Goal: Task Accomplishment & Management: Manage account settings

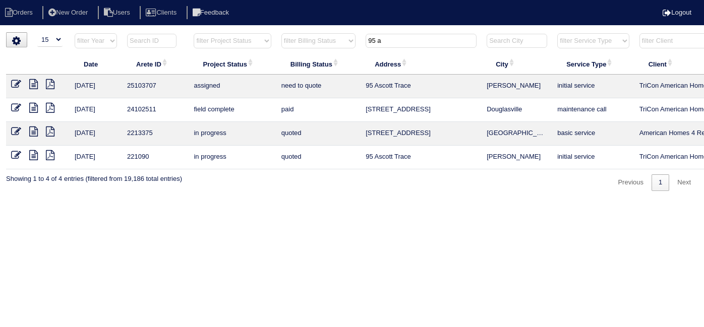
select select "15"
click at [345, 26] on html "Orders New Order Users Clients Feedback Logout Orders New Order Users Clients M…" at bounding box center [352, 100] width 704 height 201
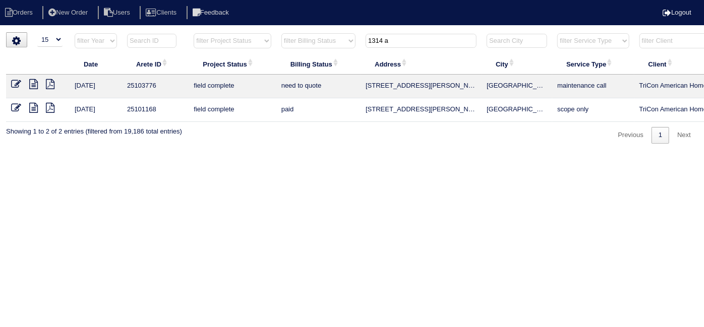
type input "1314 a"
click at [35, 84] on icon at bounding box center [33, 84] width 9 height 10
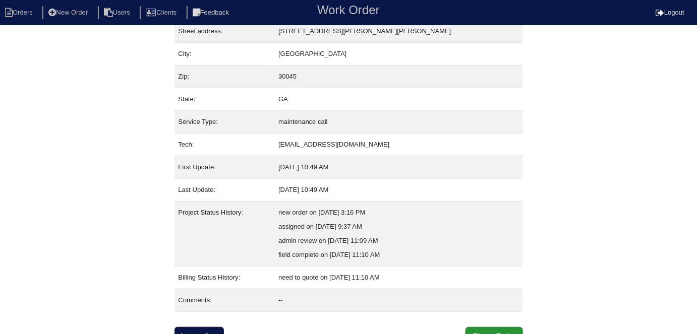
scroll to position [67, 0]
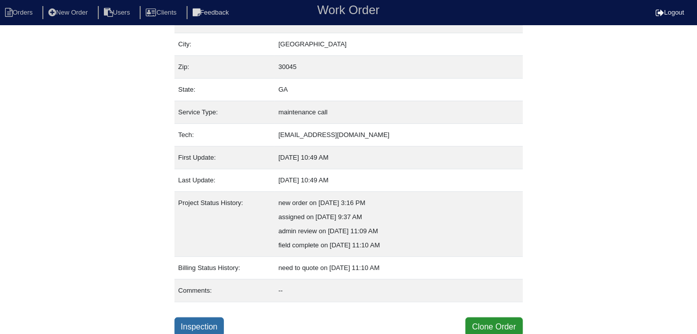
click at [206, 323] on link "Inspection" at bounding box center [200, 327] width 50 height 19
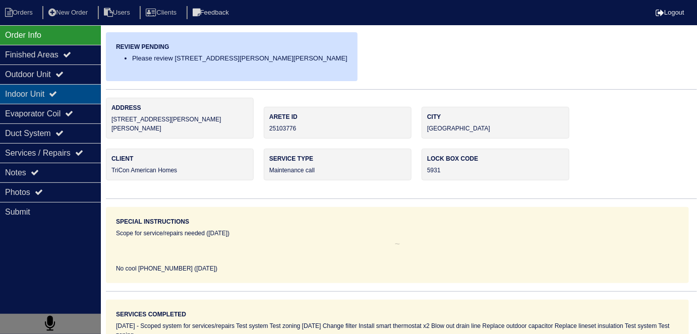
click at [55, 90] on div "Indoor Unit" at bounding box center [50, 94] width 101 height 20
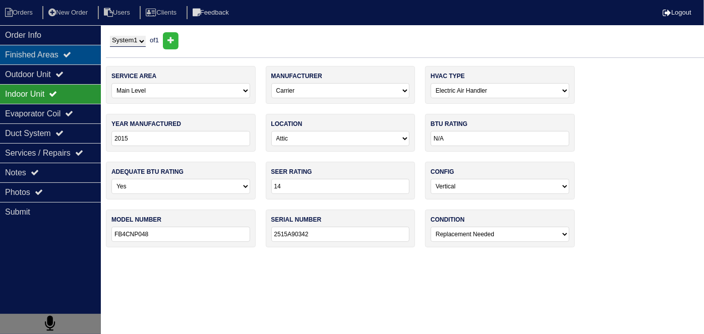
click at [58, 64] on div "Finished Areas" at bounding box center [50, 55] width 101 height 20
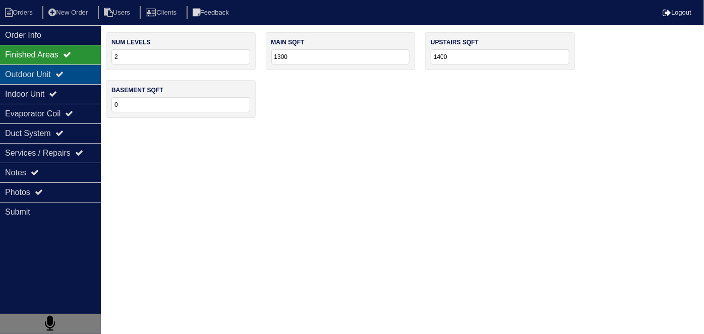
click at [53, 73] on div "Outdoor Unit" at bounding box center [50, 75] width 101 height 20
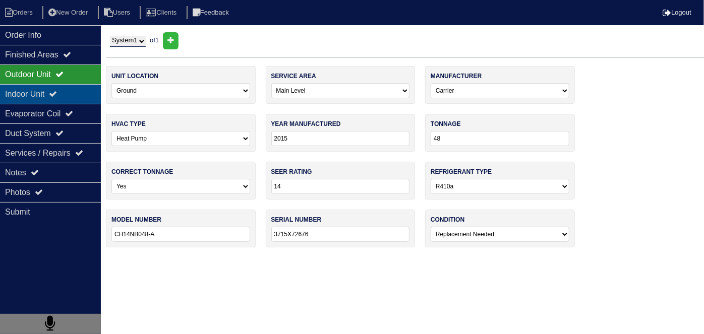
click at [52, 88] on div "Indoor Unit" at bounding box center [50, 94] width 101 height 20
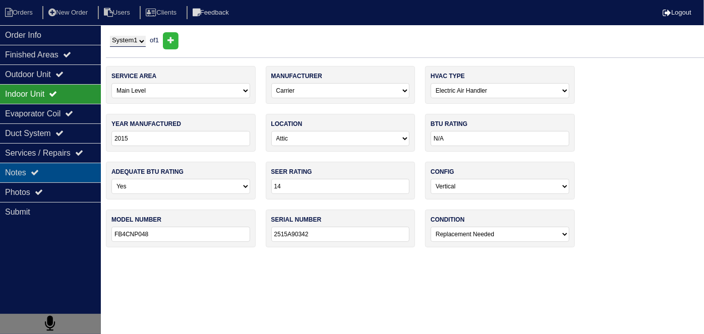
click at [51, 166] on div "Notes" at bounding box center [50, 173] width 101 height 20
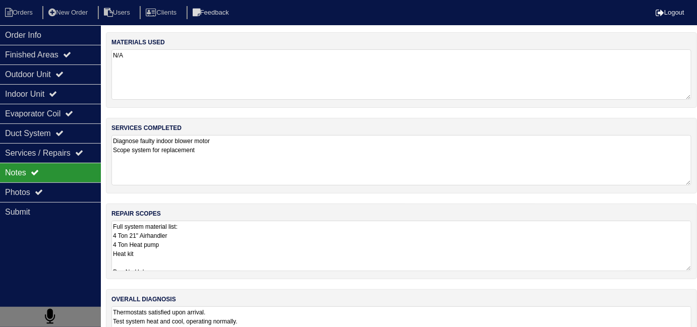
click at [394, 237] on textarea "Full system material list: 4 Ton 21" Airhandler 4 Ton Heat pump Heat kit Pan No…" at bounding box center [401, 246] width 580 height 50
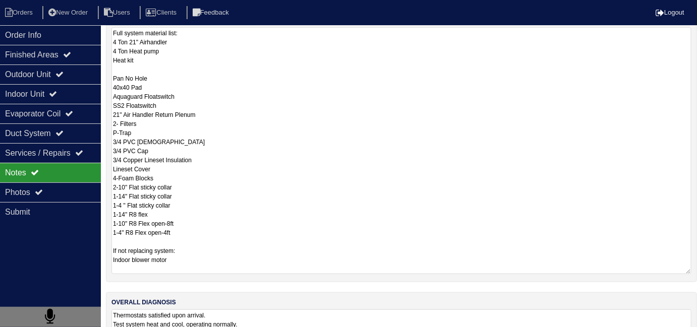
click at [380, 237] on textarea "Full system material list: 4 Ton 21" Airhandler 4 Ton Heat pump Heat kit Pan No…" at bounding box center [401, 150] width 580 height 247
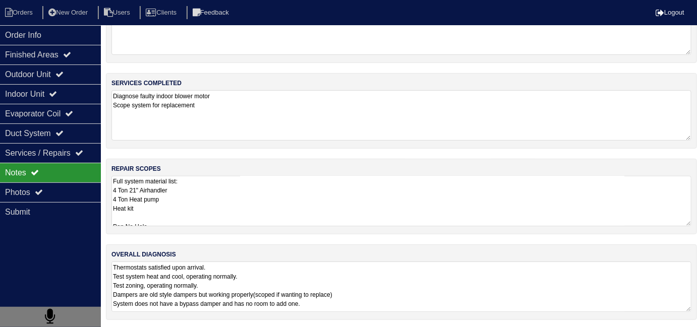
scroll to position [195, 0]
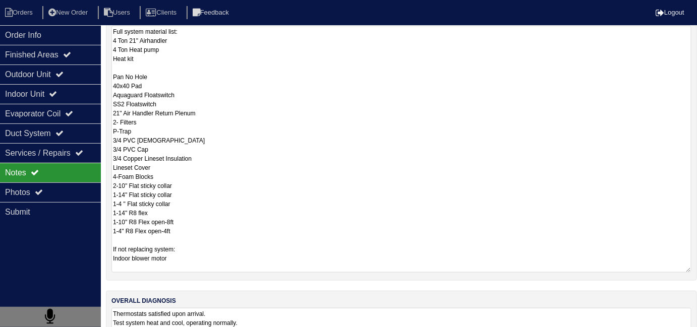
click at [222, 206] on textarea "Full system material list: 4 Ton 21" Airhandler 4 Ton Heat pump Heat kit Pan No…" at bounding box center [401, 149] width 580 height 247
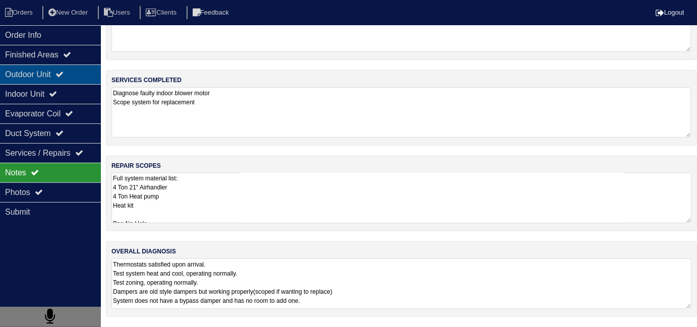
scroll to position [45, 0]
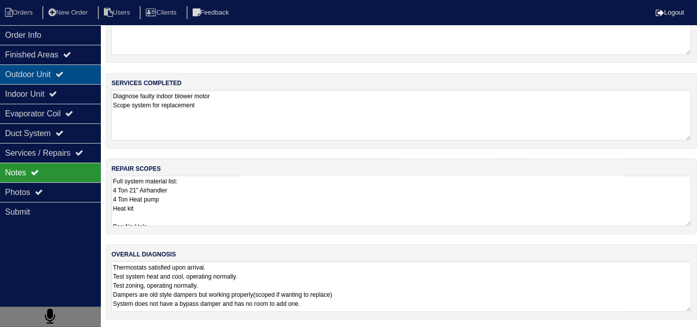
click at [1, 65] on div "Outdoor Unit" at bounding box center [50, 75] width 101 height 20
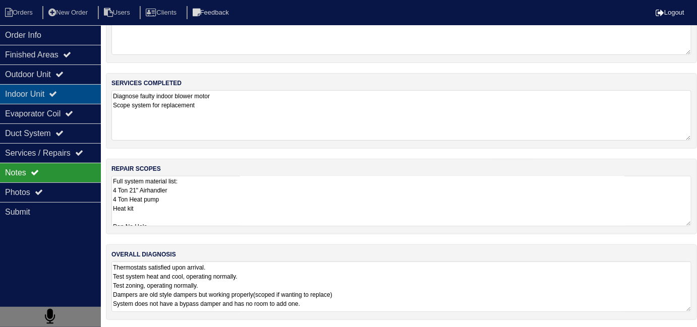
scroll to position [0, 0]
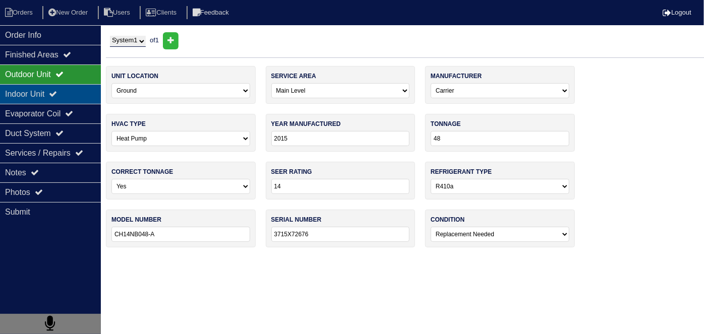
click at [12, 89] on div "Indoor Unit" at bounding box center [50, 94] width 101 height 20
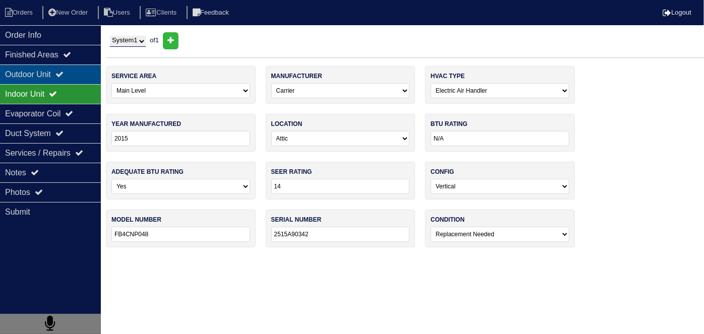
click at [19, 73] on div "Outdoor Unit" at bounding box center [50, 75] width 101 height 20
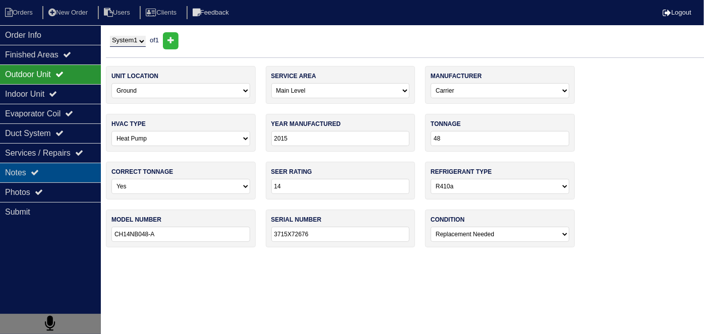
click at [10, 176] on div "Notes" at bounding box center [50, 173] width 101 height 20
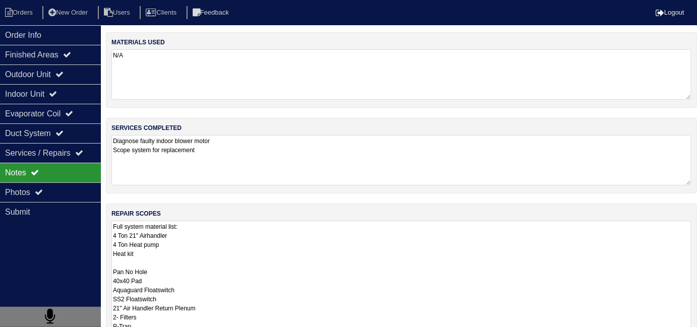
click at [1, 80] on div "Outdoor Unit" at bounding box center [50, 75] width 101 height 20
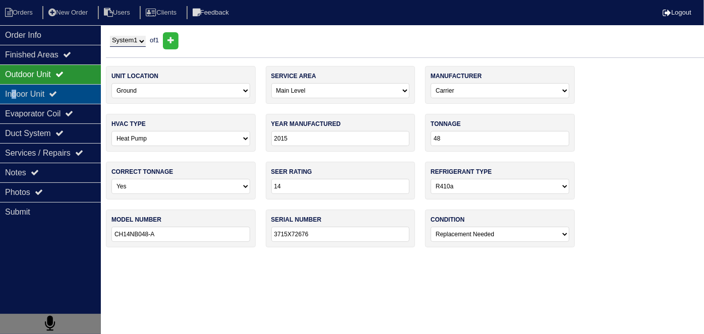
click at [16, 95] on div "Indoor Unit" at bounding box center [50, 94] width 101 height 20
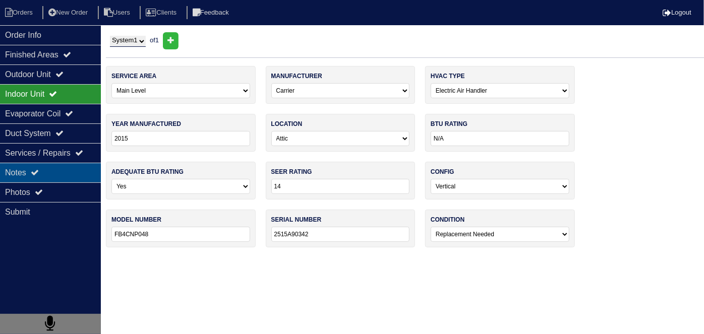
click at [33, 176] on div "Notes" at bounding box center [50, 173] width 101 height 20
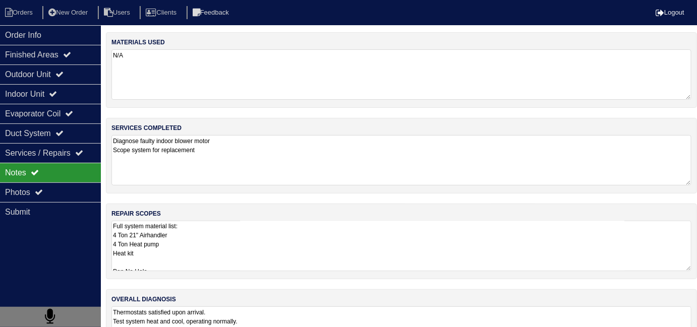
drag, startPoint x: 287, startPoint y: 250, endPoint x: 284, endPoint y: 245, distance: 6.2
click at [285, 249] on textarea "Full system material list: 4 Ton 21" Airhandler 4 Ton Heat pump Heat kit Pan No…" at bounding box center [401, 246] width 580 height 50
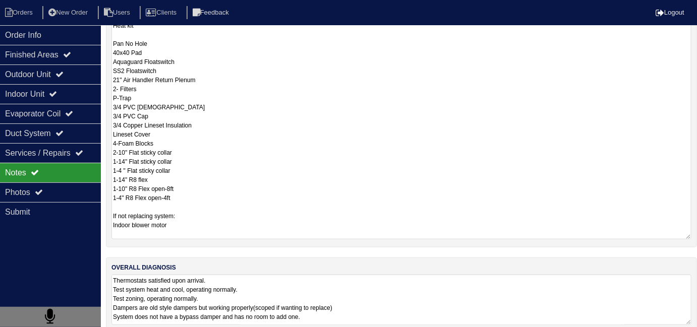
scroll to position [228, 0]
click at [231, 161] on textarea "Full system material list: 4 Ton 21" Airhandler 4 Ton Heat pump Heat kit Pan No…" at bounding box center [401, 115] width 580 height 247
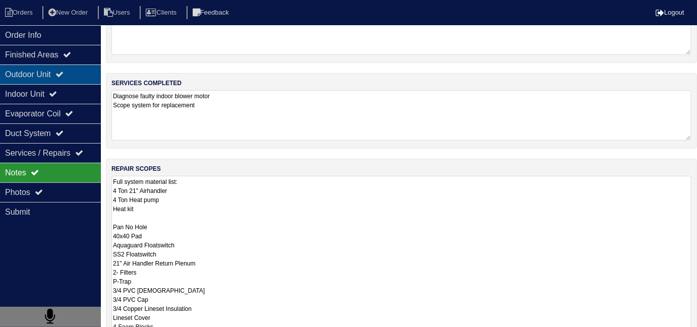
click at [58, 74] on div "Outdoor Unit" at bounding box center [50, 75] width 101 height 20
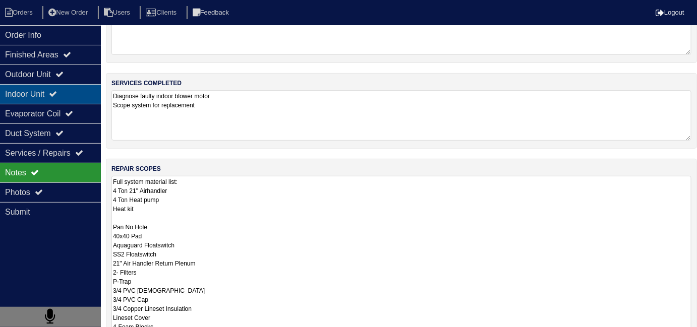
scroll to position [0, 0]
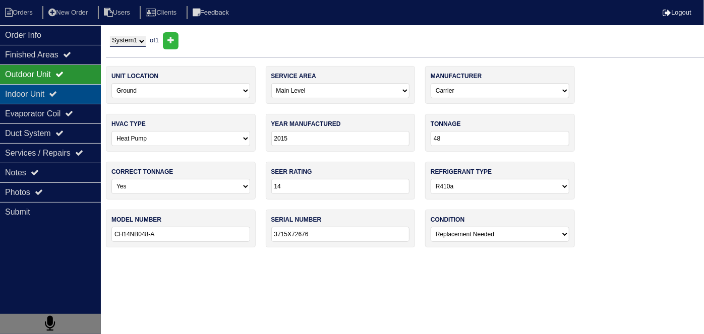
click at [57, 91] on icon at bounding box center [53, 94] width 8 height 8
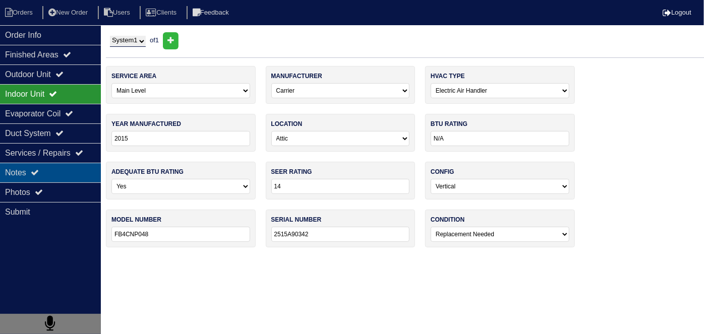
click at [57, 174] on div "Notes" at bounding box center [50, 173] width 101 height 20
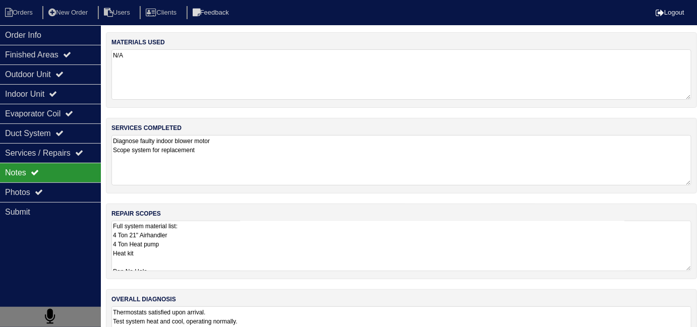
click at [314, 240] on textarea "Full system material list: 4 Ton 21" Airhandler 4 Ton Heat pump Heat kit Pan No…" at bounding box center [401, 246] width 580 height 50
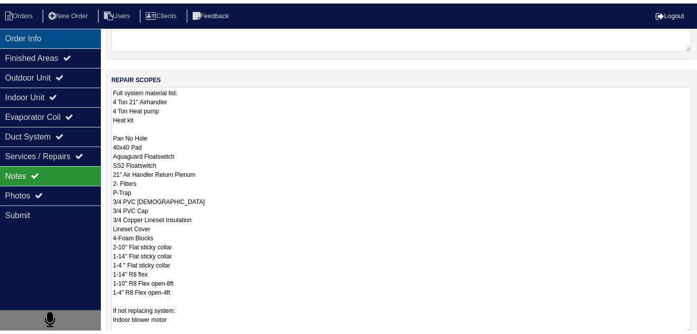
scroll to position [41, 0]
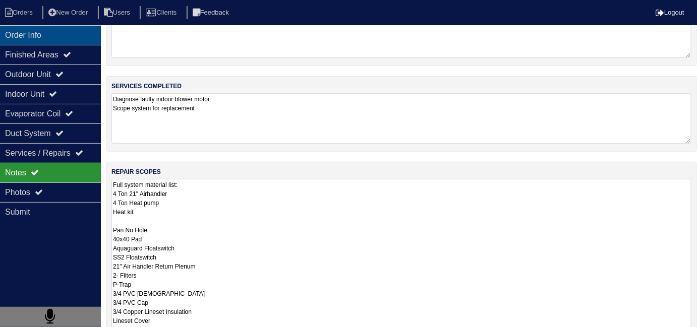
click at [17, 28] on div "Order Info" at bounding box center [50, 35] width 101 height 20
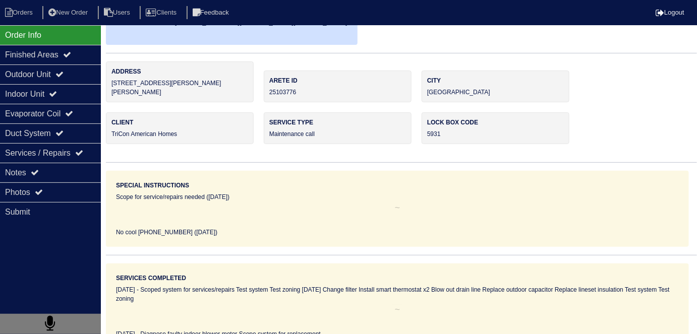
scroll to position [36, 0]
click at [21, 12] on li "Orders" at bounding box center [20, 13] width 41 height 14
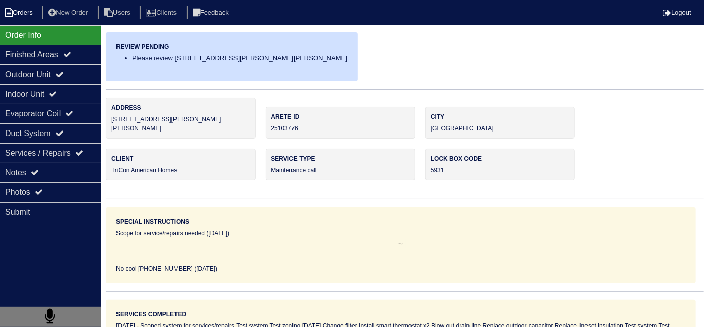
select select "15"
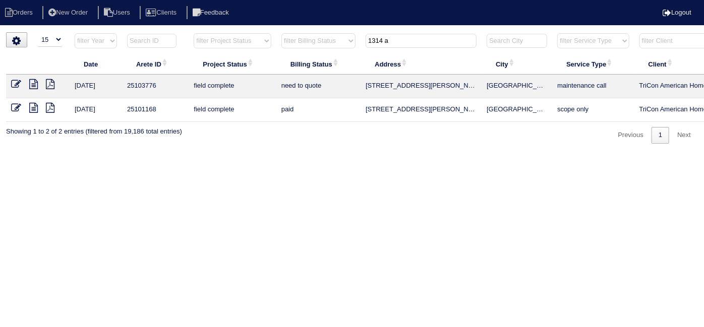
click at [33, 83] on icon at bounding box center [33, 84] width 9 height 10
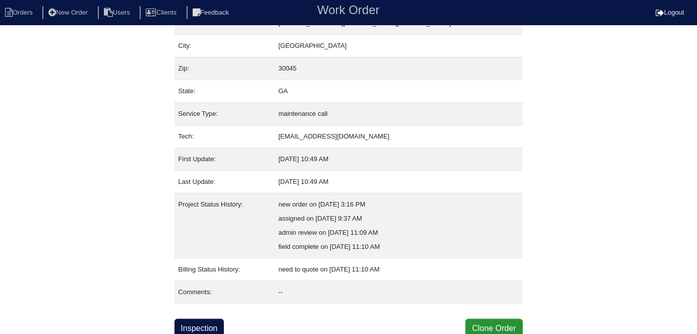
scroll to position [67, 0]
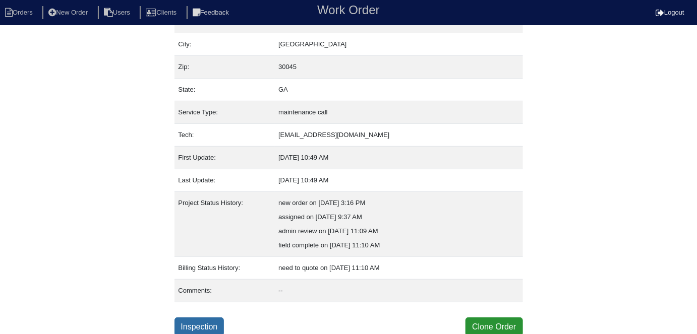
drag, startPoint x: 207, startPoint y: 319, endPoint x: 180, endPoint y: 299, distance: 33.5
click at [206, 319] on link "Inspection" at bounding box center [200, 327] width 50 height 19
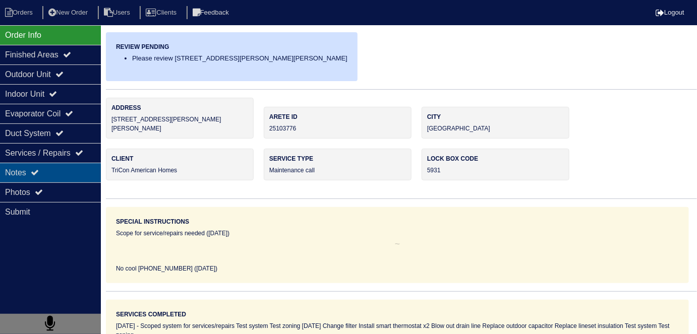
click at [35, 168] on icon at bounding box center [35, 172] width 8 height 8
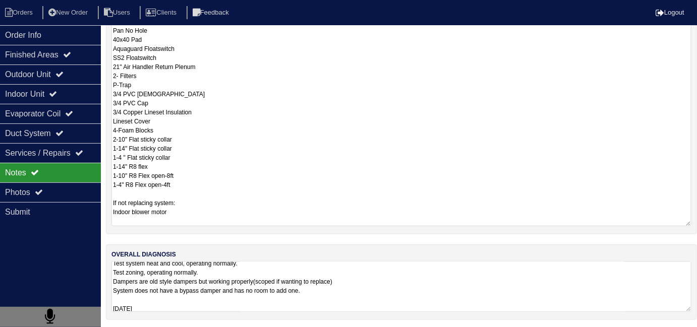
scroll to position [1, 0]
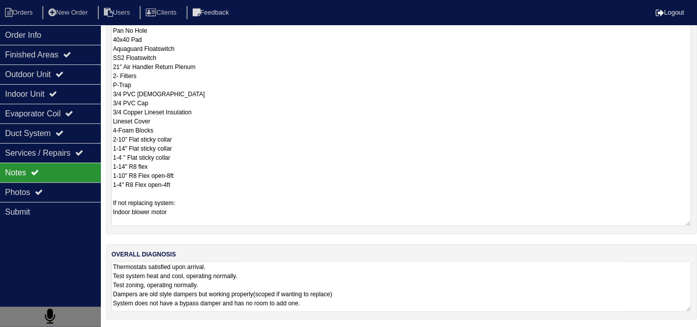
click at [330, 306] on textarea "Thermostats satisfied upon arrival. Test system heat and cool, operating normal…" at bounding box center [401, 287] width 580 height 50
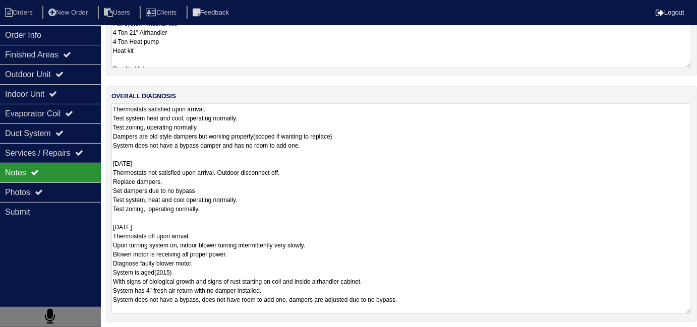
scroll to position [205, 0]
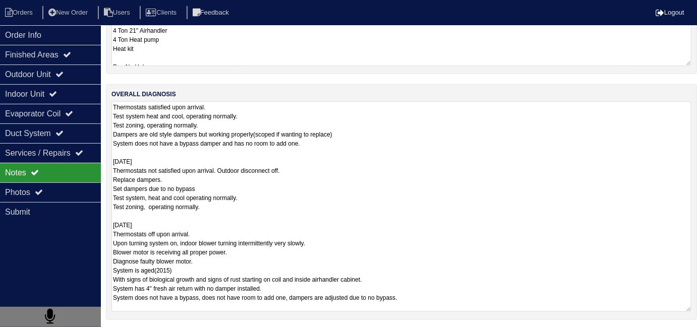
click at [451, 294] on textarea "Thermostats satisfied upon arrival. Test system heat and cool, operating normal…" at bounding box center [401, 206] width 580 height 211
drag, startPoint x: 26, startPoint y: 12, endPoint x: 33, endPoint y: 3, distance: 11.2
click at [26, 12] on li "Orders" at bounding box center [20, 13] width 41 height 14
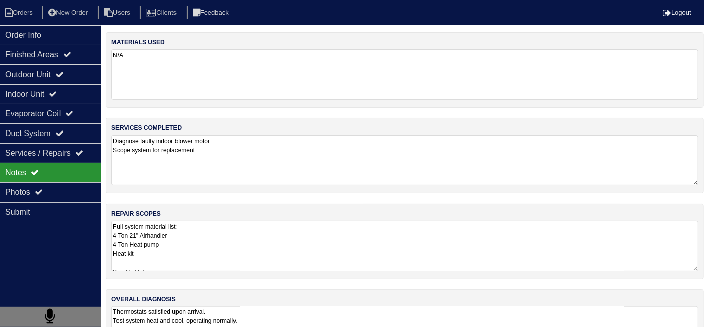
select select "15"
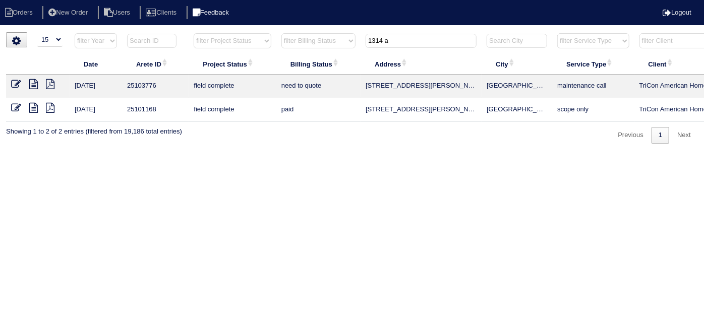
drag, startPoint x: 419, startPoint y: 39, endPoint x: 214, endPoint y: 12, distance: 206.1
click at [232, 32] on body "Orders New Order Users Clients Feedback Logout Orders New Order Users Clients M…" at bounding box center [352, 87] width 704 height 111
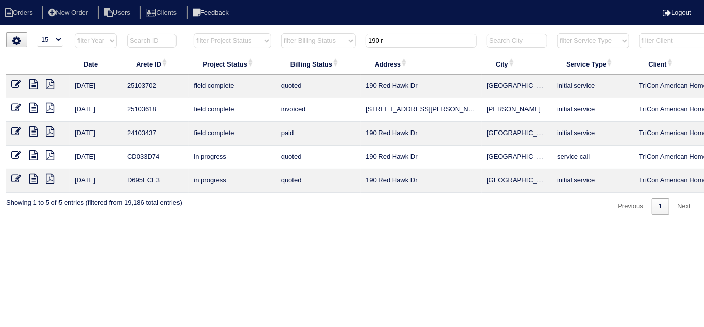
type input "190 r"
click at [13, 80] on icon at bounding box center [16, 84] width 10 height 10
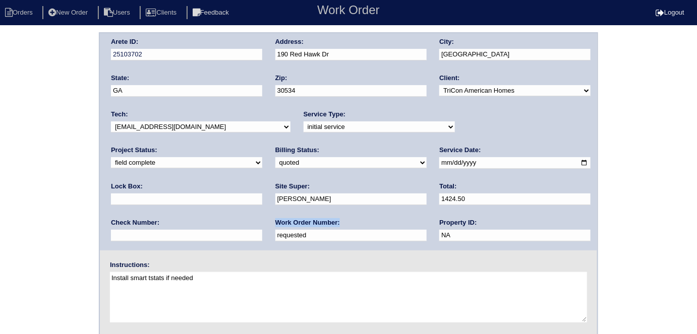
drag, startPoint x: 184, startPoint y: 242, endPoint x: 11, endPoint y: 215, distance: 174.6
click at [16, 216] on div "Arete ID: 25103702 Address: 190 Red Hawk Dr City: Dawsonville State: GA Zip: 30…" at bounding box center [348, 236] width 697 height 408
click at [0, 209] on div "Arete ID: 25103702 Address: 190 Red Hawk Dr City: Dawsonville State: GA Zip: 30…" at bounding box center [348, 236] width 697 height 408
drag, startPoint x: 173, startPoint y: 234, endPoint x: 37, endPoint y: 230, distance: 135.7
click at [37, 230] on div "Arete ID: 25103702 Address: 190 Red Hawk Dr City: Dawsonville State: GA Zip: 30…" at bounding box center [348, 236] width 697 height 408
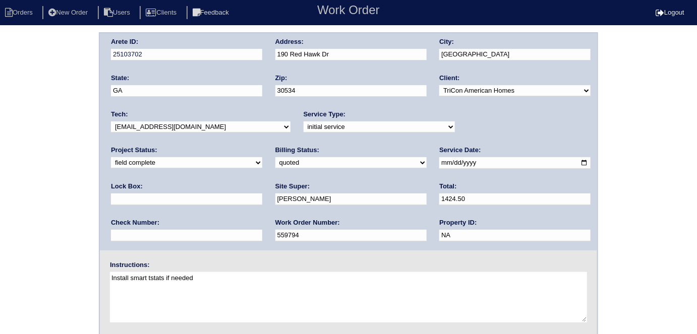
type input "559794"
click at [28, 214] on div "Arete ID: 25103702 Address: 190 Red Hawk Dr City: Dawsonville State: GA Zip: 30…" at bounding box center [348, 236] width 697 height 408
click at [275, 161] on select "need to quote quoted need to invoice invoiced paid warranty purchase order need…" at bounding box center [350, 162] width 151 height 11
select select "need to invoice"
click at [275, 157] on select "need to quote quoted need to invoice invoiced paid warranty purchase order need…" at bounding box center [350, 162] width 151 height 11
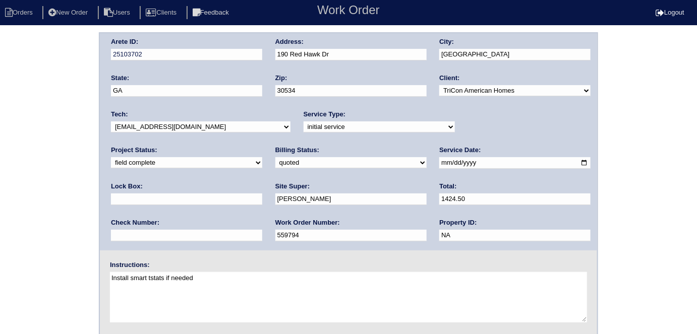
click at [48, 175] on div "Arete ID: 25103702 Address: 190 Red Hawk Dr City: Dawsonville State: GA Zip: 30…" at bounding box center [348, 236] width 697 height 408
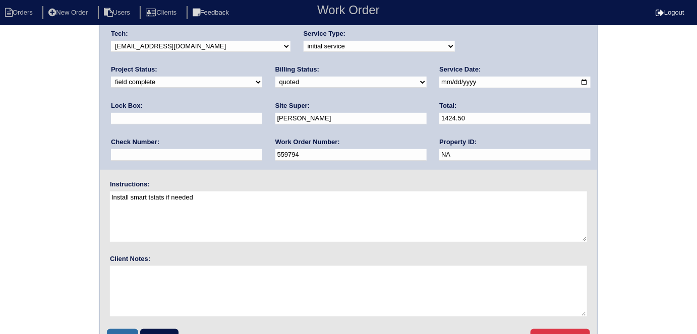
scroll to position [103, 0]
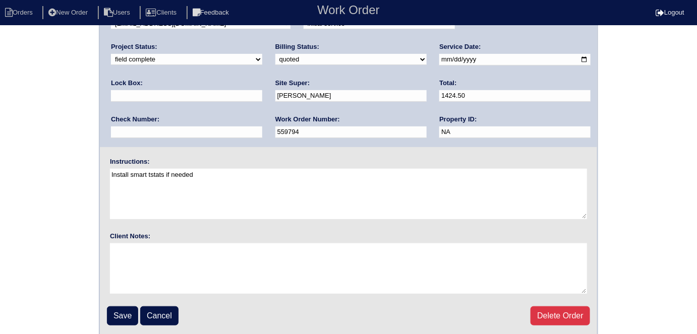
drag, startPoint x: 123, startPoint y: 315, endPoint x: 122, endPoint y: 308, distance: 6.6
click at [123, 314] on input "Save" at bounding box center [122, 316] width 31 height 19
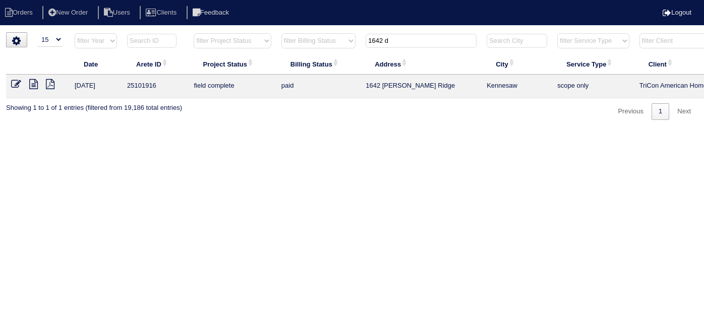
select select "15"
type input "1642 d"
click at [34, 84] on icon at bounding box center [33, 84] width 9 height 10
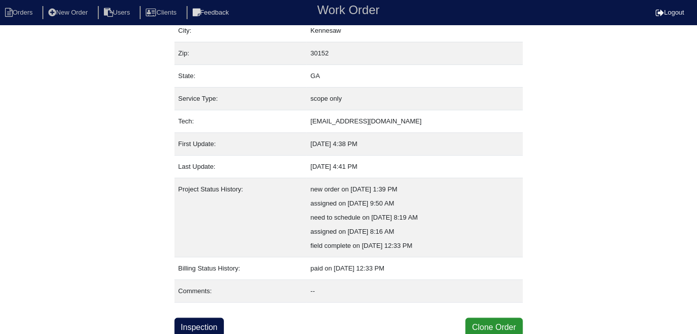
scroll to position [81, 0]
click at [214, 324] on link "Inspection" at bounding box center [200, 327] width 50 height 19
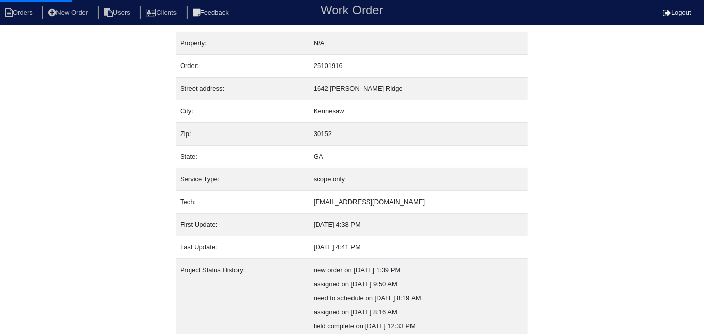
select select "0"
select select "[PERSON_NAME]"
select select "0"
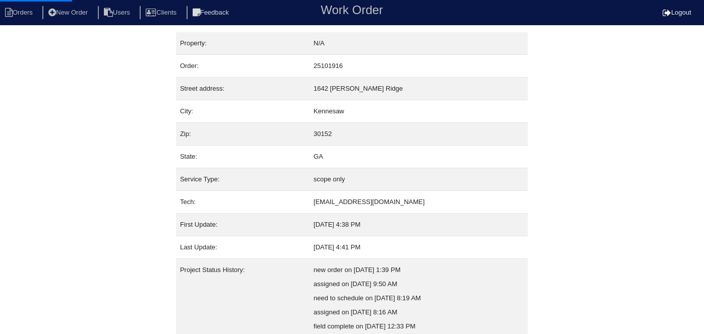
select select "0"
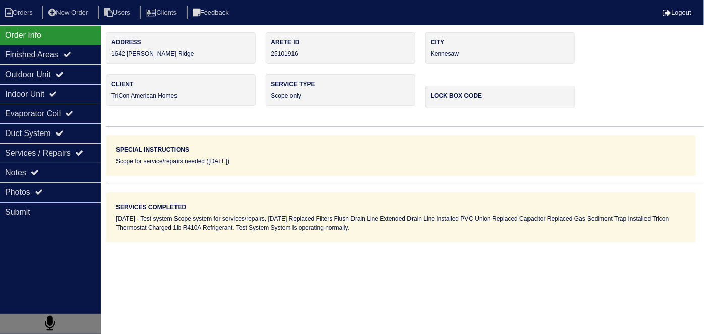
click at [43, 90] on div "Indoor Unit" at bounding box center [50, 94] width 101 height 20
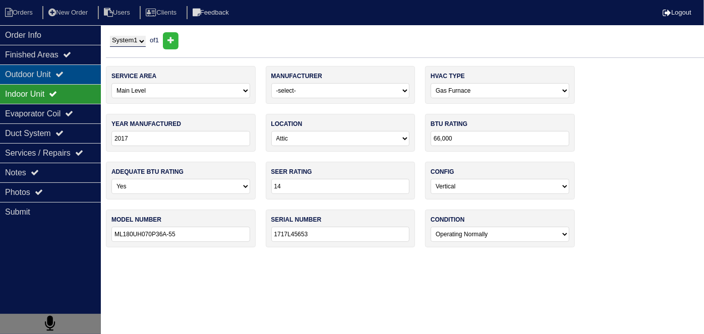
click at [41, 82] on div "Outdoor Unit" at bounding box center [50, 75] width 101 height 20
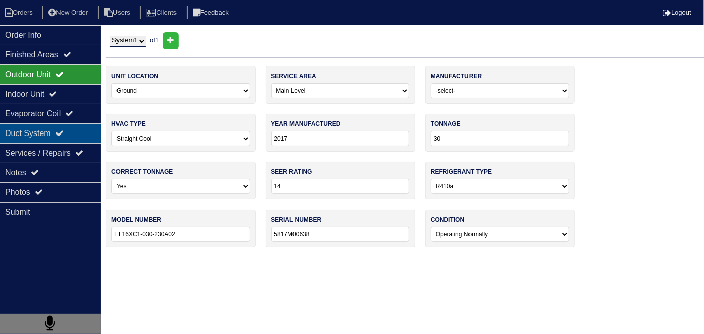
click at [29, 130] on div "Duct System" at bounding box center [50, 134] width 101 height 20
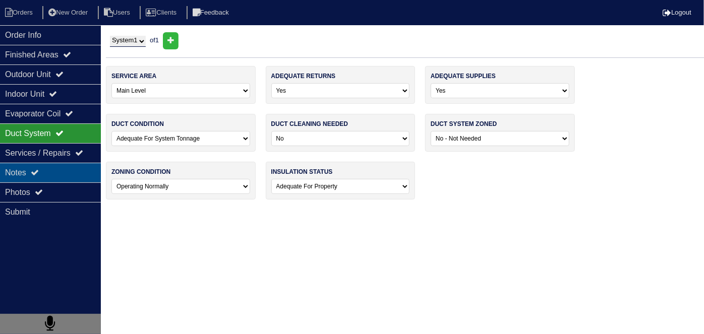
click at [32, 178] on div "Notes" at bounding box center [50, 173] width 101 height 20
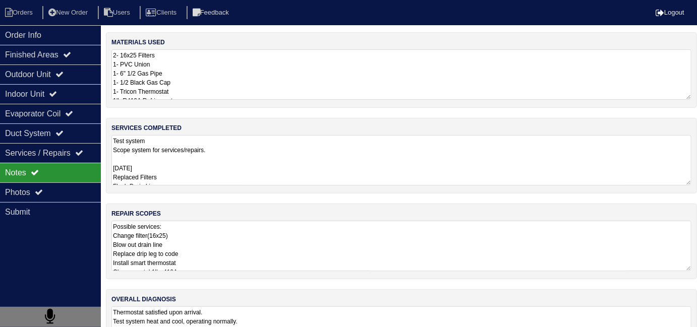
drag, startPoint x: 33, startPoint y: 195, endPoint x: 156, endPoint y: 214, distance: 124.1
click at [33, 195] on div "Photos" at bounding box center [50, 193] width 101 height 20
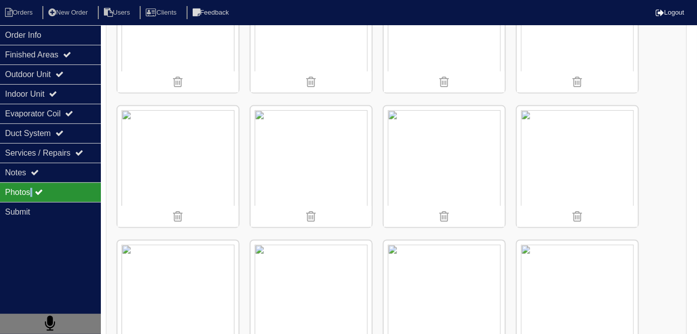
scroll to position [1735, 0]
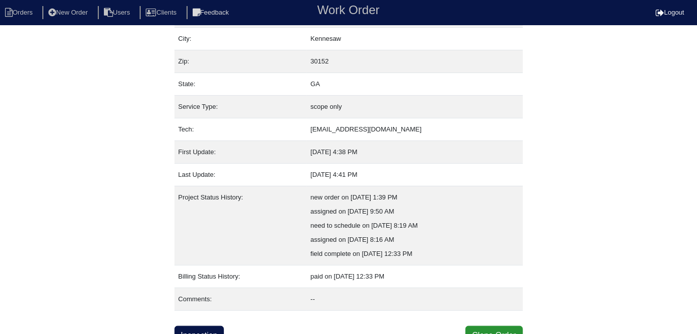
scroll to position [81, 0]
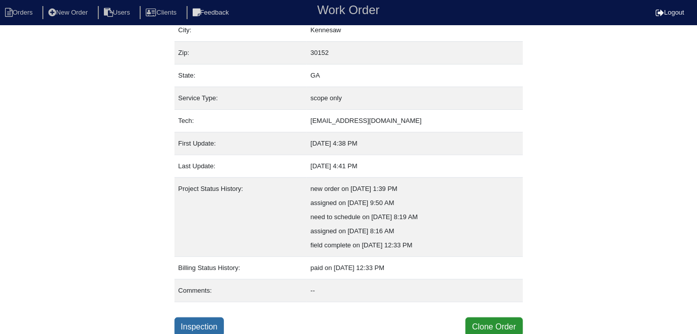
click at [211, 318] on link "Inspection" at bounding box center [200, 327] width 50 height 19
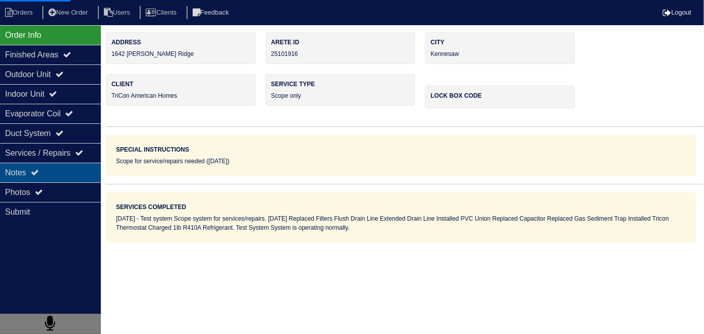
click at [57, 178] on div "Notes" at bounding box center [50, 173] width 101 height 20
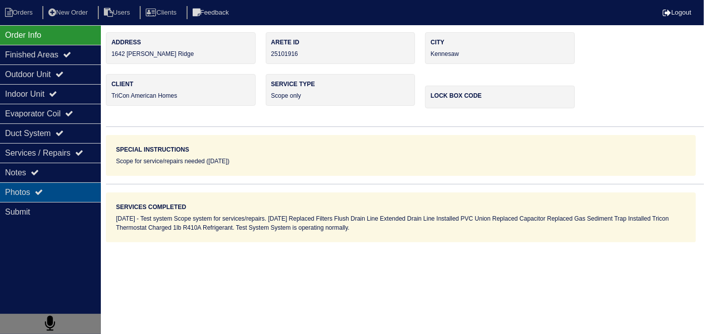
click at [77, 196] on div "Photos" at bounding box center [50, 193] width 101 height 20
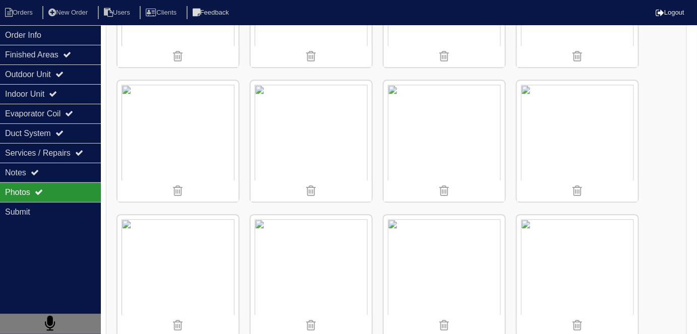
scroll to position [779, 0]
click at [25, 3] on nav "Orders New Order Users Clients Feedback Logout" at bounding box center [348, 12] width 697 height 25
click at [20, 13] on li "Orders" at bounding box center [20, 13] width 41 height 14
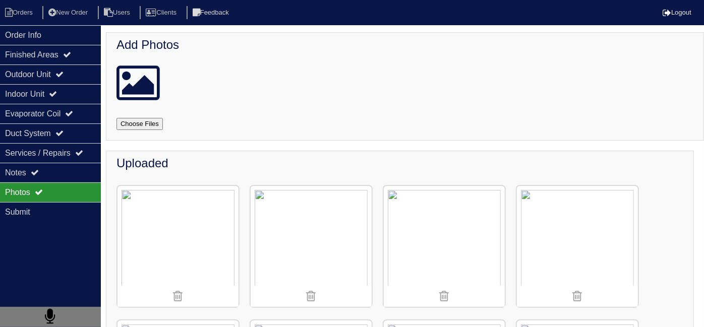
select select "15"
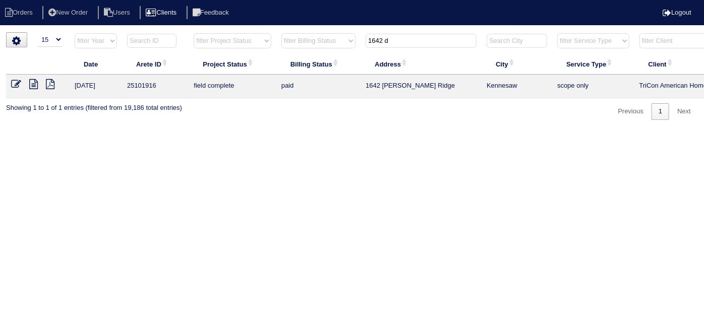
drag, startPoint x: 402, startPoint y: 44, endPoint x: 164, endPoint y: 16, distance: 240.2
click at [194, 32] on body "Orders New Order Users Clients Feedback Logout Orders New Order Users Clients M…" at bounding box center [352, 76] width 704 height 88
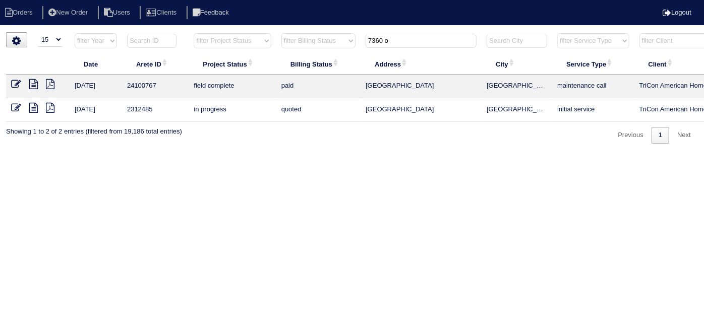
type input "7360 o"
click at [32, 82] on icon at bounding box center [33, 84] width 9 height 10
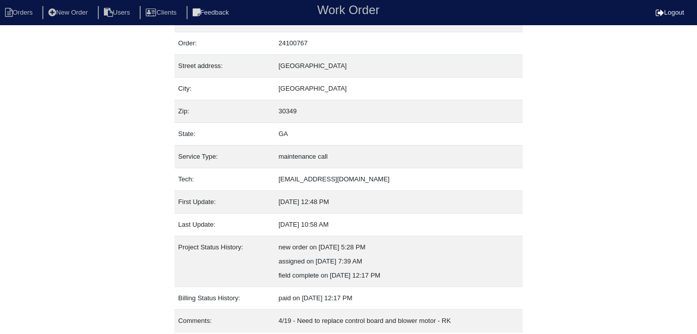
scroll to position [53, 0]
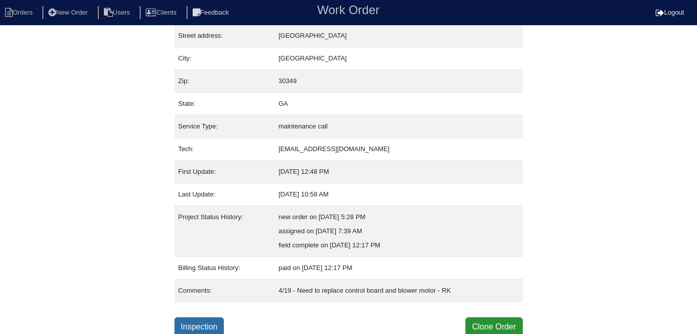
click at [199, 320] on link "Inspection" at bounding box center [200, 327] width 50 height 19
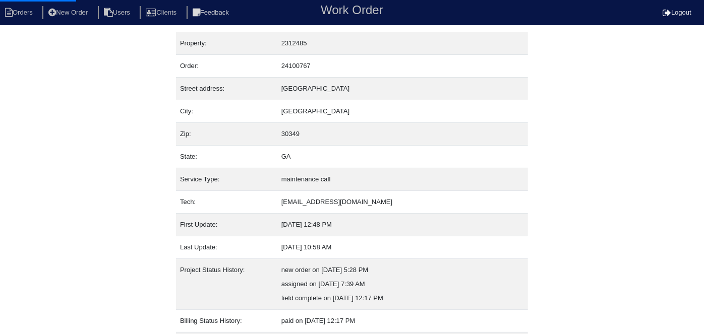
select select "0"
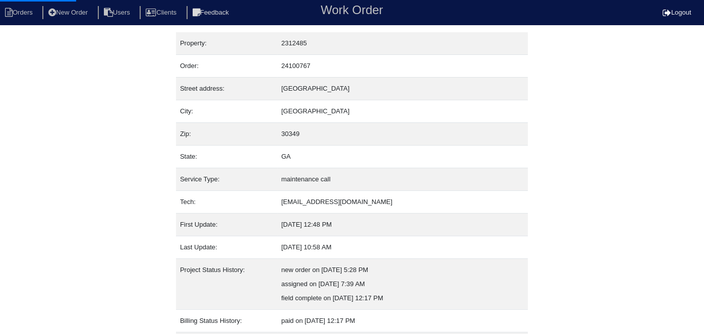
select select "0"
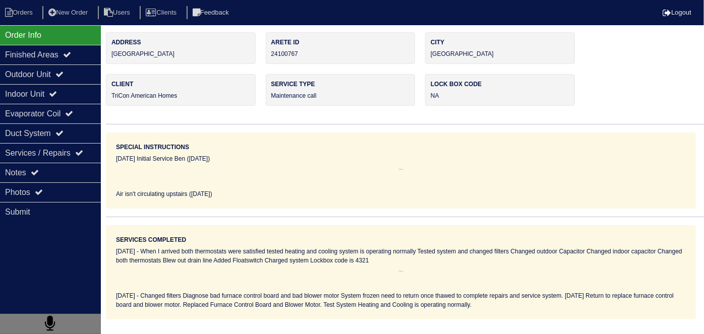
click at [43, 73] on div "Outdoor Unit" at bounding box center [50, 75] width 101 height 20
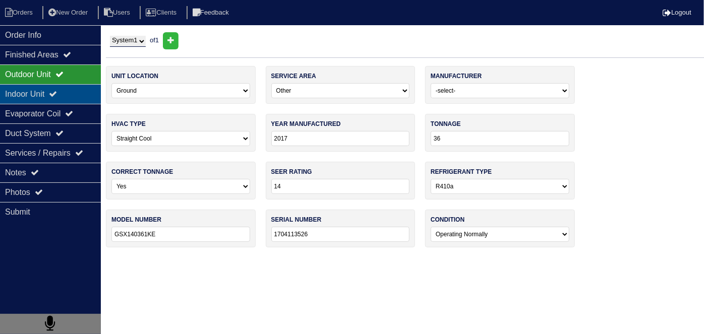
click at [39, 84] on div "Indoor Unit" at bounding box center [50, 94] width 101 height 20
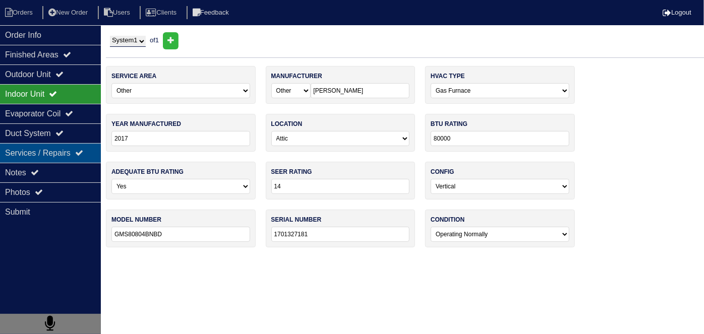
click at [34, 158] on div "Services / Repairs" at bounding box center [50, 153] width 101 height 20
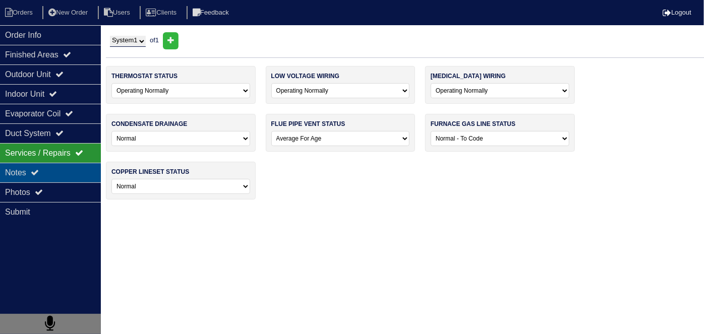
click at [35, 168] on icon at bounding box center [35, 172] width 8 height 8
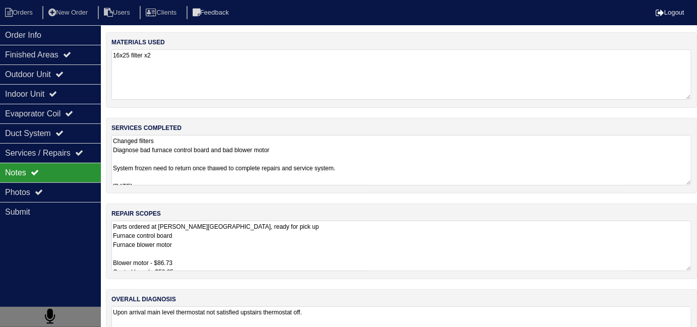
click at [282, 237] on textarea "Parts ordered at Goodman lithia springs, ready for pick up Furnace control boar…" at bounding box center [401, 246] width 580 height 50
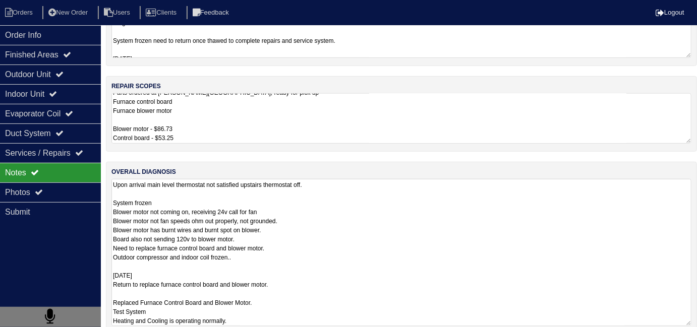
scroll to position [142, 0]
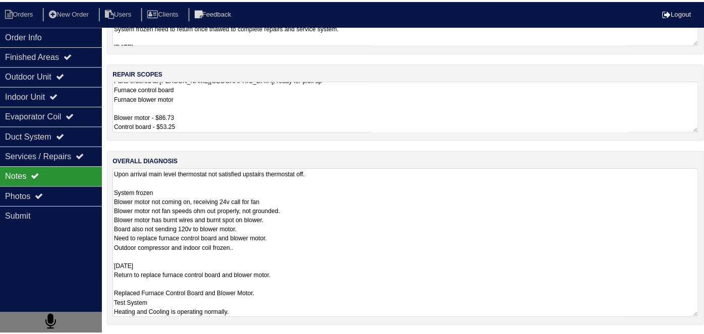
scroll to position [53, 0]
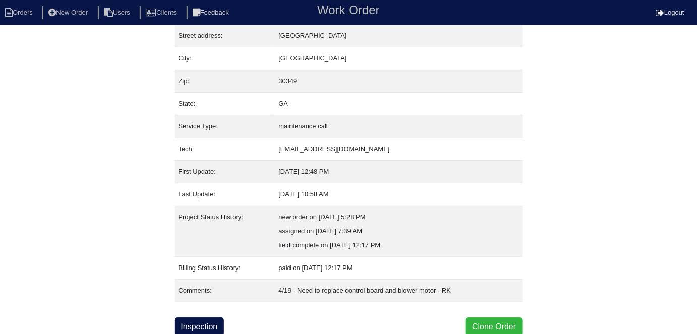
click at [469, 318] on button "Clone Order" at bounding box center [494, 327] width 57 height 19
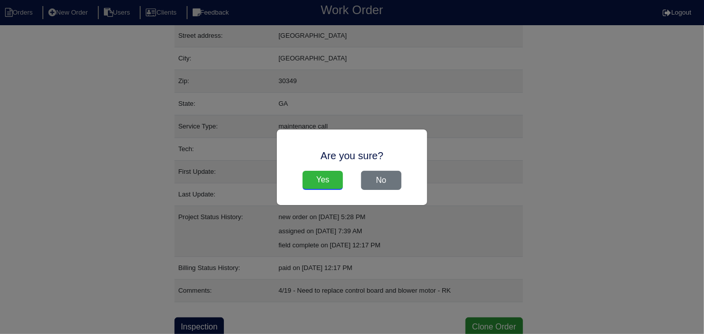
click at [311, 179] on input "Yes" at bounding box center [323, 180] width 40 height 19
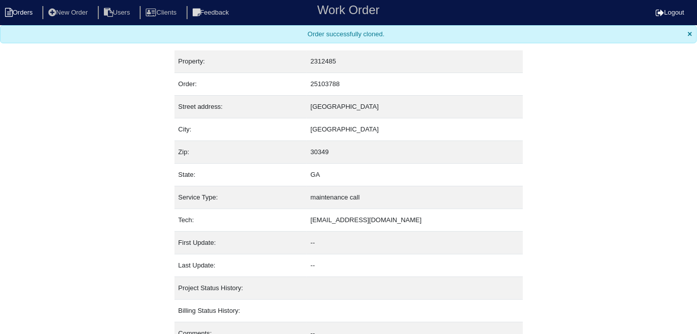
click at [29, 12] on li "Orders" at bounding box center [20, 13] width 41 height 14
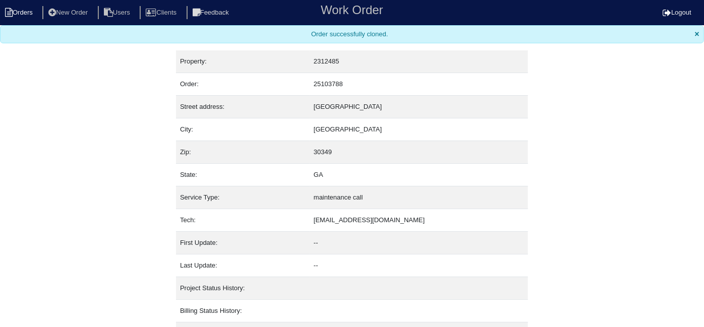
select select "15"
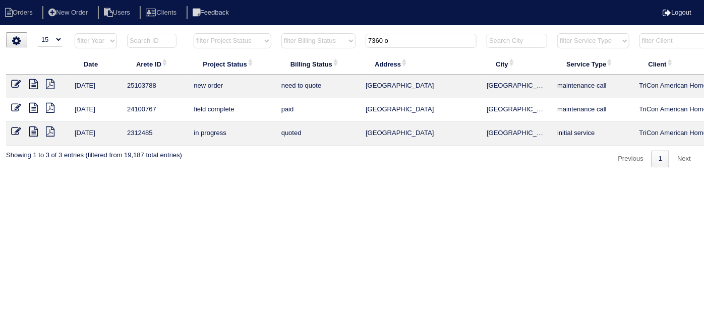
click at [13, 82] on icon at bounding box center [16, 84] width 10 height 10
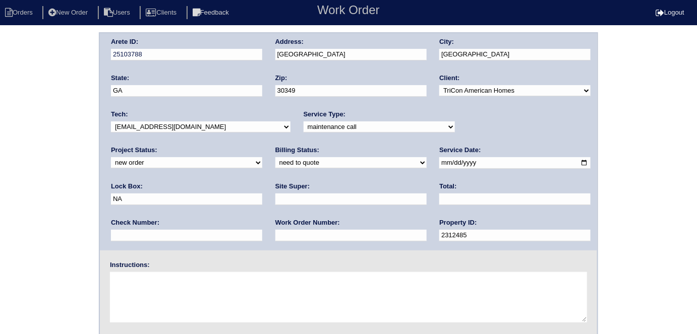
click at [311, 125] on select "-select- initial service basic service maintenance call replacement scope servi…" at bounding box center [379, 127] width 151 height 11
select select "scope only"
click at [304, 122] on select "-select- initial service basic service maintenance call replacement scope servi…" at bounding box center [379, 127] width 151 height 11
drag, startPoint x: 457, startPoint y: 165, endPoint x: 61, endPoint y: 133, distance: 397.7
click at [117, 139] on div "Arete ID: 25103788 Address: 7360 Old Chapel City: Atlanta State: GA Zip: 30349 …" at bounding box center [348, 141] width 497 height 217
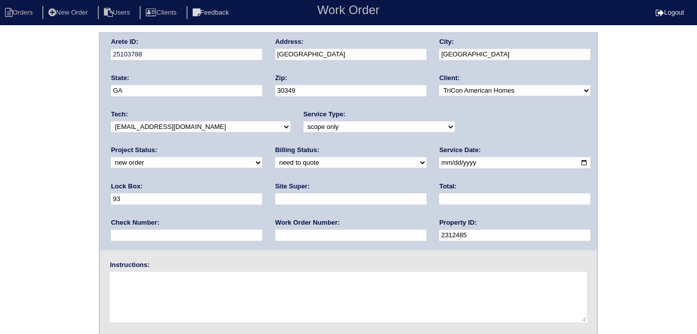
type input "9310"
click at [275, 199] on input "text" at bounding box center [350, 200] width 151 height 12
type input "Trevonte Jones"
click at [142, 291] on textarea at bounding box center [348, 297] width 477 height 50
type textarea "Scope for service/repairs needed"
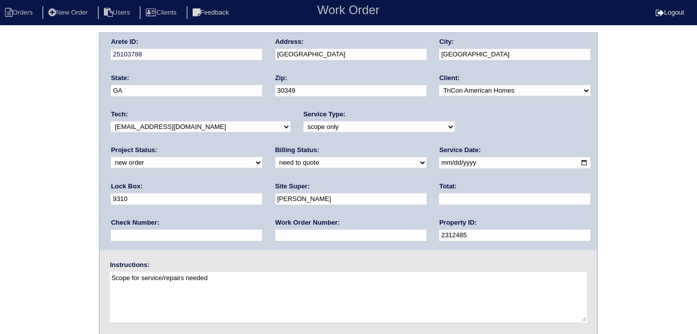
drag, startPoint x: 347, startPoint y: 61, endPoint x: 300, endPoint y: 60, distance: 46.9
click at [300, 60] on div "Address: 7360 Old Chapel" at bounding box center [350, 51] width 151 height 28
click at [253, 55] on div "Arete ID: 25103788 Address: 7360 Old Chapel City: Atlanta State: GA Zip: 30349 …" at bounding box center [348, 141] width 497 height 217
click at [0, 84] on div "Arete ID: 25103788 Address: 7360 Old Chapel City: Atlanta State: GA Zip: 30349 …" at bounding box center [348, 236] width 697 height 408
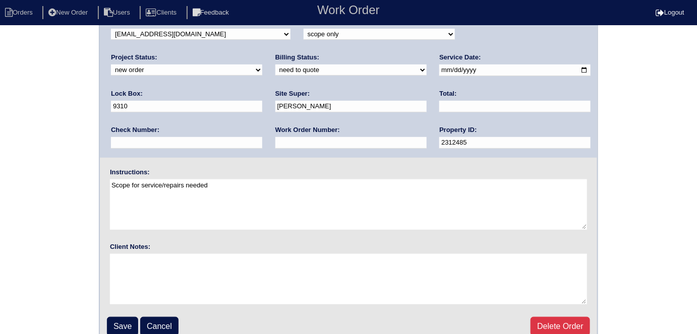
scroll to position [103, 0]
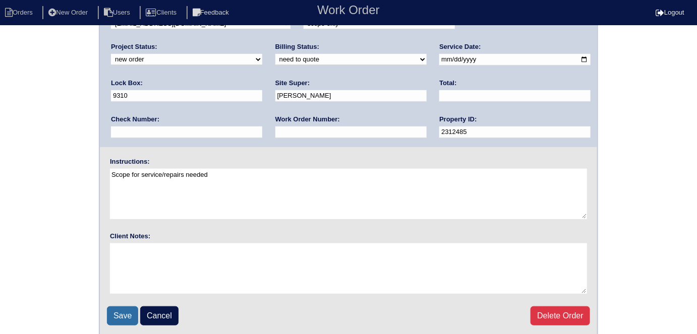
click at [114, 309] on input "Save" at bounding box center [122, 316] width 31 height 19
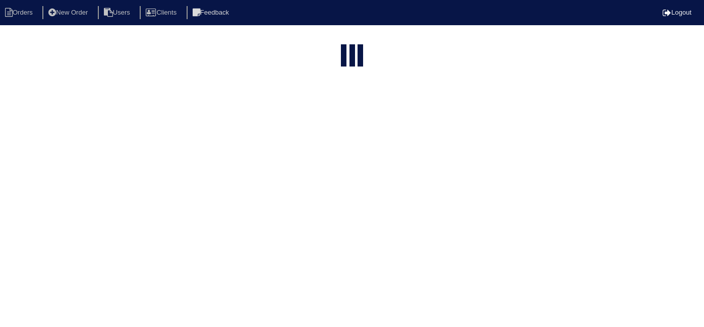
select select "15"
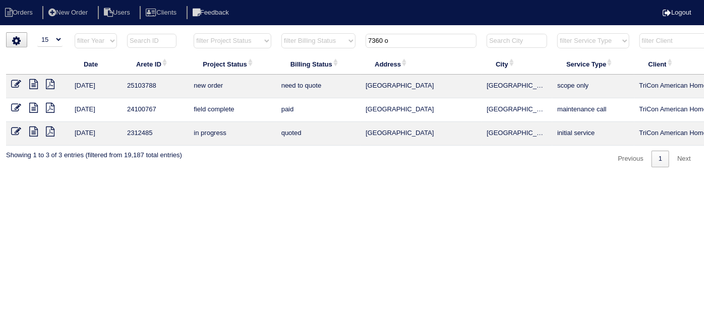
drag, startPoint x: 418, startPoint y: 40, endPoint x: 185, endPoint y: 53, distance: 233.9
click at [220, 47] on tr "filter Year -- Any Year -- 2025 2024 2023 2022 2021 2020 2019 filter Project St…" at bounding box center [443, 43] width 874 height 21
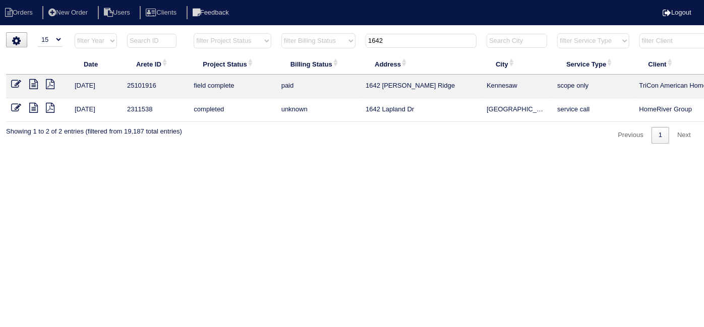
type input "1642"
click at [35, 80] on icon at bounding box center [33, 84] width 9 height 10
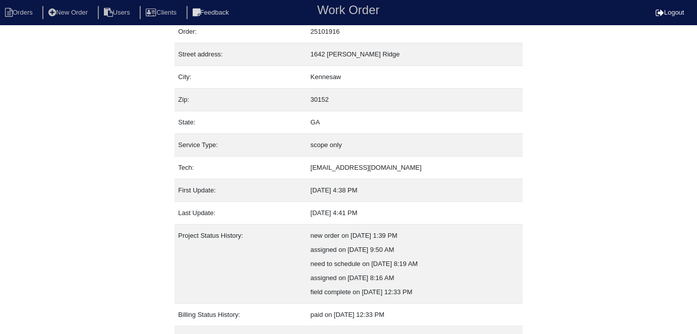
scroll to position [81, 0]
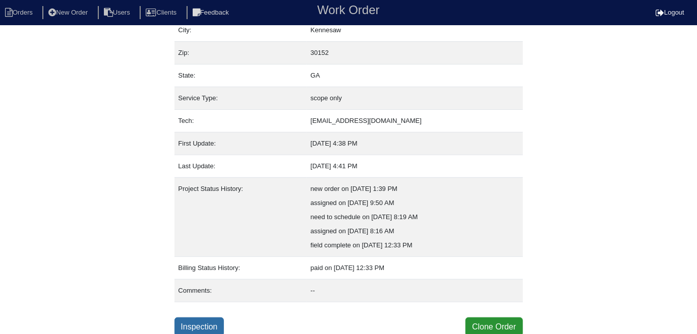
click at [210, 320] on link "Inspection" at bounding box center [200, 327] width 50 height 19
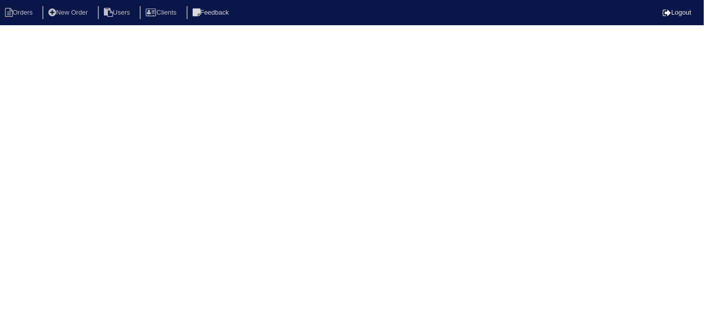
select select "0"
select select "[PERSON_NAME]"
select select "0"
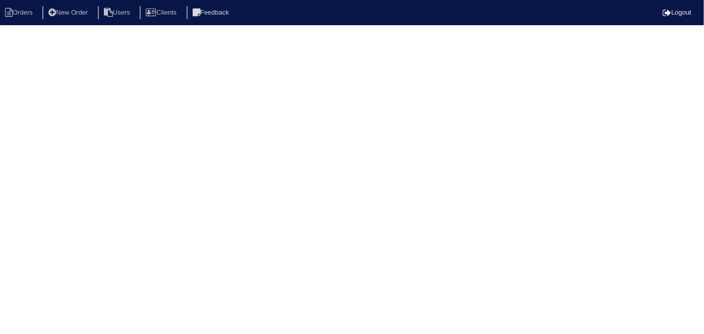
select select "1"
select select "0"
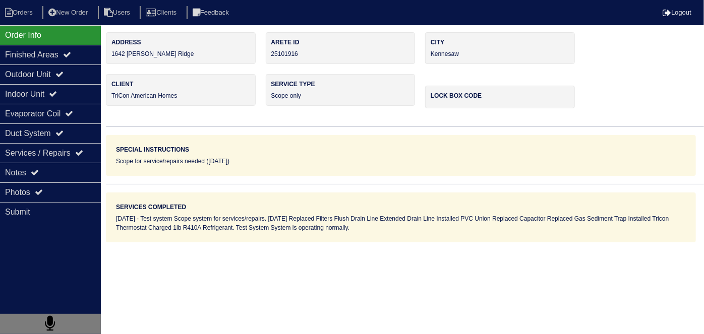
click at [29, 78] on div "Outdoor Unit" at bounding box center [50, 75] width 101 height 20
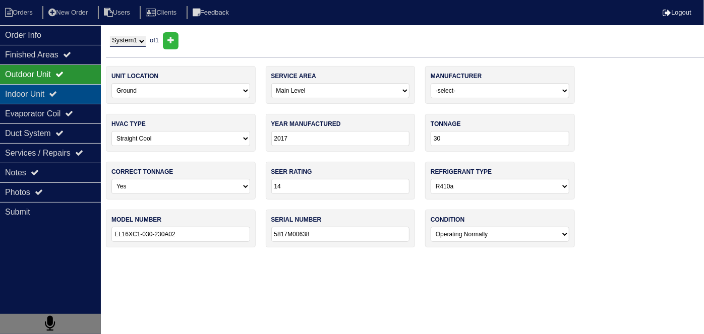
click at [28, 90] on div "Indoor Unit" at bounding box center [50, 94] width 101 height 20
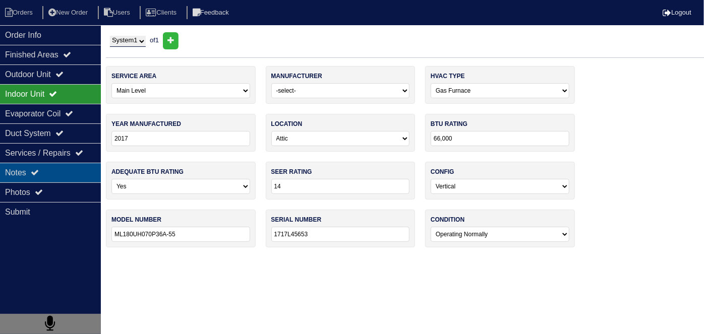
click at [48, 178] on div "Notes" at bounding box center [50, 173] width 101 height 20
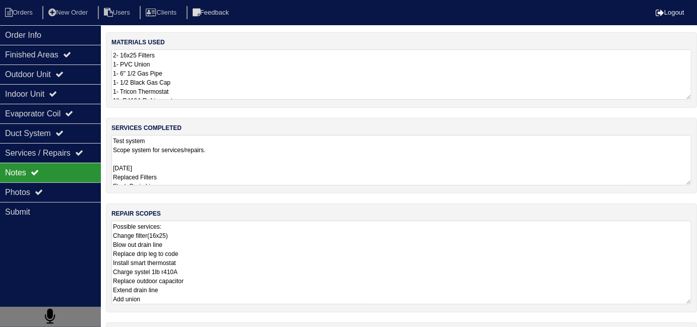
click at [272, 243] on textarea "Possible services: Change filter(16x25) Blow out drain line Replace drip leg to…" at bounding box center [401, 263] width 580 height 84
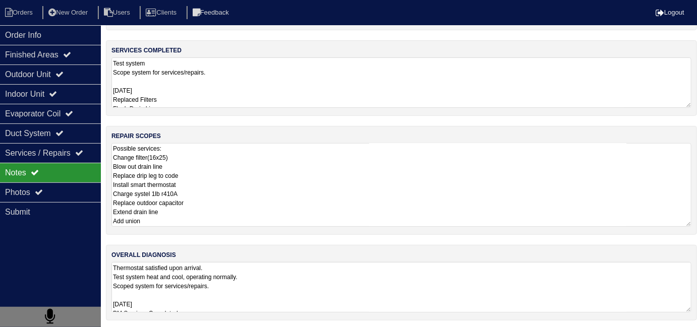
click at [258, 85] on textarea "Test system Scope system for services/repairs. 6/11/25 Replaced Filters Flush D…" at bounding box center [401, 82] width 580 height 50
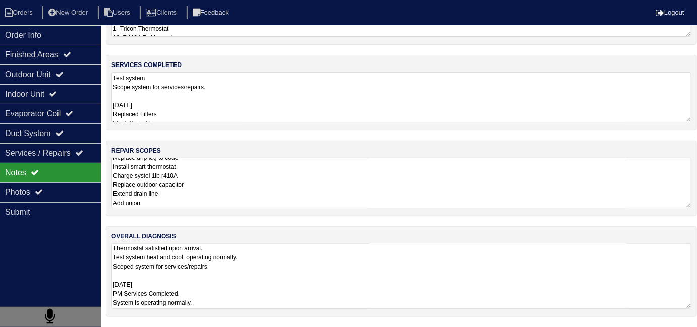
scroll to position [60, 0]
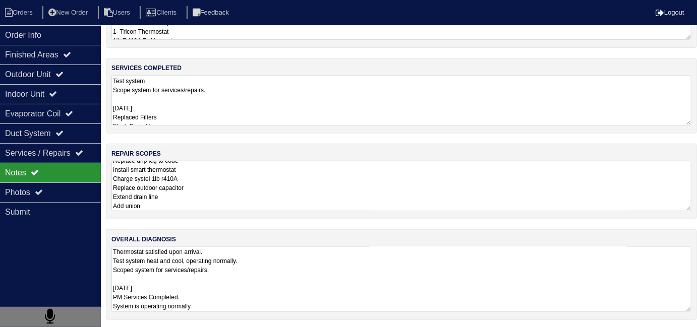
click at [401, 292] on textarea "Thermostat satisfied upon arrival. Test system heat and cool, operating normall…" at bounding box center [401, 280] width 580 height 66
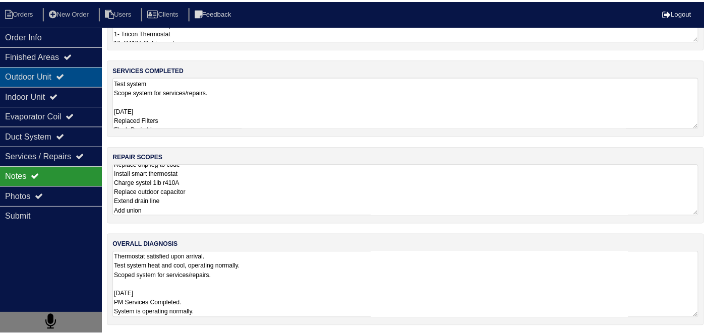
scroll to position [0, 0]
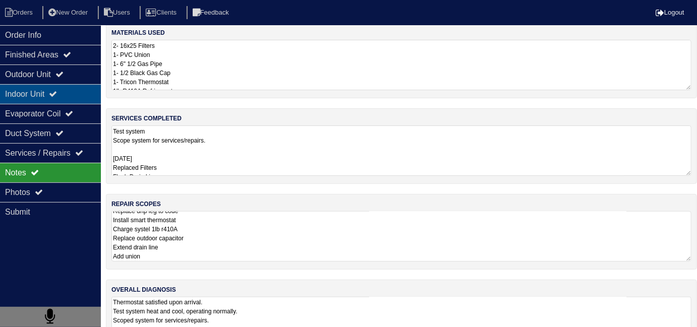
drag, startPoint x: 63, startPoint y: 76, endPoint x: 63, endPoint y: 88, distance: 11.6
click at [63, 77] on icon at bounding box center [59, 74] width 8 height 8
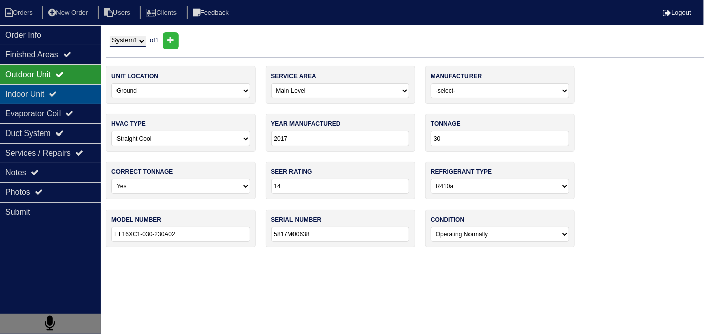
click at [57, 92] on icon at bounding box center [53, 94] width 8 height 8
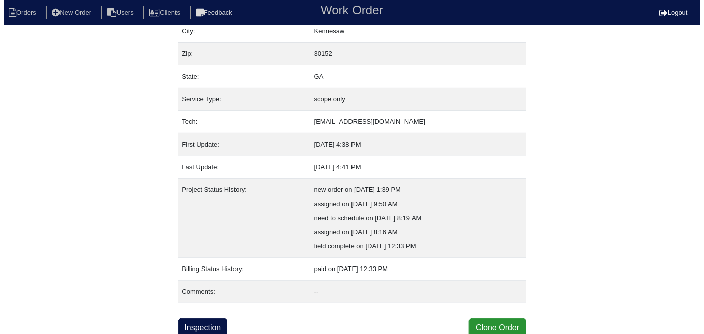
scroll to position [81, 0]
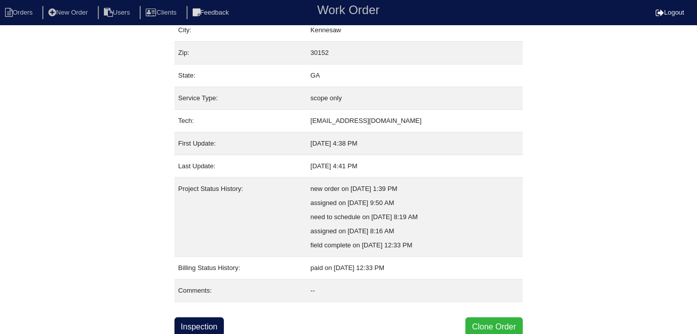
click at [477, 321] on button "Clone Order" at bounding box center [494, 327] width 57 height 19
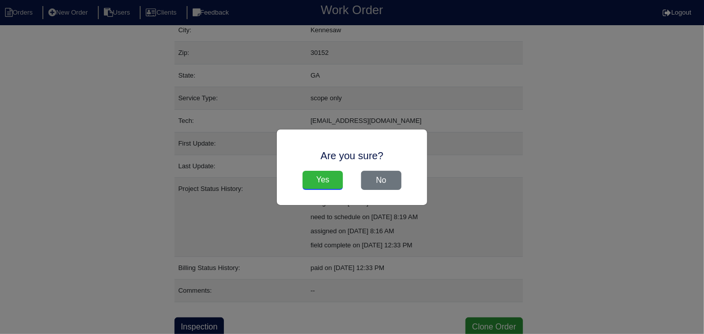
click at [317, 183] on input "Yes" at bounding box center [323, 180] width 40 height 19
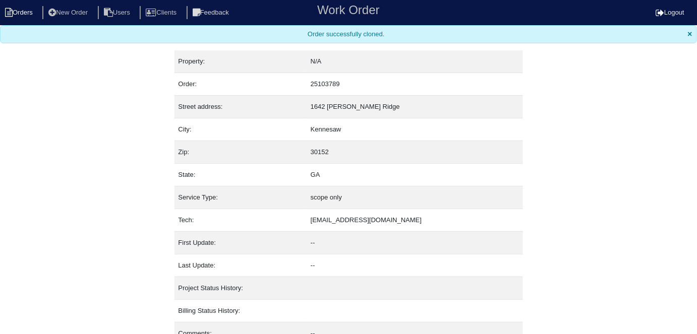
click at [15, 14] on li "Orders" at bounding box center [20, 13] width 41 height 14
select select "15"
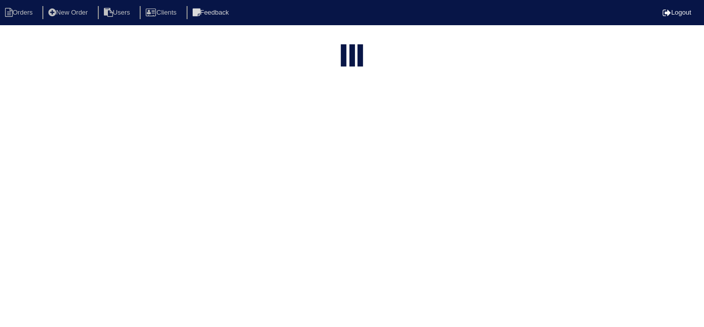
type input "1642"
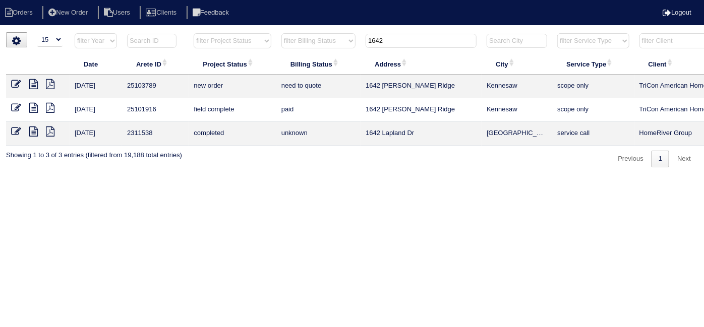
click at [13, 86] on icon at bounding box center [16, 84] width 10 height 10
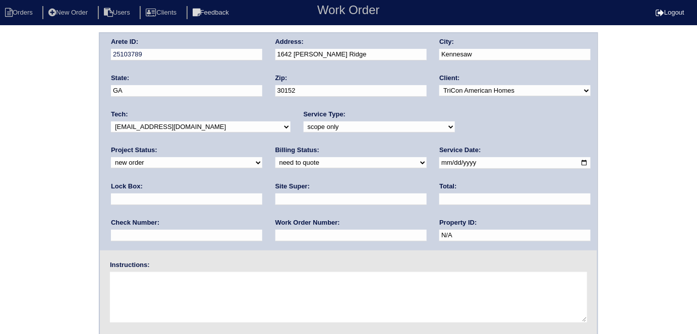
click at [304, 125] on select "-select- initial service basic service maintenance call replacement scope servi…" at bounding box center [379, 127] width 151 height 11
select select "service call"
click at [304, 122] on select "-select- initial service basic service maintenance call replacement scope servi…" at bounding box center [379, 127] width 151 height 11
click at [262, 157] on select "new order assigned in progress field complete need to schedule admin review arc…" at bounding box center [186, 162] width 151 height 11
select select "field complete"
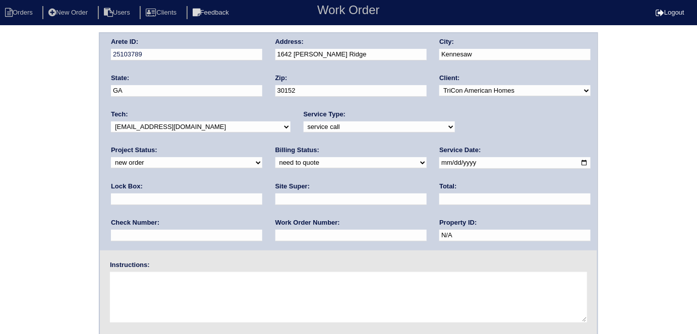
click at [262, 157] on select "new order assigned in progress field complete need to schedule admin review arc…" at bounding box center [186, 162] width 151 height 11
click at [262, 194] on input "text" at bounding box center [186, 200] width 151 height 12
type input "9310"
click at [275, 198] on input "text" at bounding box center [350, 200] width 151 height 12
type input "Mandy Van Etten"
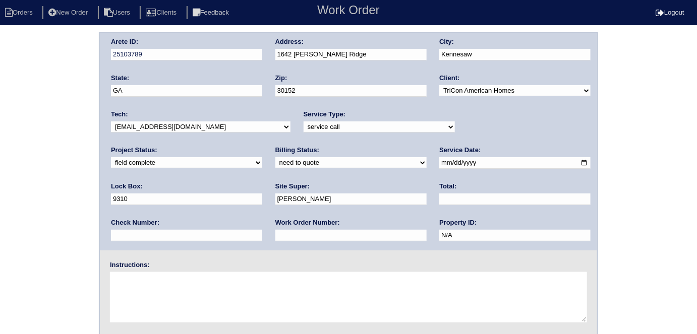
click at [189, 281] on textarea at bounding box center [348, 297] width 477 height 50
type textarea "THIS IS FOR DUCT CLEANING ONLY NEW MOVE IN 10/18/25"
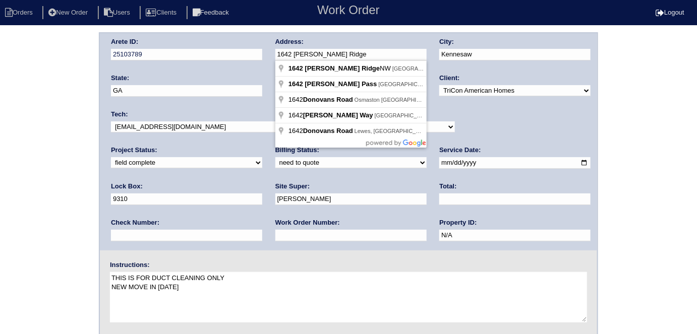
drag, startPoint x: 356, startPoint y: 54, endPoint x: 270, endPoint y: 58, distance: 86.3
click at [270, 58] on div "Arete ID: 25103789 Address: 1642 Donovan's Ridge City: Kennesaw State: GA Zip: …" at bounding box center [348, 141] width 497 height 217
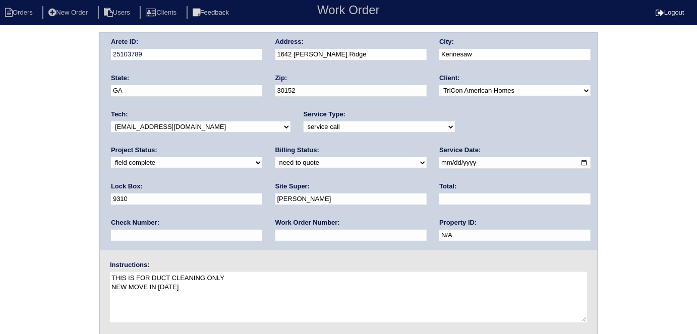
click at [0, 68] on div "Arete ID: 25103789 Address: 1642 Donovan's Ridge City: Kennesaw State: GA Zip: …" at bounding box center [348, 236] width 697 height 408
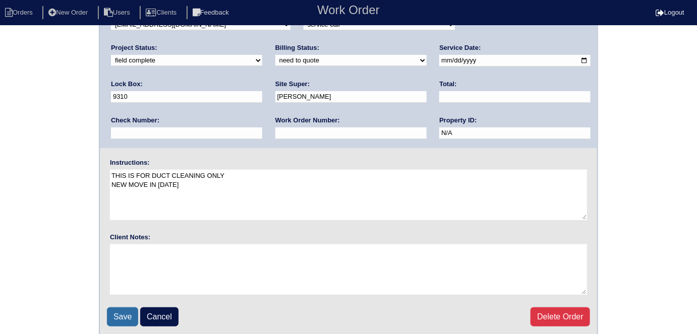
scroll to position [103, 0]
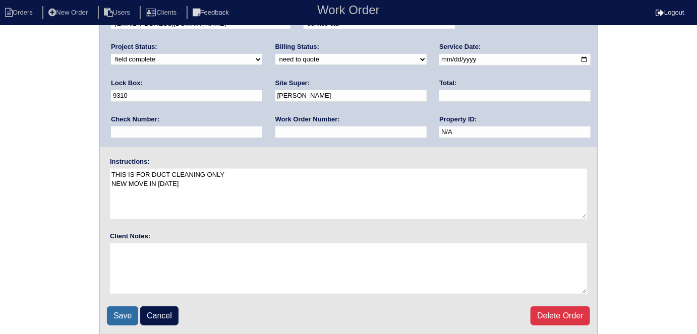
click at [117, 316] on input "Save" at bounding box center [122, 316] width 31 height 19
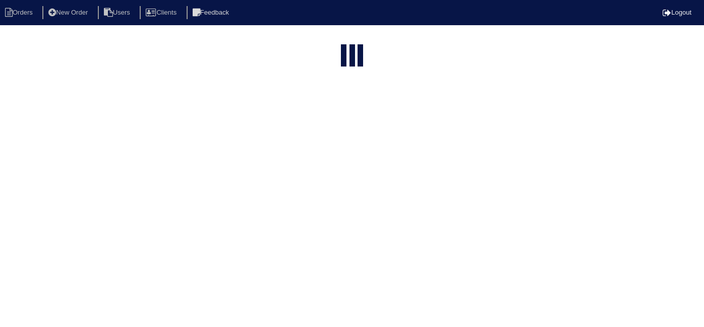
select select "15"
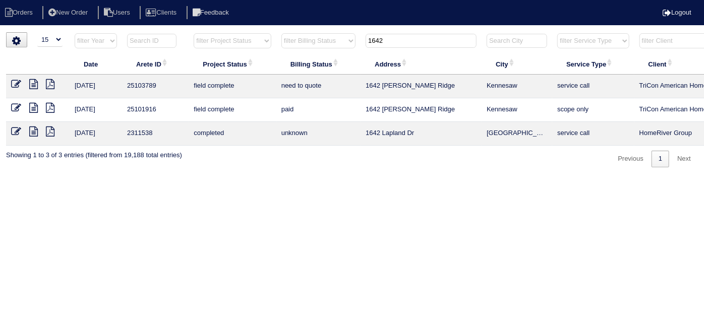
drag, startPoint x: 388, startPoint y: 43, endPoint x: 186, endPoint y: 11, distance: 205.3
click at [186, 32] on body "Orders New Order Users Clients Feedback Logout Orders New Order Users Clients M…" at bounding box center [352, 99] width 704 height 135
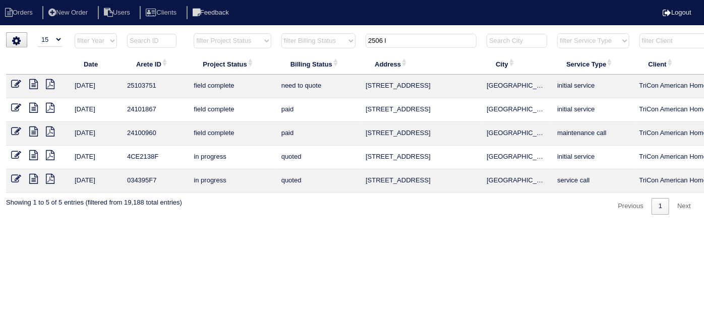
type input "2506 l"
click at [33, 80] on icon at bounding box center [33, 84] width 9 height 10
click at [14, 86] on icon at bounding box center [16, 84] width 10 height 10
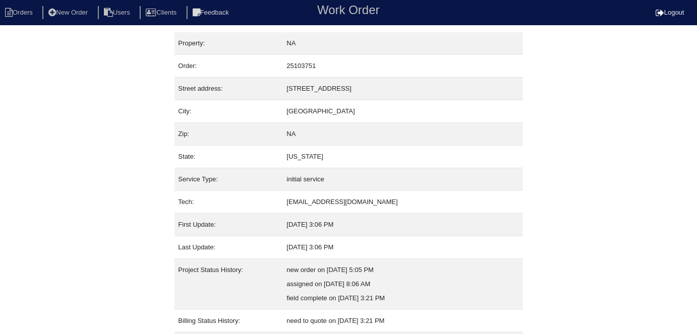
scroll to position [67, 0]
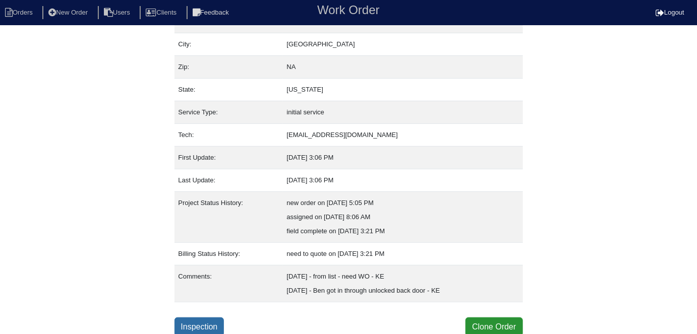
click at [214, 325] on link "Inspection" at bounding box center [200, 327] width 50 height 19
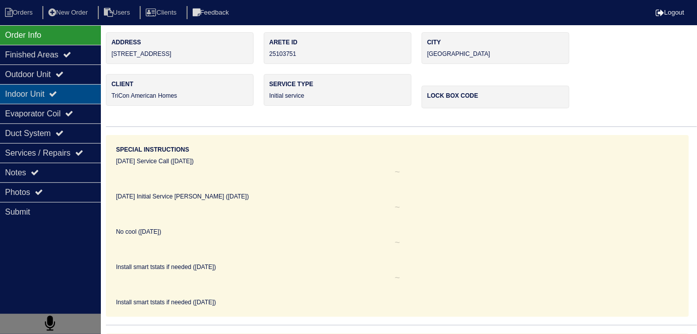
drag, startPoint x: 41, startPoint y: 68, endPoint x: 34, endPoint y: 85, distance: 19.2
click at [41, 68] on div "Outdoor Unit" at bounding box center [50, 75] width 101 height 20
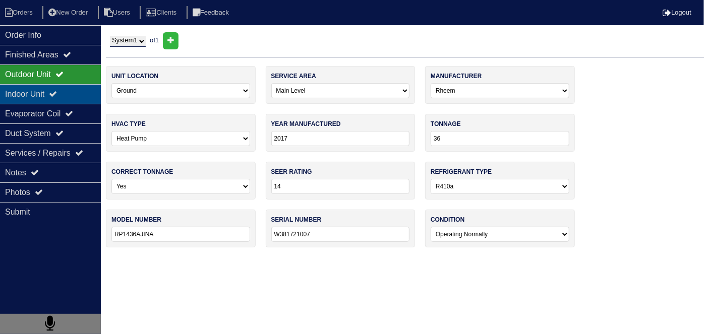
click at [34, 85] on div "Indoor Unit" at bounding box center [50, 94] width 101 height 20
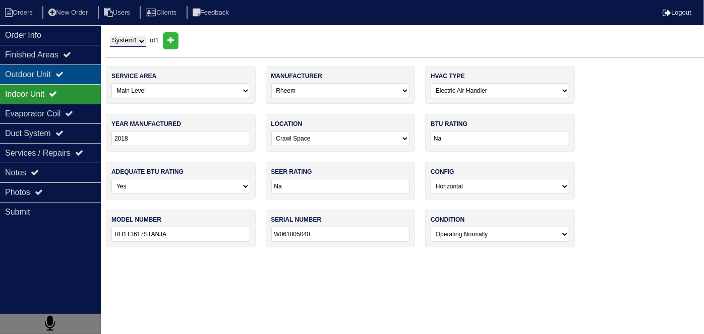
click at [32, 76] on div "Outdoor Unit" at bounding box center [50, 75] width 101 height 20
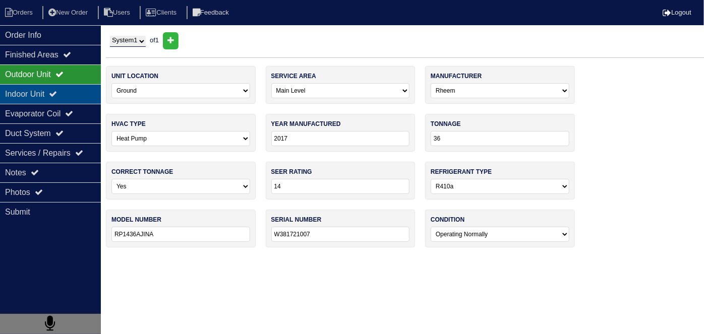
click at [55, 97] on div "Indoor Unit" at bounding box center [50, 94] width 101 height 20
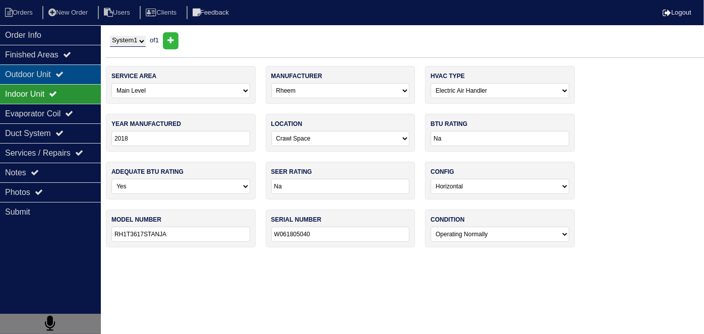
click at [61, 71] on div "Outdoor Unit" at bounding box center [50, 75] width 101 height 20
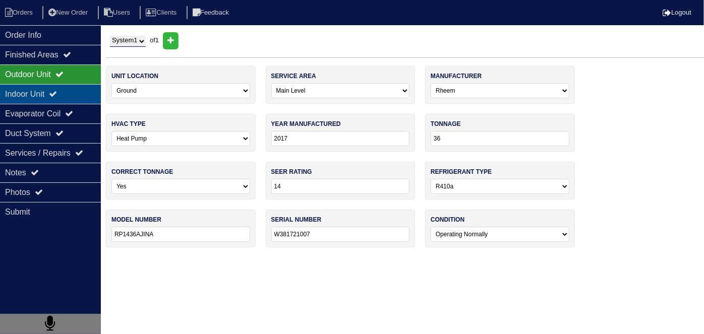
click at [60, 88] on div "Indoor Unit" at bounding box center [50, 94] width 101 height 20
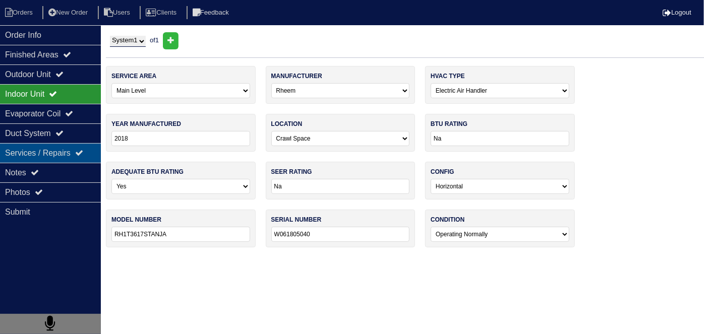
click at [44, 144] on div "Services / Repairs" at bounding box center [50, 153] width 101 height 20
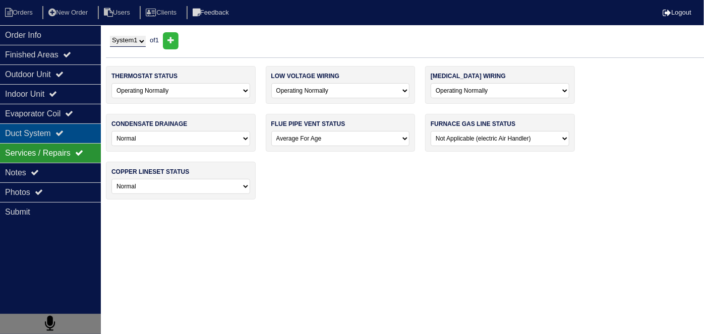
click at [41, 138] on div "Duct System" at bounding box center [50, 134] width 101 height 20
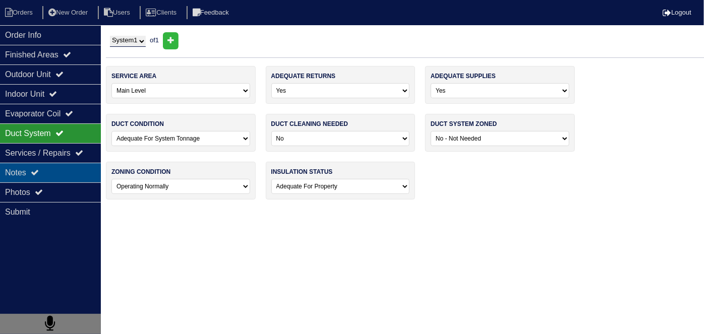
click at [41, 166] on div "Notes" at bounding box center [50, 173] width 101 height 20
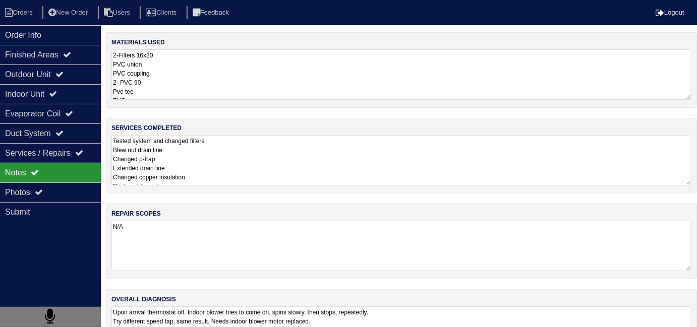
click at [266, 160] on textarea "Tested system and changed filters Blew out drain line Changed p-trap Extended d…" at bounding box center [401, 160] width 580 height 50
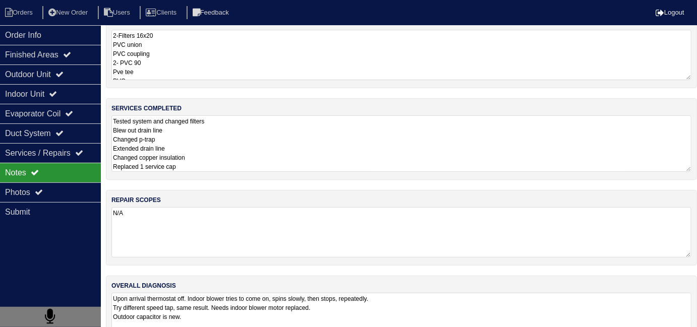
scroll to position [20, 0]
click at [376, 63] on textarea "2-Filters 16x20 PVC union PVC coupling 2- PVC 90 Pve tee PVC cap P-trap 4 ft of…" at bounding box center [401, 54] width 580 height 50
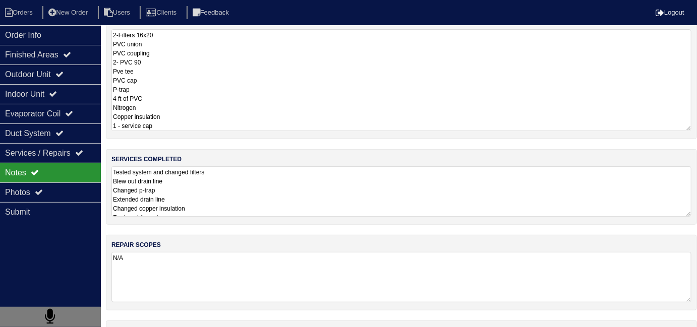
click at [337, 202] on div "materials used 2-Filters 16x20 PVC union PVC coupling 2- PVC 90 Pve tee PVC cap…" at bounding box center [401, 209] width 591 height 394
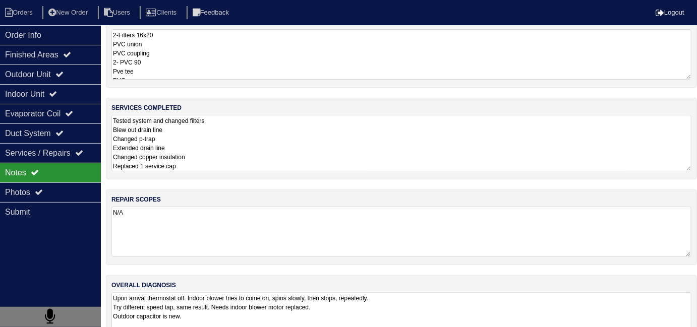
click at [286, 144] on textarea "Tested system and changed filters Blew out drain line Changed p-trap Extended d…" at bounding box center [401, 143] width 580 height 56
click at [356, 290] on div "overall diagnosis Upon arrival thermostat off. Indoor blower tries to come on, …" at bounding box center [401, 313] width 591 height 76
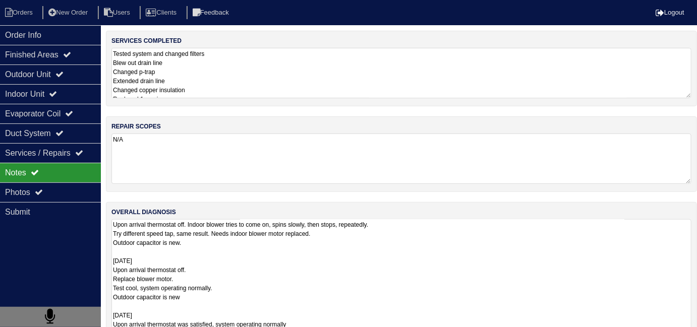
scroll to position [133, 0]
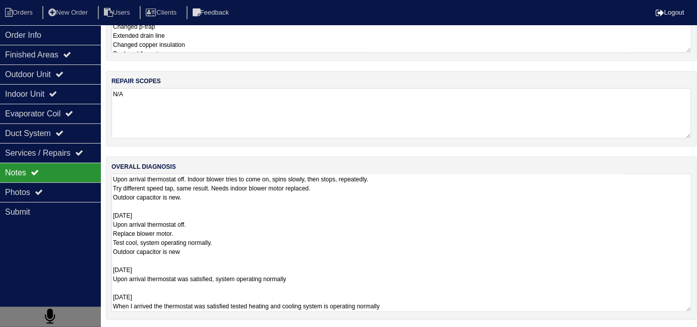
click at [442, 297] on textarea "Upon arrival thermostat off. Indoor blower tries to come on, spins slowly, then…" at bounding box center [401, 243] width 580 height 138
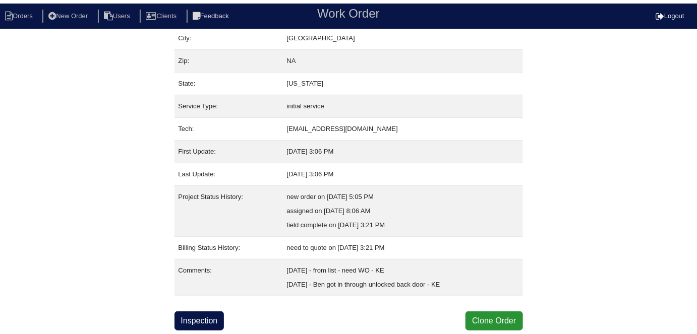
scroll to position [67, 0]
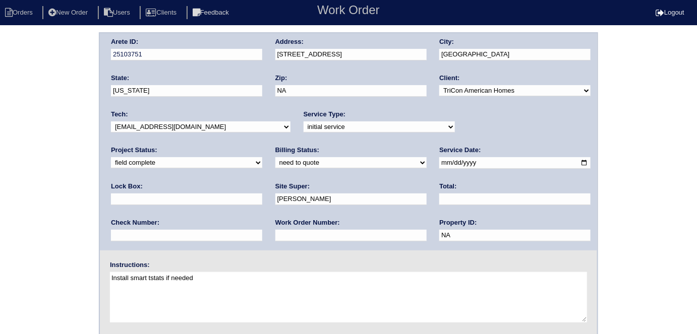
click at [275, 161] on select "need to quote quoted need to invoice invoiced paid warranty purchase order need…" at bounding box center [350, 162] width 151 height 11
select select "quoted"
click at [275, 157] on select "need to quote quoted need to invoice invoiced paid warranty purchase order need…" at bounding box center [350, 162] width 151 height 11
drag, startPoint x: 141, startPoint y: 233, endPoint x: 142, endPoint y: 219, distance: 14.2
click at [275, 234] on input "text" at bounding box center [350, 236] width 151 height 12
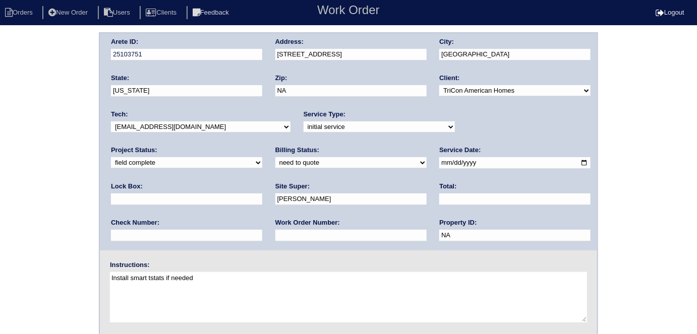
type input "requested"
click at [439, 200] on input "text" at bounding box center [514, 200] width 151 height 12
type input "660.00"
click at [16, 157] on div "Arete ID: 25103751 Address: 2506 Lakeside Drive City: Villa Rica State: Georgia…" at bounding box center [348, 236] width 697 height 408
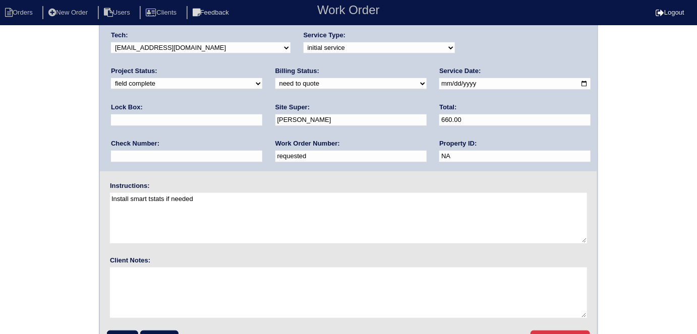
scroll to position [103, 0]
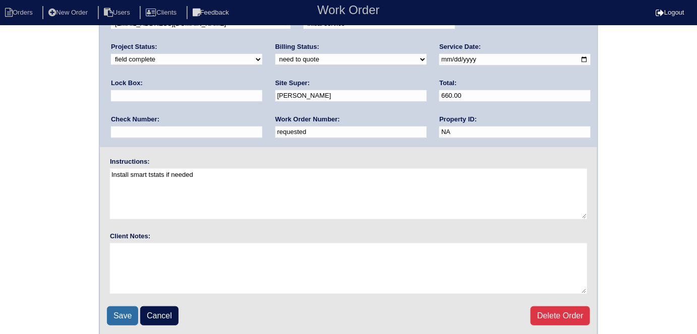
click at [121, 321] on input "Save" at bounding box center [122, 316] width 31 height 19
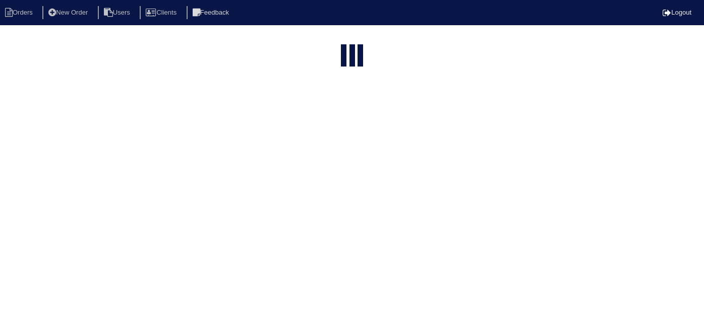
select select "15"
type input "2506 l"
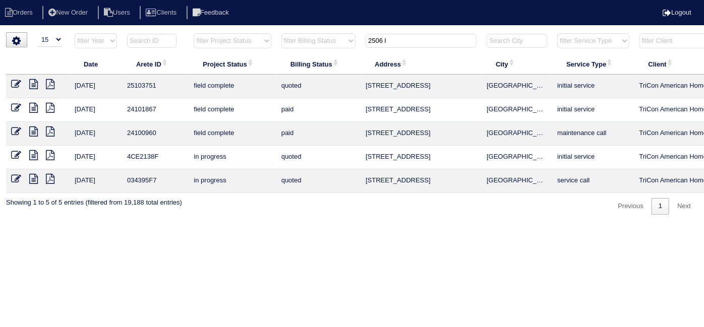
click at [35, 81] on icon at bounding box center [33, 84] width 9 height 10
click at [13, 82] on icon at bounding box center [16, 84] width 10 height 10
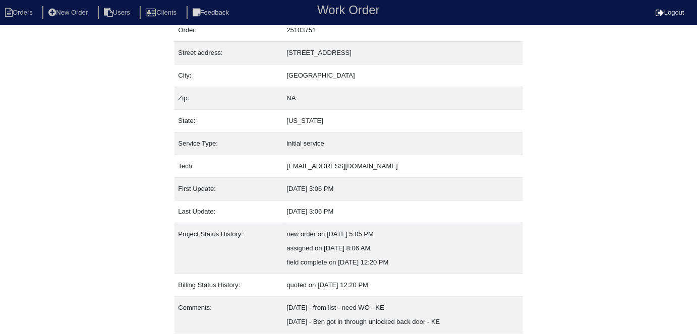
scroll to position [67, 0]
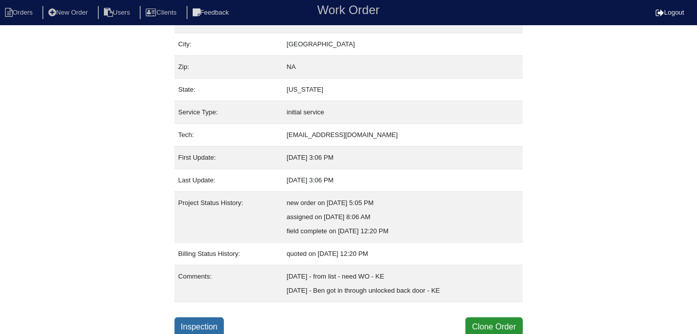
click at [207, 321] on link "Inspection" at bounding box center [200, 327] width 50 height 19
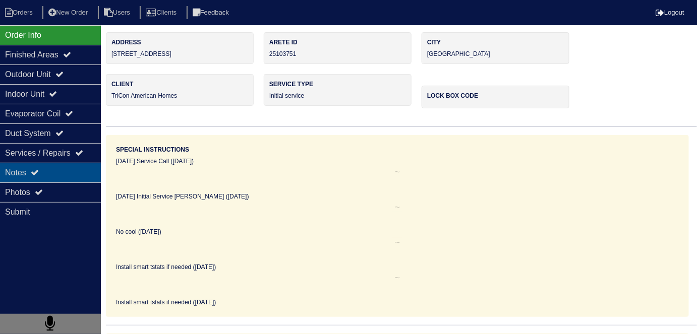
click at [62, 168] on div "Notes" at bounding box center [50, 173] width 101 height 20
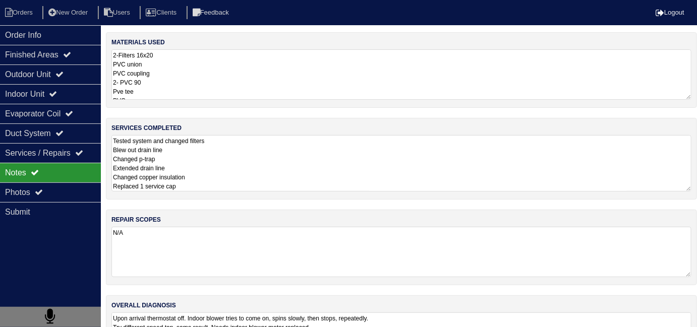
click at [281, 171] on textarea "Tested system and changed filters Blew out drain line Changed p-trap Extended d…" at bounding box center [401, 163] width 580 height 56
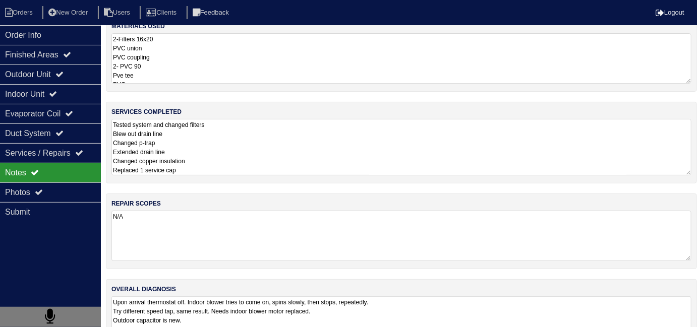
scroll to position [51, 0]
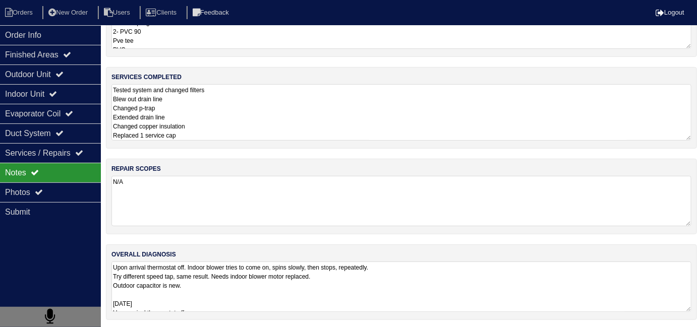
click at [448, 302] on textarea "Upon arrival thermostat off. Indoor blower tries to come on, spins slowly, then…" at bounding box center [401, 287] width 580 height 50
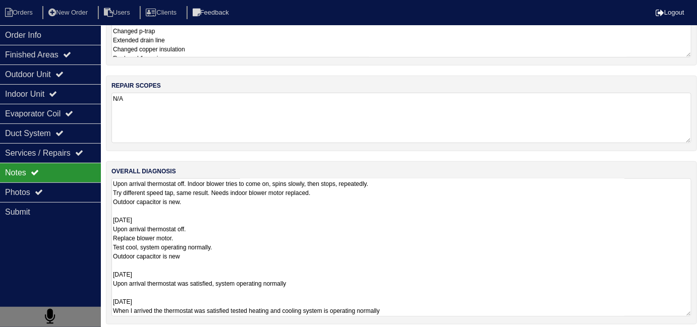
scroll to position [133, 0]
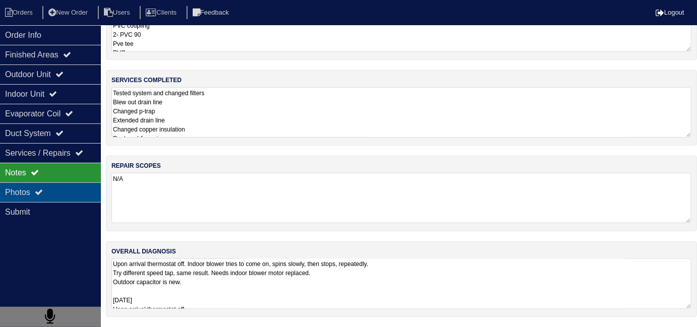
click at [61, 188] on div "Photos" at bounding box center [50, 193] width 101 height 20
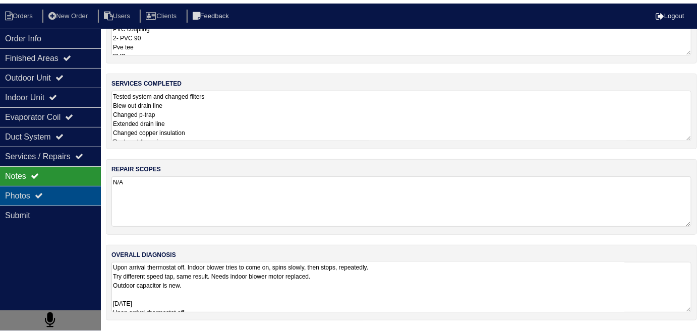
scroll to position [45, 0]
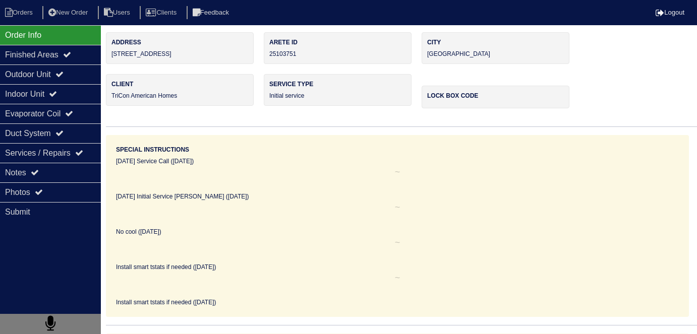
scroll to position [45, 0]
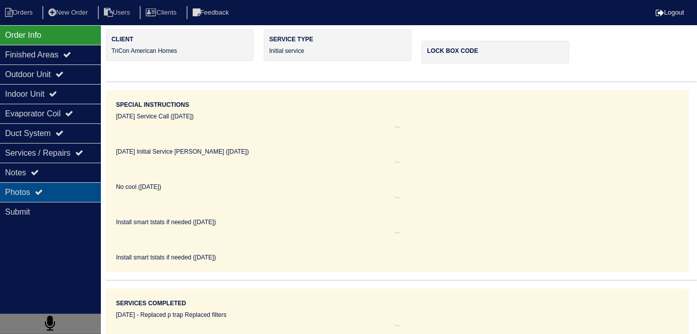
click at [16, 183] on div "Photos" at bounding box center [50, 193] width 101 height 20
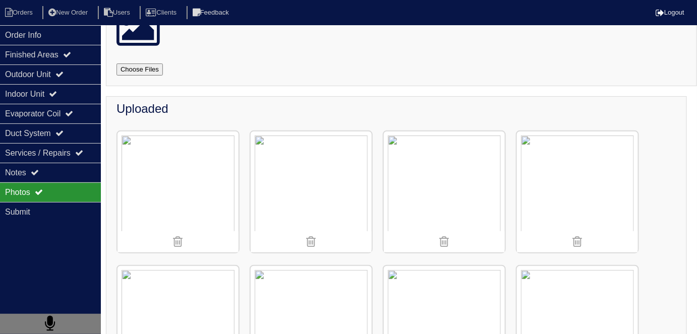
scroll to position [54, 0]
click at [58, 179] on div "Notes" at bounding box center [50, 173] width 101 height 20
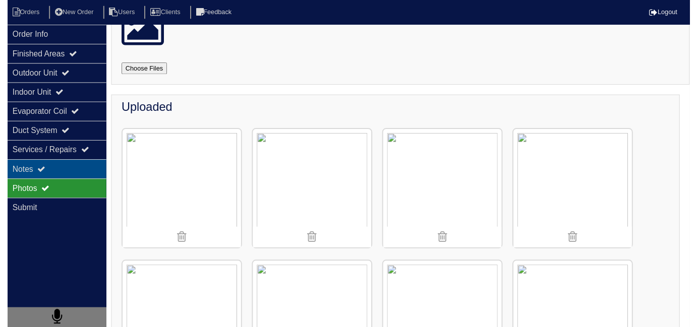
scroll to position [45, 0]
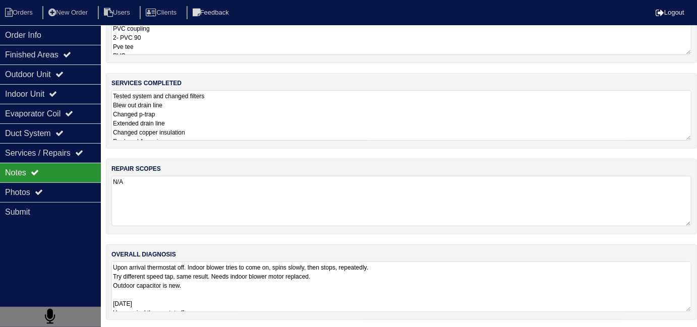
click at [260, 283] on textarea "Upon arrival thermostat off. Indoor blower tries to come on, spins slowly, then…" at bounding box center [401, 287] width 580 height 50
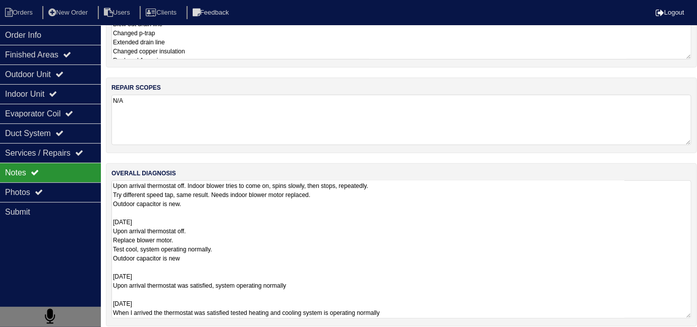
scroll to position [133, 0]
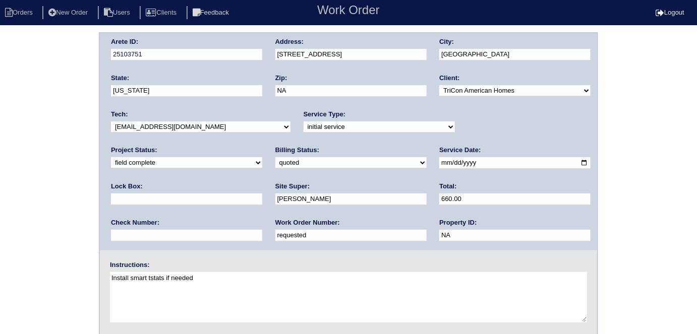
click at [31, 157] on div "Arete ID: 25103751 Address: [STREET_ADDRESS] City: [GEOGRAPHIC_DATA] State: [US…" at bounding box center [348, 236] width 697 height 408
click at [251, 50] on div "Arete ID: 25103751 Address: [STREET_ADDRESS] City: [GEOGRAPHIC_DATA] State: [US…" at bounding box center [348, 141] width 497 height 217
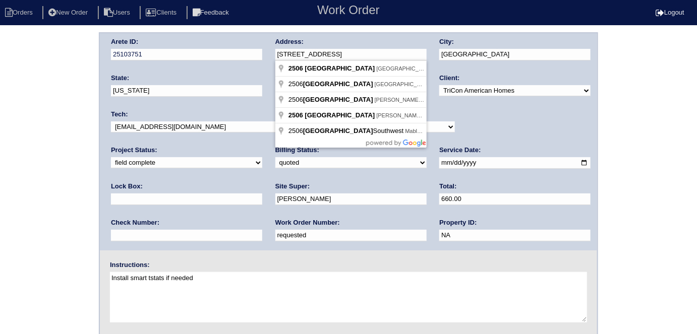
click at [0, 208] on div "Arete ID: 25103751 Address: 2506 Lakeside Drive City: Villa Rica State: Georgia…" at bounding box center [348, 236] width 697 height 408
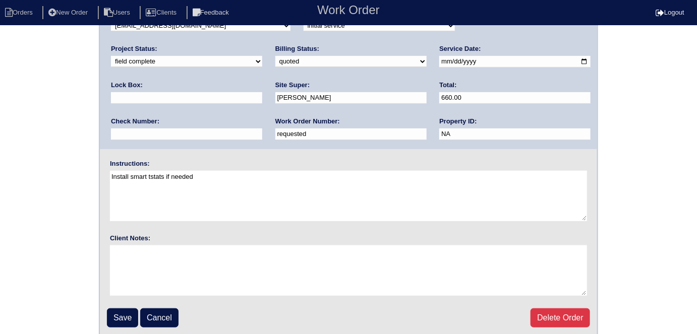
scroll to position [103, 0]
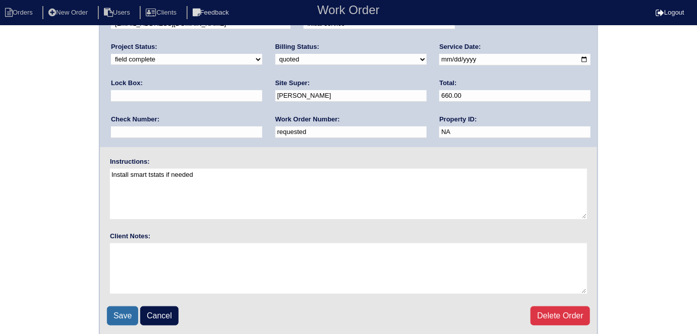
click at [125, 312] on input "Save" at bounding box center [122, 316] width 31 height 19
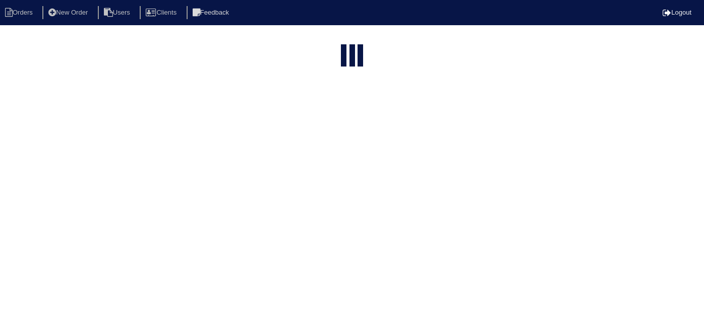
select select "15"
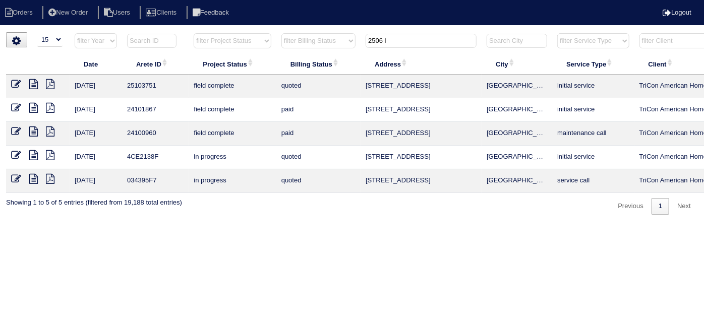
drag, startPoint x: 396, startPoint y: 38, endPoint x: 186, endPoint y: 2, distance: 213.4
click at [259, 32] on body "Orders New Order Users Clients Feedback Logout Orders New Order Users Clients M…" at bounding box center [352, 123] width 704 height 183
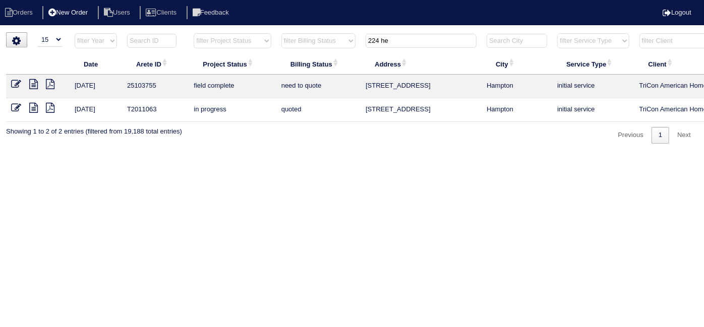
type input "224 he"
click at [33, 84] on icon at bounding box center [33, 84] width 9 height 10
click at [13, 86] on icon at bounding box center [16, 84] width 10 height 10
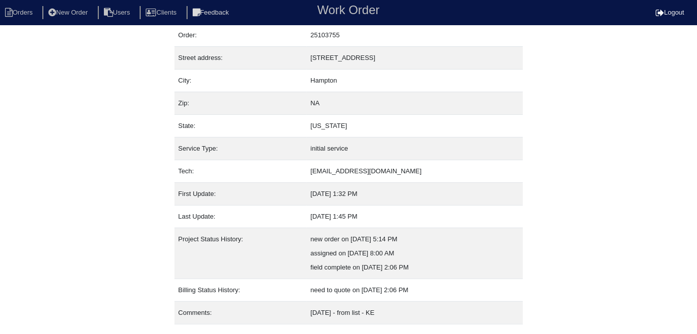
scroll to position [53, 0]
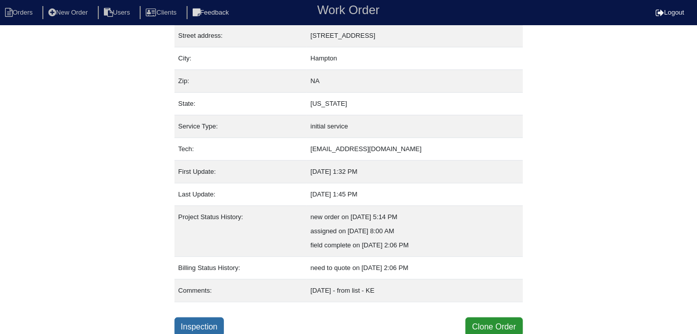
click at [210, 323] on link "Inspection" at bounding box center [200, 327] width 50 height 19
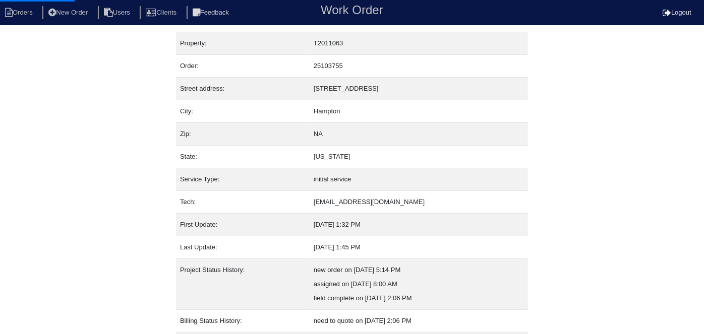
select select "0"
select select "Other"
select select "1"
select select "0"
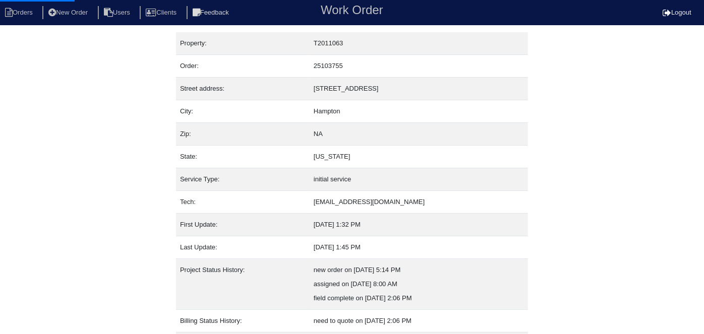
select select "1"
select select "0"
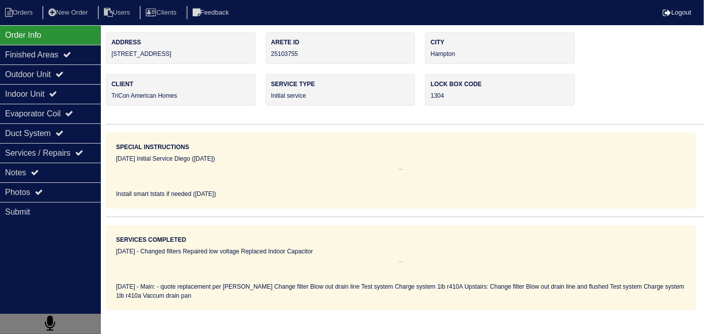
click at [36, 73] on div "Outdoor Unit" at bounding box center [50, 75] width 101 height 20
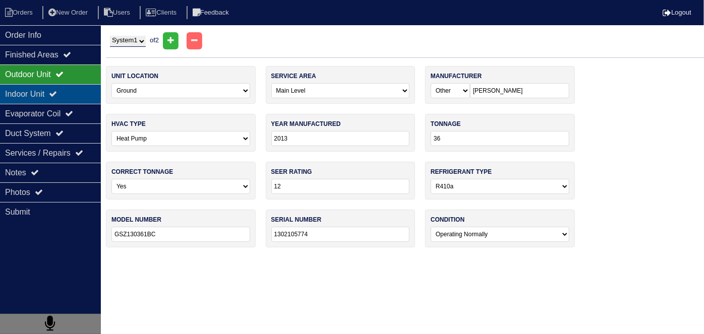
click at [35, 88] on div "Indoor Unit" at bounding box center [50, 94] width 101 height 20
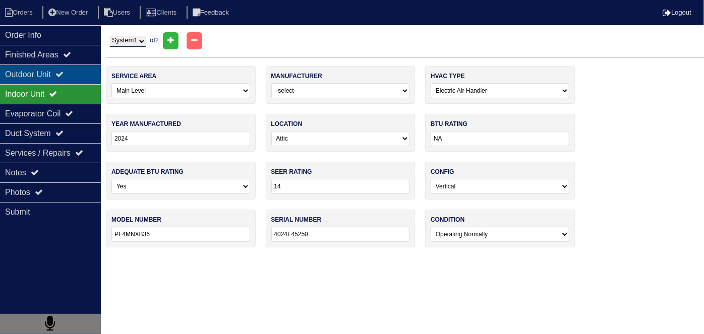
click at [35, 74] on div "Outdoor Unit" at bounding box center [50, 75] width 101 height 20
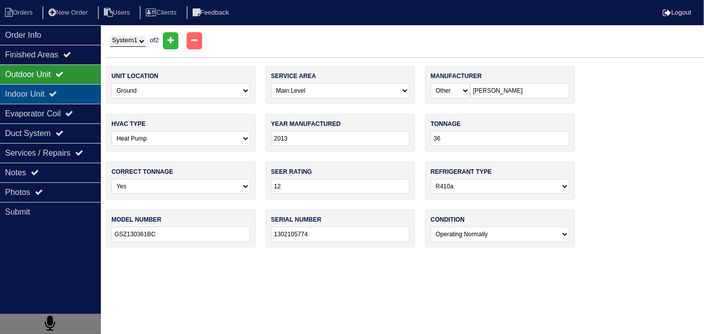
click at [33, 85] on div "Indoor Unit" at bounding box center [50, 94] width 101 height 20
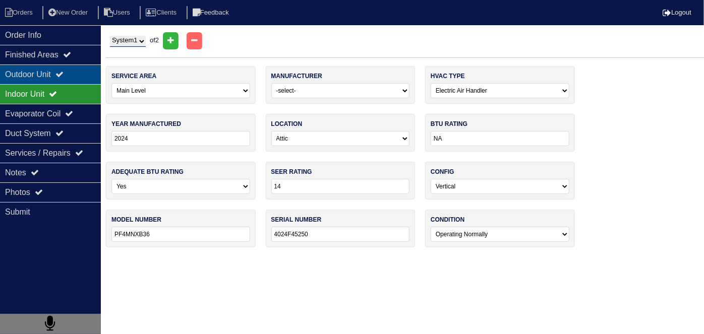
click at [32, 73] on div "Outdoor Unit" at bounding box center [50, 75] width 101 height 20
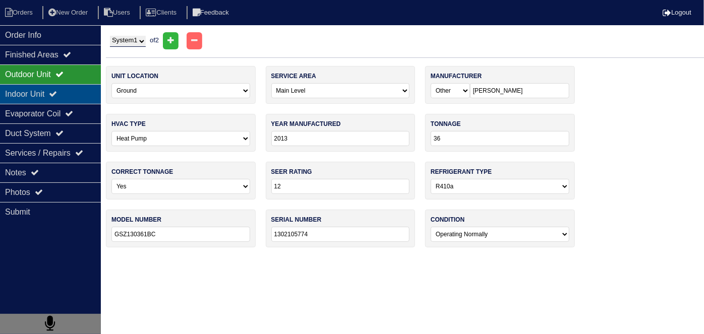
click at [29, 89] on div "Indoor Unit" at bounding box center [50, 94] width 101 height 20
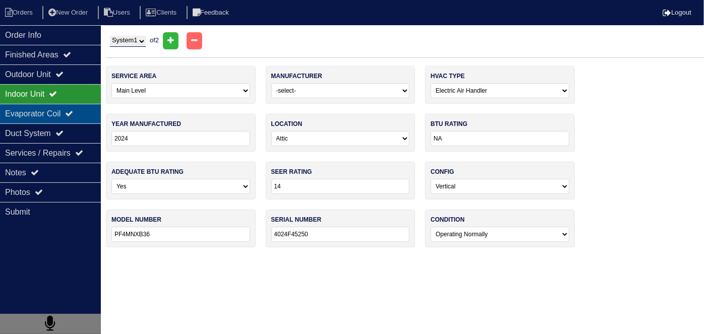
click at [28, 113] on div "Evaporator Coil" at bounding box center [50, 114] width 101 height 20
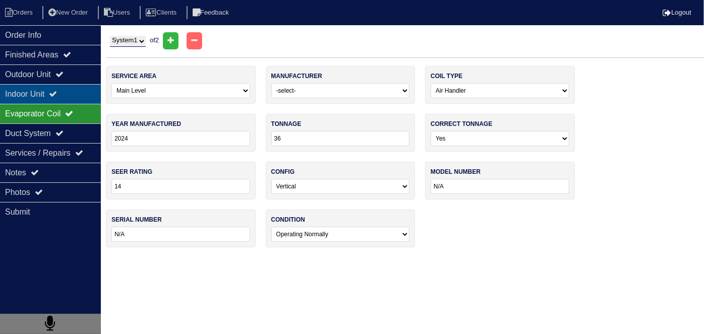
click at [33, 99] on div "Indoor Unit" at bounding box center [50, 94] width 101 height 20
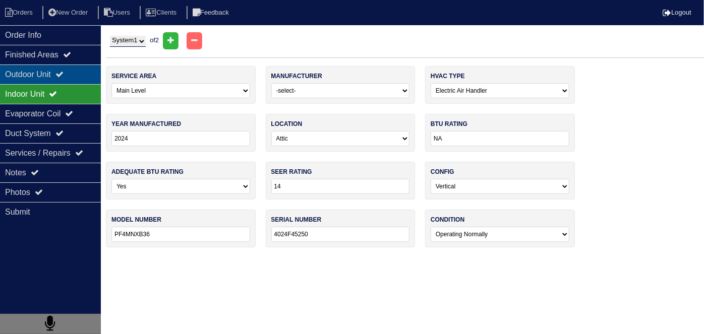
click at [39, 69] on div "Outdoor Unit" at bounding box center [50, 75] width 101 height 20
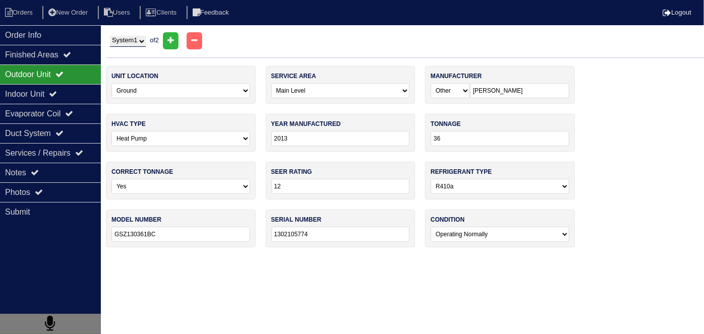
click at [73, 76] on div "Outdoor Unit" at bounding box center [50, 75] width 101 height 20
click at [72, 101] on div "Indoor Unit" at bounding box center [50, 94] width 101 height 20
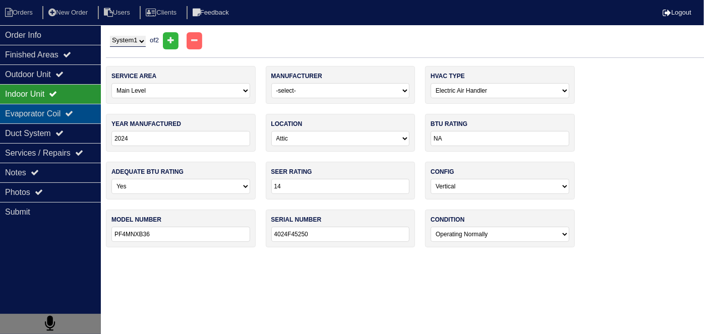
click at [69, 113] on div "Evaporator Coil" at bounding box center [50, 114] width 101 height 20
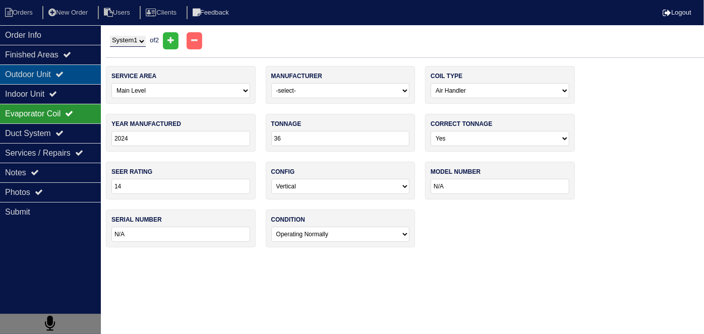
click at [52, 79] on div "Outdoor Unit" at bounding box center [50, 75] width 101 height 20
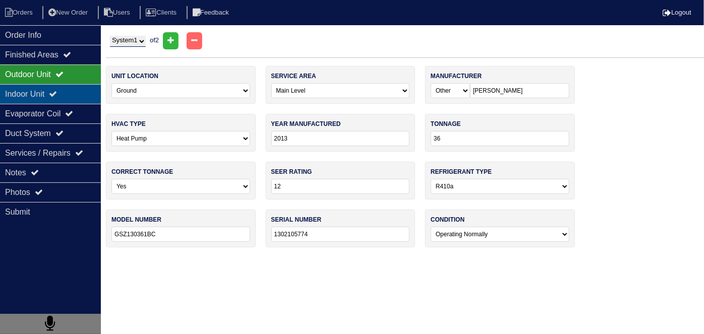
click at [55, 99] on div "Indoor Unit" at bounding box center [50, 94] width 101 height 20
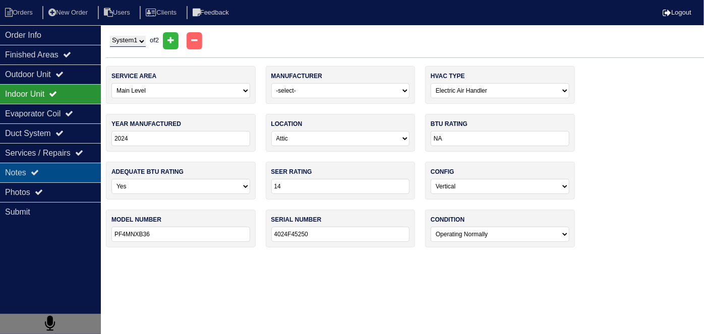
click at [27, 175] on div "Notes" at bounding box center [50, 173] width 101 height 20
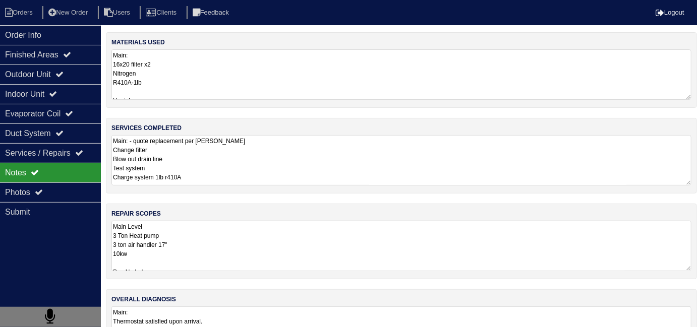
click at [244, 221] on textarea "Main Level 3 Ton Heat pump 3 ton air handler 17" 10kw Pan No hole 36x36 Pad Aqu…" at bounding box center [401, 246] width 580 height 50
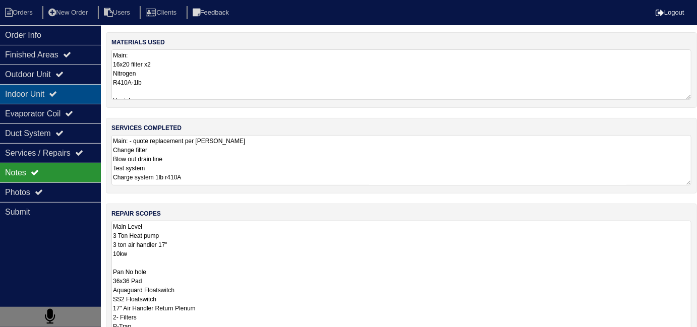
click at [57, 99] on div "Indoor Unit" at bounding box center [50, 94] width 101 height 20
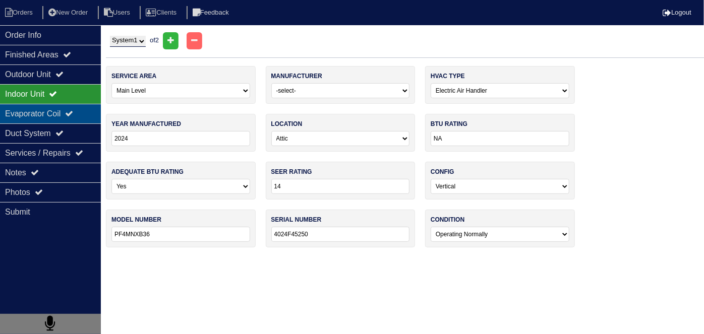
click at [56, 108] on div "Evaporator Coil" at bounding box center [50, 114] width 101 height 20
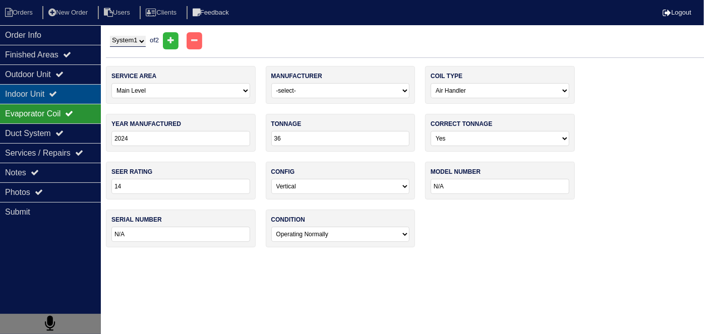
click at [54, 100] on div "Indoor Unit" at bounding box center [50, 94] width 101 height 20
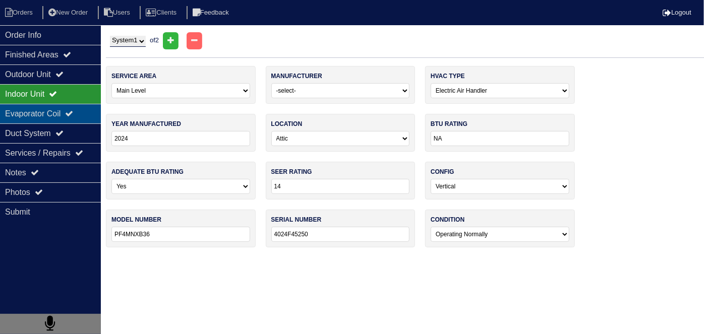
click at [56, 111] on div "Evaporator Coil" at bounding box center [50, 114] width 101 height 20
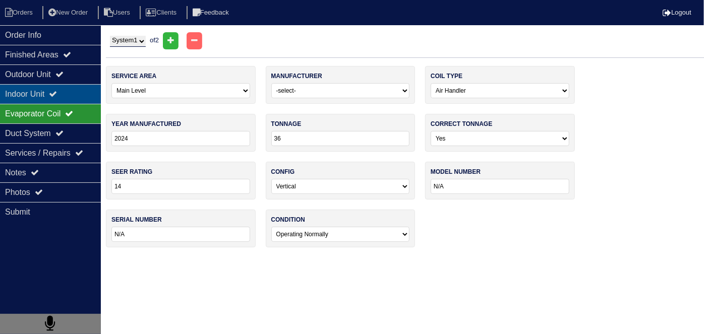
click at [55, 95] on div "Indoor Unit" at bounding box center [50, 94] width 101 height 20
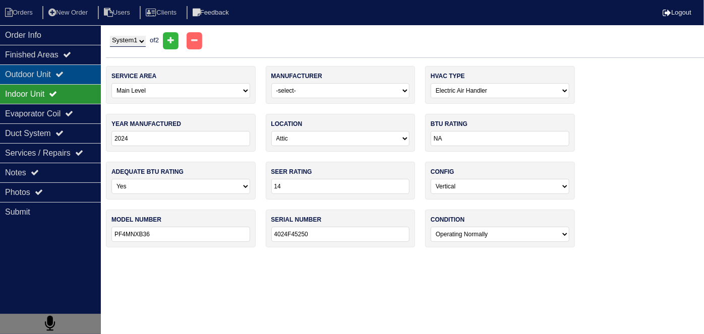
click at [64, 76] on icon at bounding box center [59, 74] width 8 height 8
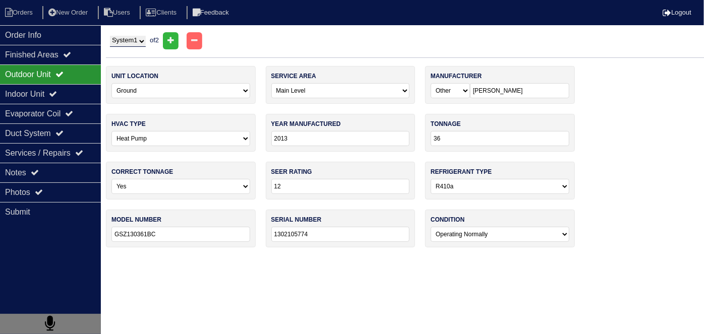
click at [136, 42] on select "System 1 System 2" at bounding box center [128, 41] width 36 height 11
select select "2"
click at [110, 36] on select "System 1 System 2" at bounding box center [128, 41] width 36 height 11
select select "1"
select select "Payne"
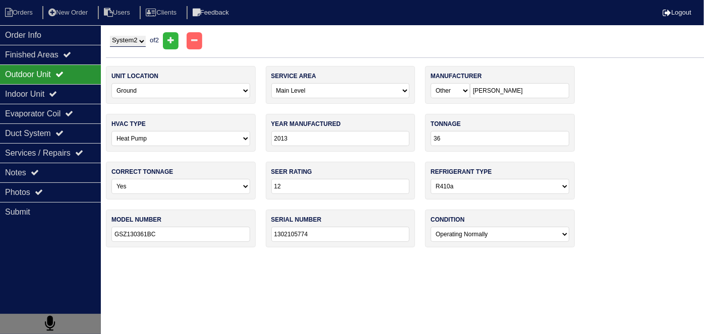
type input "2024"
type input "24"
type input "14"
type input "PH5SAN424-A"
type input "0224X71168"
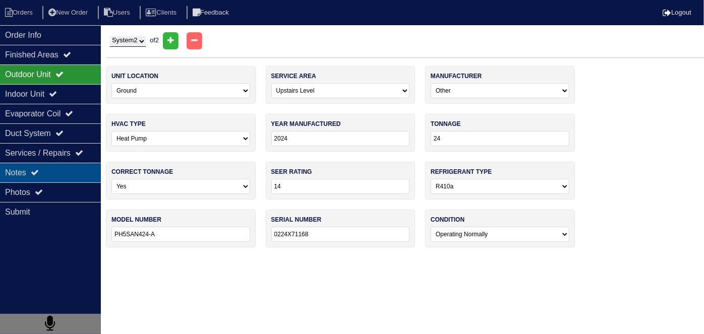
click at [45, 163] on div "Notes" at bounding box center [50, 173] width 101 height 20
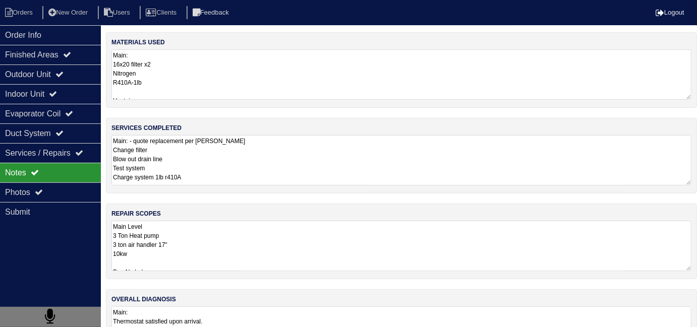
click at [264, 242] on textarea "Main Level 3 Ton Heat pump 3 ton air handler 17" 10kw Pan No hole 36x36 Pad Aqu…" at bounding box center [401, 246] width 580 height 50
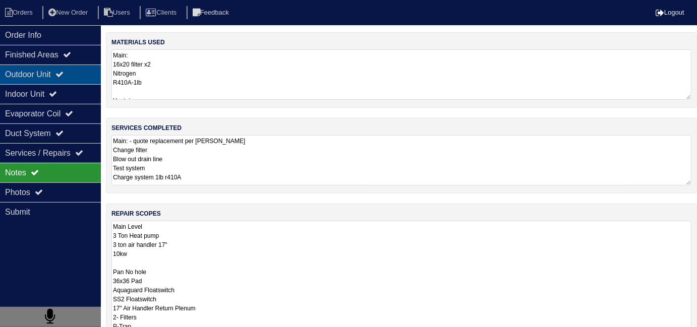
click at [41, 75] on div "Outdoor Unit" at bounding box center [50, 75] width 101 height 20
select select "2"
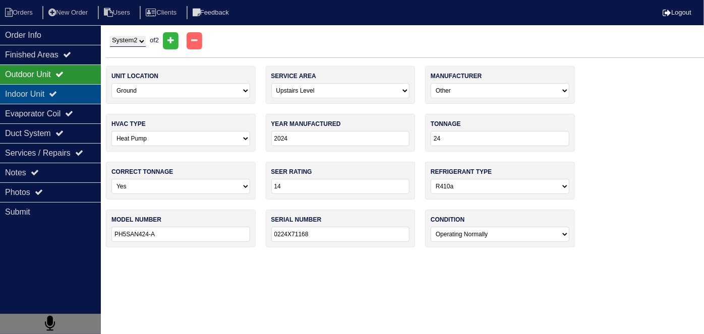
click at [45, 90] on div "Indoor Unit" at bounding box center [50, 94] width 101 height 20
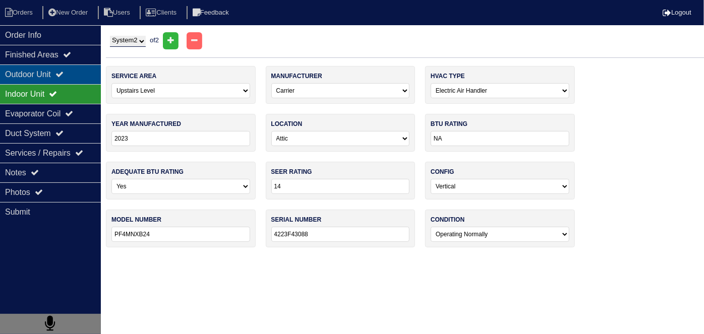
click at [43, 79] on div "Outdoor Unit" at bounding box center [50, 75] width 101 height 20
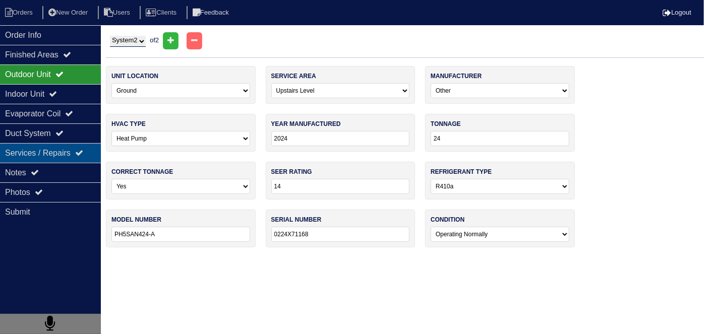
click at [52, 152] on div "Services / Repairs" at bounding box center [50, 153] width 101 height 20
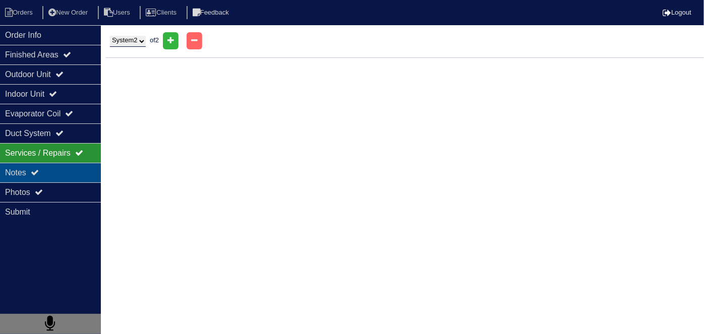
click at [46, 167] on div "Notes" at bounding box center [50, 173] width 101 height 20
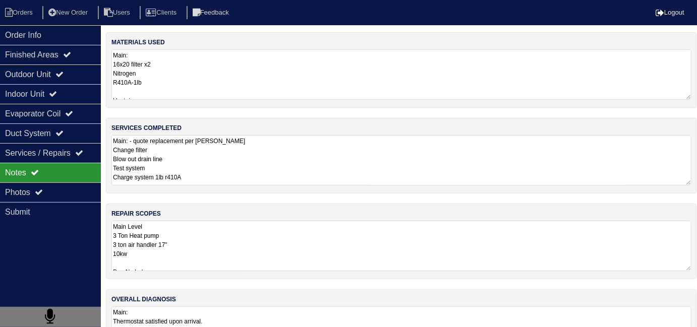
click at [250, 245] on textarea "Main Level 3 Ton Heat pump 3 ton air handler 17" 10kw Pan No hole 36x36 Pad Aqu…" at bounding box center [401, 246] width 580 height 50
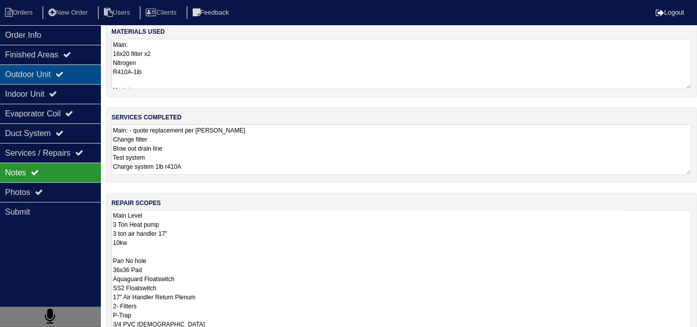
click at [32, 78] on div "Outdoor Unit" at bounding box center [50, 75] width 101 height 20
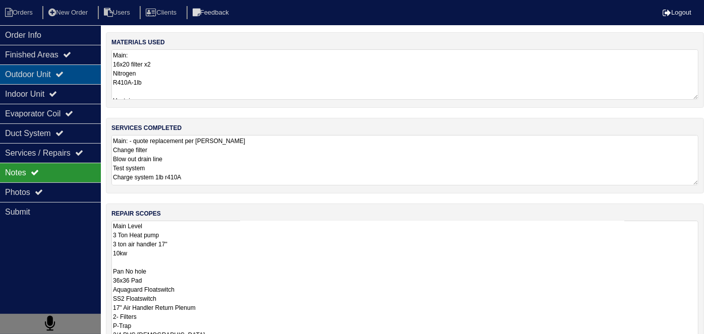
select select "2"
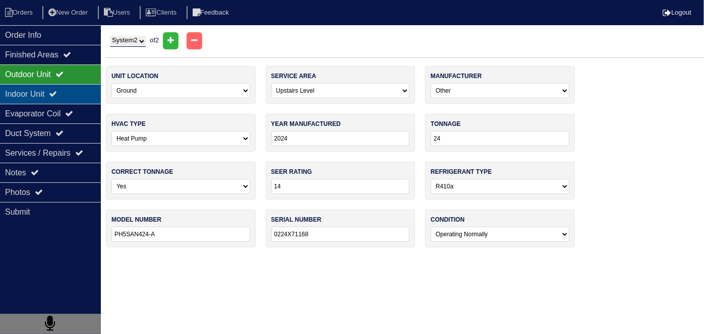
click at [36, 90] on div "Indoor Unit" at bounding box center [50, 94] width 101 height 20
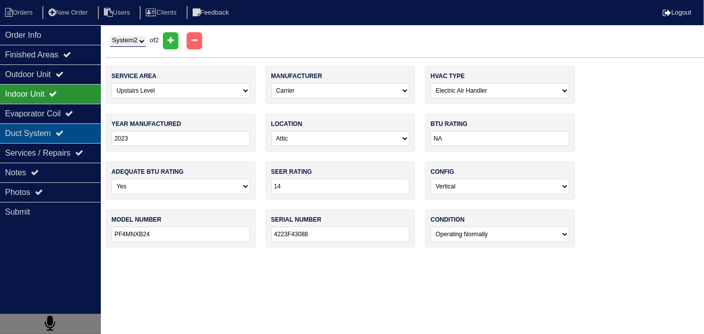
click at [40, 139] on div "Duct System" at bounding box center [50, 134] width 101 height 20
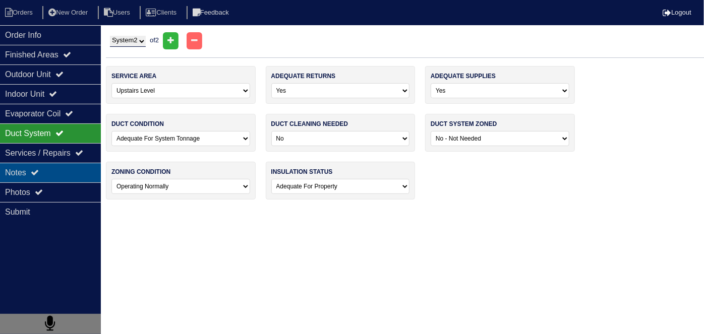
click at [42, 167] on div "Notes" at bounding box center [50, 173] width 101 height 20
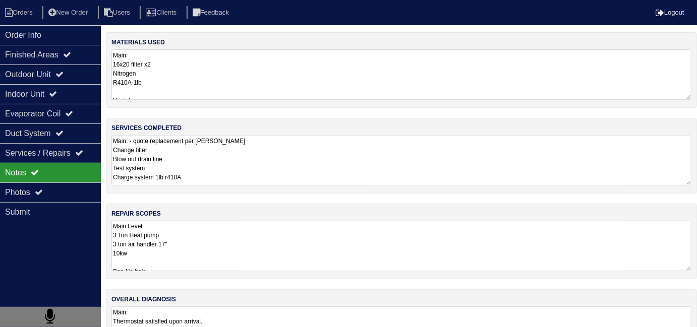
click at [478, 76] on textarea "Main: 16x20 filter x2 Nitrogen R410A-1lb Upstairs: 16x20 filter x2 Nitrogen R41…" at bounding box center [401, 74] width 580 height 50
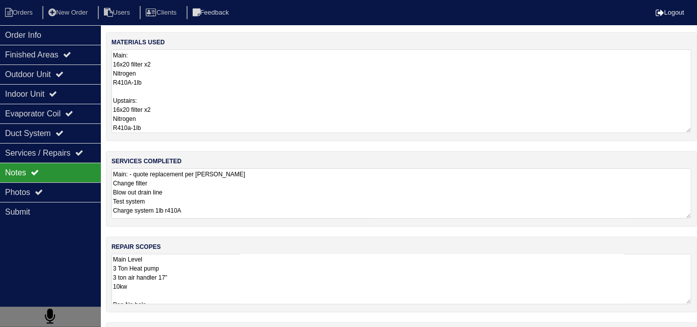
click at [278, 268] on textarea "Main Level 3 Ton Heat pump 3 ton air handler 17" 10kw Pan No hole 36x36 Pad Aqu…" at bounding box center [401, 279] width 580 height 50
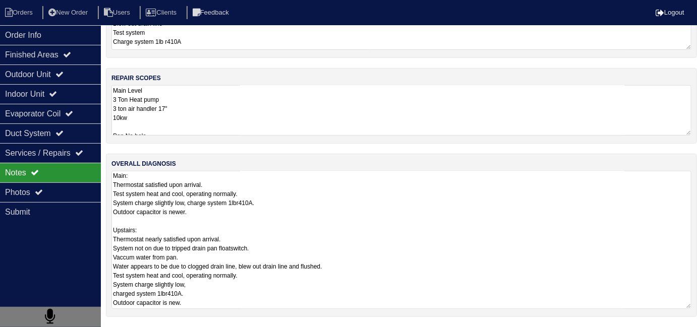
scroll to position [133, 0]
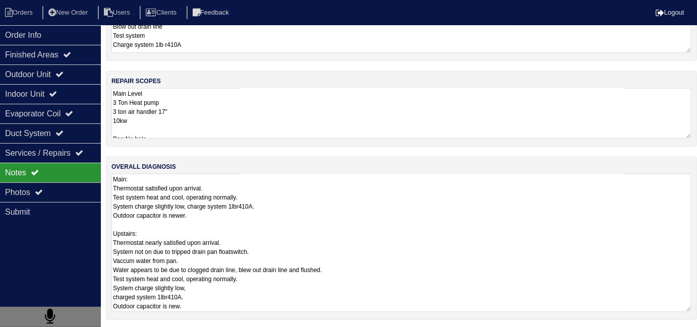
click at [385, 281] on textarea "Main: Thermostat satisfied upon arrival. Test system heat and cool, operating n…" at bounding box center [401, 243] width 580 height 138
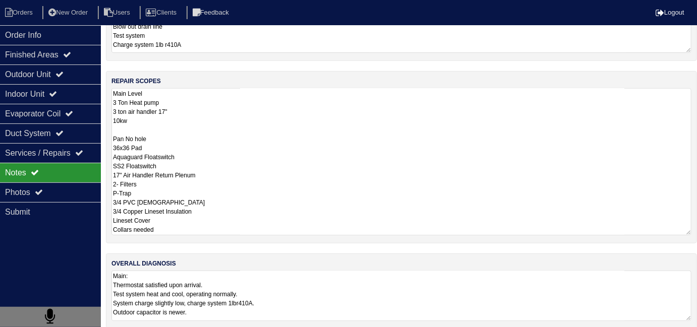
click at [277, 127] on textarea "Main Level 3 Ton Heat pump 3 ton air handler 17" 10kw Pan No hole 36x36 Pad Aqu…" at bounding box center [401, 161] width 580 height 147
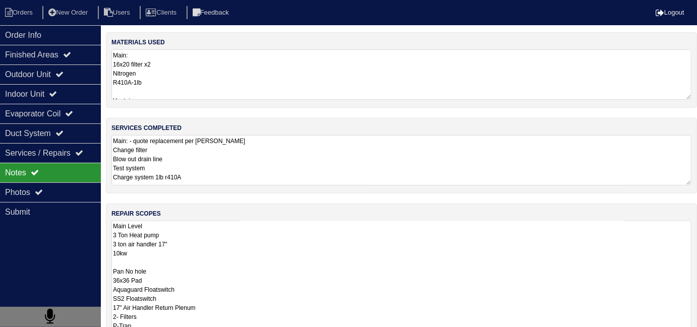
scroll to position [0, 0]
click at [271, 167] on textarea "Main: - quote replacement per Payton - rk Change filter Blow out drain line Tes…" at bounding box center [401, 160] width 580 height 50
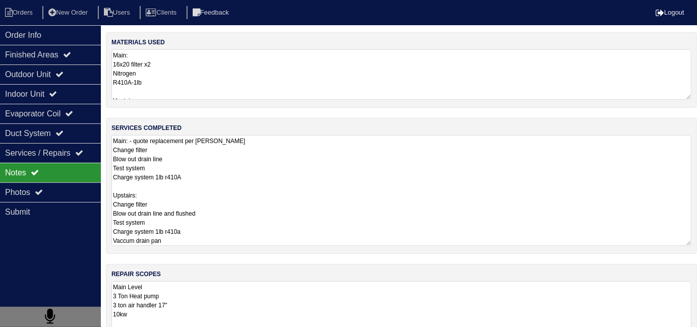
click at [245, 77] on textarea "Main: 16x20 filter x2 Nitrogen R410A-1lb Upstairs: 16x20 filter x2 Nitrogen R41…" at bounding box center [401, 74] width 580 height 50
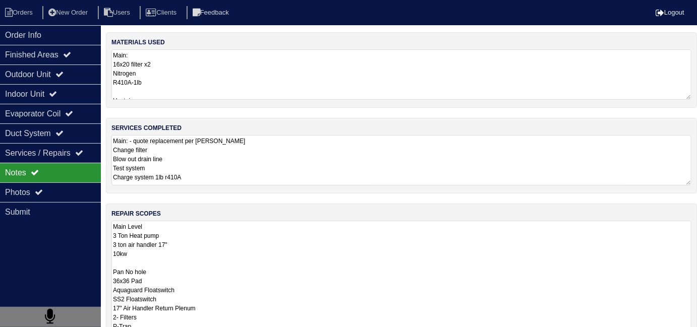
click at [261, 276] on textarea "Main Level 3 Ton Heat pump 3 ton air handler 17" 10kw Pan No hole 36x36 Pad Aqu…" at bounding box center [401, 294] width 580 height 147
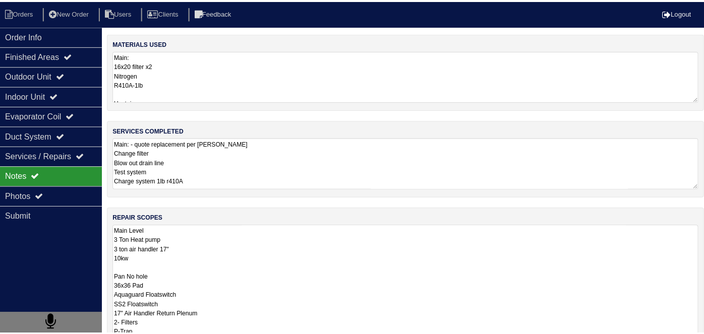
scroll to position [1, 0]
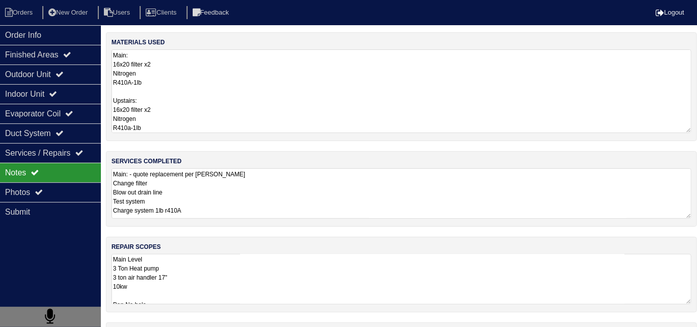
click at [197, 76] on textarea "Main: 16x20 filter x2 Nitrogen R410A-1lb Upstairs: 16x20 filter x2 Nitrogen R41…" at bounding box center [401, 91] width 580 height 84
click at [44, 30] on div "Order Info" at bounding box center [50, 35] width 101 height 20
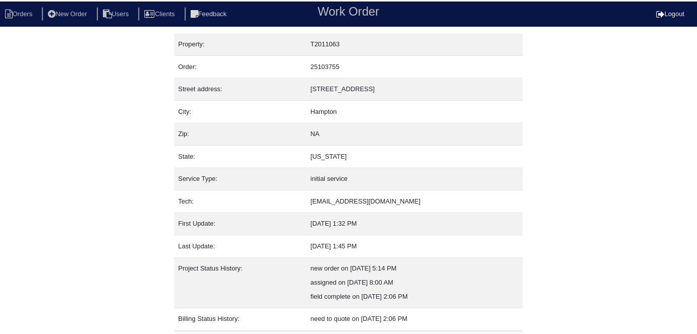
scroll to position [53, 0]
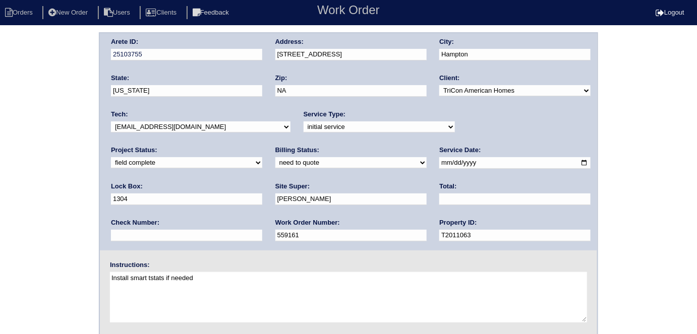
click at [275, 163] on select "need to quote quoted need to invoice invoiced paid warranty purchase order need…" at bounding box center [350, 162] width 151 height 11
select select "quoted"
click at [275, 157] on select "need to quote quoted need to invoice invoiced paid warranty purchase order need…" at bounding box center [350, 162] width 151 height 11
click at [439, 204] on input "text" at bounding box center [514, 200] width 151 height 12
type input "6054.00"
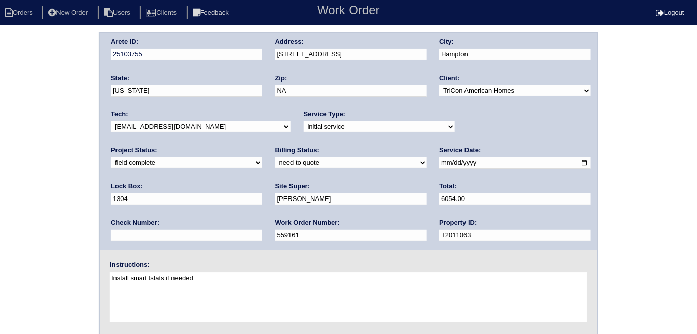
click at [8, 197] on div "Arete ID: 25103755 Address: 224 Hedgewood Drive City: Hampton State: Georgia Zi…" at bounding box center [348, 236] width 697 height 408
click at [240, 49] on div "Arete ID: 25103755 Address: 224 Hedgewood Drive City: Hampton State: Georgia Zi…" at bounding box center [348, 141] width 497 height 217
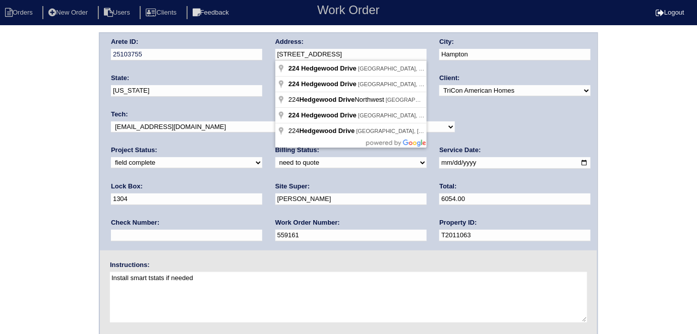
click at [13, 223] on div "Arete ID: 25103755 Address: 224 Hedgewood Drive City: Hampton State: Georgia Zi…" at bounding box center [348, 236] width 697 height 408
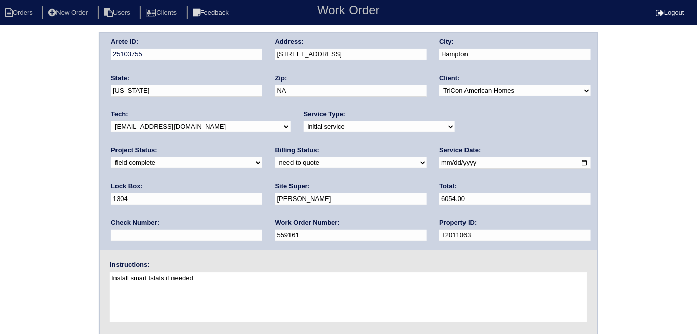
click at [0, 162] on div "Arete ID: 25103755 Address: 224 Hedgewood Drive City: Hampton State: Georgia Zi…" at bounding box center [348, 236] width 697 height 408
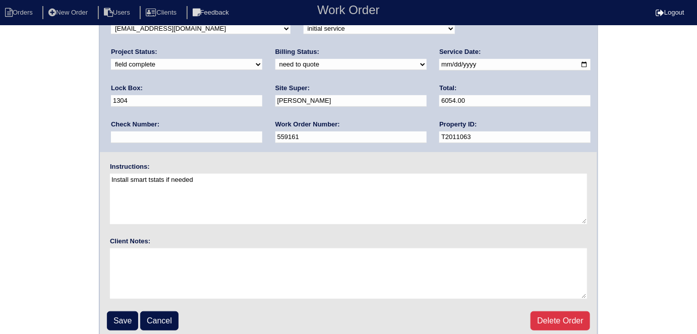
scroll to position [103, 0]
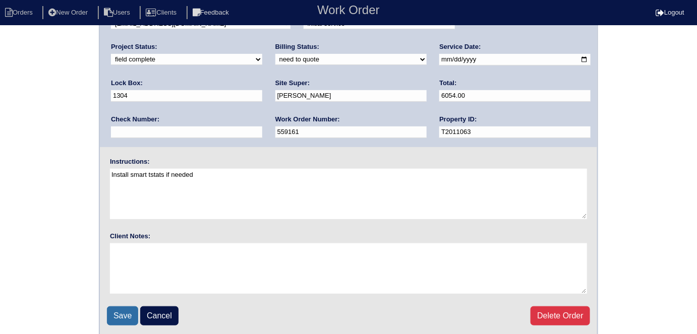
drag, startPoint x: 118, startPoint y: 316, endPoint x: 322, endPoint y: 225, distance: 223.1
click at [120, 314] on input "Save" at bounding box center [122, 316] width 31 height 19
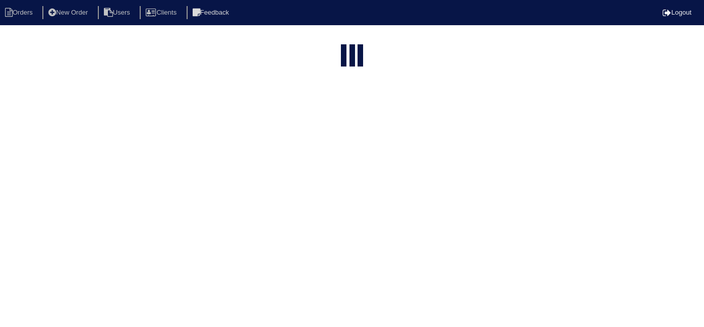
select select "15"
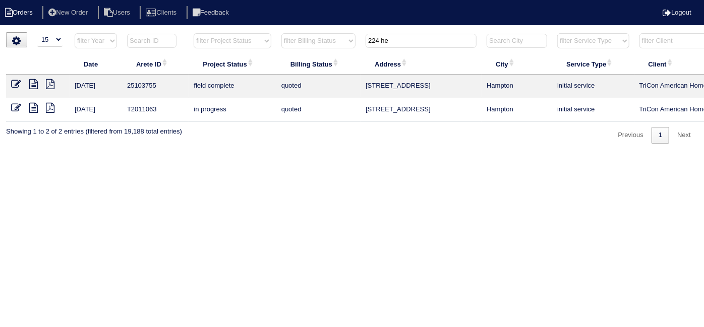
drag, startPoint x: 396, startPoint y: 42, endPoint x: 13, endPoint y: 7, distance: 384.4
click at [113, 32] on body "Orders New Order Users Clients Feedback Logout Orders New Order Users Clients M…" at bounding box center [352, 87] width 704 height 111
type input "40 b"
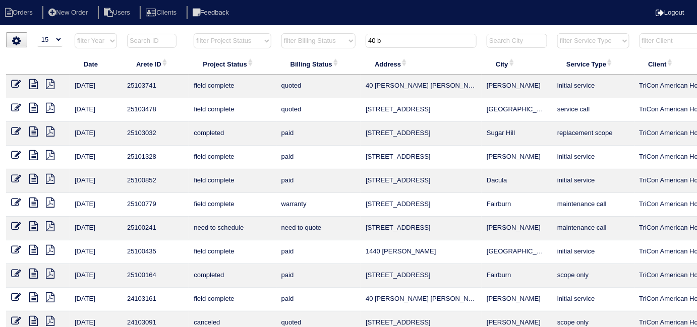
click at [12, 81] on icon at bounding box center [16, 84] width 10 height 10
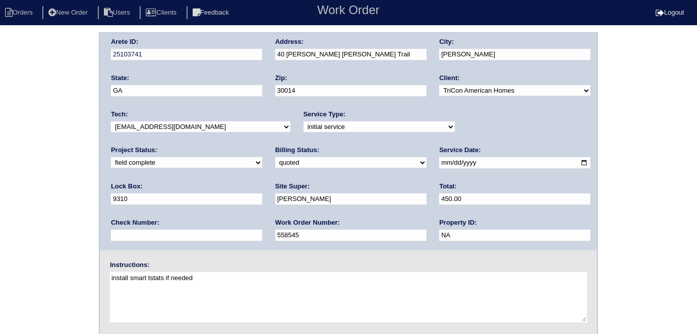
click at [275, 159] on select "need to quote quoted need to invoice invoiced paid warranty purchase order need…" at bounding box center [350, 162] width 151 height 11
select select "need to invoice"
click at [275, 157] on select "need to quote quoted need to invoice invoiced paid warranty purchase order need…" at bounding box center [350, 162] width 151 height 11
click at [3, 165] on div "Arete ID: 25103741 Address: 40 [PERSON_NAME] [PERSON_NAME] Trail City: [GEOGRAP…" at bounding box center [348, 236] width 697 height 408
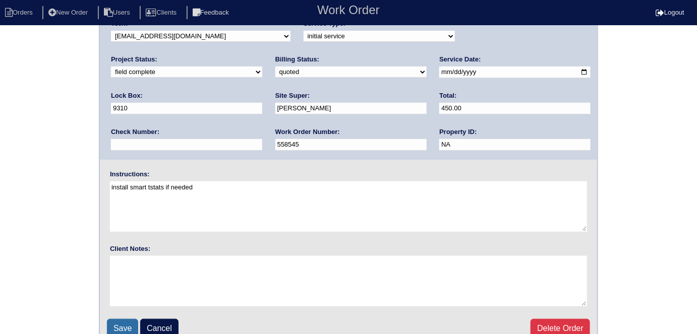
scroll to position [91, 0]
click at [120, 324] on input "Save" at bounding box center [122, 328] width 31 height 19
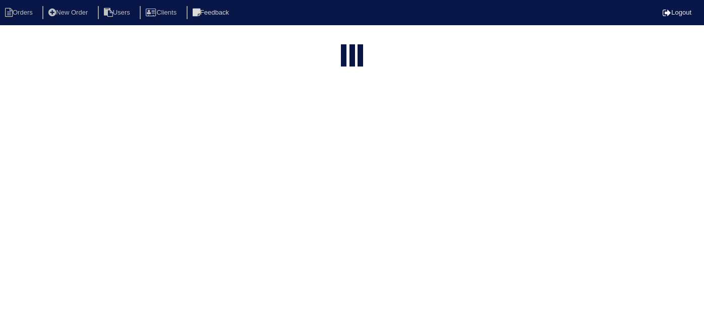
select select "15"
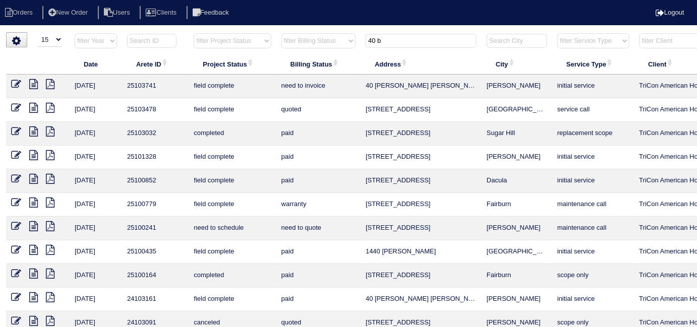
drag, startPoint x: 434, startPoint y: 35, endPoint x: 304, endPoint y: 37, distance: 130.6
click at [305, 37] on tr "filter Year -- Any Year -- 2025 2024 2023 2022 2021 2020 2019 filter Project St…" at bounding box center [443, 43] width 874 height 21
click at [412, 39] on input "40 b" at bounding box center [421, 41] width 111 height 14
drag, startPoint x: 412, startPoint y: 39, endPoint x: 146, endPoint y: 3, distance: 268.3
click at [219, 32] on body "Orders New Order Users Clients Feedback Logout Orders New Order Users Clients M…" at bounding box center [348, 242] width 697 height 420
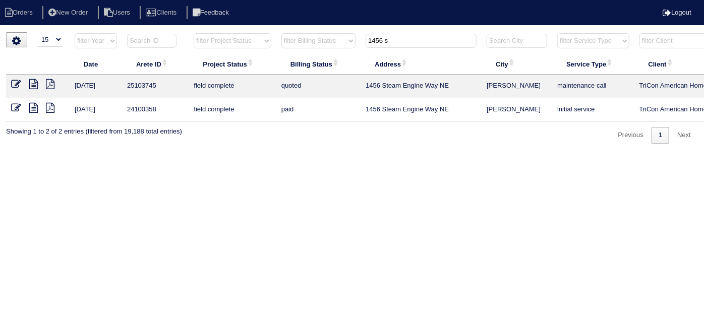
type input "1456 s"
click at [19, 84] on icon at bounding box center [16, 84] width 10 height 10
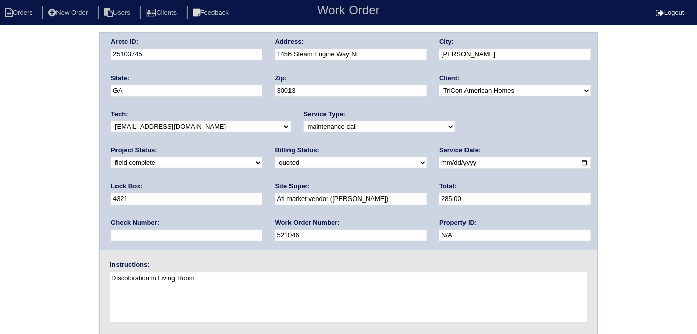
drag, startPoint x: 319, startPoint y: 196, endPoint x: 81, endPoint y: 166, distance: 240.0
click at [103, 179] on div "Arete ID: 25103745 Address: 1456 Steam Engine Way NE City: Conyers State: GA Zi…" at bounding box center [348, 141] width 497 height 217
drag, startPoint x: 143, startPoint y: 237, endPoint x: 0, endPoint y: 171, distance: 157.5
click at [0, 199] on div "Arete ID: 25103745 Address: 1456 Steam Engine Way NE City: Conyers State: GA Zi…" at bounding box center [348, 236] width 697 height 408
type input "522357"
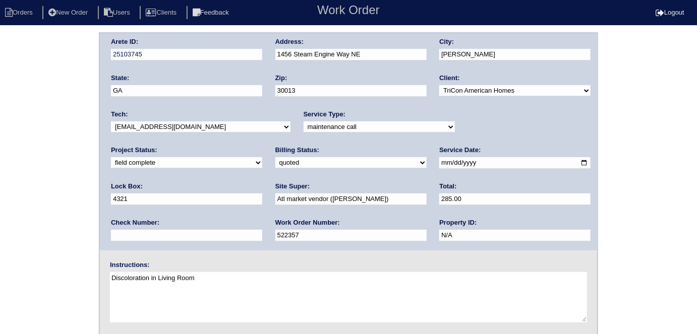
click at [29, 160] on div "Arete ID: 25103745 Address: 1456 Steam Engine Way NE City: Conyers State: GA Zi…" at bounding box center [348, 236] width 697 height 408
drag, startPoint x: 335, startPoint y: 202, endPoint x: 67, endPoint y: 84, distance: 292.7
click at [178, 139] on div "Arete ID: 25103745 Address: 1456 Steam Engine Way NE City: Conyers State: GA Zi…" at bounding box center [348, 141] width 497 height 217
type input "5595.00"
drag, startPoint x: 0, startPoint y: 106, endPoint x: 30, endPoint y: 109, distance: 30.4
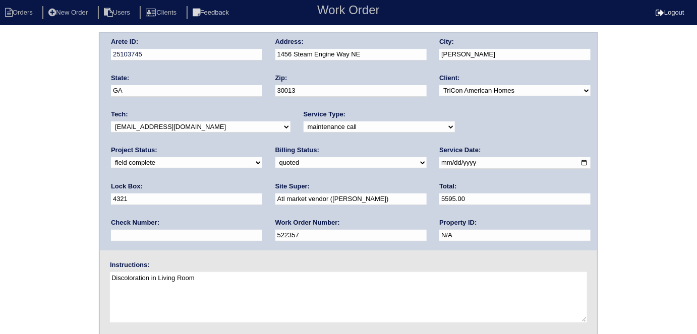
click at [1, 108] on div "Arete ID: 25103745 Address: 1456 Steam Engine Way NE City: Conyers State: GA Zi…" at bounding box center [348, 236] width 697 height 408
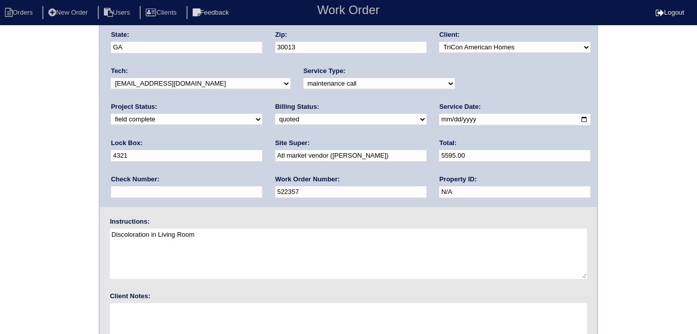
scroll to position [103, 0]
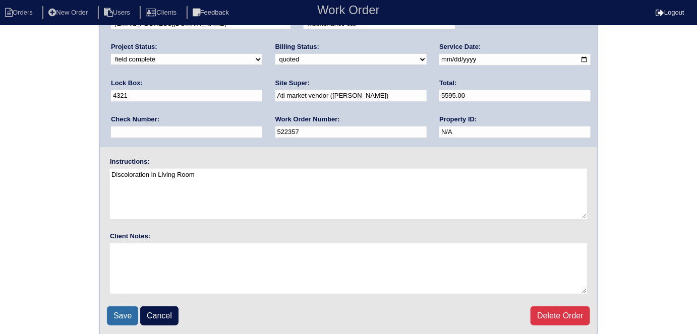
click at [117, 318] on input "Save" at bounding box center [122, 316] width 31 height 19
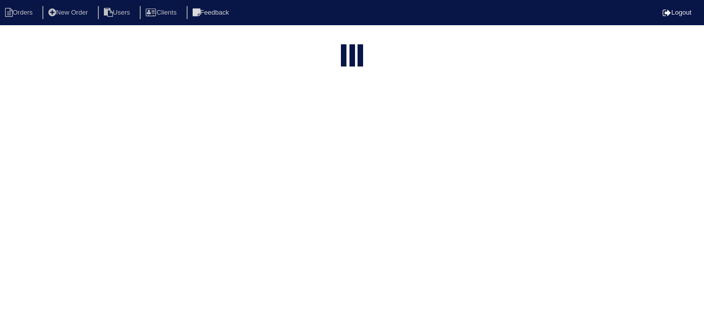
select select "15"
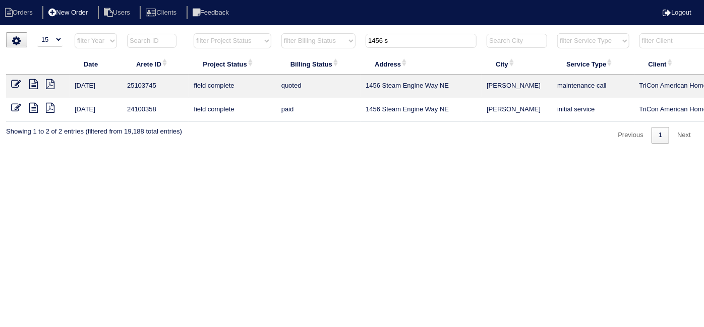
drag, startPoint x: 409, startPoint y: 44, endPoint x: 91, endPoint y: 10, distance: 319.7
click at [178, 25] on html "Orders New Order Users Clients Feedback Logout Orders New Order Users Clients M…" at bounding box center [352, 77] width 704 height 154
type input "0"
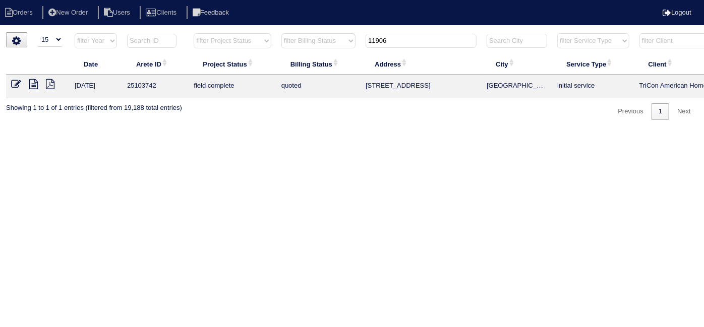
type input "11906"
click at [12, 86] on icon at bounding box center [16, 84] width 10 height 10
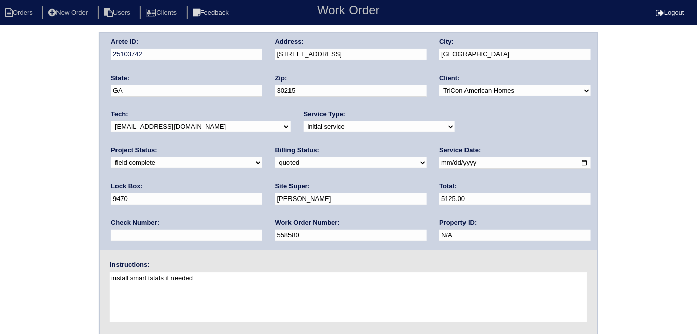
click at [275, 157] on select "need to quote quoted need to invoice invoiced paid warranty purchase order need…" at bounding box center [350, 162] width 151 height 11
select select "need to invoice"
click at [275, 157] on select "need to quote quoted need to invoice invoiced paid warranty purchase order need…" at bounding box center [350, 162] width 151 height 11
drag, startPoint x: 486, startPoint y: 125, endPoint x: 486, endPoint y: 131, distance: 6.1
click at [262, 157] on select "new order assigned in progress field complete need to schedule admin review arc…" at bounding box center [186, 162] width 151 height 11
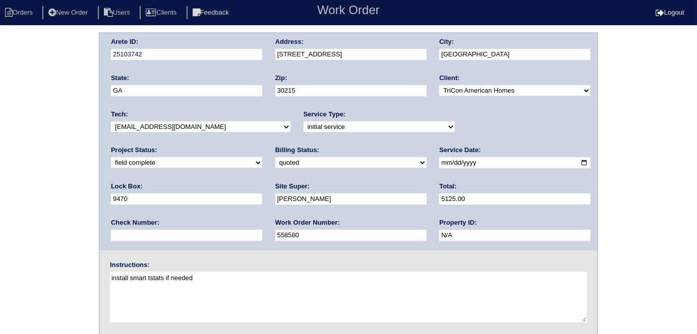
select select "need to schedule"
click at [262, 157] on select "new order assigned in progress field complete need to schedule admin review arc…" at bounding box center [186, 162] width 151 height 11
click at [439, 160] on input "2025-10-13" at bounding box center [514, 163] width 151 height 12
type input "2025-10-15"
click at [0, 189] on div "Arete ID: 25103742 Address: 11906 Fairway Overlook City: Fayetteville State: GA…" at bounding box center [348, 236] width 697 height 408
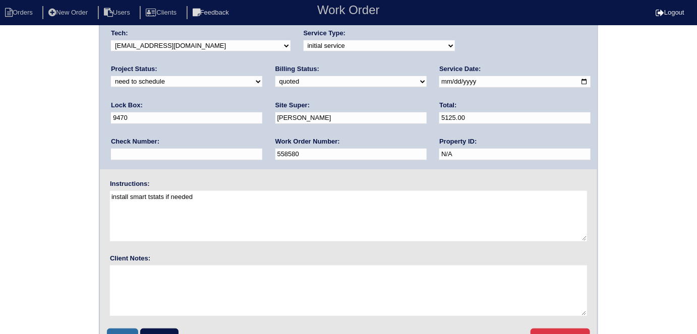
scroll to position [103, 0]
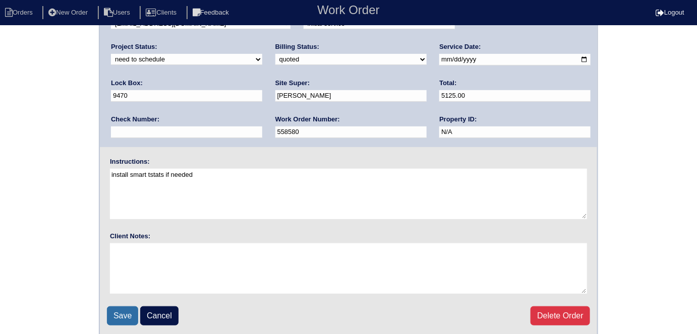
click at [126, 311] on input "Save" at bounding box center [122, 316] width 31 height 19
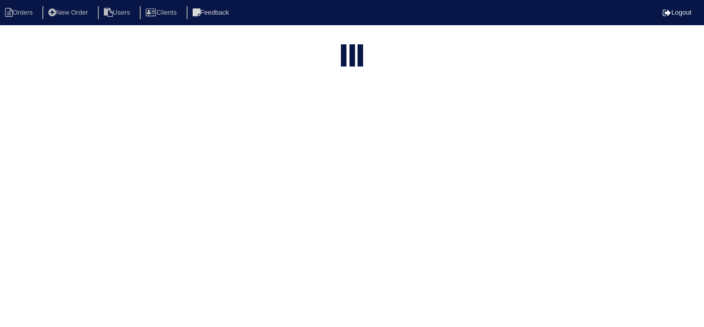
select select "15"
type input "11906"
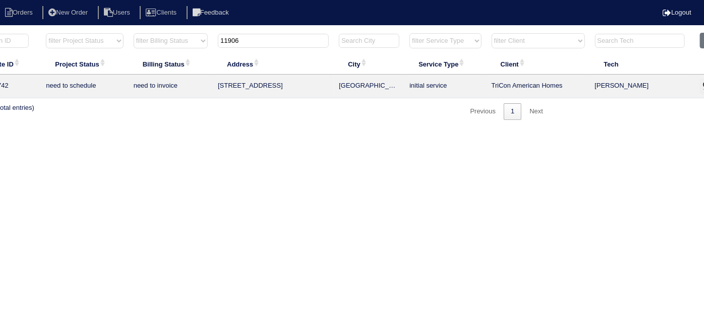
scroll to position [0, 176]
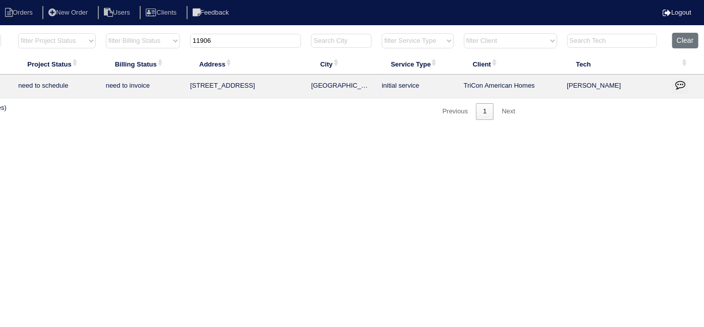
click at [674, 79] on button "button" at bounding box center [680, 86] width 16 height 15
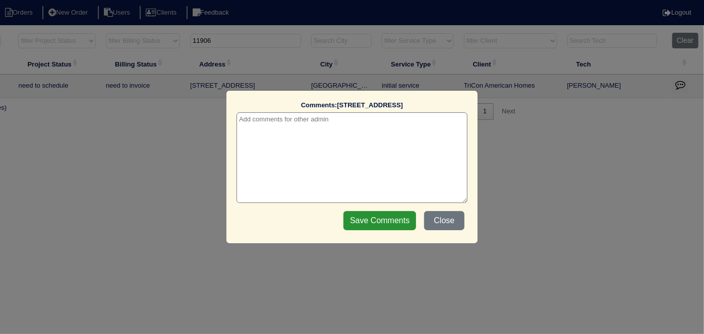
click at [263, 119] on textarea at bounding box center [352, 157] width 231 height 91
paste textarea "Replacement"
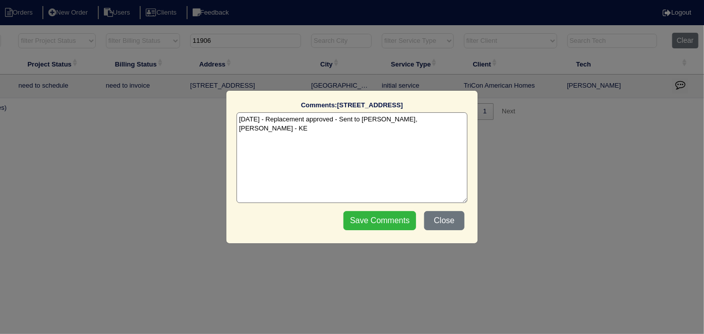
type textarea "10/14/25 - Replacement approved - Sent to Dan, Payton, Reeca - KE"
click at [354, 226] on input "Save Comments" at bounding box center [379, 220] width 73 height 19
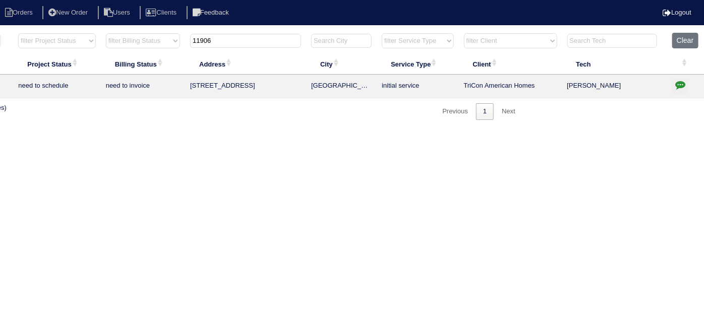
drag, startPoint x: 225, startPoint y: 44, endPoint x: 99, endPoint y: 64, distance: 127.0
click at [119, 55] on table "Date Arete ID Project Status Billing Status Address City Service Type Client Te…" at bounding box center [268, 66] width 874 height 66
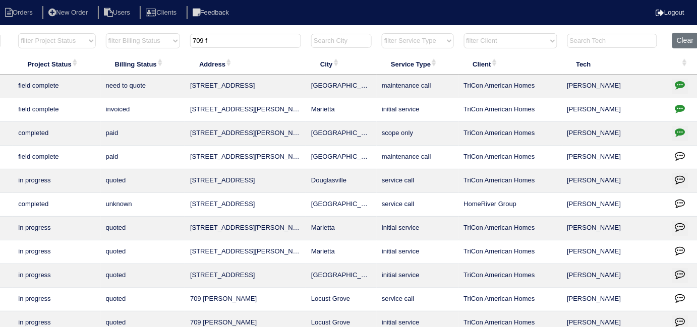
type input "709 f"
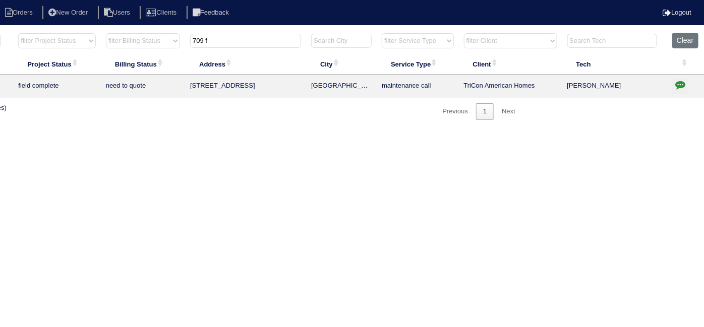
click at [686, 80] on button "button" at bounding box center [680, 86] width 16 height 15
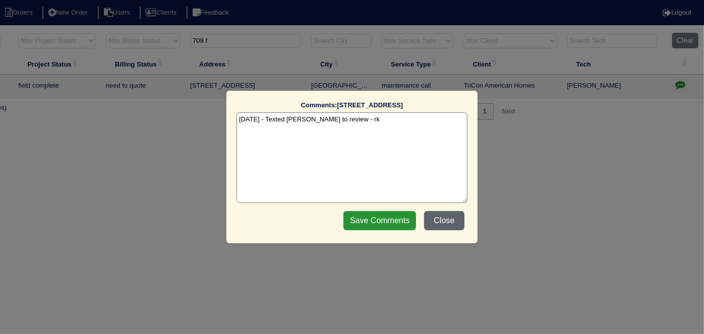
click at [432, 218] on button "Close" at bounding box center [444, 220] width 40 height 19
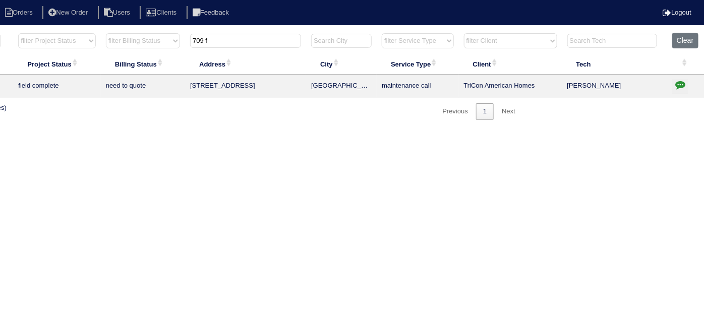
scroll to position [0, 0]
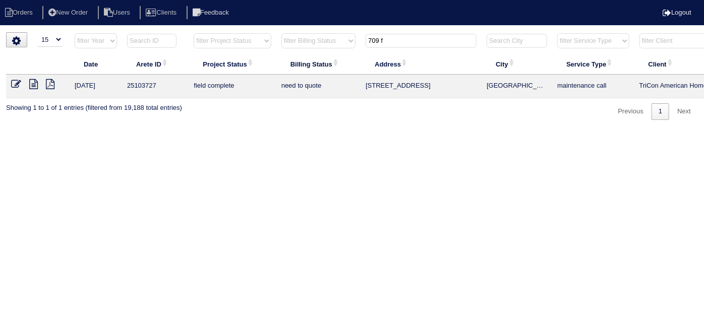
click at [33, 81] on icon at bounding box center [33, 84] width 9 height 10
click at [16, 84] on icon at bounding box center [16, 84] width 10 height 10
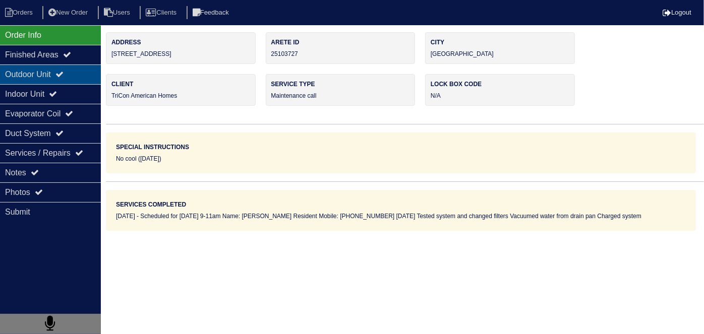
click at [41, 78] on div "Outdoor Unit" at bounding box center [50, 75] width 101 height 20
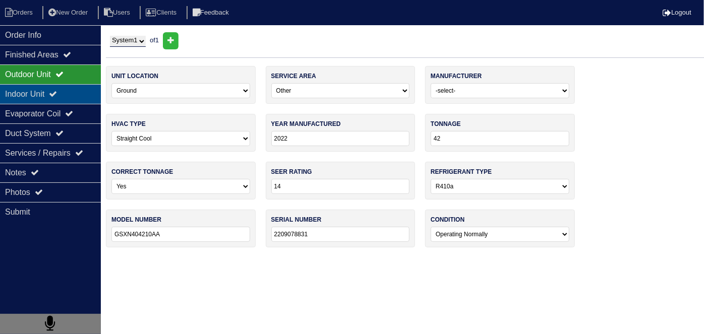
click at [27, 93] on div "Indoor Unit" at bounding box center [50, 94] width 101 height 20
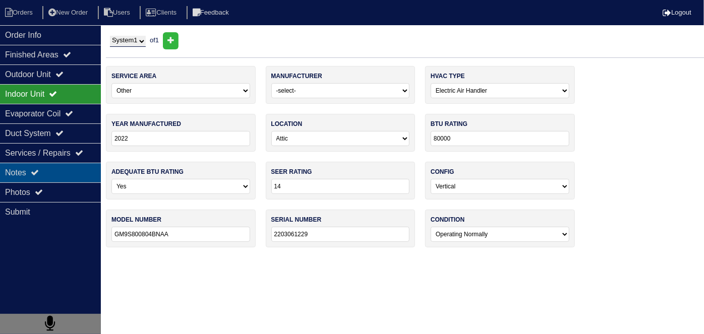
click at [43, 165] on div "Notes" at bounding box center [50, 173] width 101 height 20
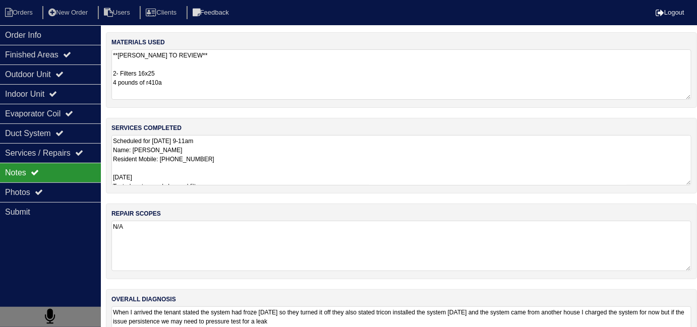
click at [226, 164] on textarea "Scheduled for [DATE] 9-11am Name: [PERSON_NAME] Resident Mobile: [PHONE_NUMBER]…" at bounding box center [401, 160] width 580 height 50
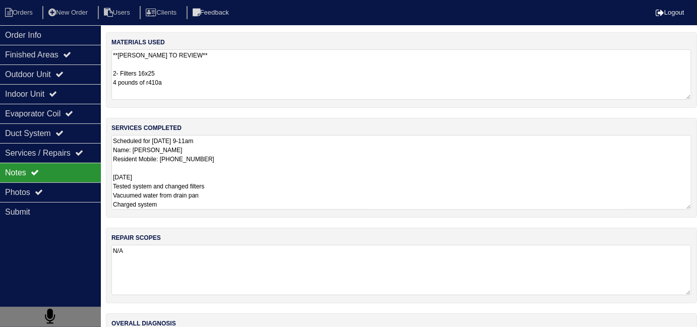
click at [296, 202] on textarea "Scheduled for [DATE] 9-11am Name: [PERSON_NAME] Resident Mobile: [PHONE_NUMBER]…" at bounding box center [401, 172] width 580 height 75
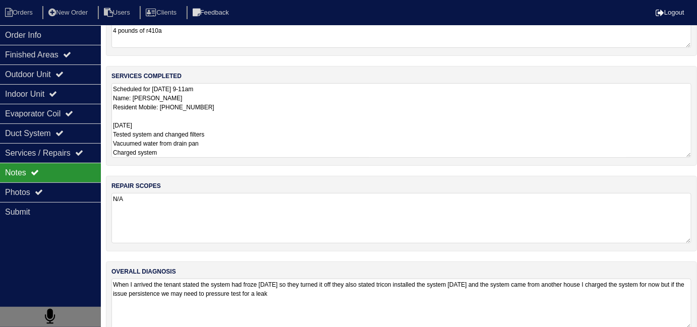
scroll to position [69, 0]
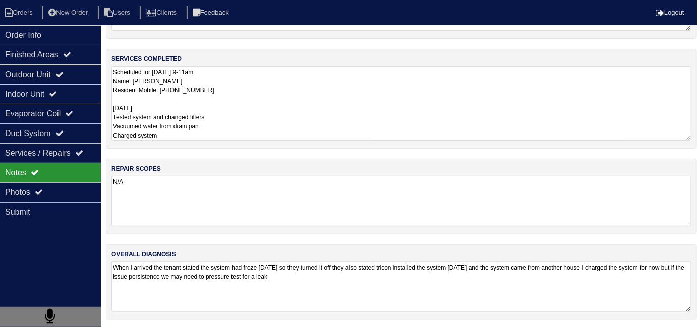
click at [503, 274] on textarea "When I arrived the tenant stated the system had froze [DATE] so they turned it …" at bounding box center [401, 287] width 580 height 50
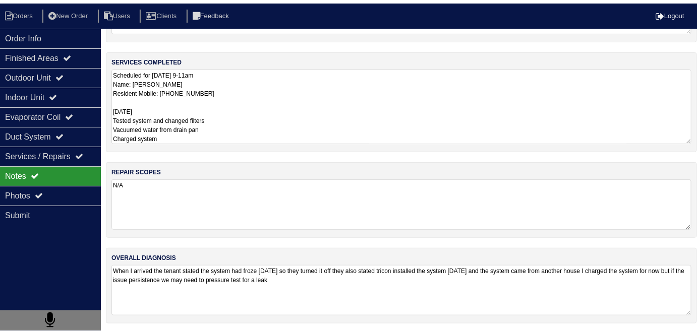
scroll to position [44, 0]
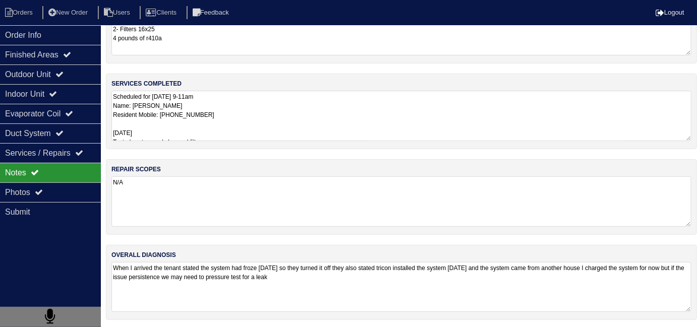
click at [307, 130] on textarea "Scheduled for [DATE] 9-11am Name: [PERSON_NAME] Resident Mobile: [PHONE_NUMBER]…" at bounding box center [401, 116] width 580 height 50
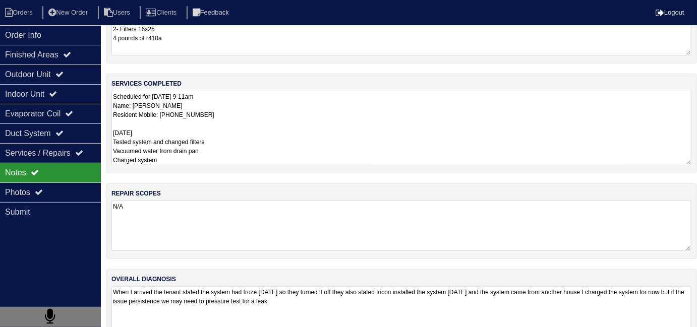
click at [479, 306] on textarea "When I arrived the tenant stated the system had froze yesterday so they turned …" at bounding box center [401, 311] width 580 height 50
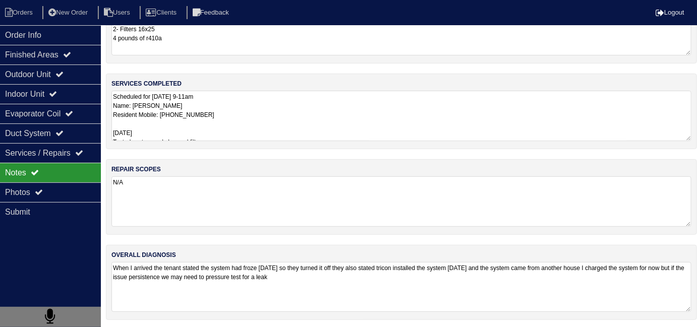
click at [448, 273] on textarea "When I arrived the tenant stated the system had froze yesterday so they turned …" at bounding box center [401, 287] width 580 height 50
click at [282, 124] on textarea "Scheduled for Friday 9-11am Name: Ranetta Jackson Resident Mobile: (478) 550-11…" at bounding box center [401, 116] width 580 height 50
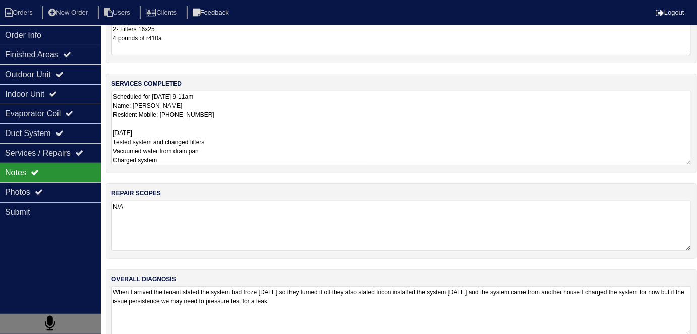
scroll to position [53, 0]
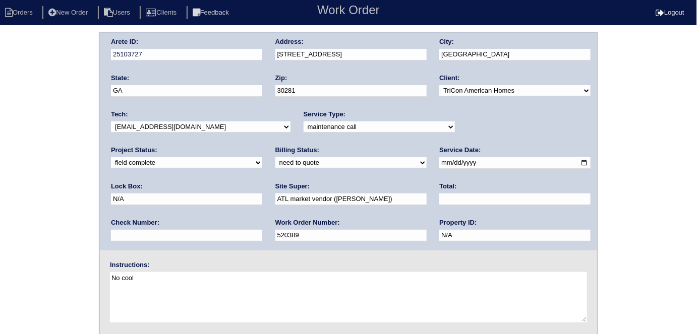
select select "quoted"
click at [275, 157] on select "need to quote quoted need to invoice invoiced paid warranty purchase order need…" at bounding box center [350, 162] width 151 height 11
click at [439, 197] on input "text" at bounding box center [514, 200] width 151 height 12
type input "974.00"
click at [5, 210] on div "Arete ID: 25103727 Address: [STREET_ADDRESS] City: [GEOGRAPHIC_DATA] State: [GE…" at bounding box center [348, 236] width 697 height 408
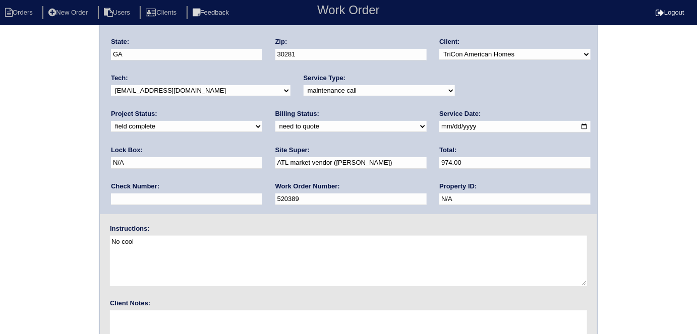
scroll to position [103, 0]
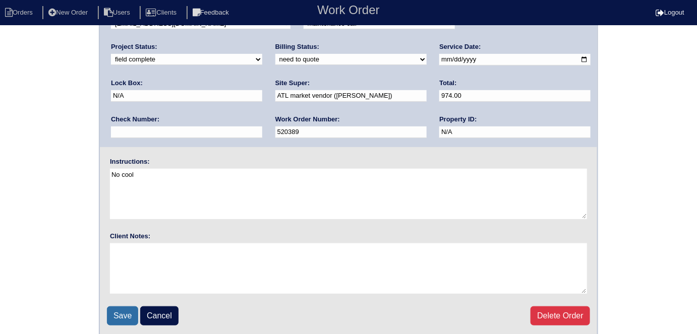
click at [135, 313] on input "Save" at bounding box center [122, 316] width 31 height 19
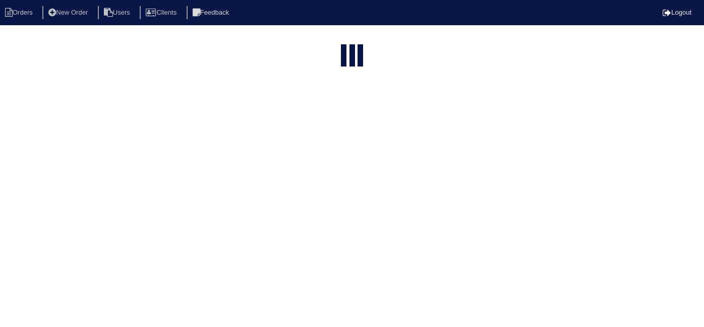
select select "15"
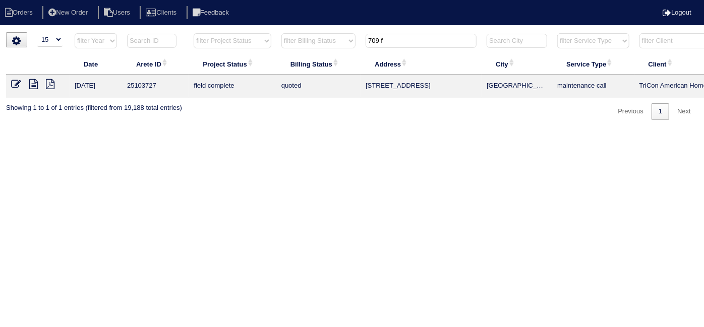
drag, startPoint x: 397, startPoint y: 38, endPoint x: 201, endPoint y: 20, distance: 197.5
click at [235, 32] on body "Orders New Order Users Clients Feedback Logout Orders New Order Users Clients M…" at bounding box center [352, 76] width 704 height 88
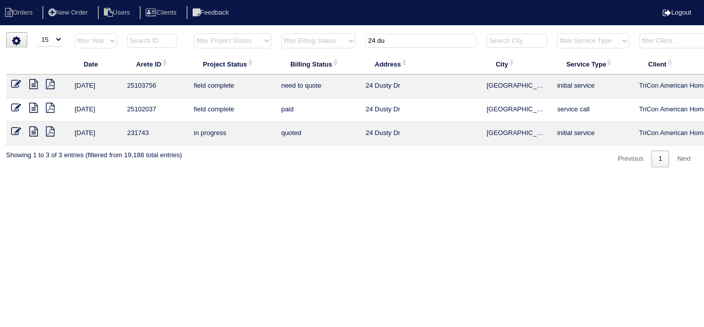
type input "24 du"
drag, startPoint x: 29, startPoint y: 82, endPoint x: 68, endPoint y: 92, distance: 40.0
click at [29, 82] on icon at bounding box center [33, 84] width 9 height 10
click at [12, 80] on icon at bounding box center [16, 84] width 10 height 10
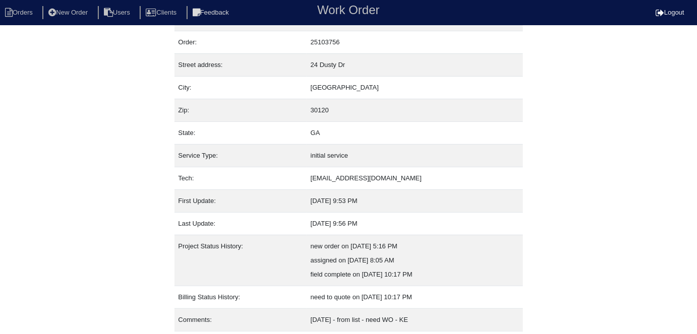
scroll to position [53, 0]
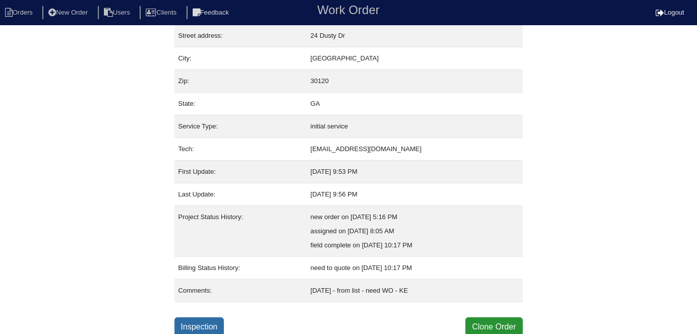
click at [216, 324] on link "Inspection" at bounding box center [200, 327] width 50 height 19
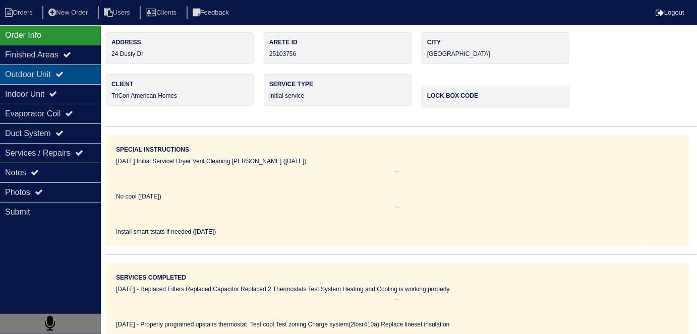
drag, startPoint x: 57, startPoint y: 68, endPoint x: 57, endPoint y: 81, distance: 12.6
click at [57, 68] on div "Outdoor Unit" at bounding box center [50, 75] width 101 height 20
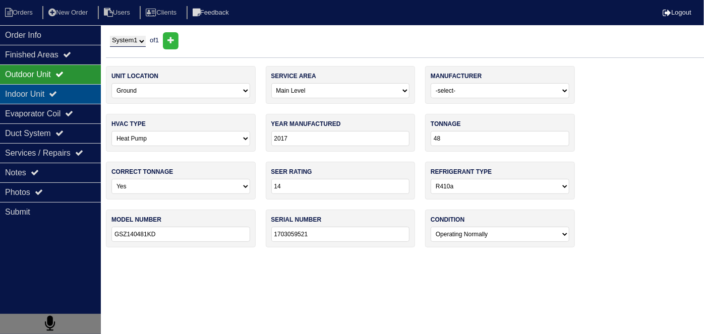
click at [55, 94] on div "Indoor Unit" at bounding box center [50, 94] width 101 height 20
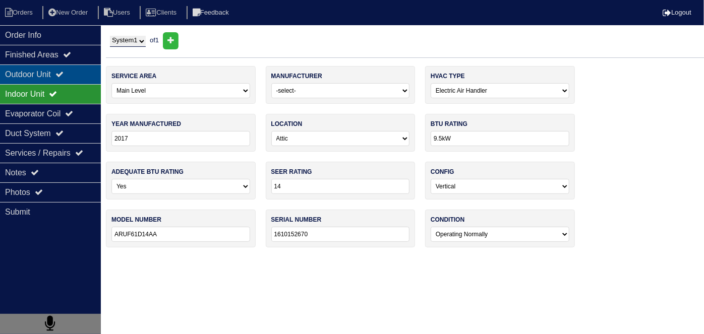
click at [50, 76] on div "Outdoor Unit" at bounding box center [50, 75] width 101 height 20
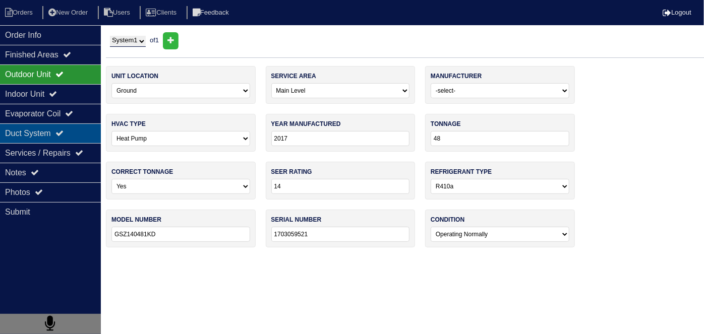
click at [12, 134] on div "Duct System" at bounding box center [50, 134] width 101 height 20
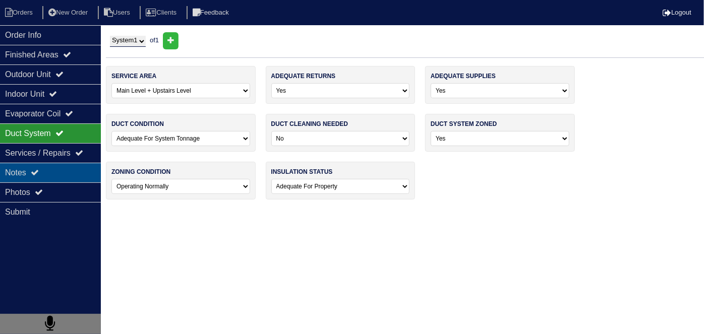
click at [18, 165] on div "Notes" at bounding box center [50, 173] width 101 height 20
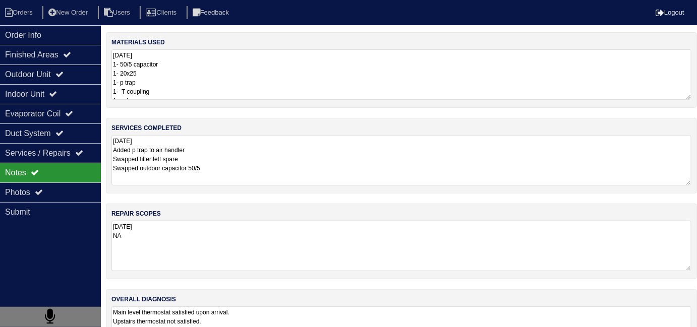
click at [283, 162] on textarea "10.13.25 Added p trap to air handler Swapped filter left spare Swapped outdoor …" at bounding box center [401, 160] width 580 height 50
click at [235, 93] on textarea "10.13.25 1- 50/5 capacitor 1- 20x25 1- p trap 1- T coupling 1 end cap" at bounding box center [401, 74] width 580 height 50
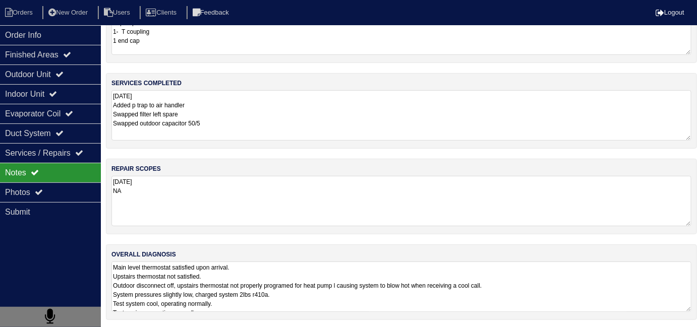
scroll to position [45, 0]
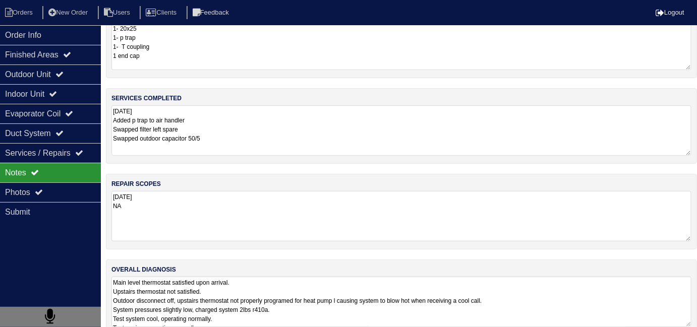
click at [375, 291] on textarea "Main level thermostat satisfied upon arrival. Upstairs thermostat not satisfied…" at bounding box center [401, 302] width 580 height 50
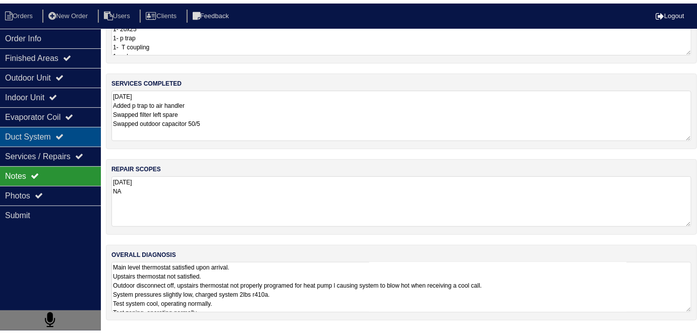
scroll to position [0, 0]
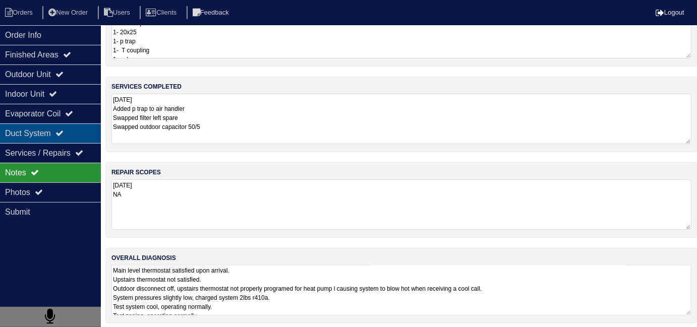
click at [14, 140] on div "Duct System" at bounding box center [50, 134] width 101 height 20
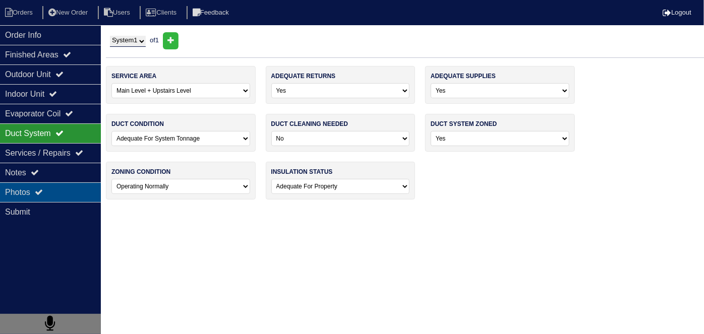
click at [12, 197] on div "Photos" at bounding box center [50, 193] width 101 height 20
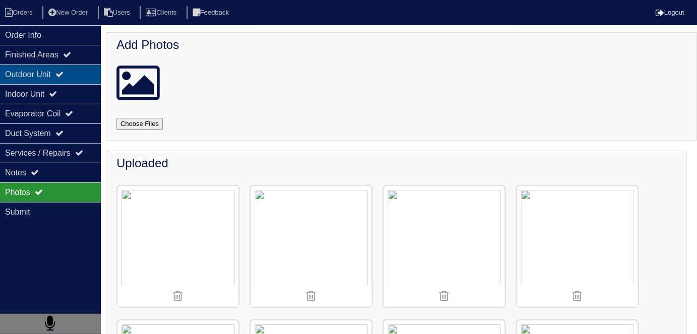
click at [35, 76] on div "Outdoor Unit" at bounding box center [50, 75] width 101 height 20
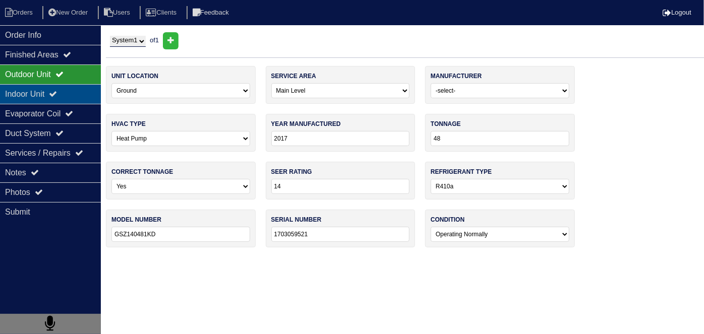
click at [36, 91] on div "Indoor Unit" at bounding box center [50, 94] width 101 height 20
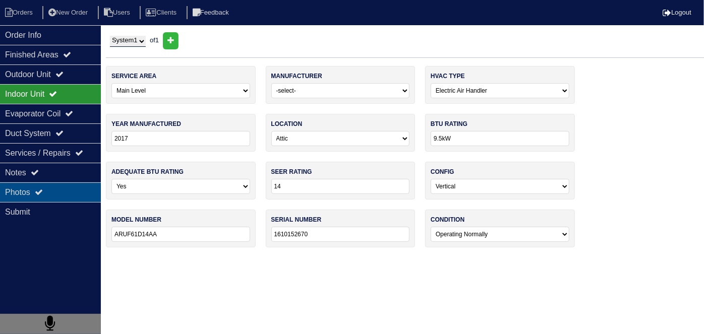
click at [51, 196] on div "Photos" at bounding box center [50, 193] width 101 height 20
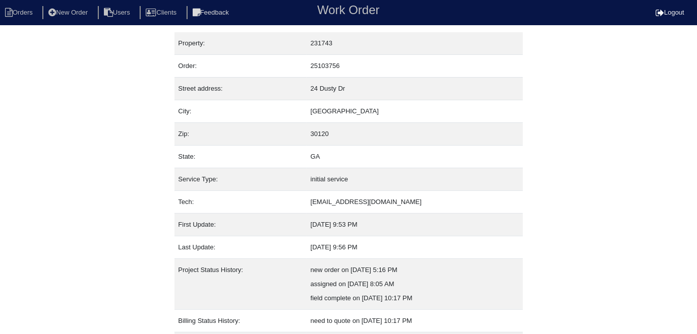
scroll to position [53, 0]
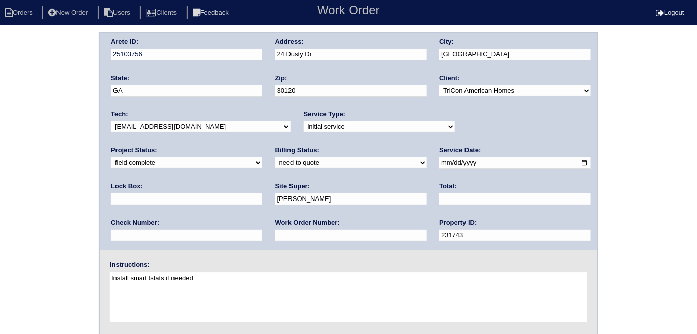
click at [275, 146] on label "Billing Status:" at bounding box center [297, 150] width 44 height 9
click at [275, 154] on label "Billing Status:" at bounding box center [297, 150] width 44 height 9
click at [275, 164] on select "need to quote quoted need to invoice invoiced paid warranty purchase order need…" at bounding box center [350, 162] width 151 height 11
select select "quoted"
click at [275, 157] on select "need to quote quoted need to invoice invoiced paid warranty purchase order need…" at bounding box center [350, 162] width 151 height 11
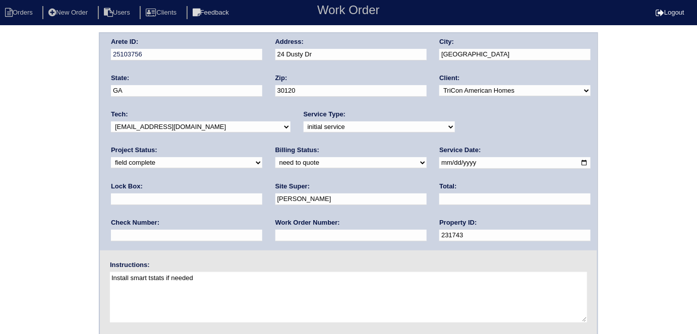
click at [275, 243] on div "Work Order Number:" at bounding box center [350, 232] width 151 height 28
click at [275, 240] on input "text" at bounding box center [350, 236] width 151 height 12
type input "requested"
click at [439, 190] on label "Total:" at bounding box center [447, 186] width 17 height 9
click at [439, 196] on input "text" at bounding box center [514, 200] width 151 height 12
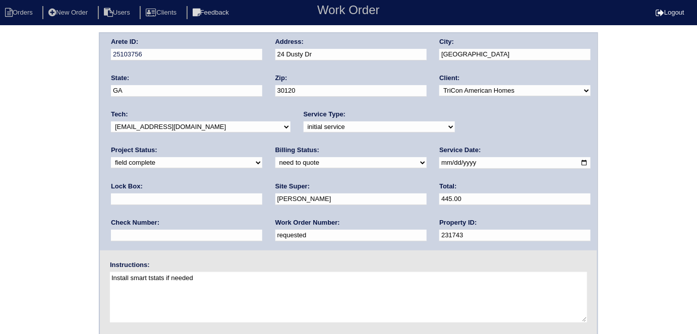
type input "445.00"
click at [252, 56] on div "Arete ID: 25103756 Address: 24 Dusty Dr City: Cartersville State: GA Zip: 30120…" at bounding box center [348, 141] width 497 height 217
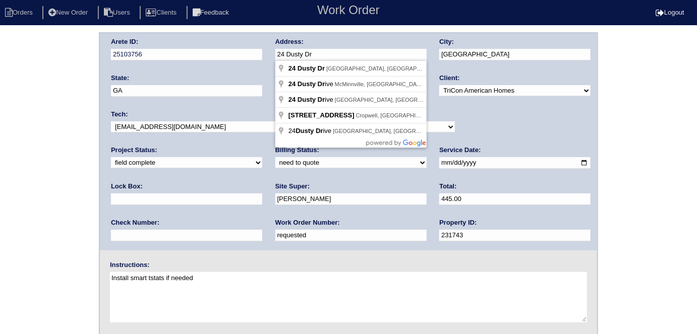
click at [0, 196] on div "Arete ID: 25103756 Address: 24 Dusty Dr City: Cartersville State: GA Zip: 30120…" at bounding box center [348, 236] width 697 height 408
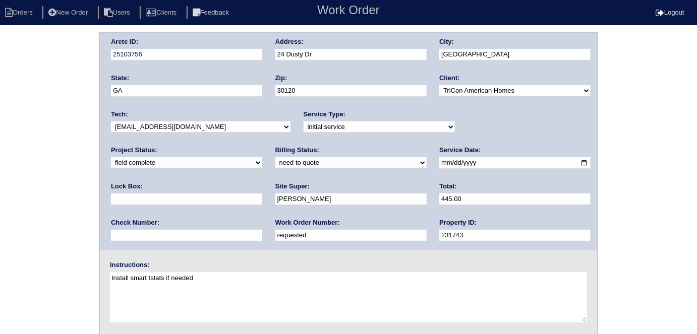
click at [0, 189] on div "Arete ID: 25103756 Address: 24 Dusty Dr City: Cartersville State: GA Zip: 30120…" at bounding box center [348, 236] width 697 height 408
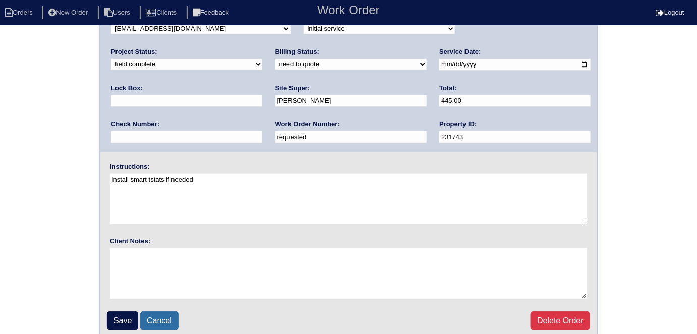
scroll to position [103, 0]
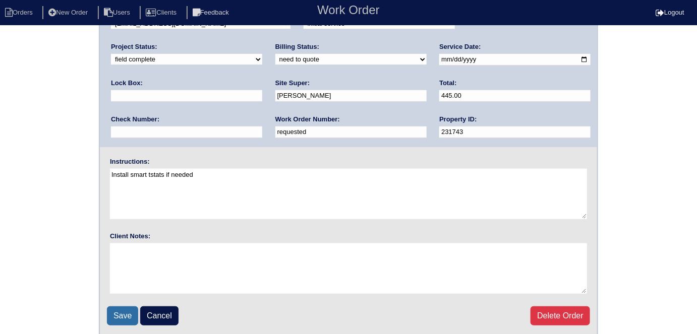
click at [122, 312] on input "Save" at bounding box center [122, 316] width 31 height 19
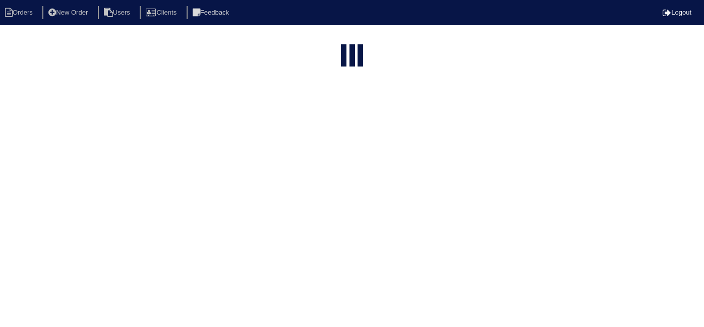
select select "15"
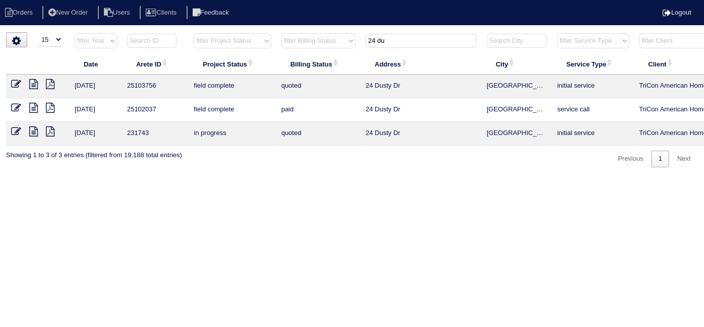
click at [37, 84] on icon at bounding box center [33, 84] width 9 height 10
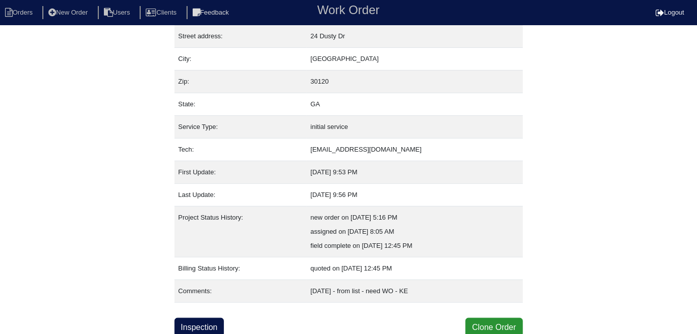
scroll to position [53, 0]
click at [210, 322] on link "Inspection" at bounding box center [200, 327] width 50 height 19
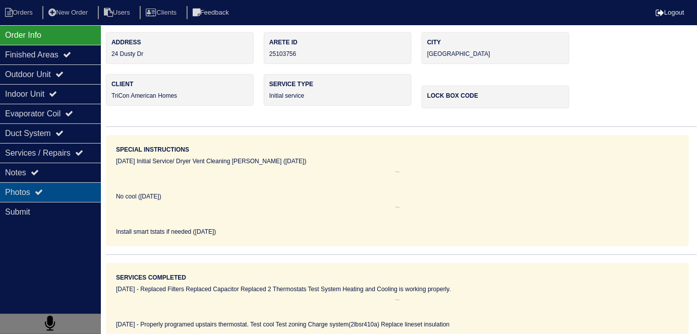
click at [71, 185] on div "Photos" at bounding box center [50, 193] width 101 height 20
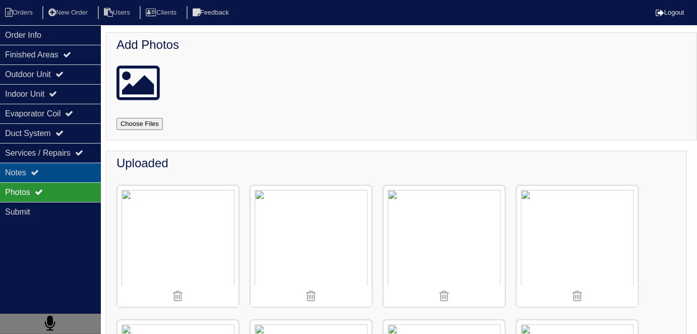
click at [72, 172] on div "Notes" at bounding box center [50, 173] width 101 height 20
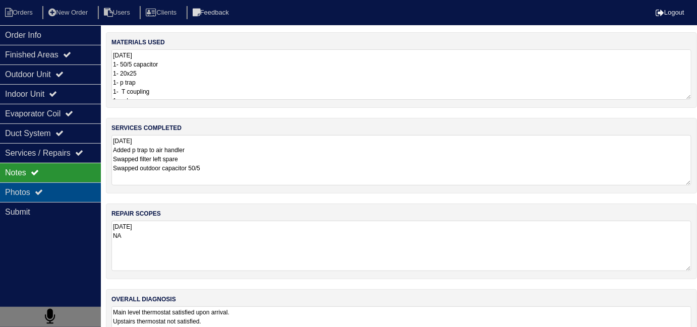
click at [64, 192] on div "Photos" at bounding box center [50, 193] width 101 height 20
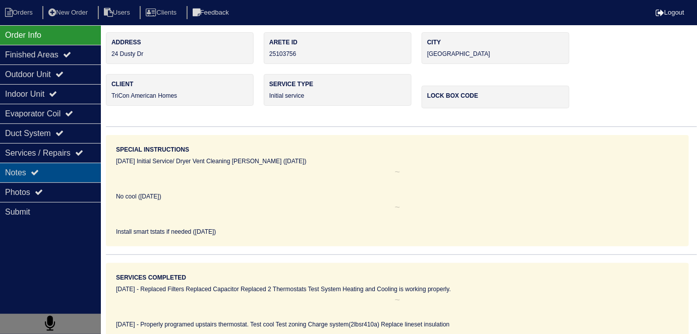
click at [44, 178] on div "Notes" at bounding box center [50, 173] width 101 height 20
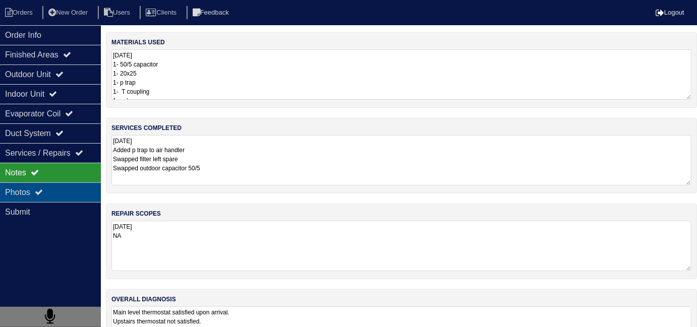
click at [42, 185] on div "Photos" at bounding box center [50, 193] width 101 height 20
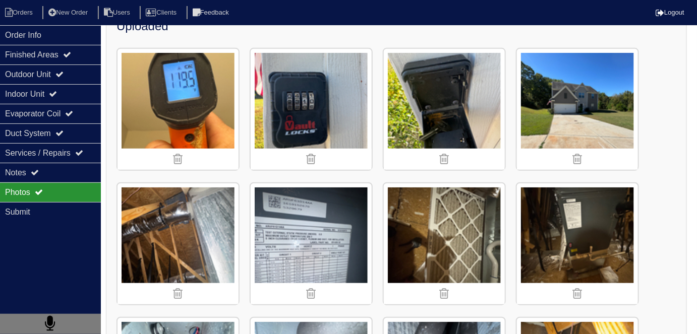
scroll to position [137, 0]
click at [4, 18] on li "Orders" at bounding box center [20, 13] width 41 height 14
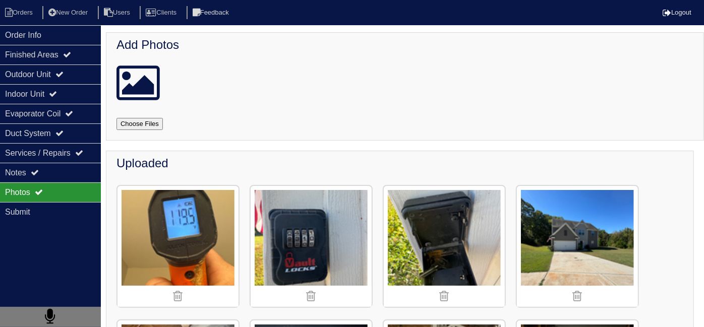
select select "15"
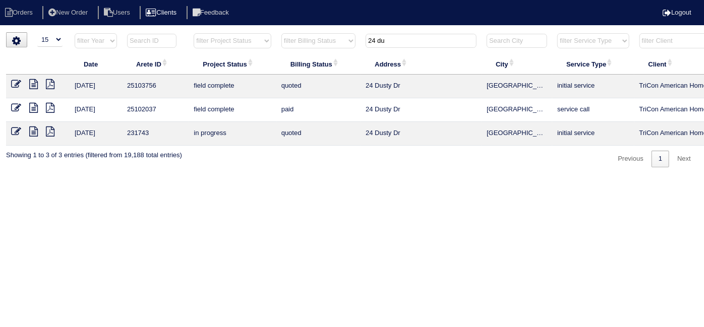
drag, startPoint x: 394, startPoint y: 43, endPoint x: 189, endPoint y: 14, distance: 206.9
click at [240, 32] on body "Orders New Order Users Clients Feedback Logout Orders New Order Users Clients M…" at bounding box center [352, 99] width 704 height 135
type input "1642"
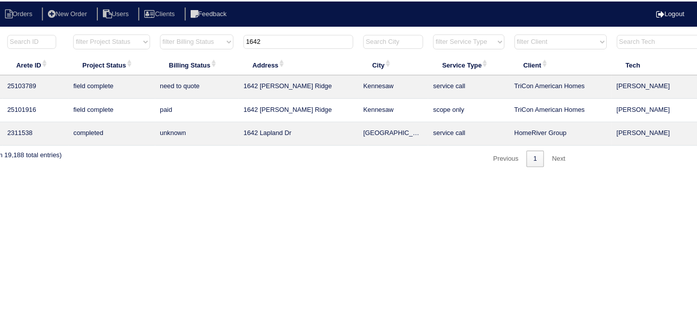
scroll to position [0, 176]
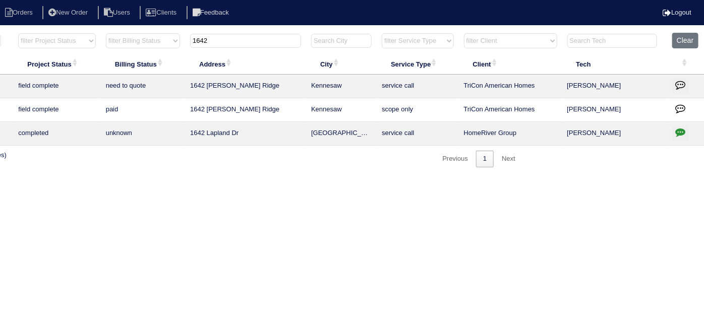
click at [683, 84] on icon "button" at bounding box center [680, 85] width 10 height 10
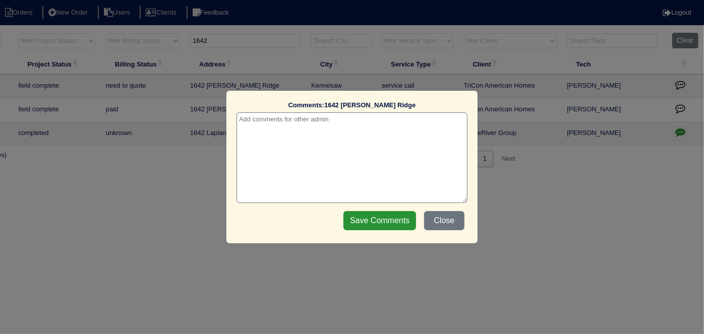
click at [327, 127] on textarea at bounding box center [352, 157] width 231 height 91
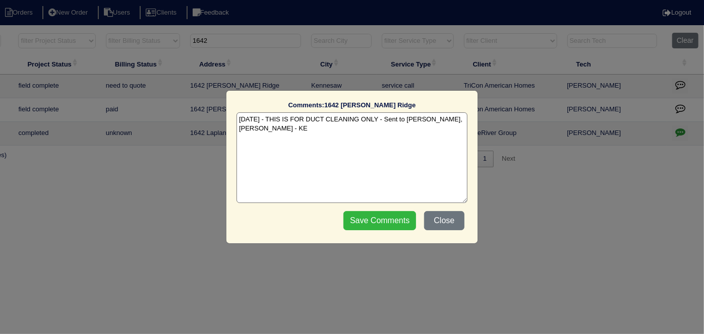
type textarea "10/14/25 - THIS IS FOR DUCT CLEANING ONLY - Sent to Dan, Belter - KE"
click at [363, 219] on input "Save Comments" at bounding box center [379, 220] width 73 height 19
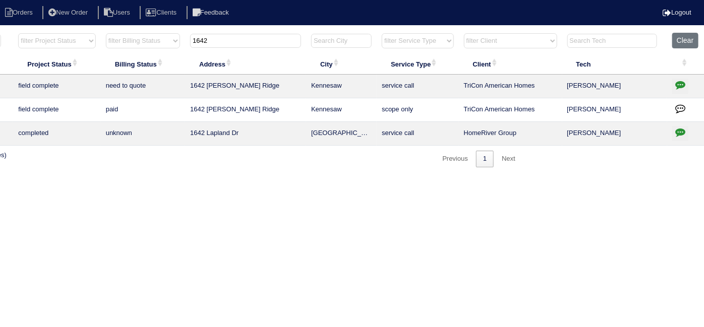
click at [246, 39] on input "1642" at bounding box center [245, 41] width 111 height 14
drag, startPoint x: 246, startPoint y: 39, endPoint x: 106, endPoint y: 23, distance: 140.6
click at [109, 32] on body "Orders New Order Users Clients Feedback Logout Orders New Order Users Clients M…" at bounding box center [176, 99] width 704 height 135
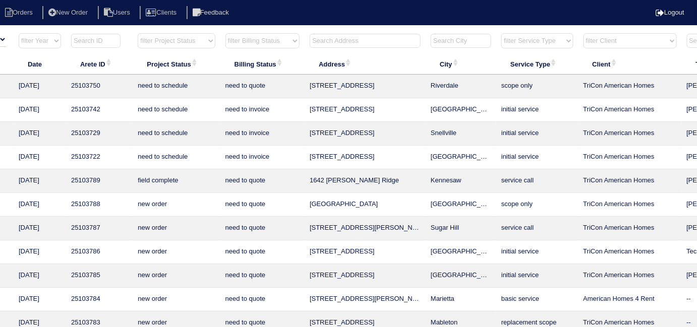
scroll to position [0, 0]
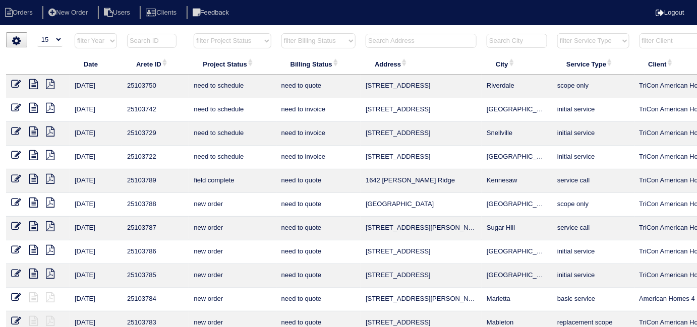
click at [201, 43] on select "filter Project Status -- Any Project Status -- new order assigned in progress f…" at bounding box center [232, 40] width 77 height 15
click at [194, 33] on select "filter Project Status -- Any Project Status -- new order assigned in progress f…" at bounding box center [232, 40] width 77 height 15
select select "field complete"
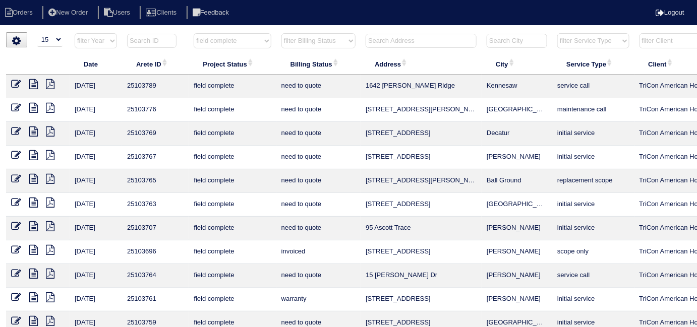
click at [280, 46] on th "filter Billing Status -- Any Billing Status -- need to quote quoted need to inv…" at bounding box center [318, 43] width 84 height 21
click at [286, 41] on select "filter Billing Status -- Any Billing Status -- need to quote quoted need to inv…" at bounding box center [318, 40] width 74 height 15
select select "need to quote"
click at [281, 33] on select "filter Billing Status -- Any Billing Status -- need to quote quoted need to inv…" at bounding box center [318, 40] width 74 height 15
select select "field complete"
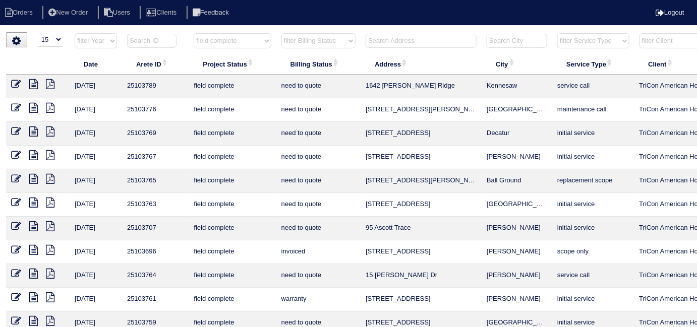
select select "need to quote"
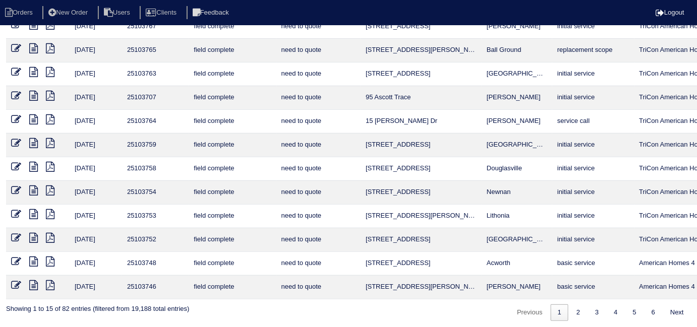
scroll to position [131, 0]
click at [569, 309] on link "2" at bounding box center [578, 312] width 18 height 17
select select "field complete"
select select "need to quote"
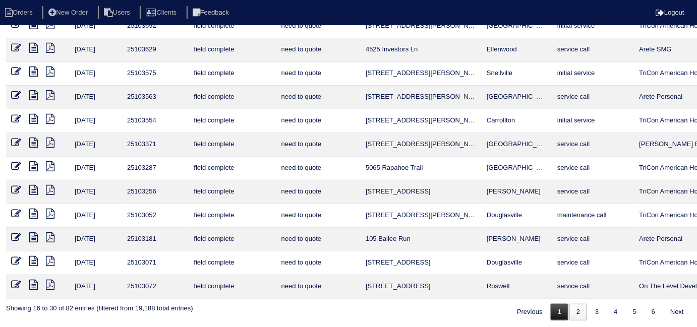
click at [553, 309] on link "1" at bounding box center [560, 312] width 18 height 17
select select "field complete"
select select "need to quote"
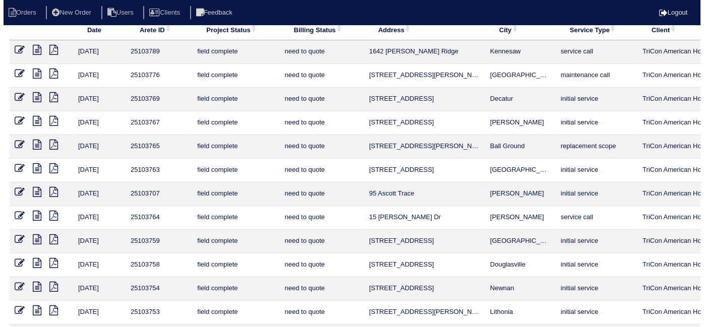
scroll to position [0, 0]
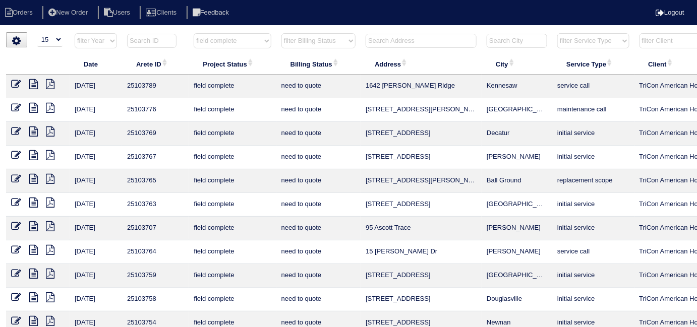
click at [231, 43] on select "filter Project Status -- Any Project Status -- new order assigned in progress f…" at bounding box center [232, 40] width 77 height 15
click at [229, 40] on select "filter Project Status -- Any Project Status -- new order assigned in progress f…" at bounding box center [232, 40] width 77 height 15
select select
click at [194, 33] on select "filter Project Status -- Any Project Status -- new order assigned in progress f…" at bounding box center [232, 40] width 77 height 15
select select "need to quote"
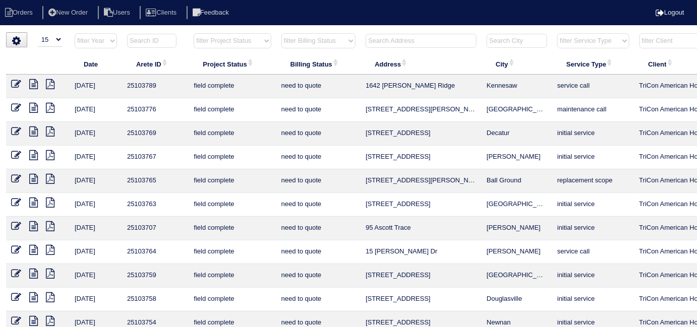
click at [295, 41] on select "filter Billing Status -- Any Billing Status -- need to quote quoted need to inv…" at bounding box center [318, 40] width 74 height 15
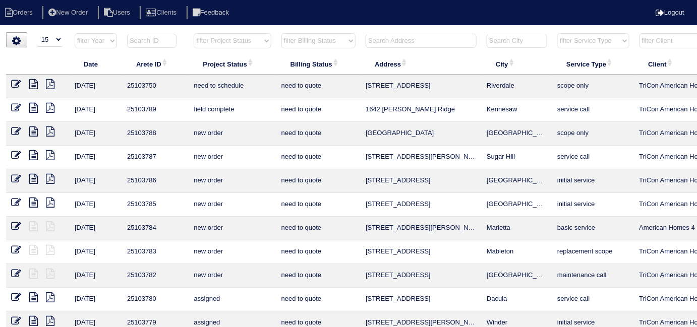
select select
click at [281, 33] on select "filter Billing Status -- Any Billing Status -- need to quote quoted need to inv…" at bounding box center [318, 40] width 74 height 15
click at [399, 40] on input "text" at bounding box center [421, 41] width 111 height 14
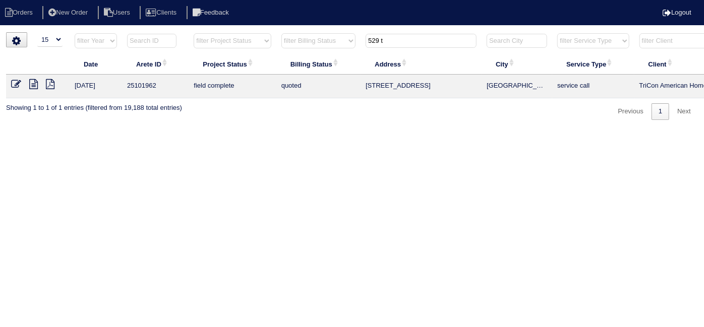
type input "529 t"
click at [16, 82] on icon at bounding box center [16, 84] width 10 height 10
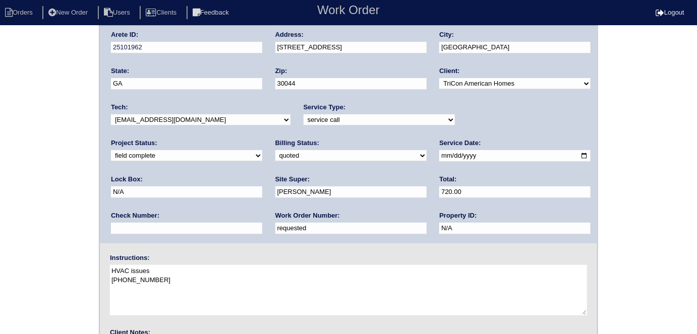
scroll to position [8, 0]
drag, startPoint x: 160, startPoint y: 225, endPoint x: 133, endPoint y: 203, distance: 34.4
click at [67, 221] on div "Arete ID: 25101962 Address: 529 Trickum Hill Dr City: Lawrenceville State: GA Z…" at bounding box center [348, 229] width 697 height 408
type input "522398"
drag, startPoint x: 137, startPoint y: 151, endPoint x: 136, endPoint y: 156, distance: 5.1
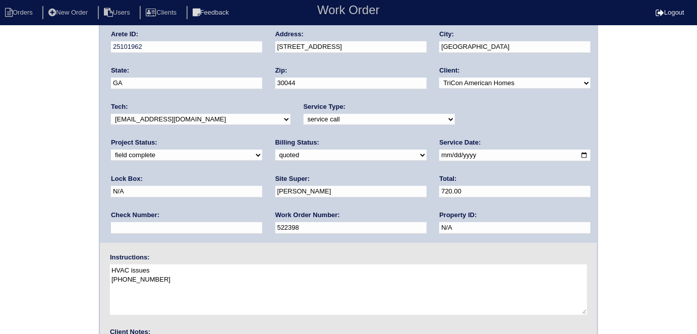
click at [275, 151] on select "need to quote quoted need to invoice invoiced paid warranty purchase order need…" at bounding box center [350, 155] width 151 height 11
click at [275, 150] on select "need to quote quoted need to invoice invoiced paid warranty purchase order need…" at bounding box center [350, 155] width 151 height 11
click at [275, 154] on select "need to quote quoted need to invoice invoiced paid warranty purchase order need…" at bounding box center [350, 155] width 151 height 11
select select "quoted"
click at [275, 150] on select "need to quote quoted need to invoice invoiced paid warranty purchase order need…" at bounding box center [350, 155] width 151 height 11
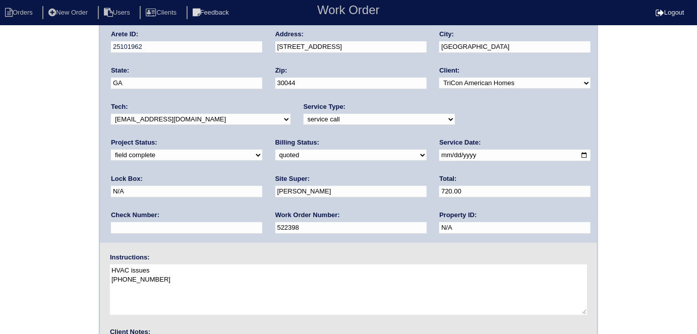
click at [74, 174] on div "Arete ID: 25101962 Address: 529 Trickum Hill Dr City: Lawrenceville State: GA Z…" at bounding box center [348, 229] width 697 height 408
click at [12, 96] on div "Arete ID: 25101962 Address: 529 Trickum Hill Dr City: Lawrenceville State: GA Z…" at bounding box center [348, 229] width 697 height 408
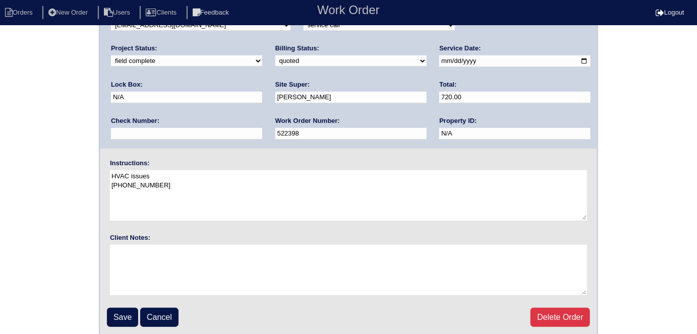
scroll to position [103, 0]
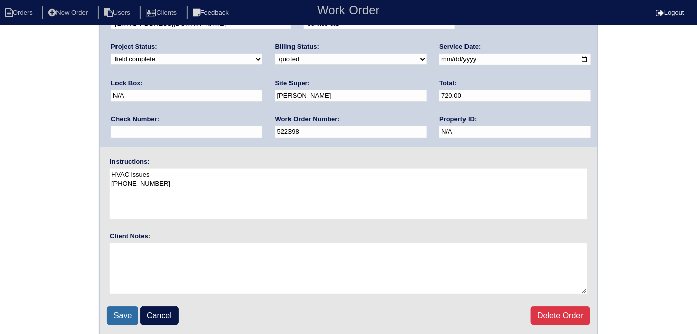
click at [124, 310] on input "Save" at bounding box center [122, 316] width 31 height 19
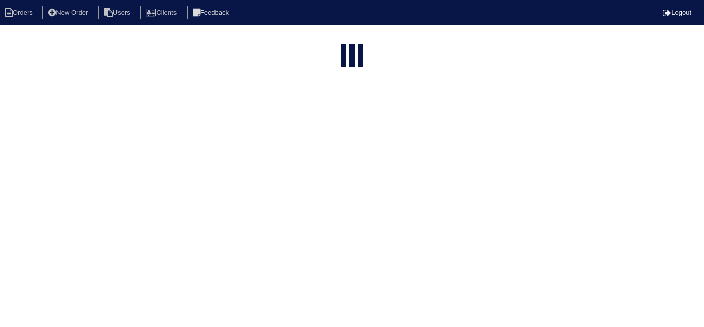
select select "15"
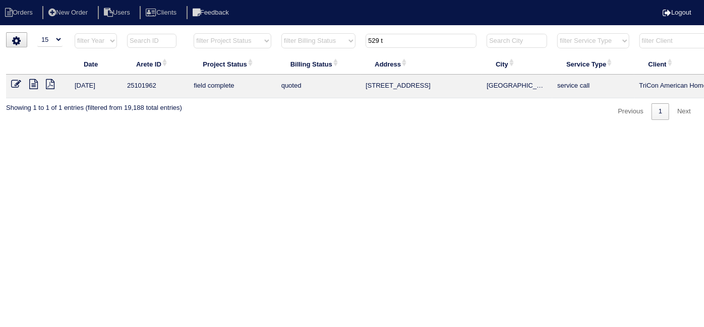
drag, startPoint x: 390, startPoint y: 38, endPoint x: 347, endPoint y: 38, distance: 43.4
click at [347, 38] on tr "filter Year -- Any Year -- 2025 2024 2023 2022 2021 2020 2019 filter Project St…" at bounding box center [443, 43] width 874 height 21
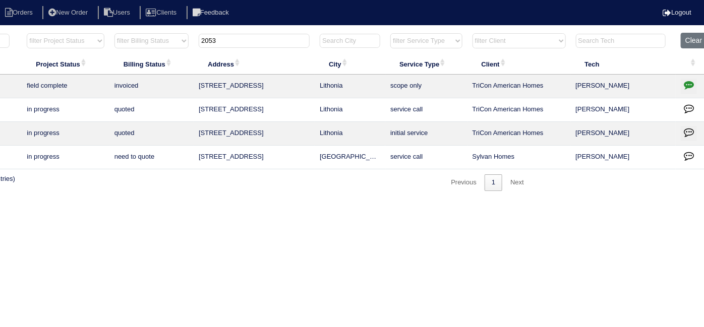
scroll to position [0, 176]
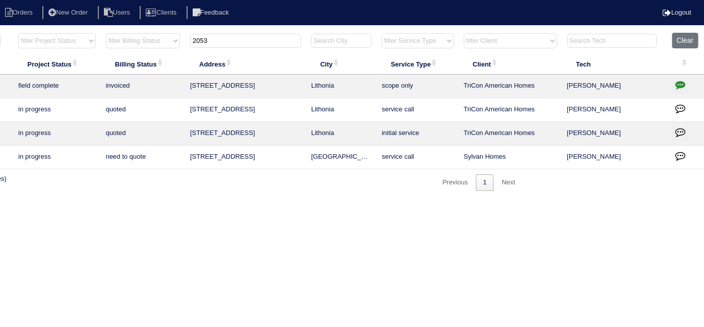
type input "2053"
click at [682, 86] on icon "button" at bounding box center [680, 85] width 10 height 10
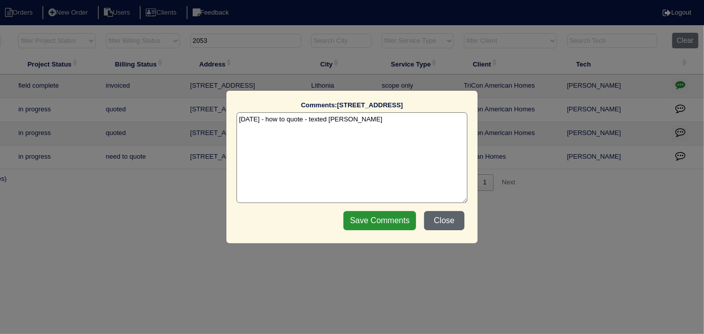
click at [436, 223] on button "Close" at bounding box center [444, 220] width 40 height 19
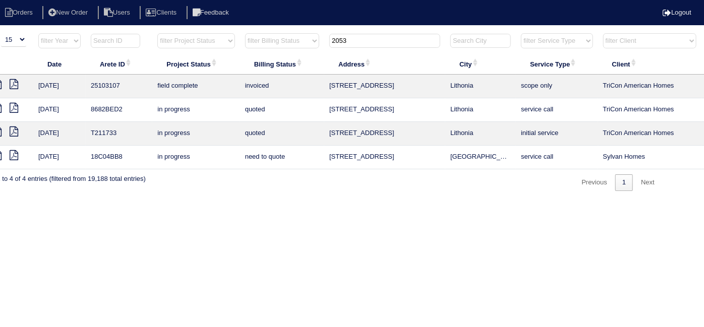
scroll to position [0, 0]
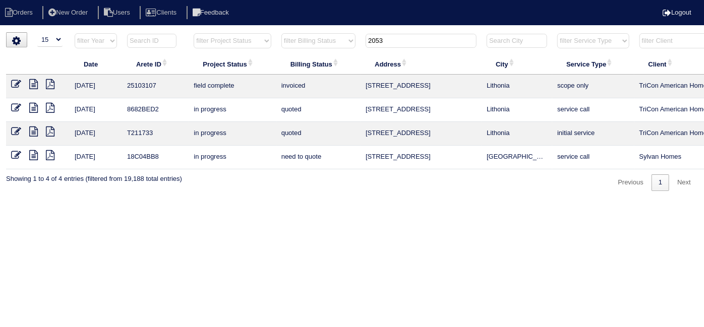
click at [31, 84] on icon at bounding box center [33, 84] width 9 height 10
click at [50, 84] on icon at bounding box center [50, 84] width 9 height 10
click at [15, 87] on icon at bounding box center [16, 84] width 10 height 10
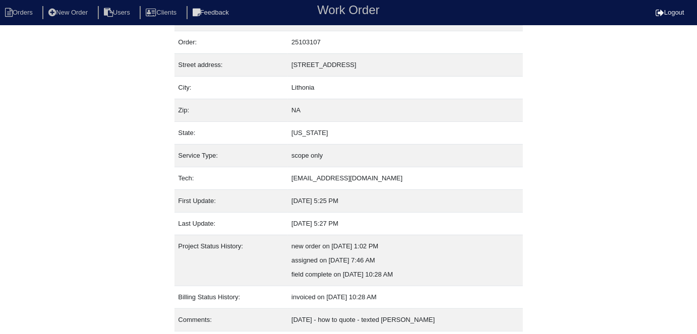
scroll to position [53, 0]
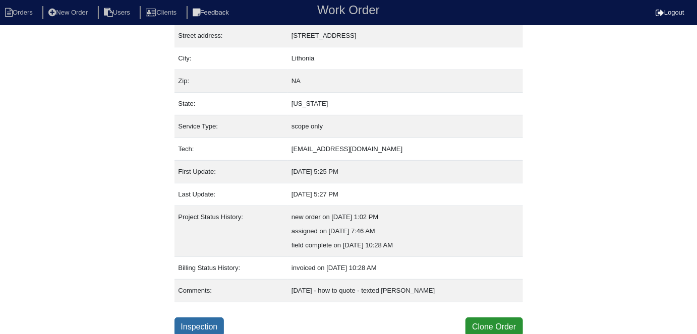
click at [222, 318] on link "Inspection" at bounding box center [200, 327] width 50 height 19
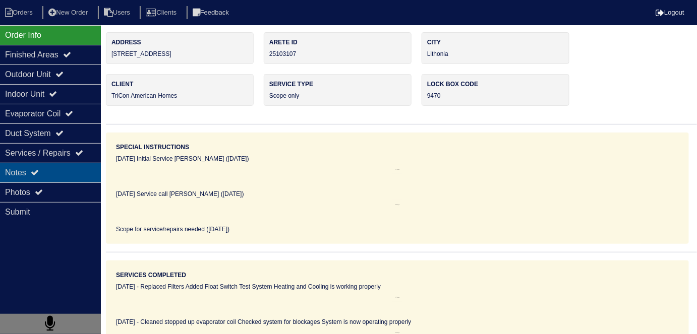
click at [35, 177] on div "Notes" at bounding box center [50, 173] width 101 height 20
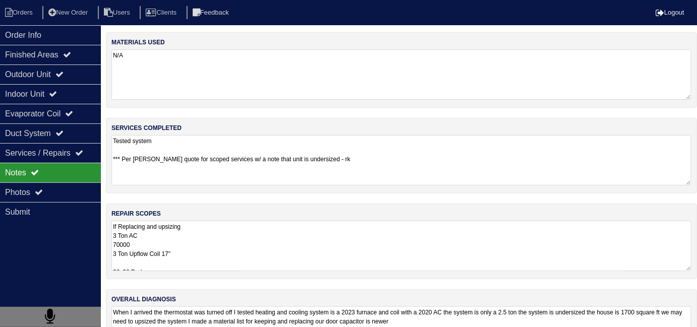
click at [331, 233] on textarea "If Replacing and upsizing 3 Ton AC 70000 3 Ton Upflow Coil 17" 36x36 Pad SS2 Fl…" at bounding box center [401, 246] width 580 height 50
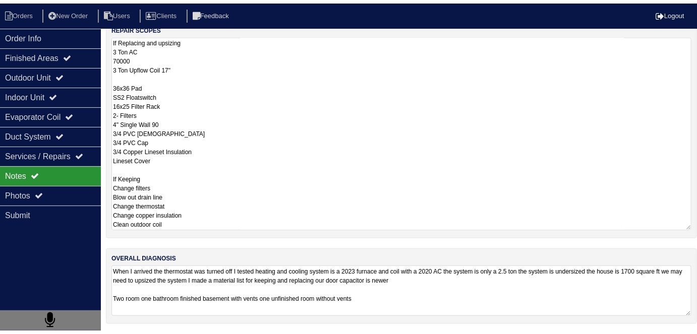
scroll to position [44, 0]
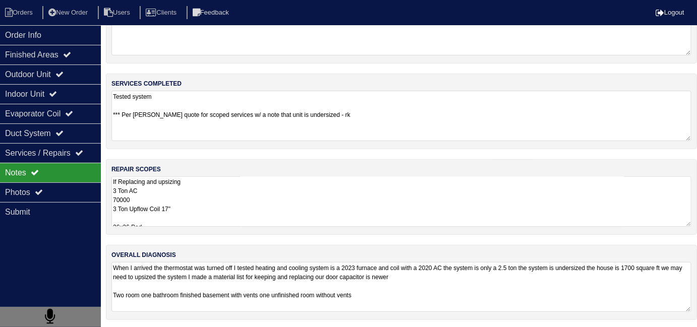
click at [420, 289] on textarea "When I arrived the thermostat was turned off I tested heating and cooling syste…" at bounding box center [401, 287] width 580 height 50
click at [36, 196] on div "Photos" at bounding box center [50, 193] width 101 height 20
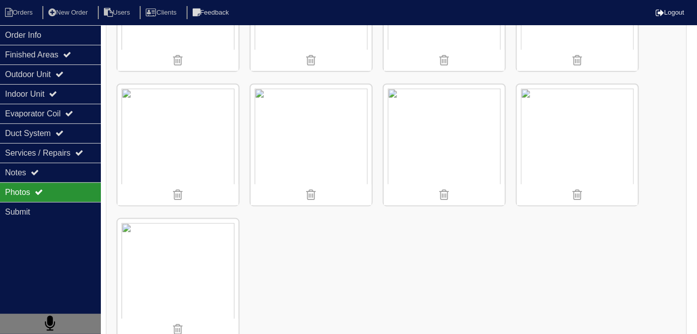
scroll to position [1601, 0]
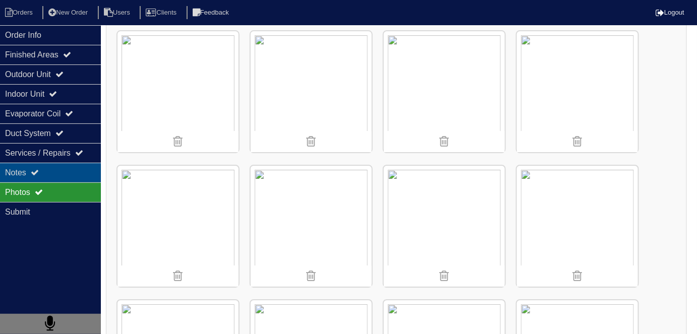
click at [74, 167] on div "Notes" at bounding box center [50, 173] width 101 height 20
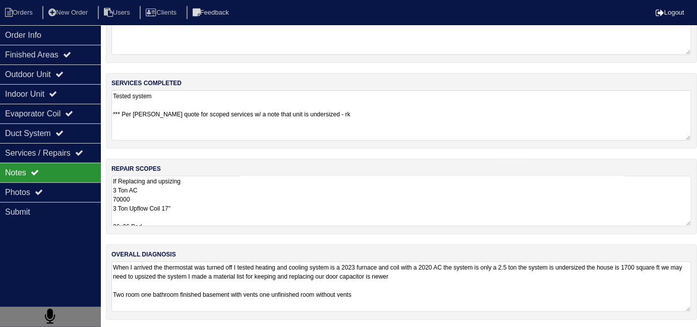
click at [279, 210] on textarea "If Replacing and upsizing 3 Ton AC 70000 3 Ton Upflow Coil 17" 36x36 Pad SS2 Fl…" at bounding box center [401, 201] width 580 height 50
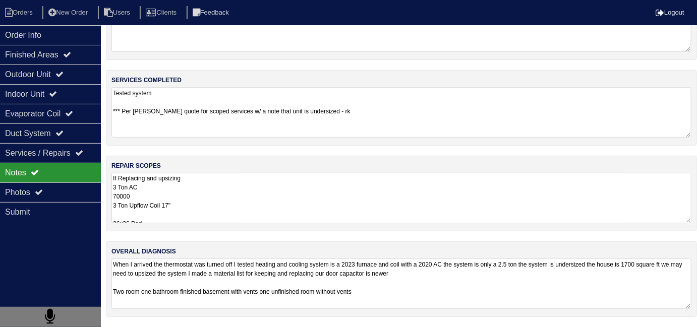
click at [467, 213] on textarea "If Replacing and upsizing 3 Ton AC 70000 3 Ton Upflow Coil 17" 36x36 Pad SS2 Fl…" at bounding box center [401, 198] width 580 height 50
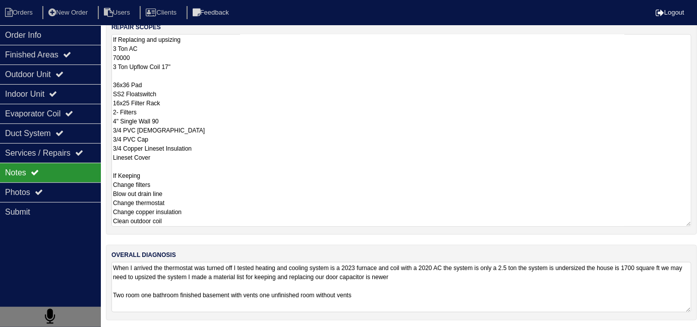
scroll to position [44, 0]
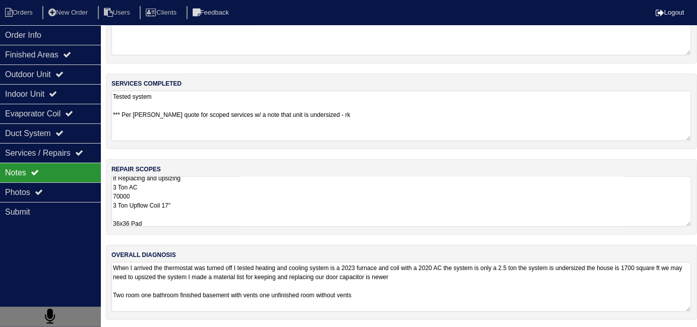
click at [203, 186] on textarea "If Replacing and upsizing 3 Ton AC 70000 3 Ton Upflow Coil 17" 36x36 Pad SS2 Fl…" at bounding box center [401, 202] width 580 height 50
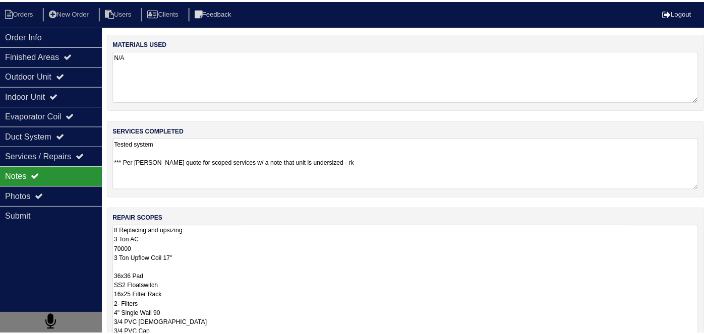
scroll to position [0, 0]
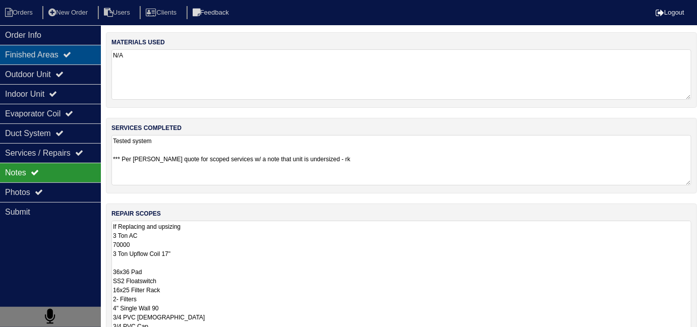
click at [53, 57] on div "Finished Areas" at bounding box center [50, 55] width 101 height 20
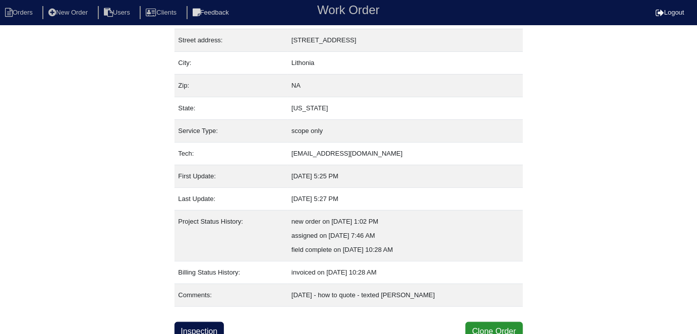
scroll to position [53, 0]
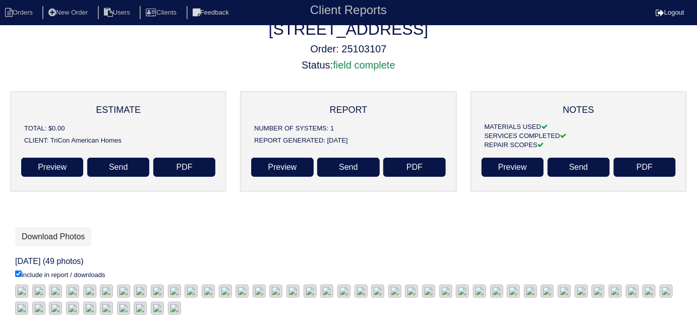
scroll to position [125, 0]
drag, startPoint x: 275, startPoint y: 275, endPoint x: 475, endPoint y: 117, distance: 254.6
click at [475, 227] on div "Download Photos" at bounding box center [348, 236] width 667 height 19
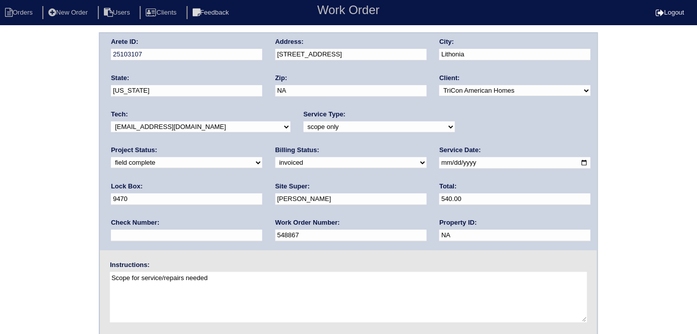
drag, startPoint x: 0, startPoint y: 0, endPoint x: 505, endPoint y: 160, distance: 529.7
click at [262, 194] on input "9470" at bounding box center [186, 200] width 151 height 12
drag, startPoint x: 505, startPoint y: 160, endPoint x: 437, endPoint y: 167, distance: 68.5
click at [437, 167] on div "Arete ID: 25103107 Address: 2053 Stablewood Cove City: Lithonia State: Georgia …" at bounding box center [348, 141] width 497 height 217
type input "9595"
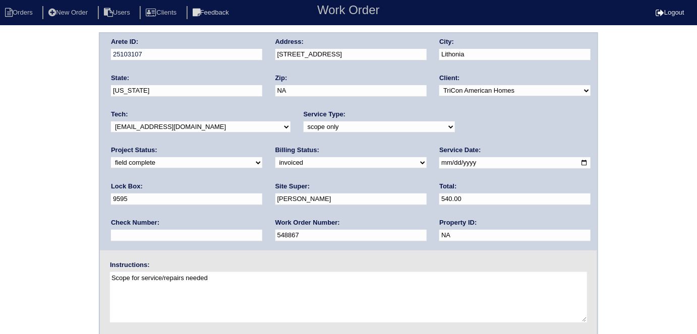
click at [35, 236] on div "Arete ID: 25103107 Address: 2053 Stablewood Cove City: Lithonia State: Georgia …" at bounding box center [348, 236] width 697 height 408
click at [40, 238] on div "Arete ID: 25103107 Address: 2053 Stablewood Cove City: Lithonia State: Georgia …" at bounding box center [348, 236] width 697 height 408
click at [262, 157] on select "new order assigned in progress field complete need to schedule admin review arc…" at bounding box center [186, 162] width 151 height 11
click at [8, 113] on div "Arete ID: 25103107 Address: 2053 Stablewood Cove City: Lithonia State: Georgia …" at bounding box center [348, 236] width 697 height 408
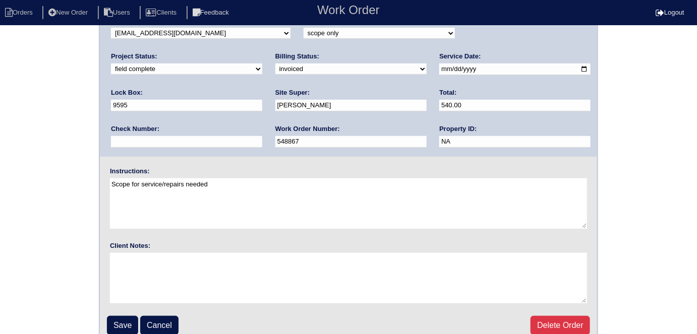
scroll to position [103, 0]
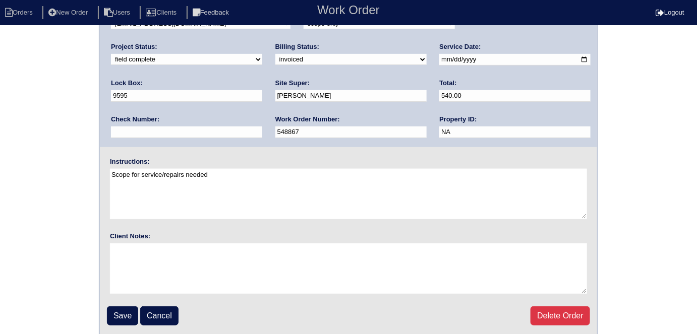
click at [105, 312] on fieldset "Arete ID: 25103107 Address: 2053 Stablewood Cove City: Lithonia State: Georgia …" at bounding box center [348, 133] width 497 height 406
click at [114, 314] on input "Save" at bounding box center [122, 316] width 31 height 19
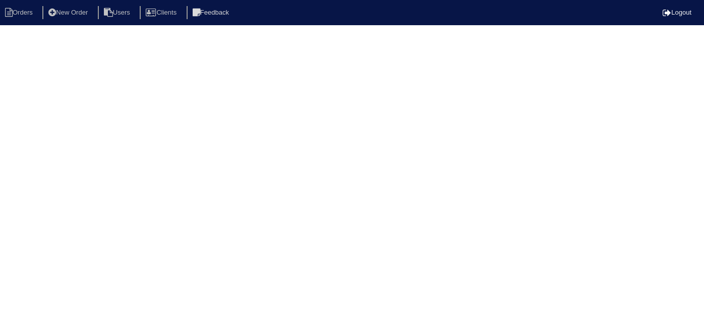
select select "15"
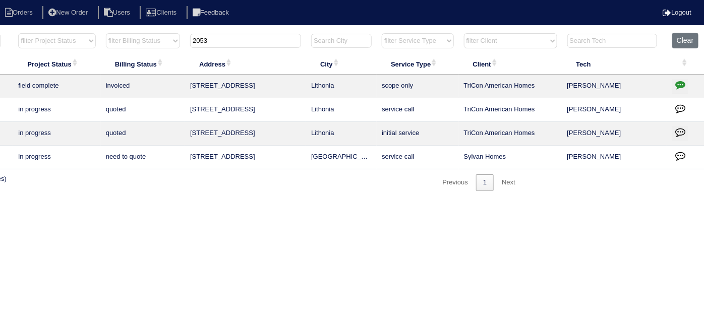
click at [679, 83] on icon "button" at bounding box center [680, 85] width 10 height 10
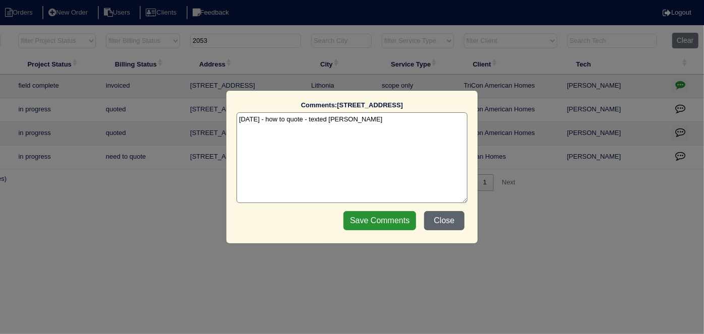
click at [449, 222] on button "Close" at bounding box center [444, 220] width 40 height 19
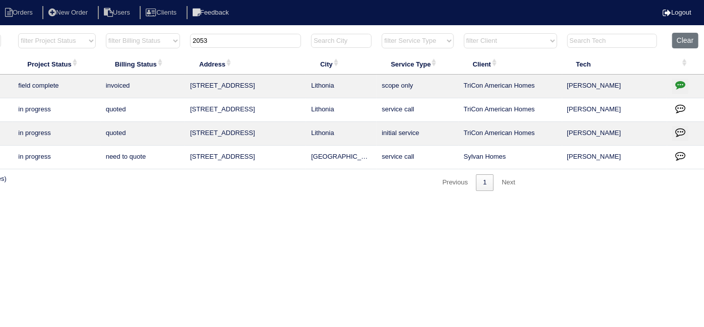
scroll to position [0, 0]
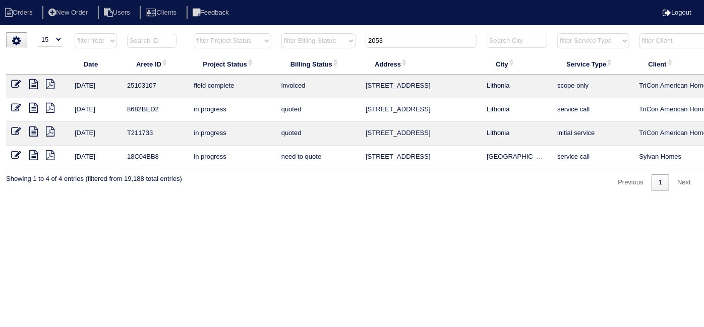
click at [31, 81] on icon at bounding box center [33, 84] width 9 height 10
click at [10, 84] on td at bounding box center [38, 87] width 64 height 24
click at [12, 84] on icon at bounding box center [16, 84] width 10 height 10
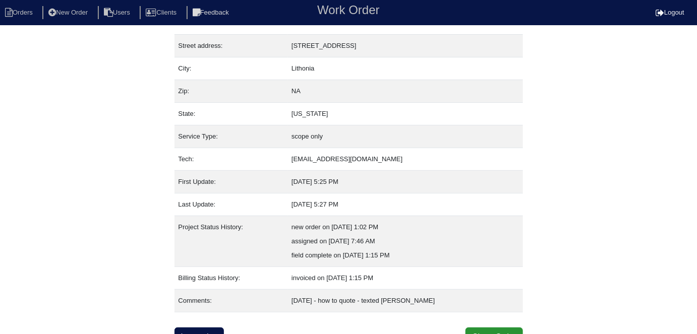
scroll to position [53, 0]
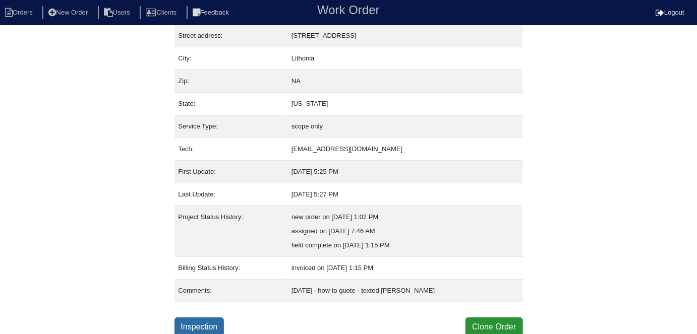
click at [223, 327] on link "Inspection" at bounding box center [200, 327] width 50 height 19
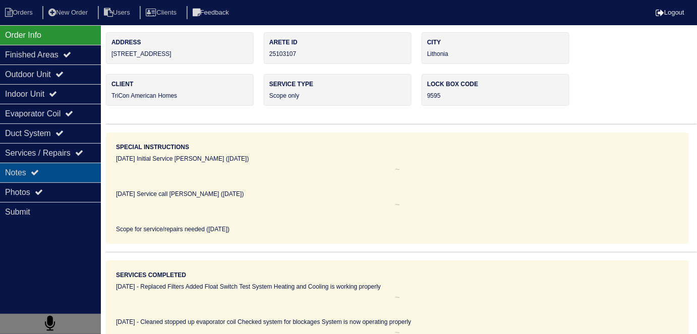
click at [33, 167] on div "Notes" at bounding box center [50, 173] width 101 height 20
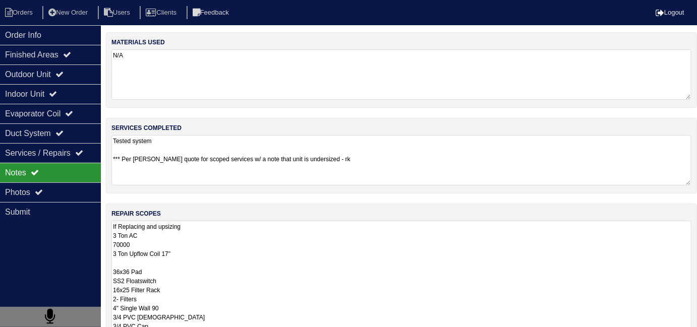
click at [283, 238] on textarea "If Replacing and upsizing 3 Ton AC 70000 3 Ton Upflow Coil 17" 36x36 Pad SS2 Fl…" at bounding box center [401, 317] width 580 height 193
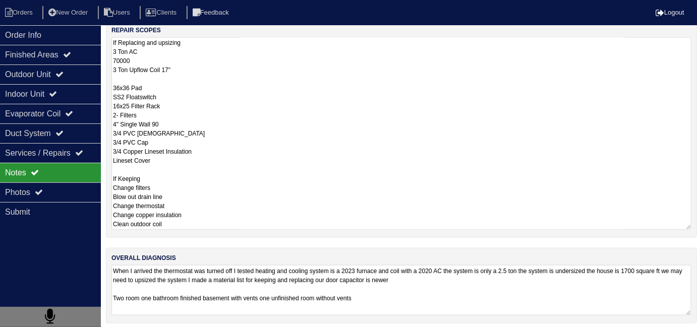
scroll to position [187, 0]
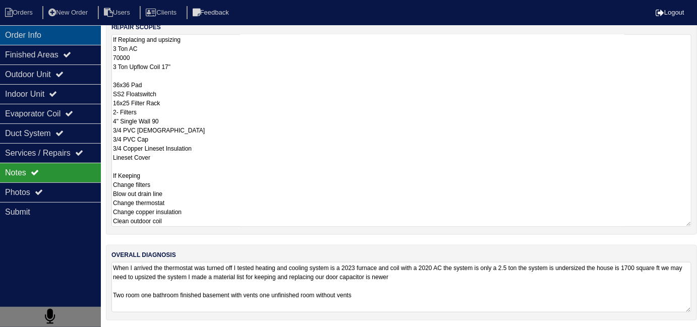
click at [75, 40] on div "Order Info" at bounding box center [50, 35] width 101 height 20
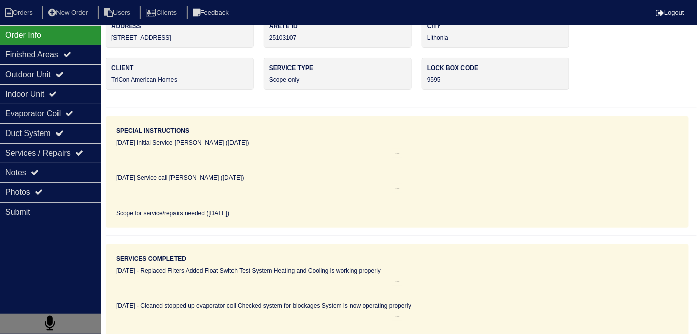
scroll to position [37, 0]
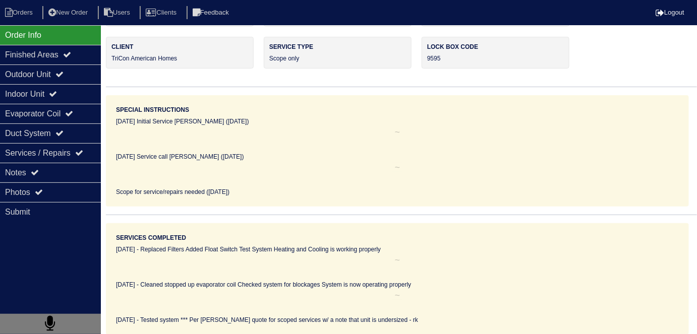
click at [489, 300] on hr at bounding box center [397, 303] width 563 height 10
click at [482, 316] on div "08/22/25 - Tested system *** Per Dan quote for scoped services w/ a note that u…" at bounding box center [397, 320] width 563 height 9
click at [11, 160] on div "Services / Repairs" at bounding box center [50, 153] width 101 height 20
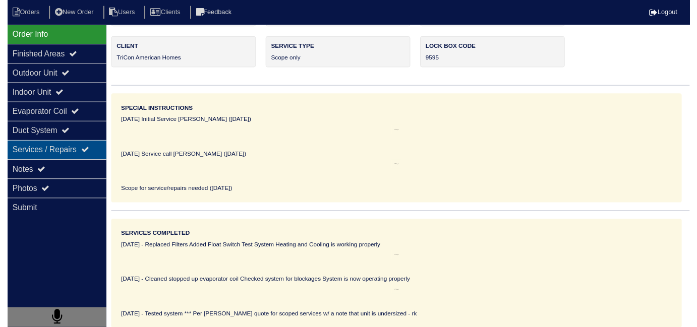
scroll to position [0, 0]
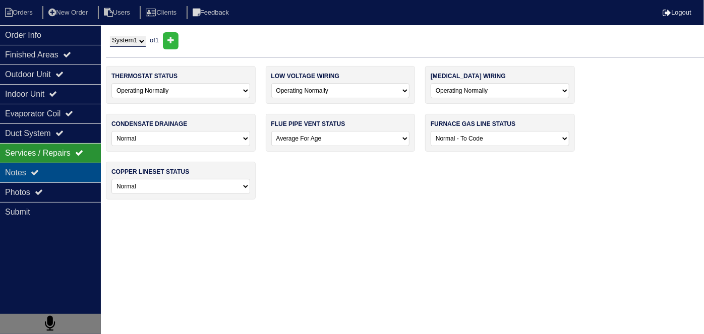
click at [5, 164] on div "Notes" at bounding box center [50, 173] width 101 height 20
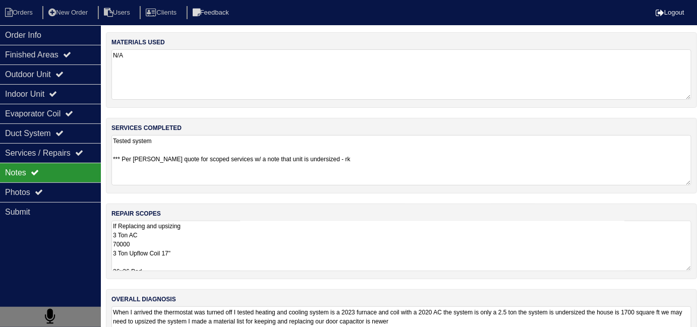
click at [285, 254] on textarea "If Replacing and upsizing 3 Ton AC 70000 3 Ton Upflow Coil 17" 36x36 Pad SS2 Fl…" at bounding box center [401, 246] width 580 height 50
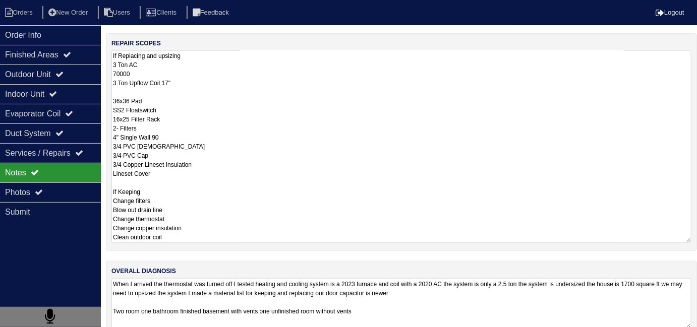
scroll to position [187, 0]
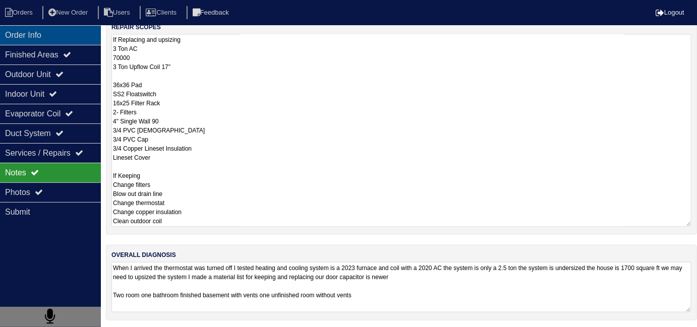
click at [65, 35] on div "Order Info" at bounding box center [50, 35] width 101 height 20
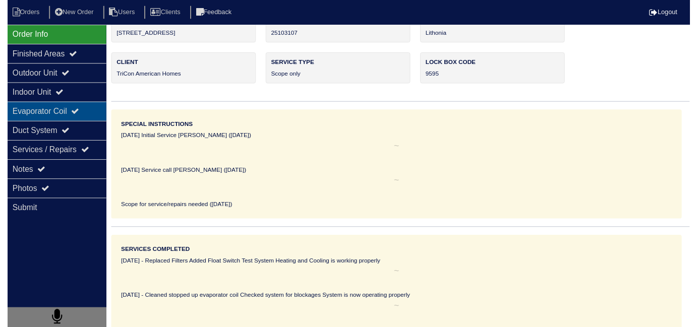
scroll to position [0, 0]
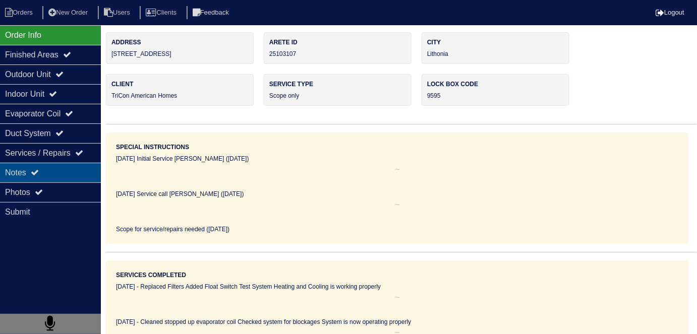
click at [38, 170] on icon at bounding box center [35, 172] width 8 height 8
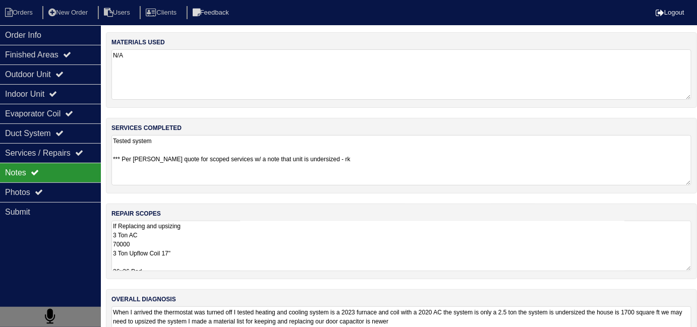
click at [340, 240] on textarea "If Replacing and upsizing 3 Ton AC 70000 3 Ton Upflow Coil 17" 36x36 Pad SS2 Fl…" at bounding box center [401, 246] width 580 height 50
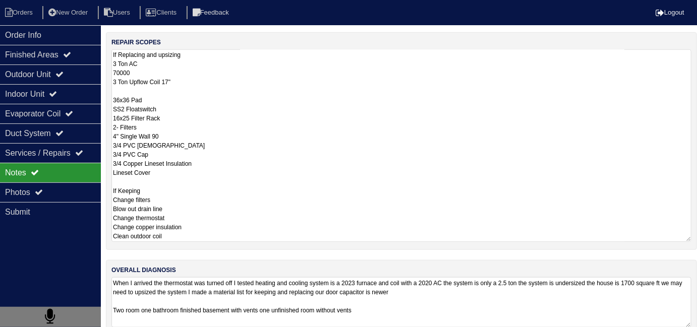
scroll to position [172, 0]
click at [355, 197] on textarea "If Replacing and upsizing 3 Ton AC 70000 3 Ton Upflow Coil 17" 36x36 Pad SS2 Fl…" at bounding box center [401, 145] width 580 height 193
click at [242, 168] on textarea "If Replacing and upsizing 3 Ton AC 70000 3 Ton Upflow Coil 17" 36x36 Pad SS2 Fl…" at bounding box center [401, 145] width 580 height 193
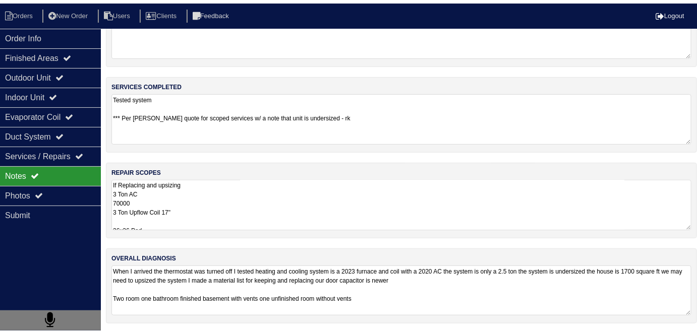
scroll to position [53, 0]
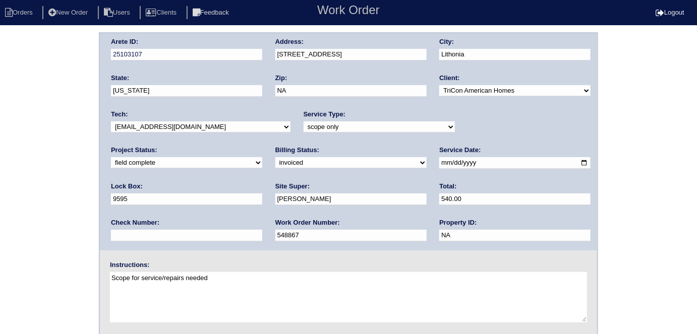
click at [262, 157] on select "new order assigned in progress field complete need to schedule admin review arc…" at bounding box center [186, 162] width 151 height 11
select select "need to schedule"
click at [262, 157] on select "new order assigned in progress field complete need to schedule admin review arc…" at bounding box center [186, 162] width 151 height 11
click at [439, 161] on input "[DATE]" at bounding box center [514, 163] width 151 height 12
type input "[DATE]"
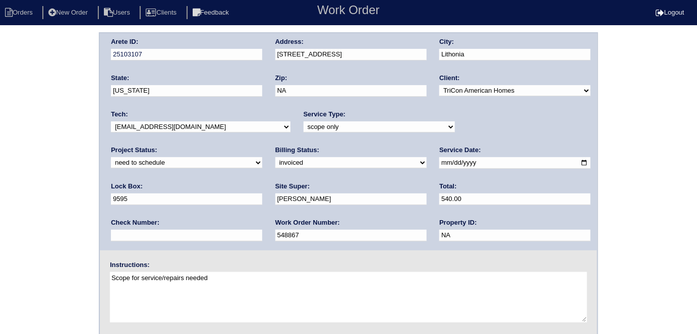
click at [0, 204] on div "Arete ID: 25103107 Address: [STREET_ADDRESS] City: [GEOGRAPHIC_DATA] State: [US…" at bounding box center [348, 236] width 697 height 408
click at [0, 191] on div "Arete ID: 25103107 Address: [STREET_ADDRESS] City: [GEOGRAPHIC_DATA] State: [US…" at bounding box center [348, 236] width 697 height 408
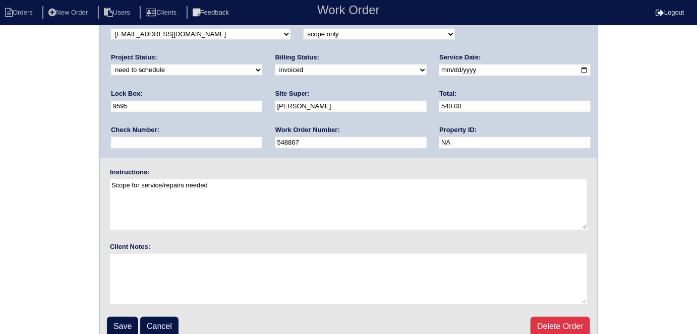
scroll to position [103, 0]
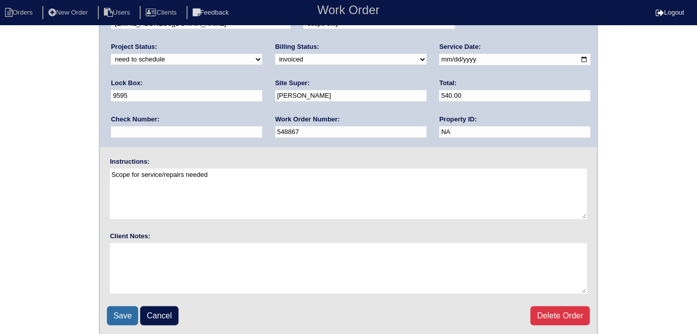
click at [113, 312] on input "Save" at bounding box center [122, 316] width 31 height 19
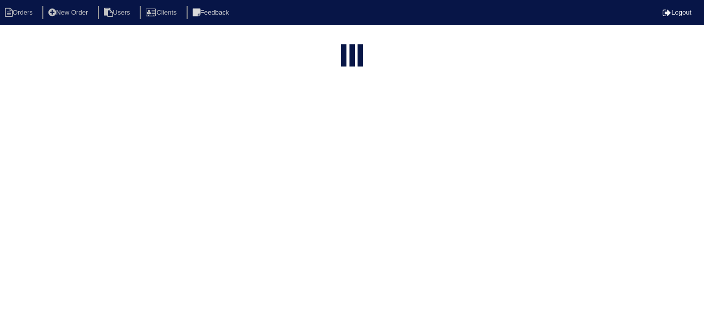
select select "15"
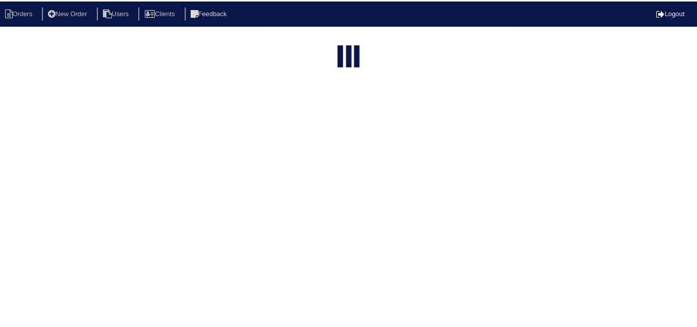
scroll to position [0, 176]
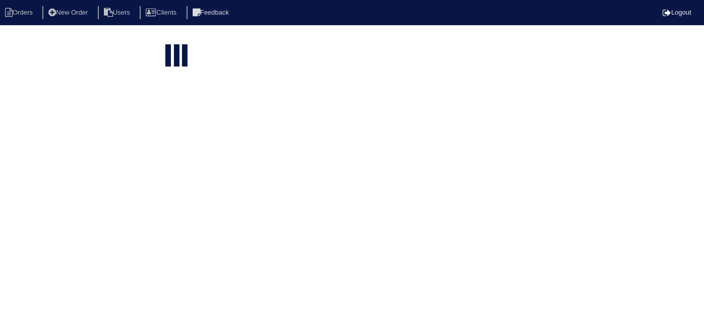
click at [478, 282] on html "Orders New Order Users Clients Feedback Logout Orders New Order Users Clients M…" at bounding box center [176, 141] width 704 height 282
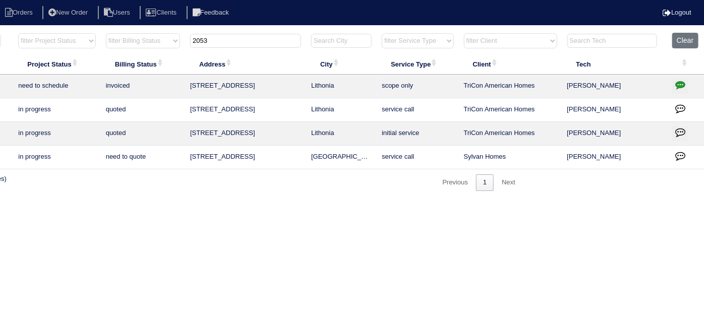
click at [675, 85] on icon "button" at bounding box center [680, 85] width 10 height 10
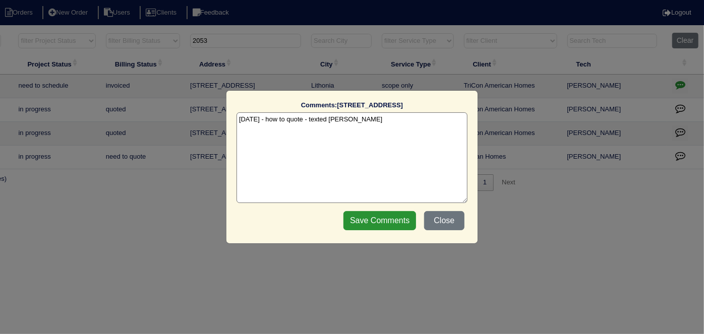
click at [389, 119] on textarea "8/26/25 - how to quote - texted Dan - rk" at bounding box center [352, 157] width 231 height 91
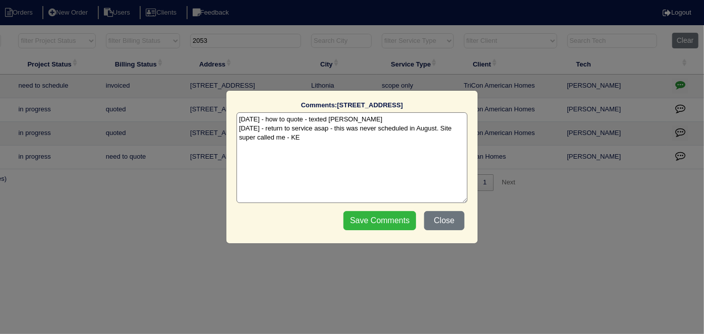
type textarea "8/26/25 - how to quote - texted Dan - rk 10/14/25 - return to service asap - th…"
click at [402, 223] on input "Save Comments" at bounding box center [379, 220] width 73 height 19
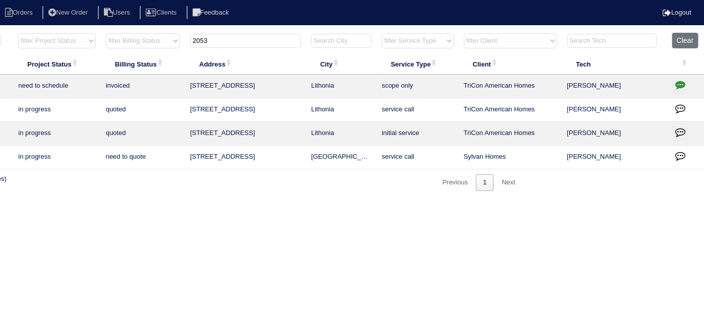
drag, startPoint x: 245, startPoint y: 44, endPoint x: 165, endPoint y: 45, distance: 79.7
click at [165, 45] on tr "filter Year -- Any Year -- 2025 2024 2023 2022 2021 2020 2019 filter Project St…" at bounding box center [268, 43] width 874 height 21
click at [218, 46] on input "2053" at bounding box center [245, 41] width 111 height 14
drag, startPoint x: 218, startPoint y: 46, endPoint x: 211, endPoint y: 46, distance: 7.1
click at [211, 46] on input "2053" at bounding box center [245, 41] width 111 height 14
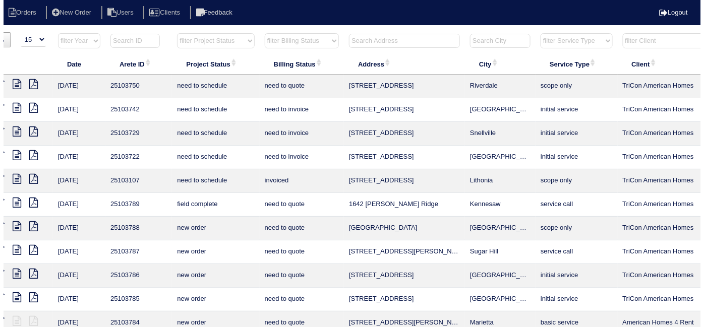
scroll to position [0, 19]
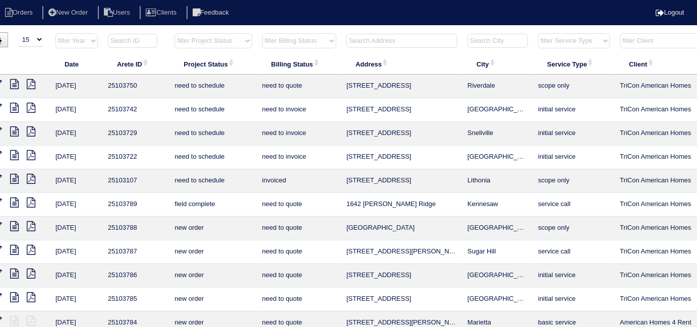
click at [372, 43] on input "text" at bounding box center [402, 41] width 111 height 14
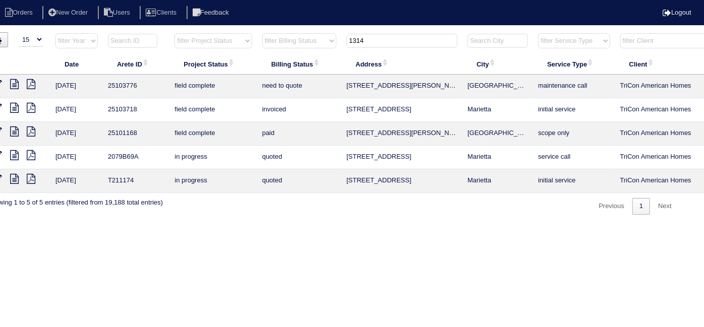
type input "1314"
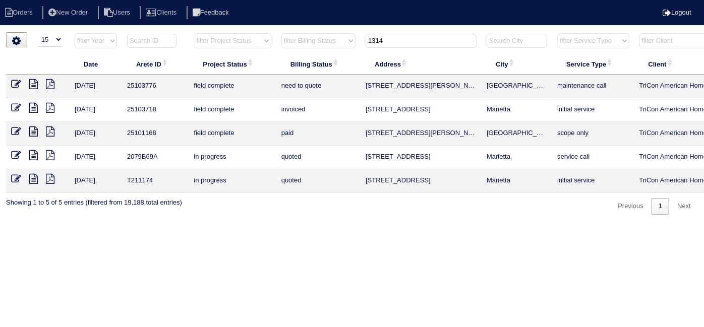
click at [35, 82] on icon at bounding box center [33, 84] width 9 height 10
click at [15, 79] on icon at bounding box center [16, 84] width 10 height 10
click at [17, 85] on icon at bounding box center [16, 84] width 10 height 10
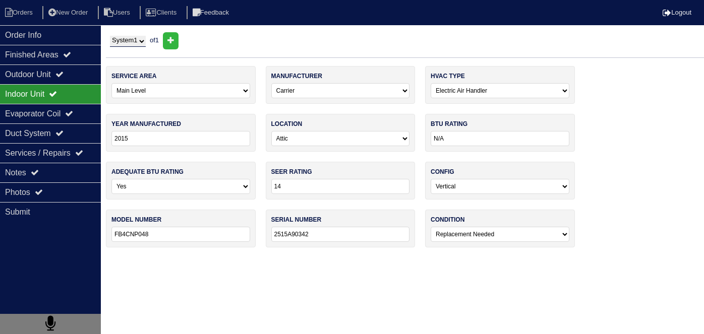
select select "0"
select select "Carrier"
select select "1"
select select "0"
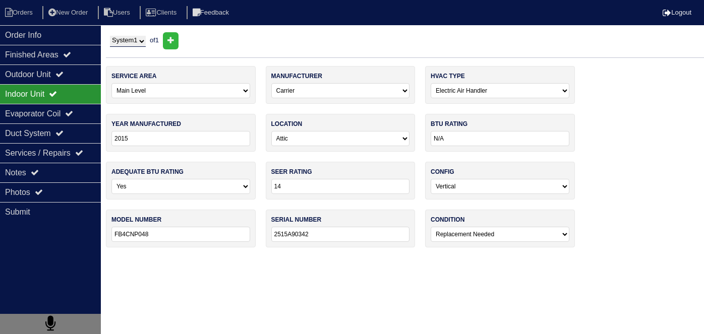
select select "0"
select select "2"
click at [65, 179] on div "Notes" at bounding box center [50, 173] width 101 height 20
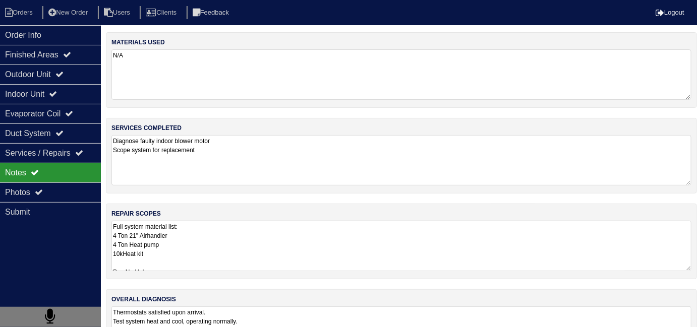
click at [270, 238] on textarea "Full system material list: 4 Ton 21" Airhandler 4 Ton Heat pump 10kHeat kit Pan…" at bounding box center [401, 246] width 580 height 50
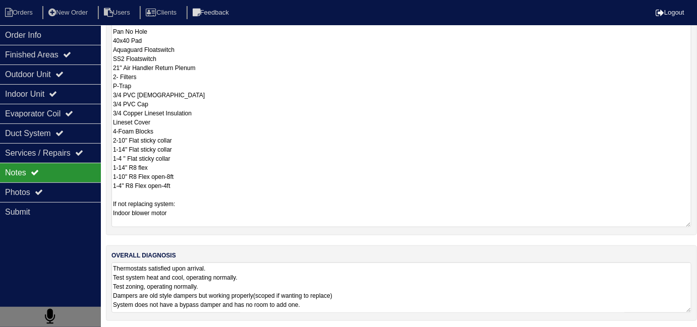
scroll to position [242, 0]
click at [386, 291] on textarea "Thermostats satisfied upon arrival. Test system heat and cool, operating normal…" at bounding box center [401, 287] width 580 height 50
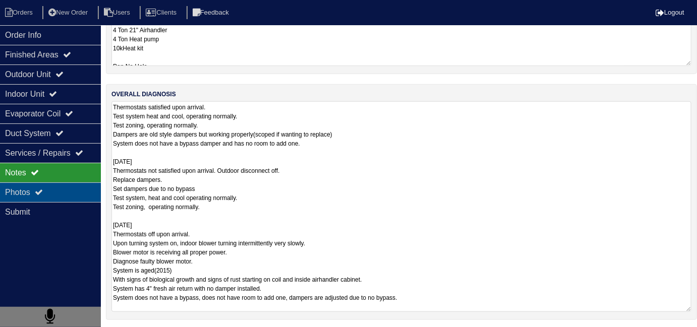
scroll to position [45, 0]
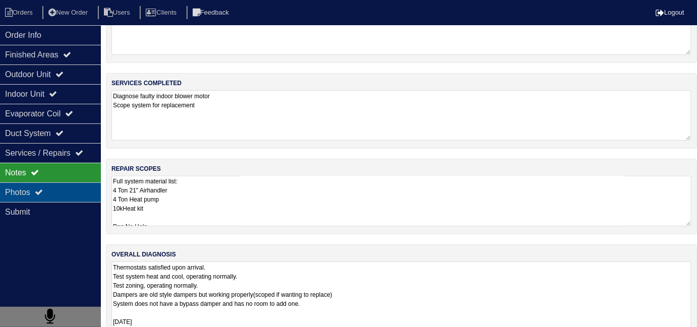
click at [57, 195] on div "Photos" at bounding box center [50, 193] width 101 height 20
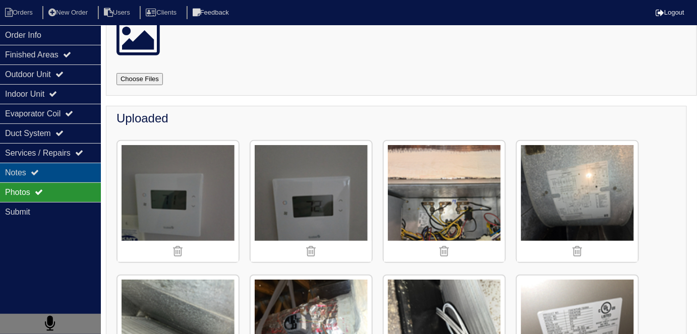
click at [63, 170] on div "Notes" at bounding box center [50, 173] width 101 height 20
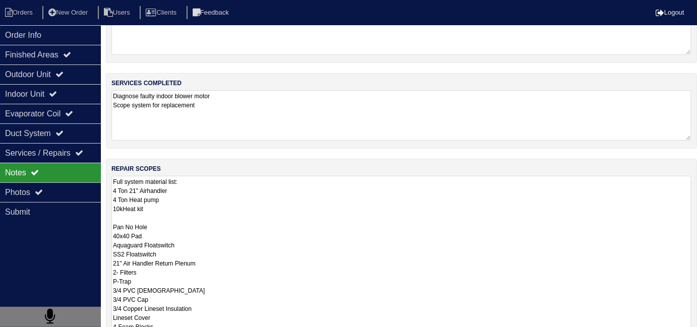
click at [251, 194] on textarea "Full system material list: 4 Ton 21" Airhandler 4 Ton Heat pump 10kHeat kit Pan…" at bounding box center [401, 299] width 580 height 247
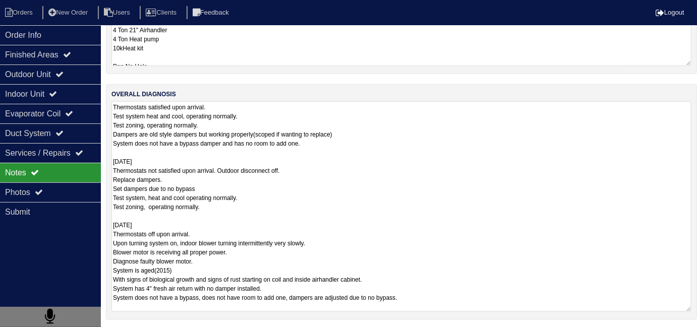
scroll to position [0, 0]
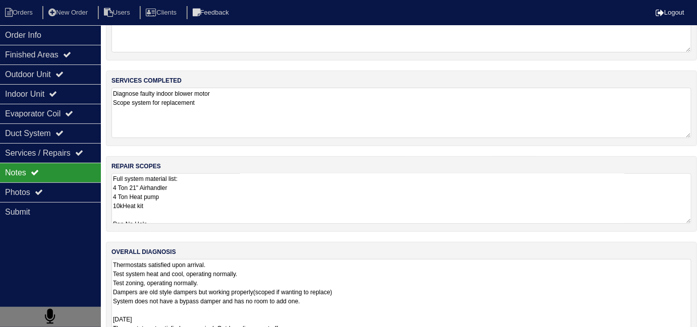
click at [251, 196] on textarea "Full system material list: 4 Ton 21" Airhandler 4 Ton Heat pump 10kHeat kit Pan…" at bounding box center [401, 199] width 580 height 50
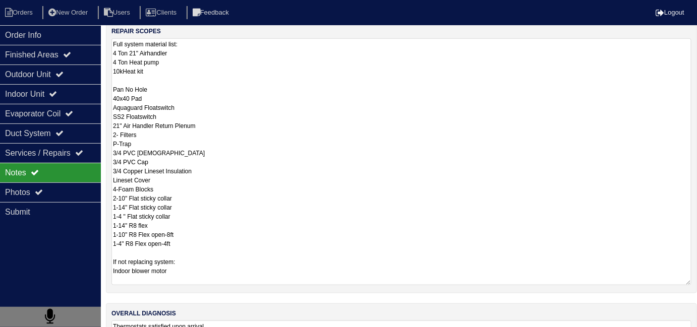
scroll to position [183, 0]
click at [373, 261] on textarea "Full system material list: 4 Ton 21" Airhandler 4 Ton Heat pump 10kHeat kit Pan…" at bounding box center [401, 161] width 580 height 247
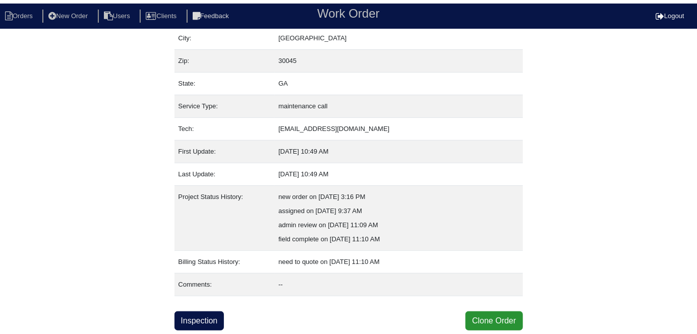
scroll to position [67, 0]
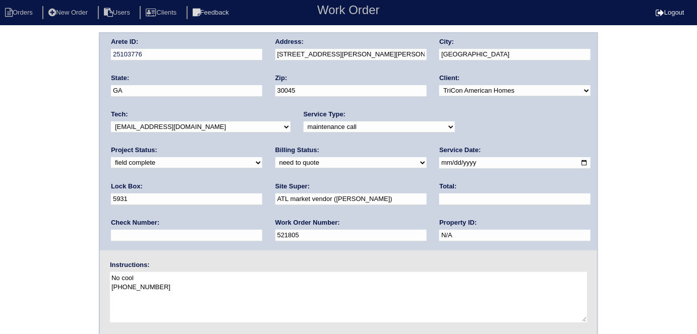
click at [275, 160] on select "need to quote quoted need to invoice invoiced paid warranty purchase order need…" at bounding box center [350, 162] width 151 height 11
select select "quoted"
click at [275, 157] on select "need to quote quoted need to invoice invoiced paid warranty purchase order need…" at bounding box center [350, 162] width 151 height 11
click at [439, 199] on input "text" at bounding box center [514, 200] width 151 height 12
type input "6590.00"
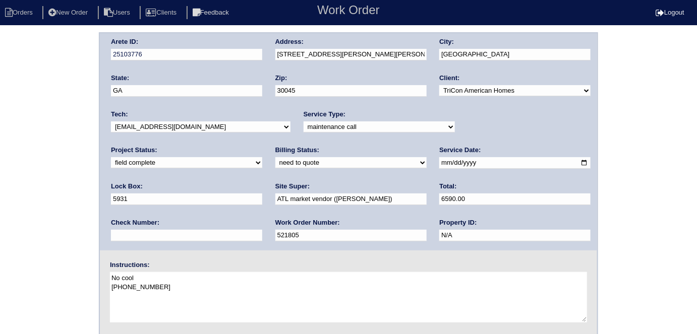
click at [0, 176] on div "Arete ID: 25103776 Address: [STREET_ADDRESS][PERSON_NAME][PERSON_NAME] City: [G…" at bounding box center [348, 236] width 697 height 408
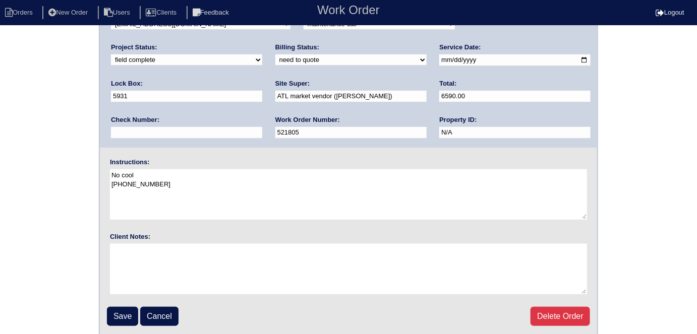
scroll to position [103, 0]
click at [121, 320] on input "Save" at bounding box center [122, 316] width 31 height 19
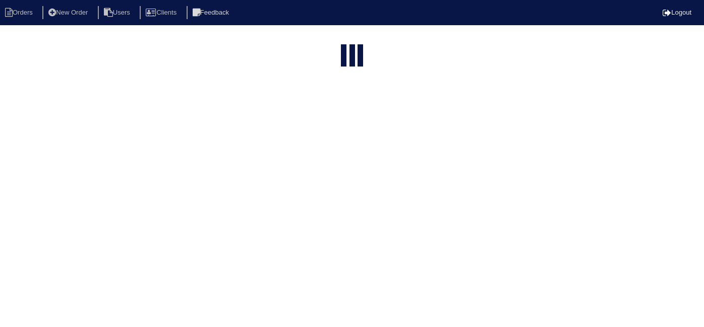
select select "15"
type input "1314"
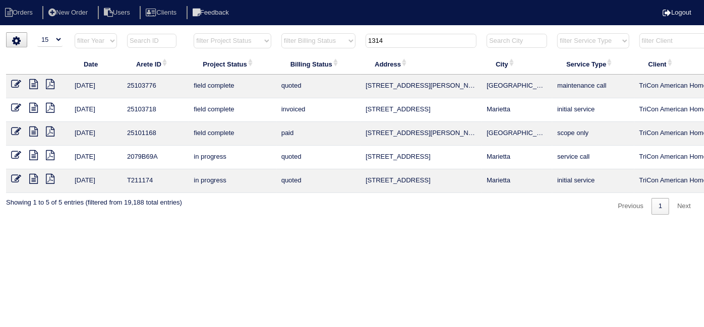
drag, startPoint x: 390, startPoint y: 43, endPoint x: 249, endPoint y: 23, distance: 142.7
click at [258, 27] on html "Orders New Order Users Clients Feedback Logout Orders New Order Users Clients M…" at bounding box center [352, 112] width 704 height 225
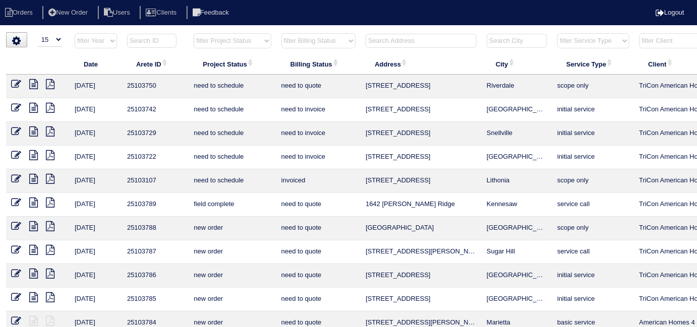
click at [380, 42] on input "text" at bounding box center [421, 41] width 111 height 14
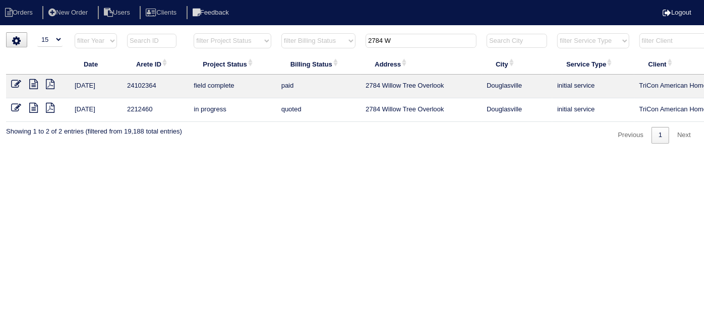
type input "2784 W"
click at [33, 84] on icon at bounding box center [33, 84] width 9 height 10
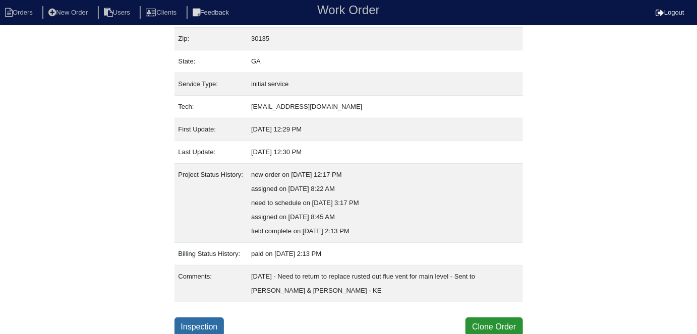
scroll to position [95, 0]
click at [218, 323] on link "Inspection" at bounding box center [200, 327] width 50 height 19
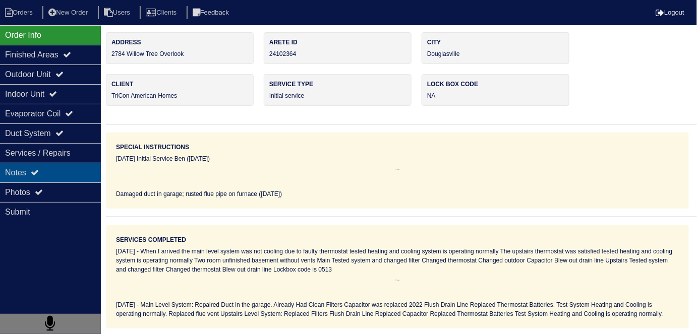
click at [55, 166] on div "Notes" at bounding box center [50, 173] width 101 height 20
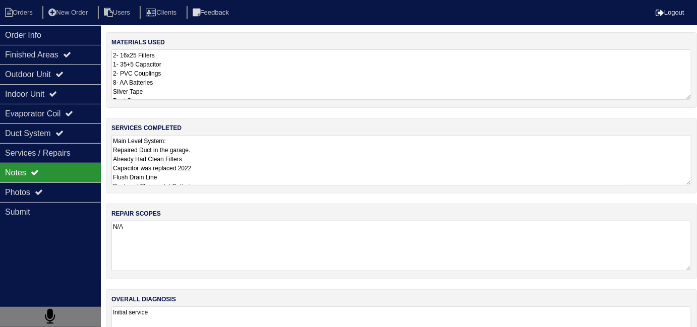
click at [267, 175] on textarea "Main Level System: Repaired Duct in the garage. Already Had Clean Filters Capac…" at bounding box center [401, 160] width 580 height 50
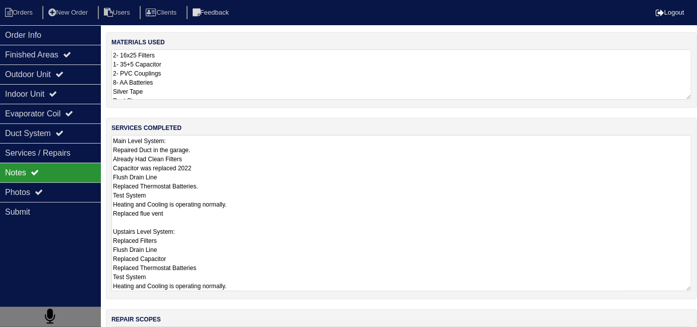
click at [251, 90] on textarea "2- 16x25 Filters 1- 35+5 Capacitor 2- PVC Couplings 8- AA Batteries Silver Tape…" at bounding box center [401, 74] width 580 height 50
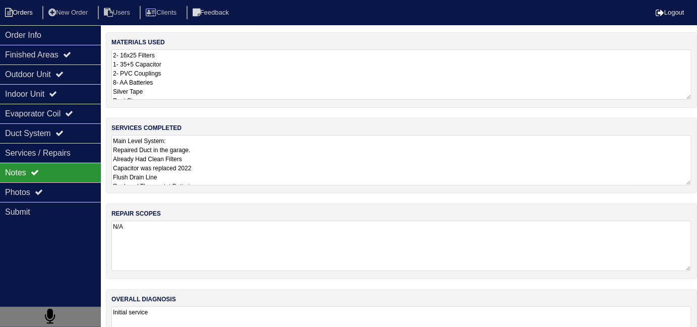
click at [7, 11] on icon at bounding box center [9, 12] width 8 height 9
select select "15"
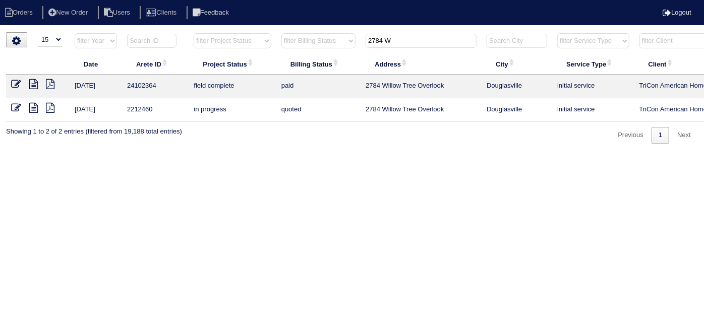
drag, startPoint x: 438, startPoint y: 44, endPoint x: 296, endPoint y: 38, distance: 142.9
click at [296, 38] on tr "filter Year -- Any Year -- 2025 2024 2023 2022 2021 2020 2019 filter Project St…" at bounding box center [443, 43] width 874 height 21
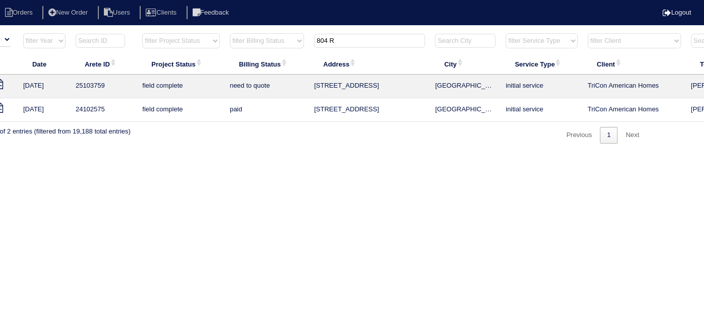
scroll to position [0, 176]
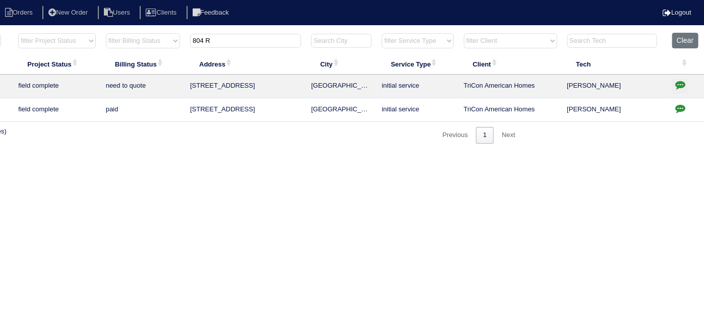
type input "804 R"
click at [677, 103] on icon "button" at bounding box center [680, 108] width 10 height 10
type textarea "10/2 - No keys in lock box - emailed site super - RK 10/9 - Keys have been retu…"
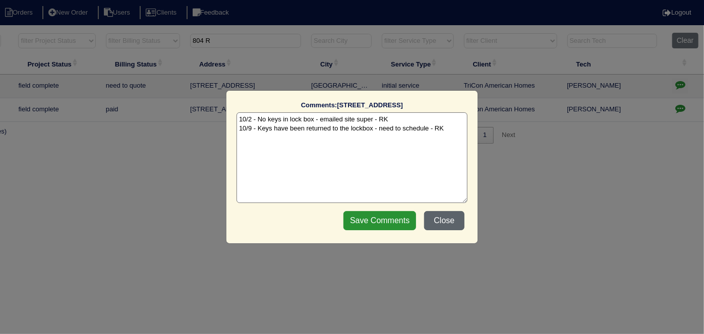
click at [438, 221] on button "Close" at bounding box center [444, 220] width 40 height 19
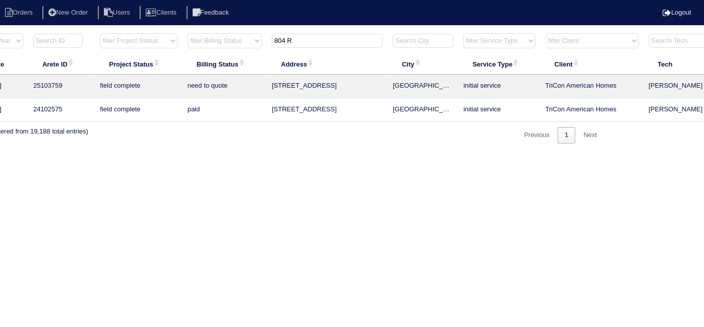
scroll to position [0, 0]
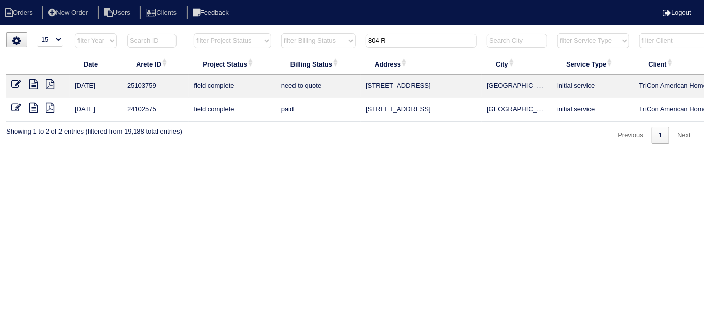
click at [33, 84] on icon at bounding box center [33, 84] width 9 height 10
drag, startPoint x: 392, startPoint y: 44, endPoint x: 156, endPoint y: 3, distance: 240.1
click at [156, 32] on body "Orders New Order Users Clients Feedback Logout Orders New Order Users Clients M…" at bounding box center [352, 87] width 704 height 111
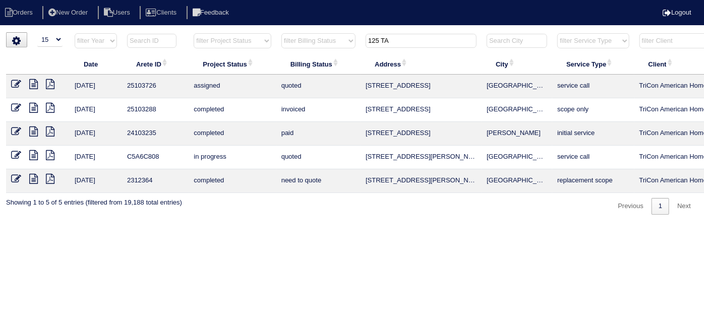
type input "125 TA"
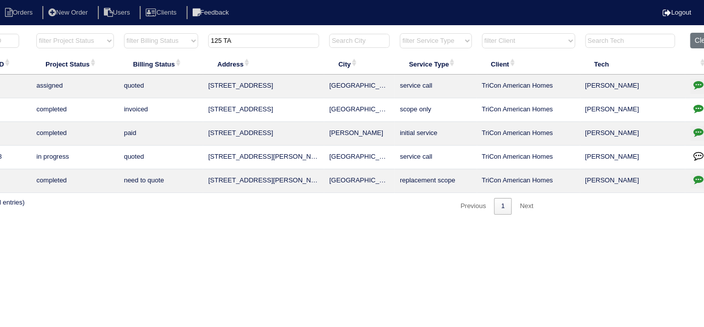
scroll to position [0, 176]
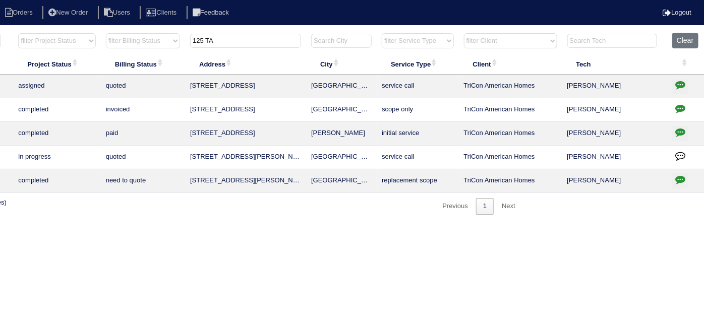
click at [676, 87] on icon "button" at bounding box center [680, 85] width 10 height 10
type textarea "10/10/25 - Emailed / texted Payton to review recommendations and advise how / i…"
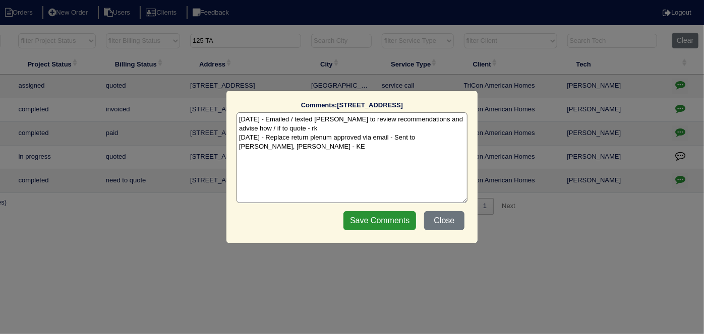
click at [305, 150] on textarea "10/10/25 - Emailed / texted Payton to review recommendations and advise how / i…" at bounding box center [352, 157] width 231 height 91
click at [449, 217] on button "Close" at bounding box center [444, 220] width 40 height 19
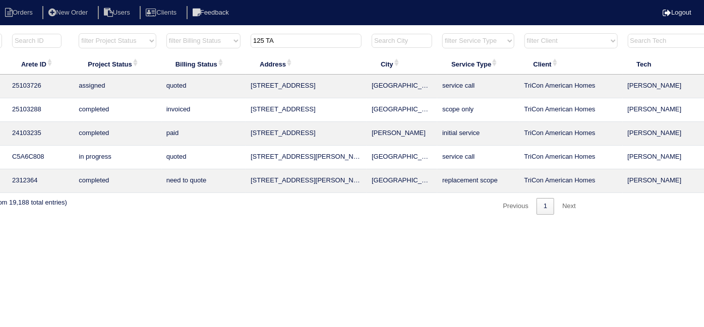
scroll to position [0, 0]
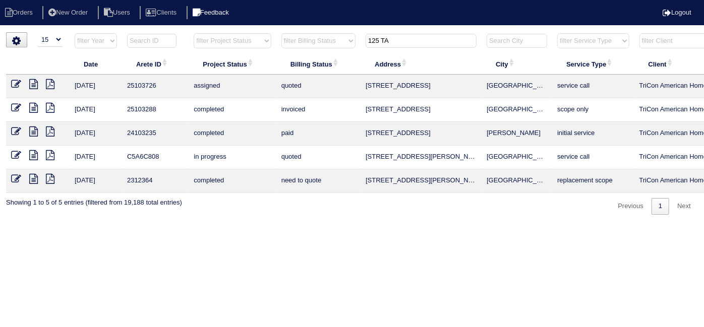
drag, startPoint x: 384, startPoint y: 38, endPoint x: 254, endPoint y: 14, distance: 132.4
click at [254, 32] on body "Orders New Order Users Clients Feedback Logout Orders New Order Users Clients M…" at bounding box center [352, 123] width 704 height 183
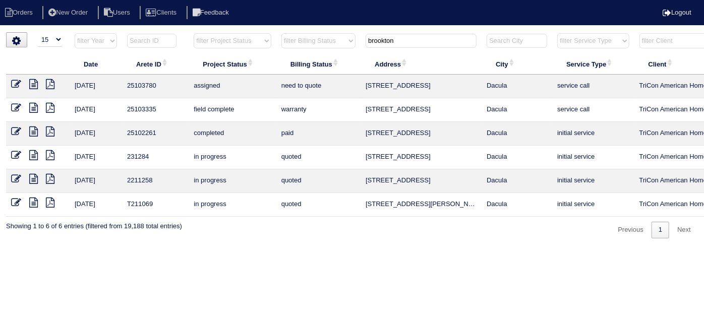
type input "brookton"
click at [16, 81] on icon at bounding box center [16, 84] width 10 height 10
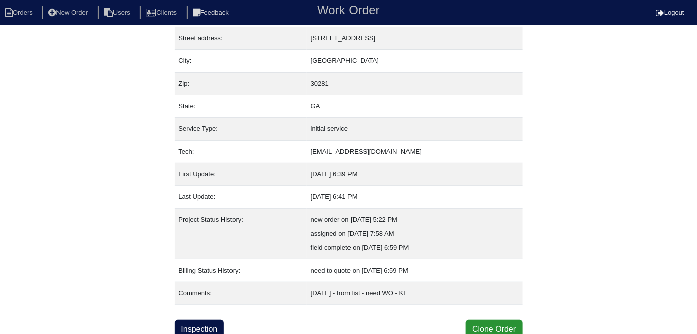
scroll to position [53, 0]
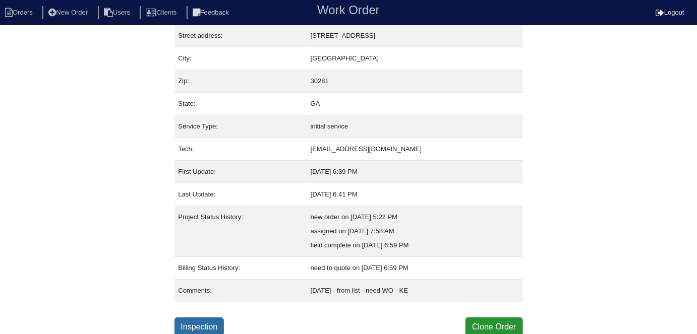
click at [204, 322] on link "Inspection" at bounding box center [200, 327] width 50 height 19
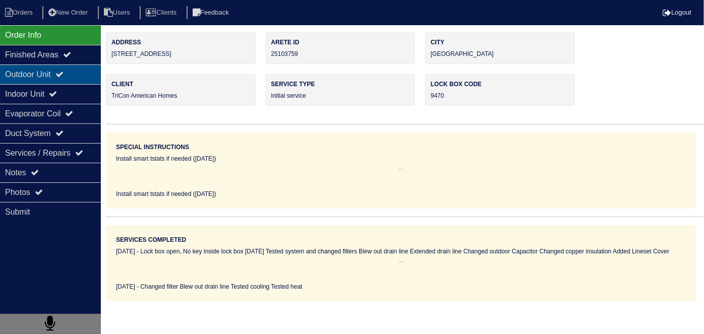
click at [83, 79] on div "Outdoor Unit" at bounding box center [50, 75] width 101 height 20
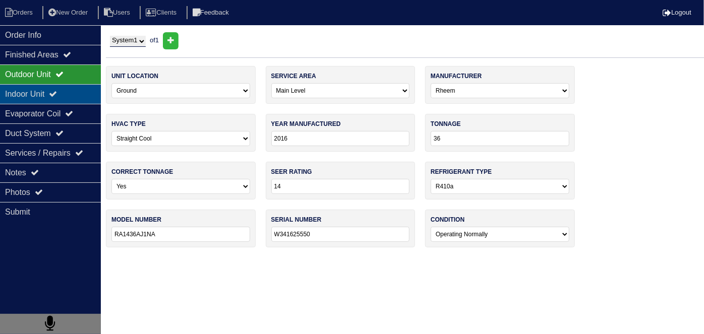
click at [69, 89] on div "Indoor Unit" at bounding box center [50, 94] width 101 height 20
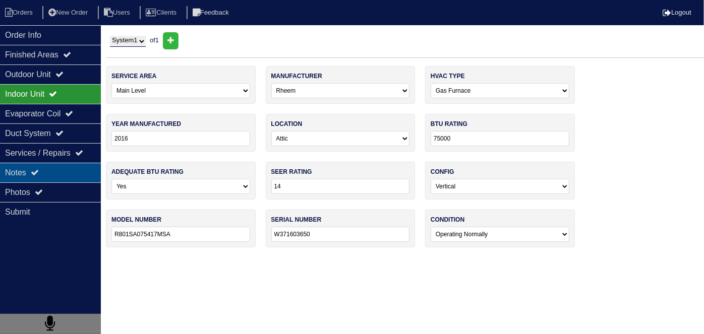
click at [59, 168] on div "Notes" at bounding box center [50, 173] width 101 height 20
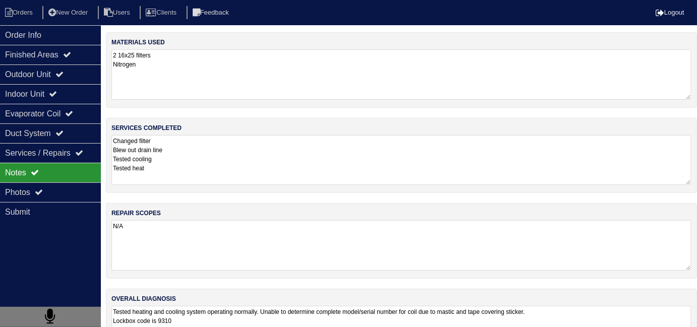
click at [207, 157] on textarea "Changed filter Blew out drain line Tested cooling Tested heat" at bounding box center [401, 160] width 580 height 50
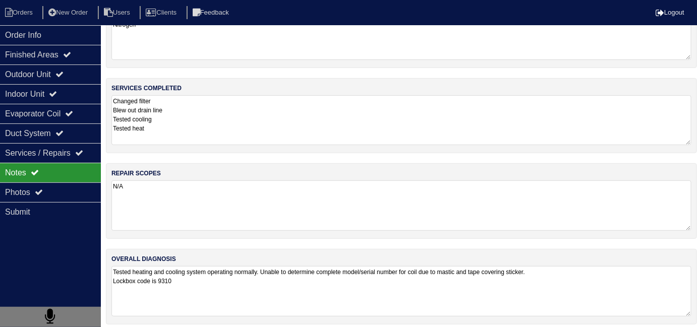
scroll to position [44, 0]
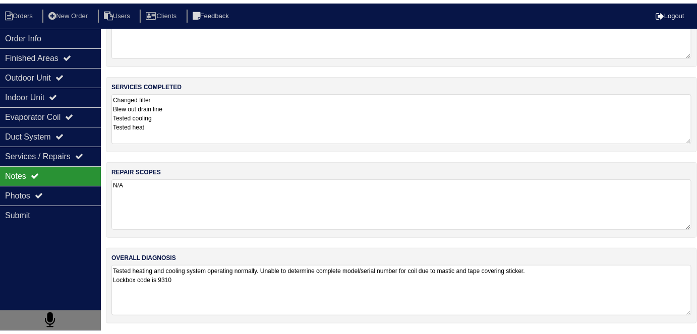
scroll to position [53, 0]
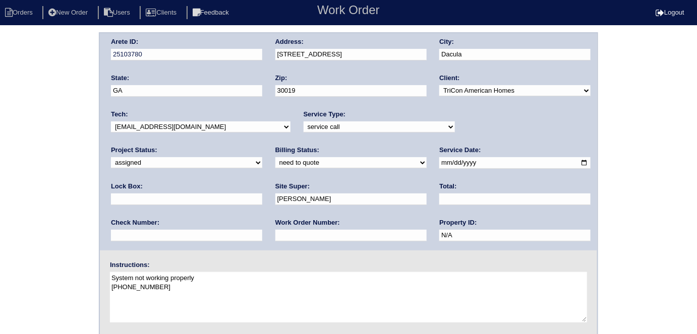
click at [166, 282] on textarea "System not working properly [PHONE_NUMBER]" at bounding box center [348, 297] width 477 height 50
type textarea "System not working properly [PHONE_NUMBER] [PHONE_NUMBER]"
click at [44, 240] on div "Arete ID: 25103780 Address: 2875 Brookton Ln SE City: Dacula State: GA Zip: 300…" at bounding box center [348, 236] width 697 height 408
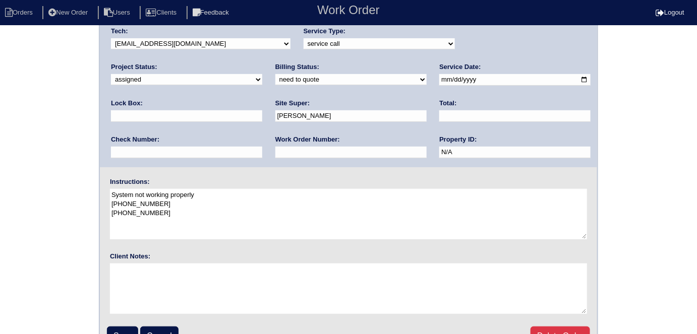
scroll to position [103, 0]
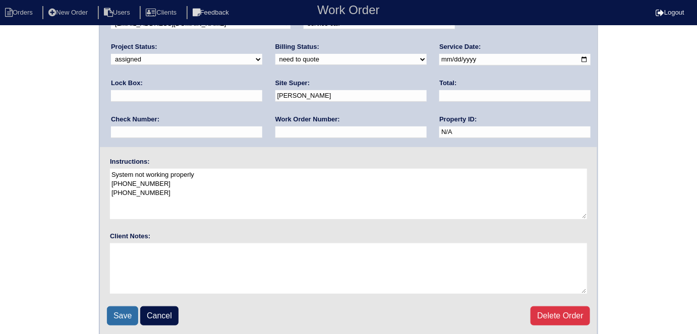
click at [112, 307] on input "Save" at bounding box center [122, 316] width 31 height 19
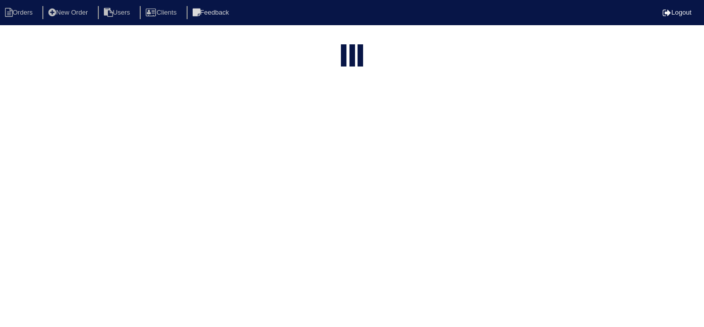
select select "15"
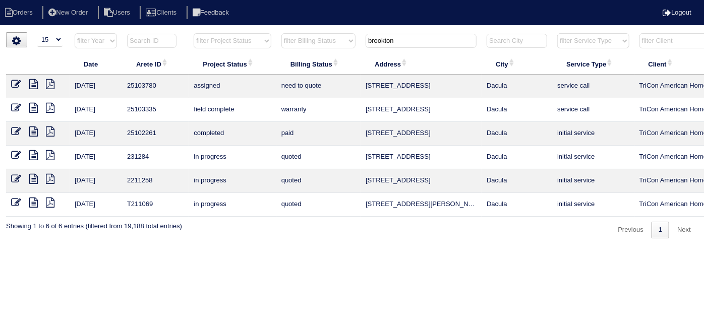
drag, startPoint x: 399, startPoint y: 38, endPoint x: 167, endPoint y: 27, distance: 231.7
click at [179, 27] on html "Orders New Order Users Clients Feedback Logout Orders New Order Users Clients M…" at bounding box center [352, 124] width 704 height 249
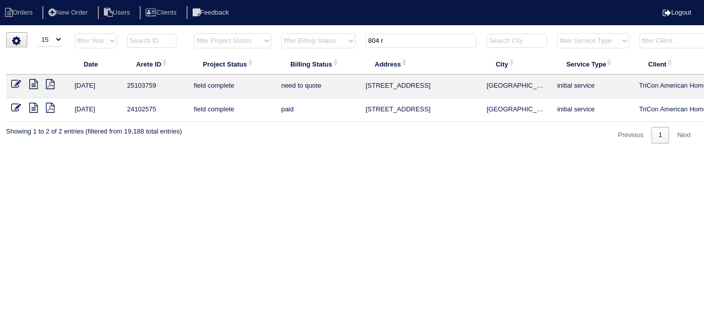
type input "804 r"
click at [32, 79] on icon at bounding box center [33, 84] width 9 height 10
click at [16, 80] on icon at bounding box center [16, 84] width 10 height 10
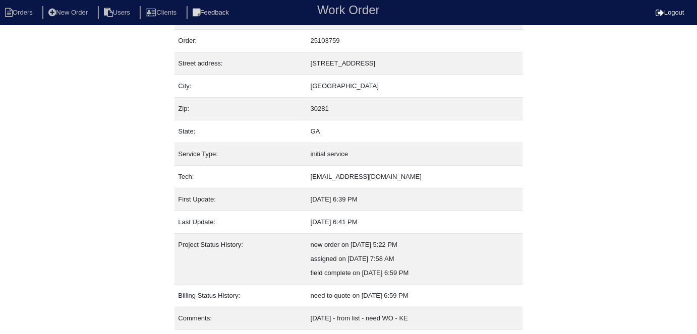
scroll to position [53, 0]
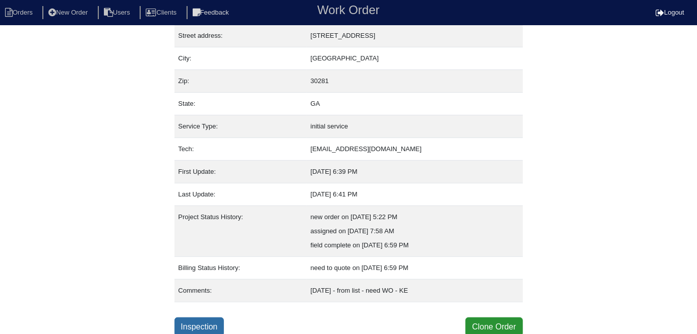
click at [209, 328] on link "Inspection" at bounding box center [200, 327] width 50 height 19
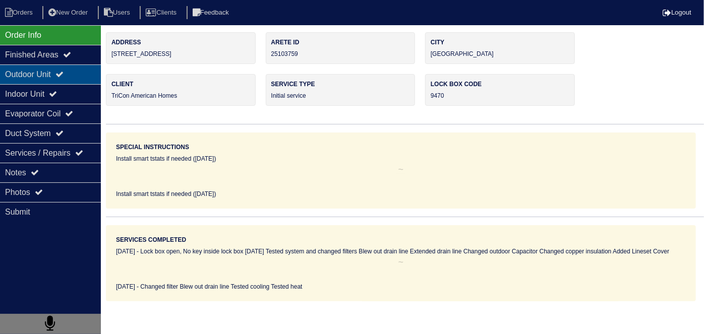
click at [77, 79] on div "Outdoor Unit" at bounding box center [50, 75] width 101 height 20
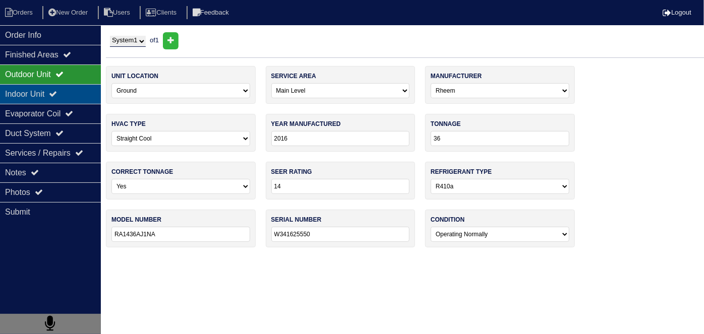
click at [75, 89] on div "Indoor Unit" at bounding box center [50, 94] width 101 height 20
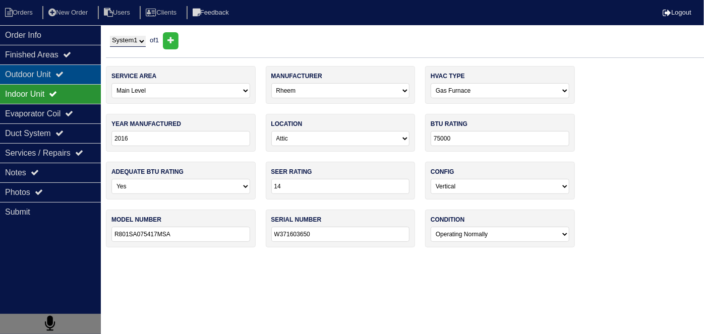
click at [69, 78] on div "Outdoor Unit" at bounding box center [50, 75] width 101 height 20
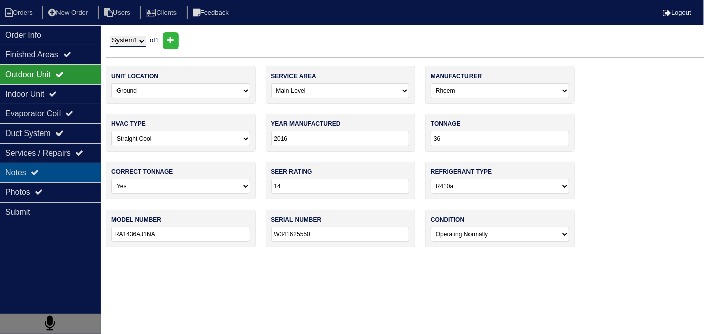
click at [59, 170] on div "Notes" at bounding box center [50, 173] width 101 height 20
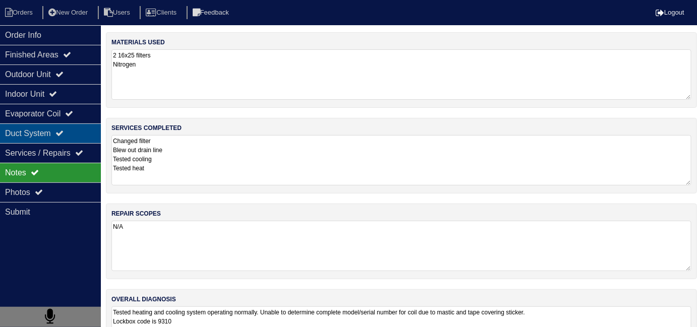
click at [64, 131] on icon at bounding box center [59, 133] width 8 height 8
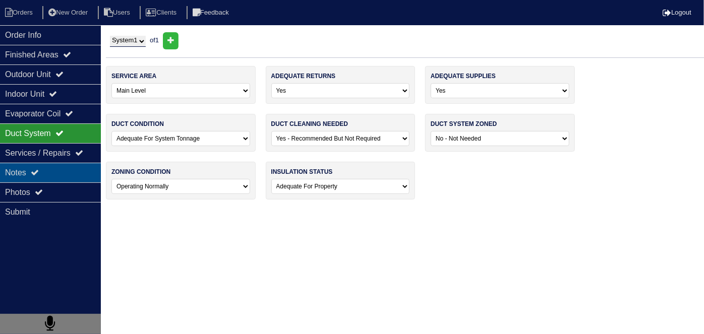
click at [65, 174] on div "Notes" at bounding box center [50, 173] width 101 height 20
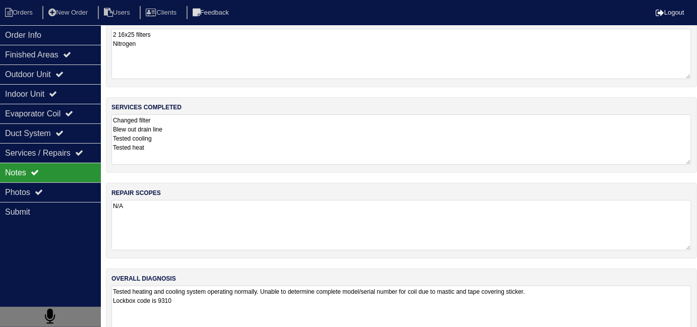
scroll to position [45, 0]
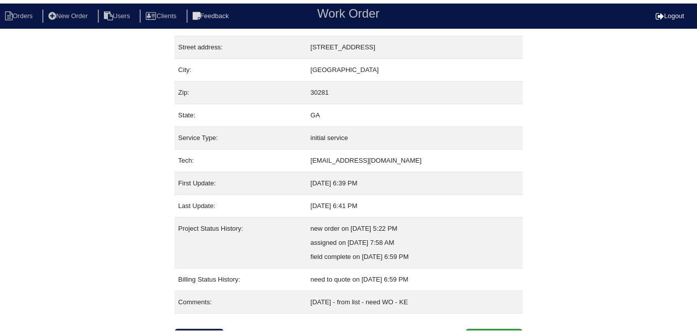
scroll to position [53, 0]
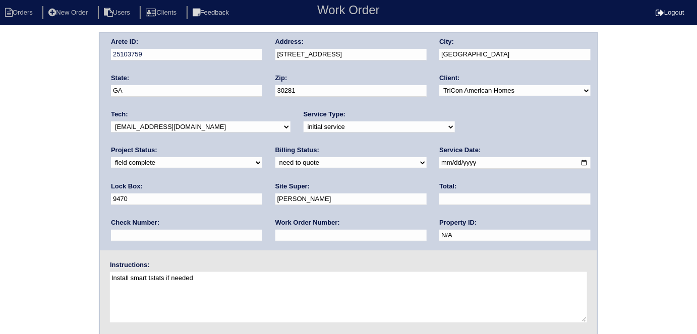
click at [275, 163] on select "need to quote quoted need to invoice invoiced paid warranty purchase order need…" at bounding box center [350, 162] width 151 height 11
select select "quoted"
click at [275, 157] on select "need to quote quoted need to invoice invoiced paid warranty purchase order need…" at bounding box center [350, 162] width 151 height 11
drag, startPoint x: 150, startPoint y: 239, endPoint x: 150, endPoint y: 228, distance: 10.6
click at [275, 236] on input "text" at bounding box center [350, 236] width 151 height 12
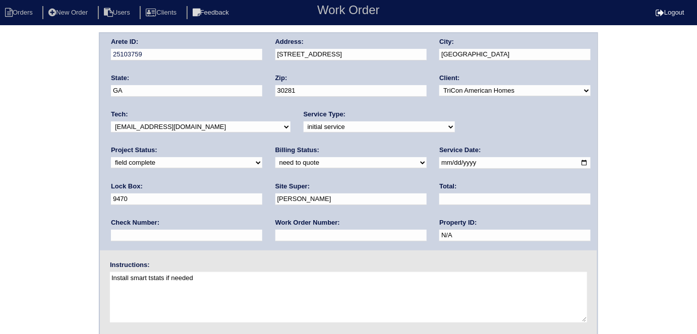
type input "requested"
click at [439, 195] on input "text" at bounding box center [514, 200] width 151 height 12
type input "520.00"
click at [0, 203] on div "Arete ID: 25103759 Address: [STREET_ADDRESS] City: [GEOGRAPHIC_DATA] State: [GE…" at bounding box center [348, 236] width 697 height 408
click at [19, 260] on div "Arete ID: 25103759 Address: [STREET_ADDRESS] City: [GEOGRAPHIC_DATA] State: [GE…" at bounding box center [348, 236] width 697 height 408
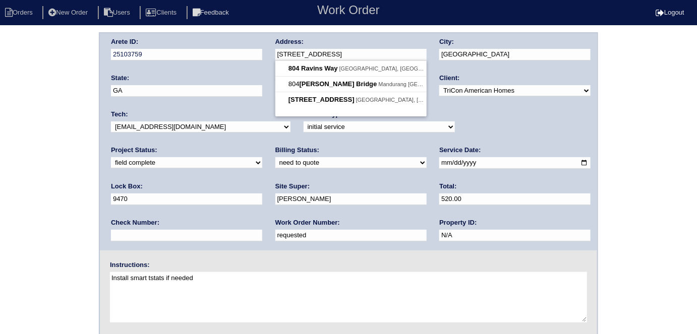
click at [261, 58] on div "Arete ID: 25103759 Address: 804 Ravins Way City: Stockbridge State: GA Zip: 302…" at bounding box center [348, 141] width 497 height 217
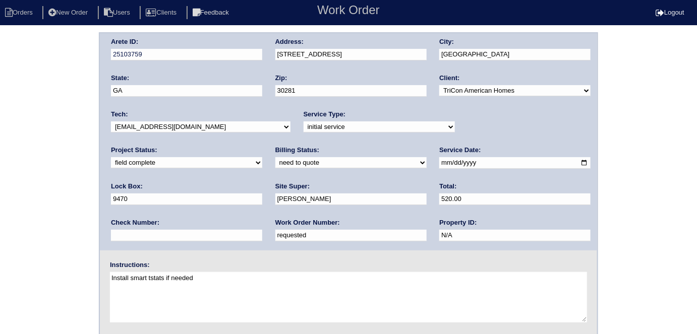
click at [9, 222] on div "Arete ID: 25103759 Address: 804 Ravins Way City: Stockbridge State: GA Zip: 302…" at bounding box center [348, 236] width 697 height 408
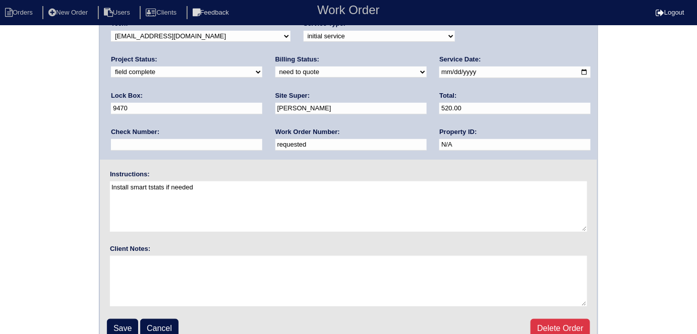
scroll to position [91, 0]
click at [125, 324] on input "Save" at bounding box center [122, 328] width 31 height 19
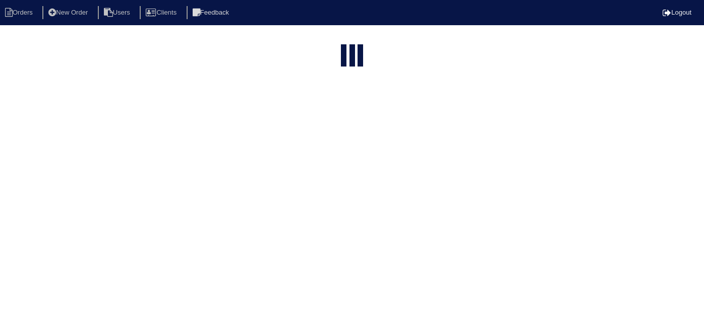
select select "15"
type input "804 r"
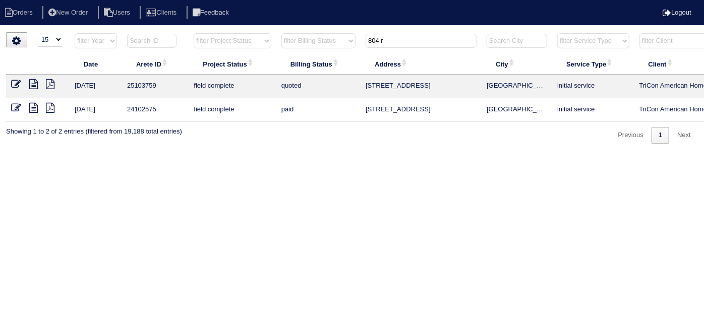
click at [36, 85] on icon at bounding box center [33, 84] width 9 height 10
drag, startPoint x: 403, startPoint y: 47, endPoint x: 400, endPoint y: 43, distance: 5.4
click at [403, 47] on th "804 r" at bounding box center [421, 43] width 121 height 21
drag, startPoint x: 398, startPoint y: 43, endPoint x: 342, endPoint y: 31, distance: 57.3
click at [357, 38] on tr "filter Year -- Any Year -- 2025 2024 2023 2022 2021 2020 2019 filter Project St…" at bounding box center [443, 43] width 874 height 21
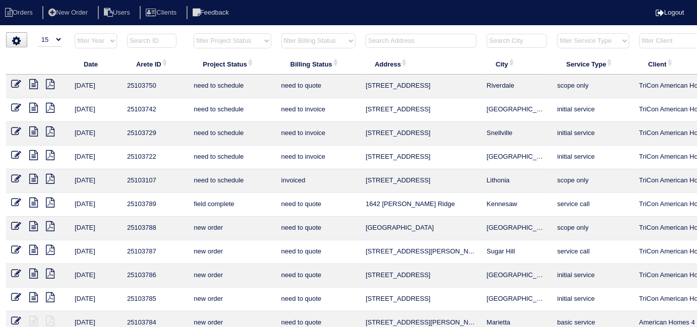
click at [224, 32] on div "▼ 10 15 25 50 200 500 Search: Date Arete ID Project Status Billing Status Addre…" at bounding box center [348, 242] width 685 height 420
click at [214, 35] on select "filter Project Status -- Any Project Status -- new order assigned in progress f…" at bounding box center [232, 40] width 77 height 15
click at [194, 33] on select "filter Project Status -- Any Project Status -- new order assigned in progress f…" at bounding box center [232, 40] width 77 height 15
select select "field complete"
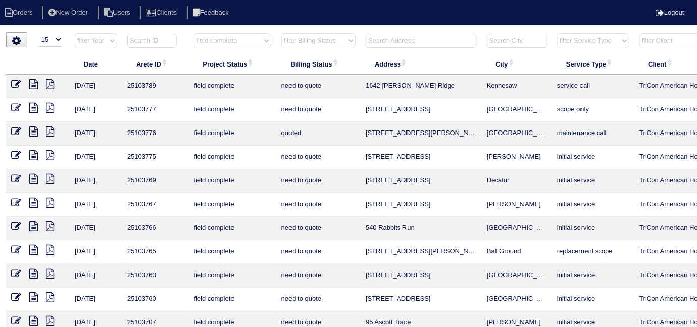
click at [316, 37] on select "filter Billing Status -- Any Billing Status -- need to quote quoted need to inv…" at bounding box center [318, 40] width 74 height 15
select select "need to quote"
click at [281, 33] on select "filter Billing Status -- Any Billing Status -- need to quote quoted need to inv…" at bounding box center [318, 40] width 74 height 15
select select "field complete"
select select "need to quote"
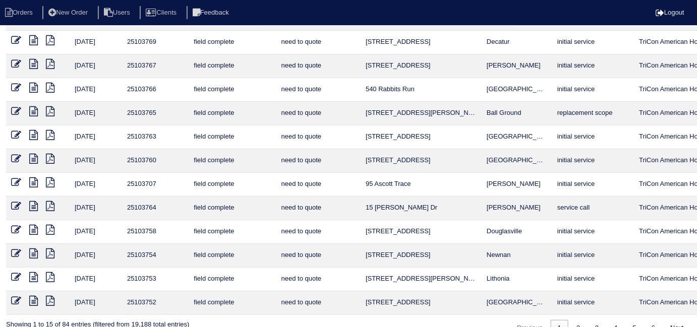
scroll to position [131, 0]
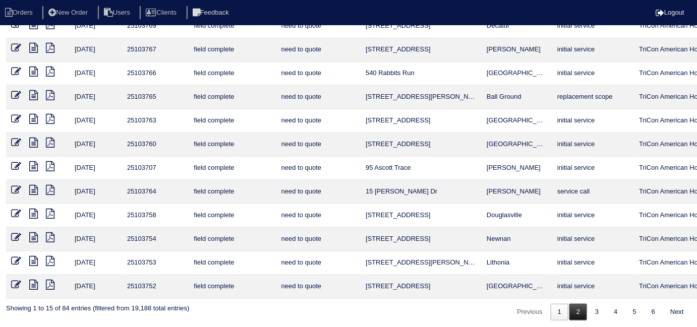
drag, startPoint x: 576, startPoint y: 306, endPoint x: 465, endPoint y: 240, distance: 129.8
click at [575, 306] on link "2" at bounding box center [578, 312] width 18 height 17
select select "field complete"
select select "need to quote"
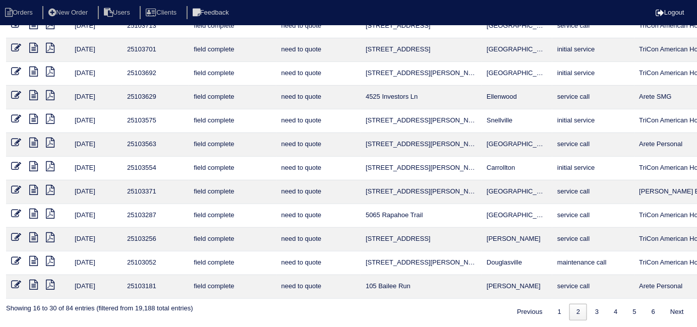
drag, startPoint x: 557, startPoint y: 308, endPoint x: 497, endPoint y: 254, distance: 80.0
click at [555, 308] on link "1" at bounding box center [560, 312] width 18 height 17
select select "field complete"
select select "need to quote"
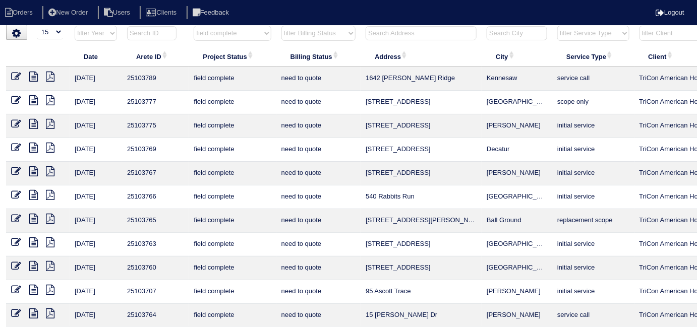
scroll to position [0, 0]
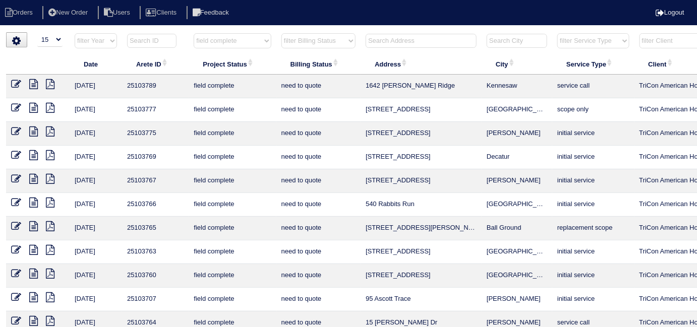
click at [224, 45] on select "filter Project Status -- Any Project Status -- new order assigned in progress f…" at bounding box center [232, 40] width 77 height 15
click at [220, 65] on th "Project Status" at bounding box center [232, 63] width 87 height 21
select select "field complete"
select select "need to quote"
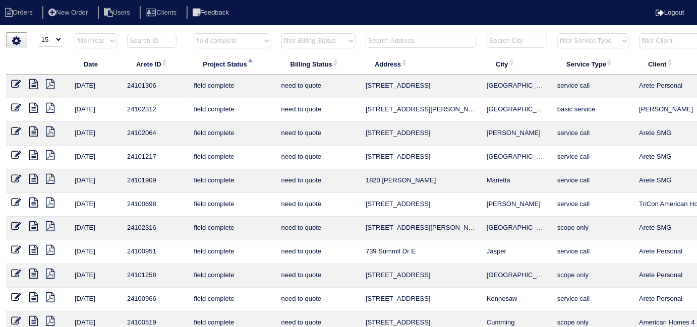
scroll to position [0, 183]
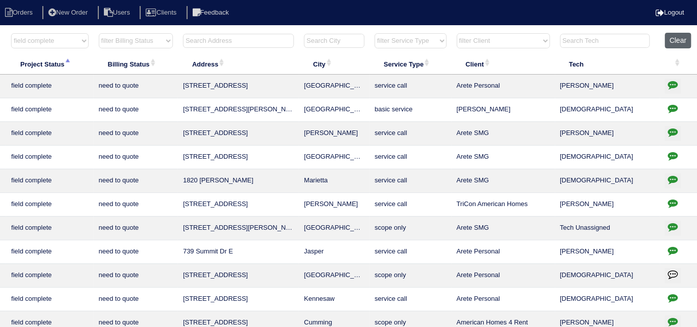
click at [675, 36] on button "Clear" at bounding box center [678, 41] width 26 height 16
select select
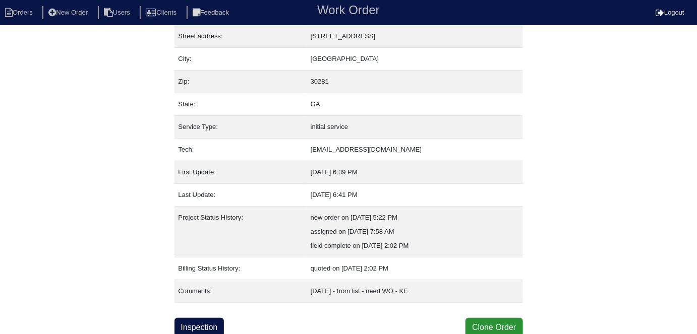
scroll to position [53, 0]
click at [203, 318] on link "Inspection" at bounding box center [200, 327] width 50 height 19
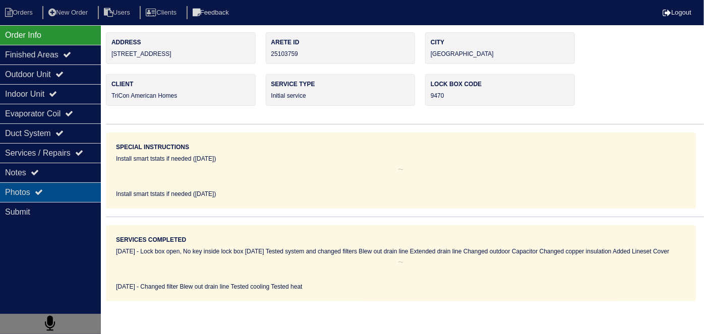
click at [57, 194] on div "Photos" at bounding box center [50, 193] width 101 height 20
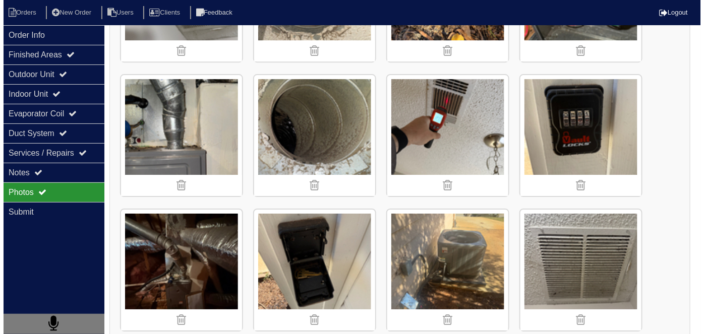
scroll to position [1054, 0]
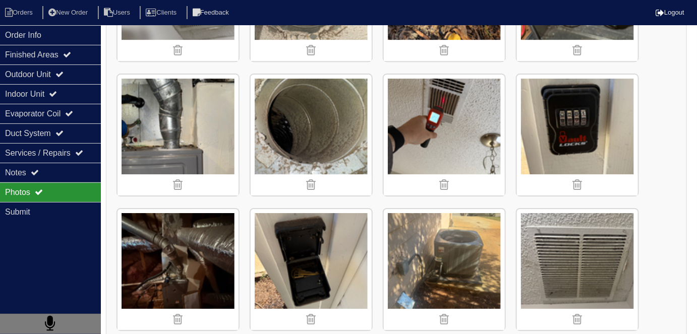
click at [290, 110] on img at bounding box center [311, 135] width 121 height 121
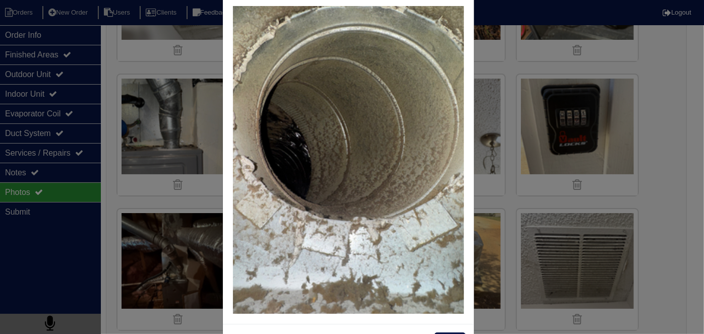
scroll to position [58, 0]
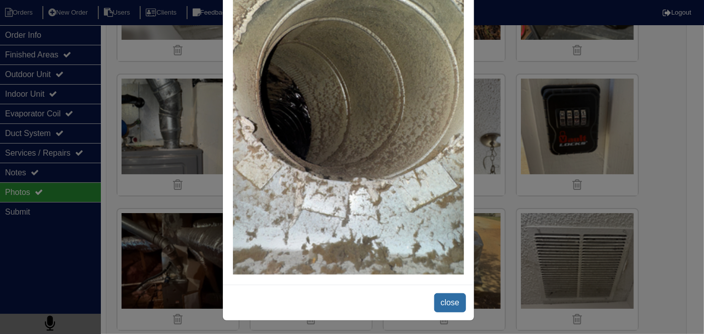
click at [439, 303] on span "close" at bounding box center [450, 303] width 32 height 19
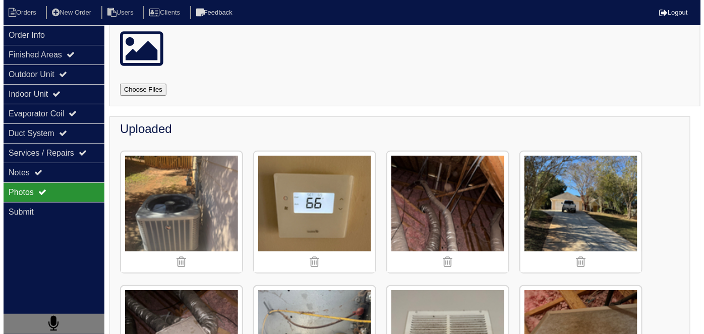
scroll to position [0, 0]
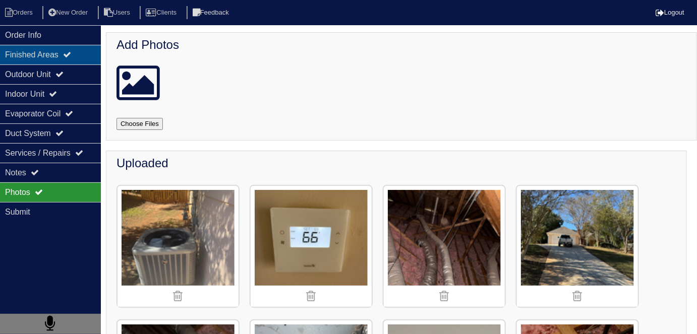
click at [32, 45] on div "Finished Areas" at bounding box center [50, 55] width 101 height 20
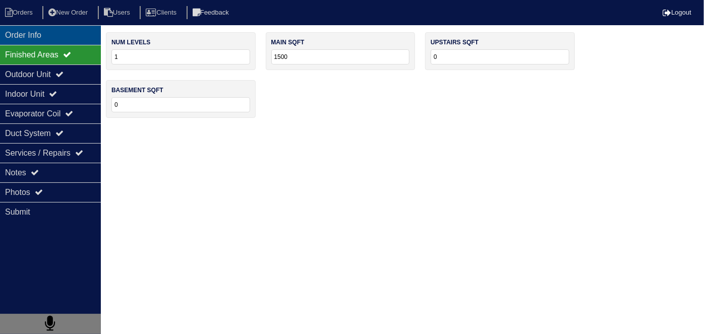
drag, startPoint x: 32, startPoint y: 43, endPoint x: 28, endPoint y: 37, distance: 6.9
click at [31, 40] on div "Order Info" at bounding box center [50, 35] width 101 height 20
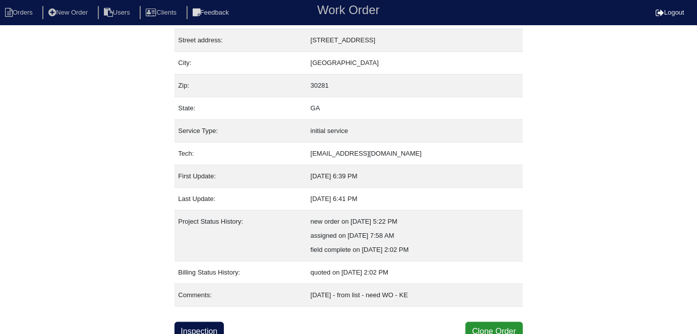
scroll to position [53, 0]
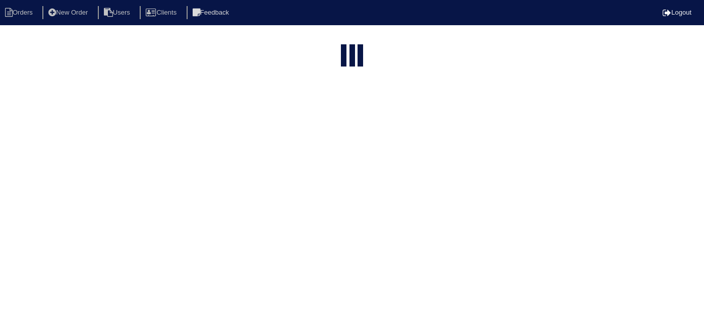
select select "15"
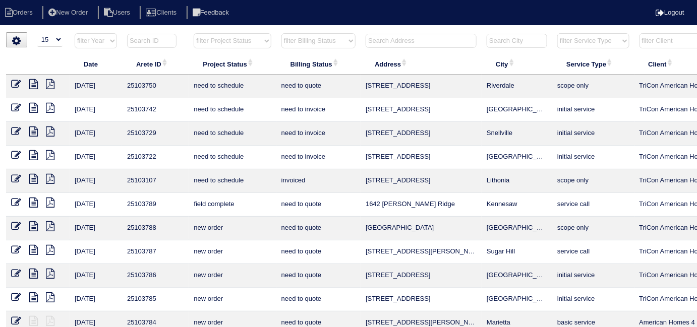
click at [405, 38] on input "text" at bounding box center [421, 41] width 111 height 14
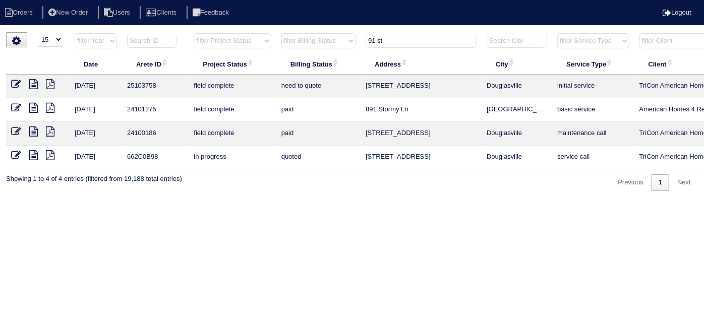
type input "91 st"
click at [36, 83] on icon at bounding box center [33, 84] width 9 height 10
click at [16, 83] on icon at bounding box center [16, 84] width 10 height 10
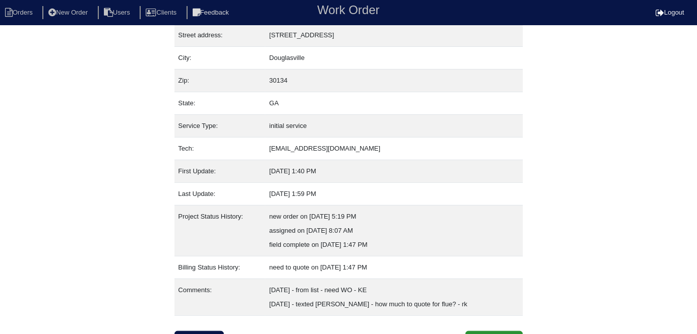
scroll to position [67, 0]
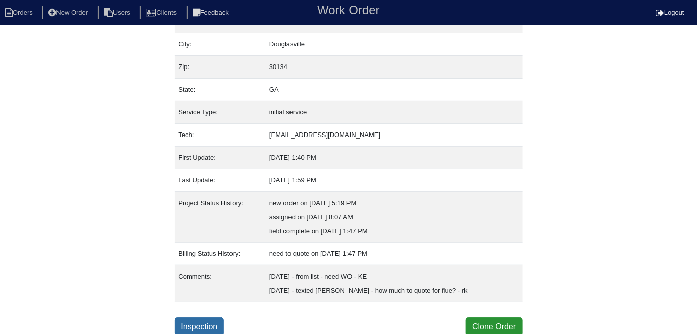
click at [200, 326] on link "Inspection" at bounding box center [200, 327] width 50 height 19
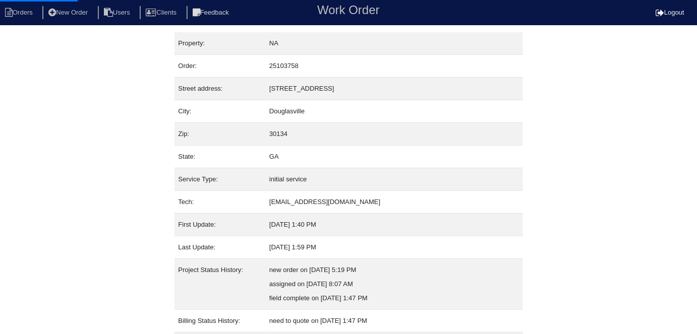
select select "0"
select select "3"
select select "[PERSON_NAME]"
select select "0"
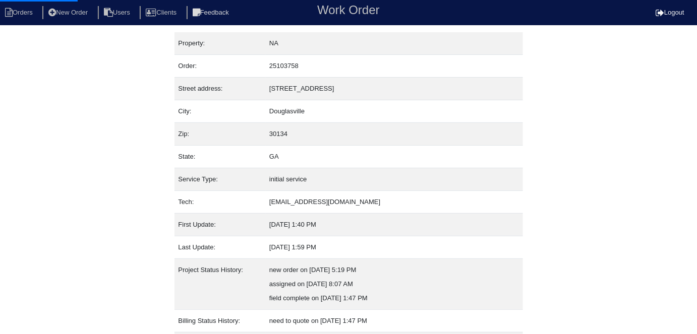
select select "1"
select select "0"
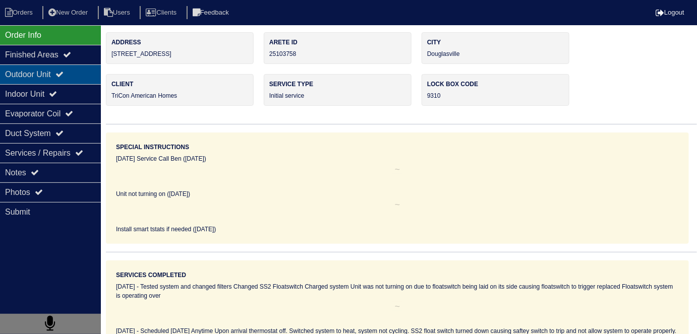
click at [84, 77] on div "Outdoor Unit" at bounding box center [50, 75] width 101 height 20
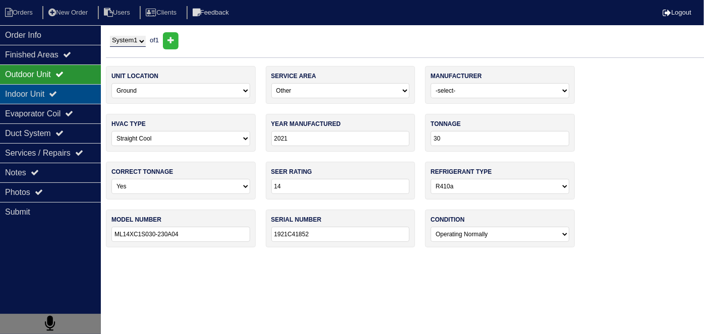
click at [72, 92] on div "Indoor Unit" at bounding box center [50, 94] width 101 height 20
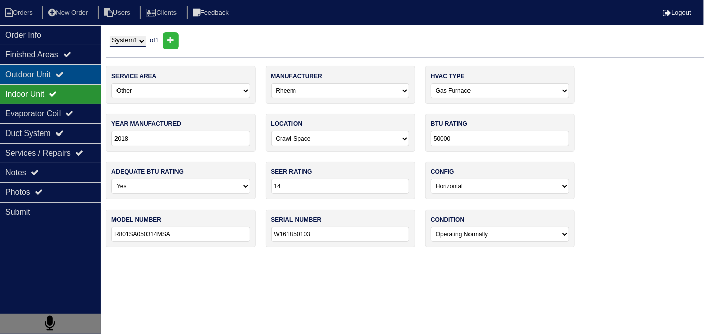
click at [72, 74] on div "Outdoor Unit" at bounding box center [50, 75] width 101 height 20
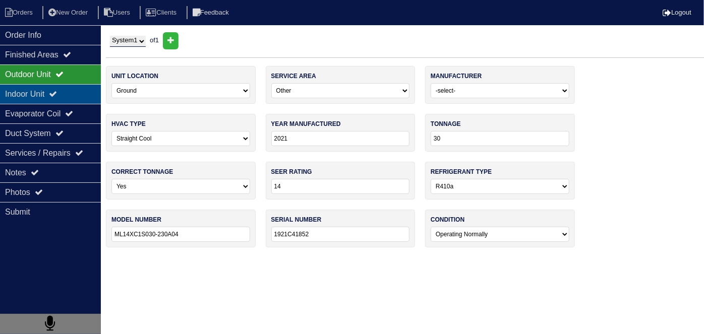
click at [8, 89] on div "Indoor Unit" at bounding box center [50, 94] width 101 height 20
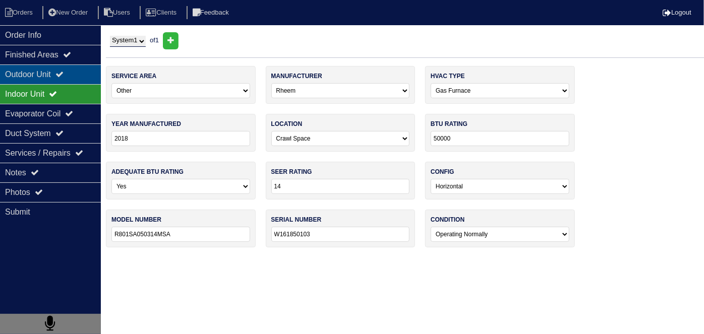
click at [34, 80] on div "Outdoor Unit" at bounding box center [50, 75] width 101 height 20
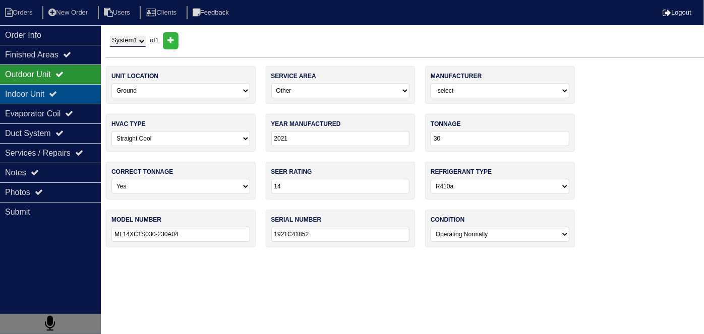
click at [36, 89] on div "Indoor Unit" at bounding box center [50, 94] width 101 height 20
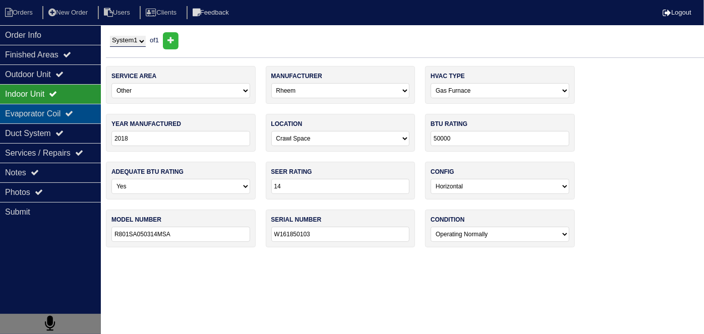
click at [36, 121] on div "Evaporator Coil" at bounding box center [50, 114] width 101 height 20
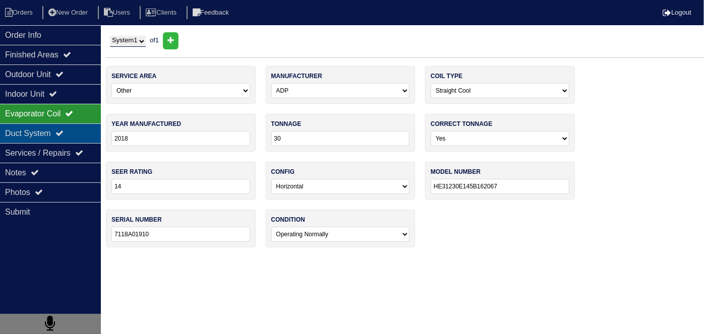
click at [37, 134] on div "Duct System" at bounding box center [50, 134] width 101 height 20
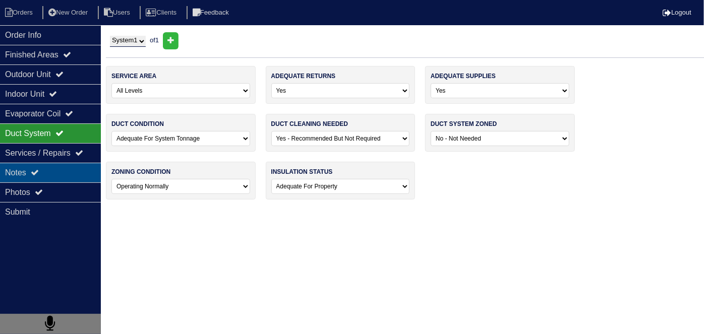
click at [43, 166] on div "Notes" at bounding box center [50, 173] width 101 height 20
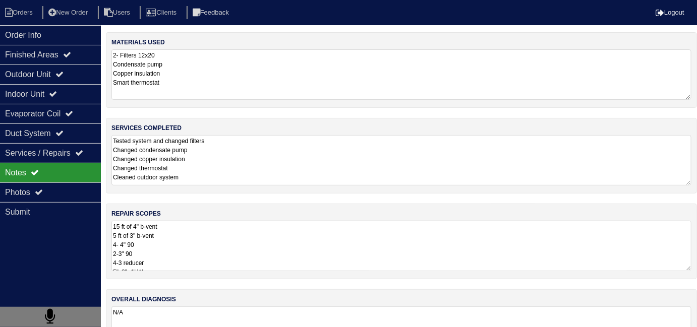
click at [279, 168] on textarea "Tested system and changed filters Changed condensate pump Changed copper insula…" at bounding box center [401, 160] width 580 height 50
click at [351, 259] on textarea "15 ft of 4" b-vent 5 ft of 3" b-vent 4- 4" 90 2-3" 90 4-3 reducer 5"x3"x4" Wye" at bounding box center [401, 245] width 580 height 50
click at [213, 225] on textarea "15 ft of 4" b-vent 5 ft of 3" b-vent 4- 4" 90 2-3" 90 4-3 reducer 5"x3"x4" Wye" at bounding box center [401, 249] width 580 height 56
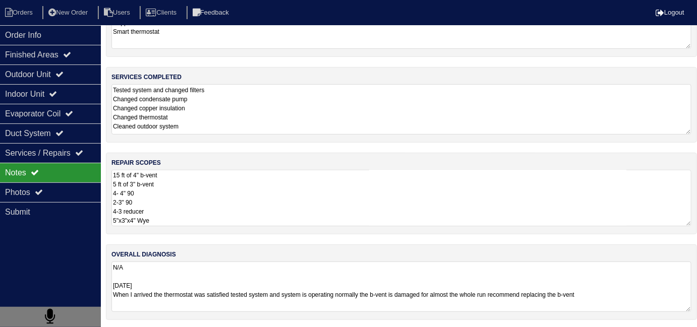
click at [315, 300] on textarea "N/A 10-13-25 When I arrived the thermostat was satisfied tested system and syst…" at bounding box center [401, 287] width 580 height 50
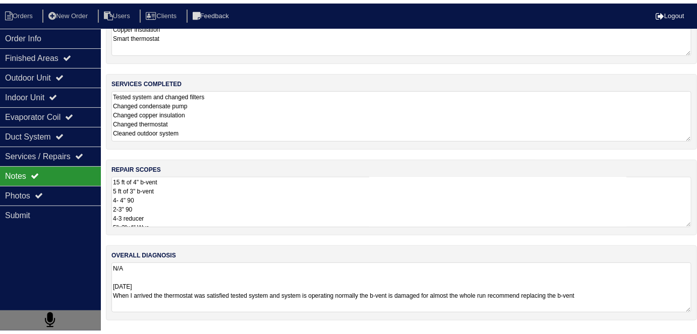
scroll to position [44, 0]
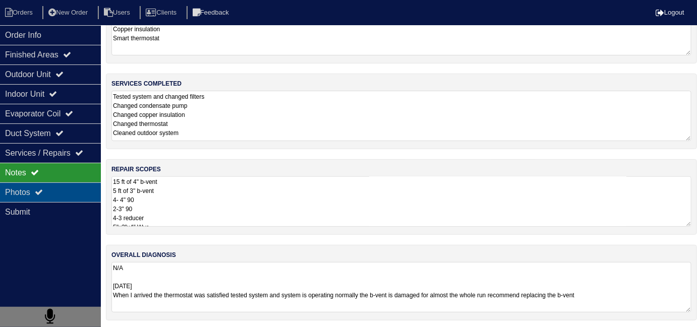
click at [22, 198] on div "Photos" at bounding box center [50, 193] width 101 height 20
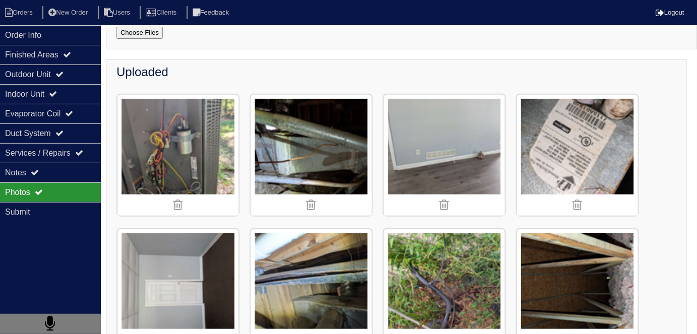
scroll to position [91, 0]
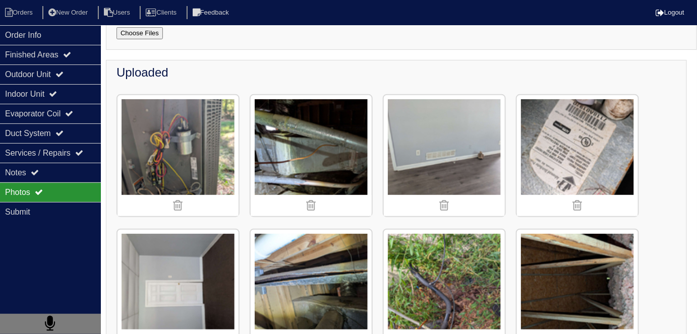
click at [296, 120] on img at bounding box center [311, 155] width 121 height 121
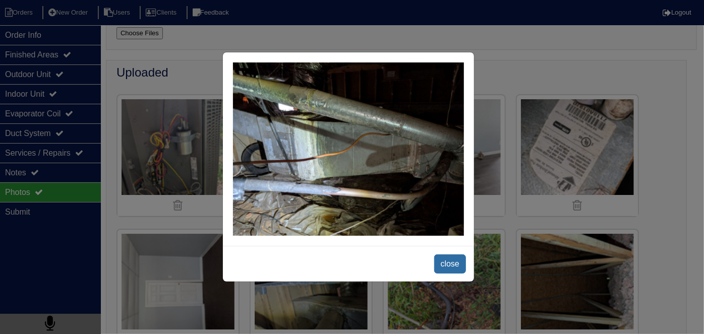
click at [458, 266] on span "close" at bounding box center [450, 264] width 32 height 19
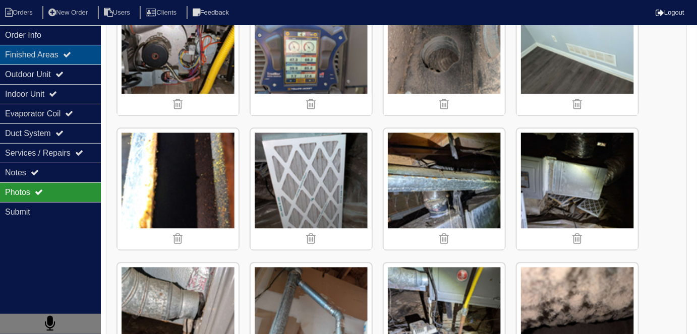
scroll to position [731, 0]
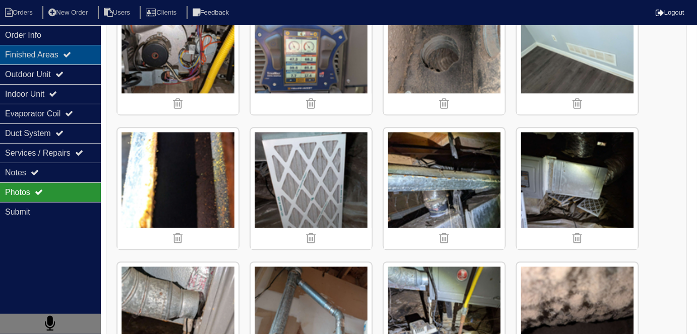
click at [23, 55] on div "Finished Areas" at bounding box center [50, 55] width 101 height 20
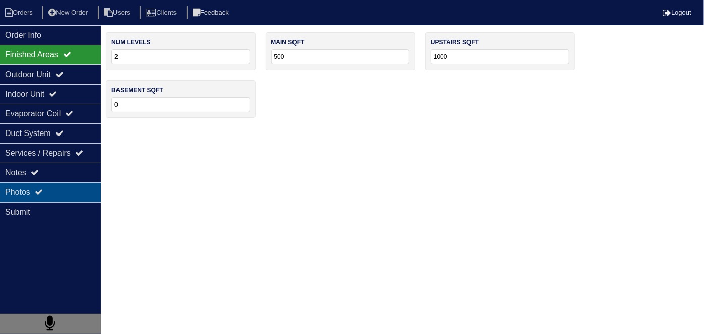
click at [62, 186] on div "Photos" at bounding box center [50, 193] width 101 height 20
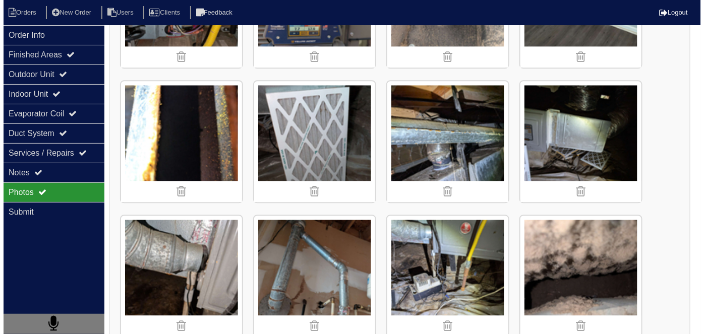
scroll to position [779, 0]
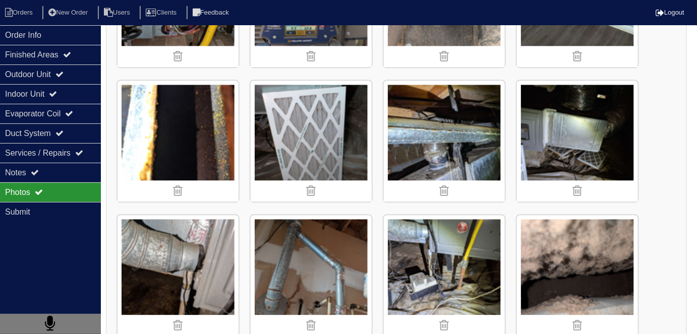
click at [348, 265] on img at bounding box center [311, 275] width 121 height 121
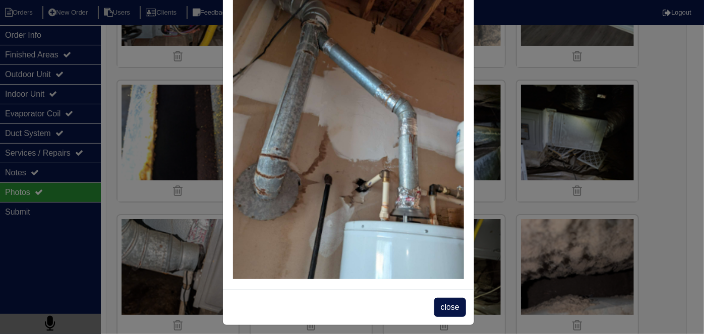
scroll to position [57, 0]
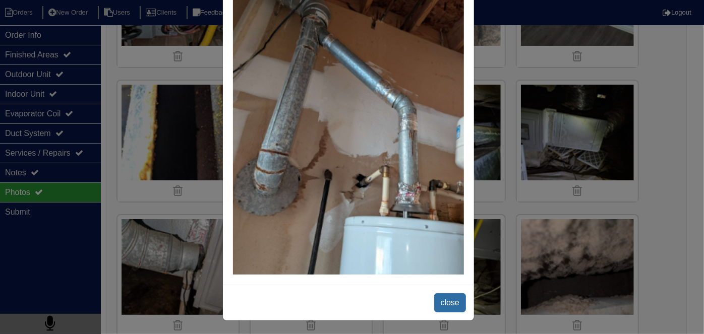
click at [442, 300] on span "close" at bounding box center [450, 303] width 32 height 19
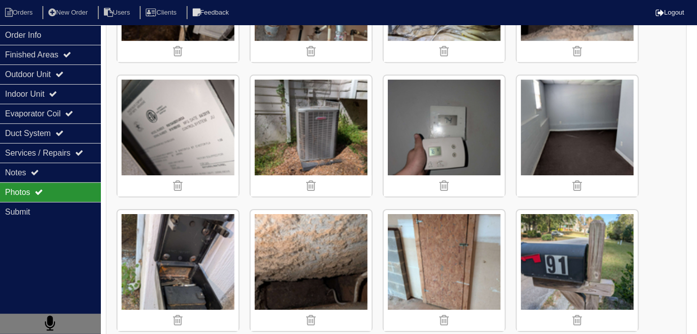
scroll to position [1054, 0]
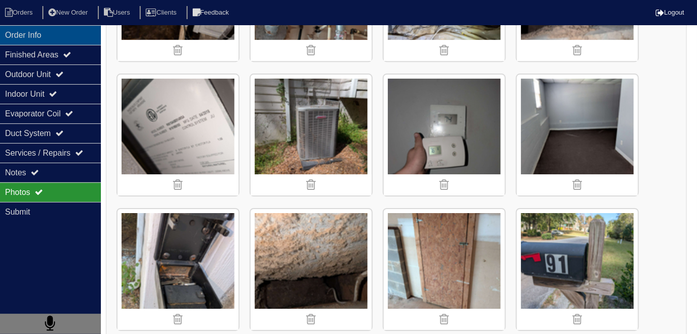
drag, startPoint x: 47, startPoint y: 30, endPoint x: 53, endPoint y: 34, distance: 7.6
click at [47, 30] on div "Order Info" at bounding box center [50, 35] width 101 height 20
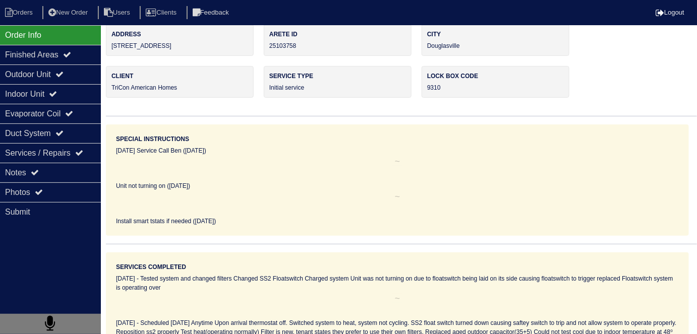
scroll to position [0, 0]
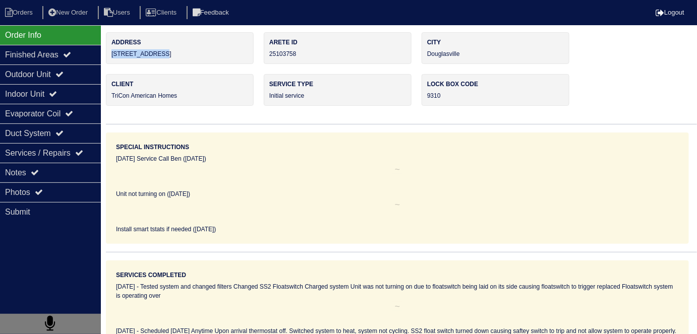
drag, startPoint x: 162, startPoint y: 52, endPoint x: 110, endPoint y: 61, distance: 53.2
click at [110, 60] on div "Address 91 Stratford Dr" at bounding box center [180, 48] width 148 height 32
copy div "91 Stratford Dr"
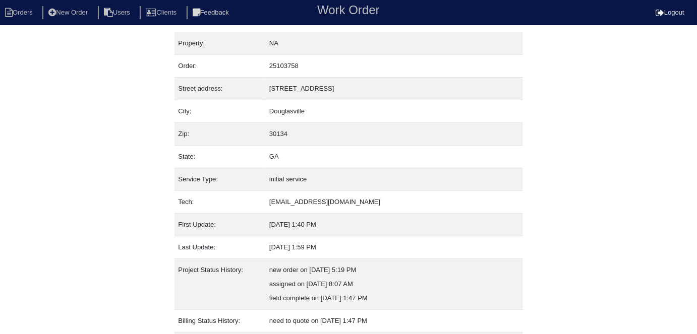
scroll to position [67, 0]
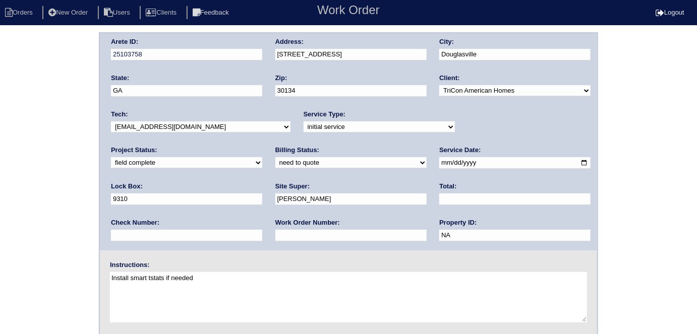
drag, startPoint x: 150, startPoint y: 162, endPoint x: 147, endPoint y: 167, distance: 5.5
click at [275, 162] on select "need to quote quoted need to invoice invoiced paid warranty purchase order need…" at bounding box center [350, 162] width 151 height 11
click at [275, 157] on select "need to quote quoted need to invoice invoiced paid warranty purchase order need…" at bounding box center [350, 162] width 151 height 11
click at [275, 168] on div "Billing Status: need to quote quoted need to invoice invoiced paid warranty pur…" at bounding box center [350, 160] width 151 height 28
click at [275, 163] on select "need to quote quoted need to invoice invoiced paid warranty purchase order need…" at bounding box center [350, 162] width 151 height 11
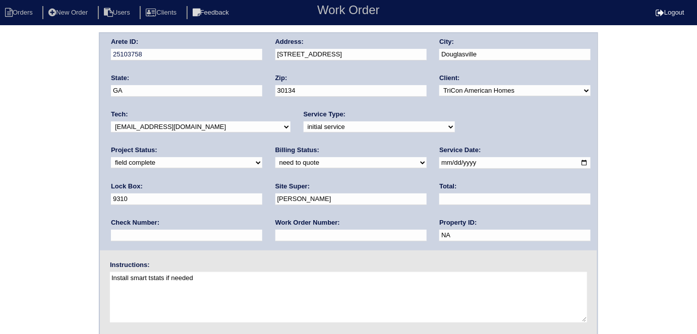
select select "quoted"
click at [275, 157] on select "need to quote quoted need to invoice invoiced paid warranty purchase order need…" at bounding box center [350, 162] width 151 height 11
click at [275, 230] on input "text" at bounding box center [350, 236] width 151 height 12
type input "requested"
drag, startPoint x: 292, startPoint y: 198, endPoint x: 289, endPoint y: 189, distance: 9.6
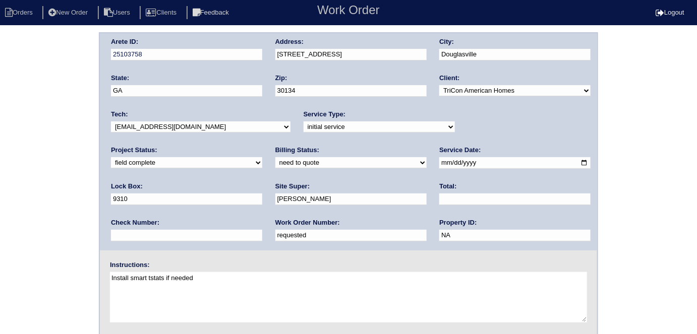
click at [439, 190] on div "Total:" at bounding box center [514, 196] width 151 height 28
type input "2099.00"
click at [35, 182] on div "Arete ID: 25103758 Address: [STREET_ADDRESS] City: [GEOGRAPHIC_DATA] State: [GE…" at bounding box center [348, 236] width 697 height 408
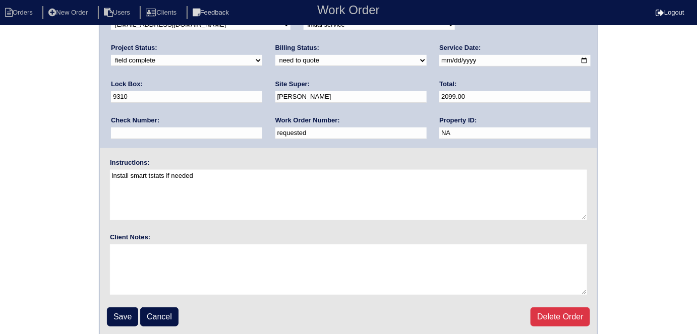
scroll to position [103, 0]
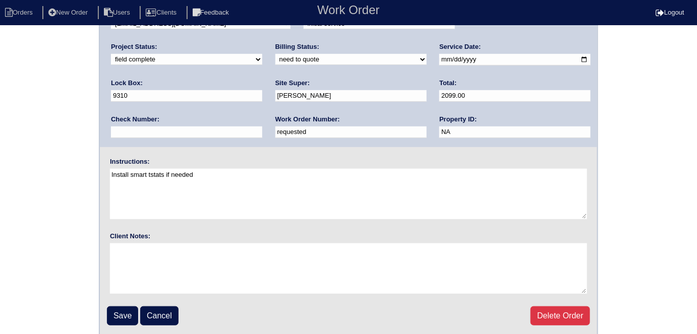
click at [8, 180] on div "Arete ID: 25103758 Address: [STREET_ADDRESS] City: [GEOGRAPHIC_DATA] State: [GE…" at bounding box center [348, 133] width 697 height 408
click at [111, 313] on input "Save" at bounding box center [122, 316] width 31 height 19
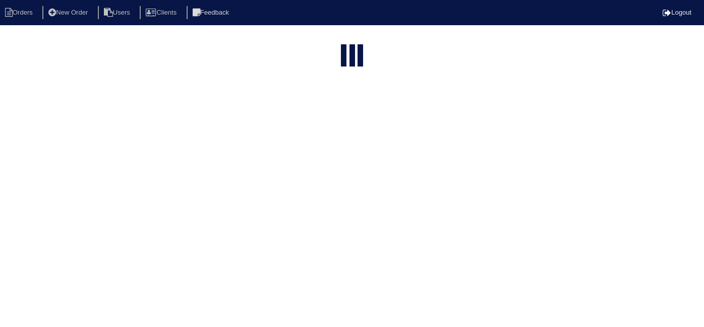
select select "15"
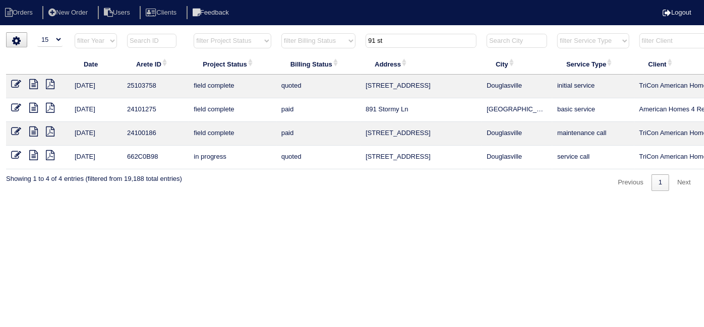
click at [400, 48] on th "91 st" at bounding box center [421, 43] width 121 height 21
drag, startPoint x: 399, startPoint y: 44, endPoint x: 236, endPoint y: 16, distance: 166.3
click at [240, 32] on body "Orders New Order Users Clients Feedback Logout Orders New Order Users Clients M…" at bounding box center [352, 111] width 704 height 159
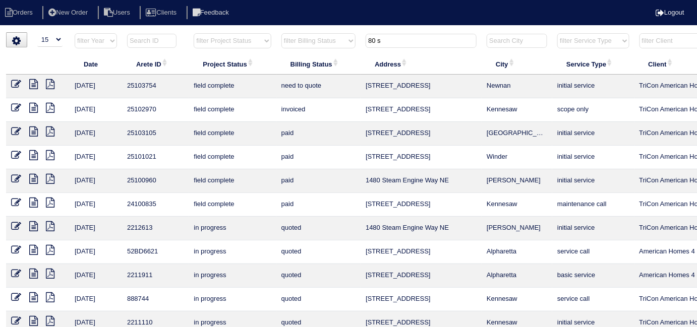
click at [402, 44] on input "80 s" at bounding box center [421, 41] width 111 height 14
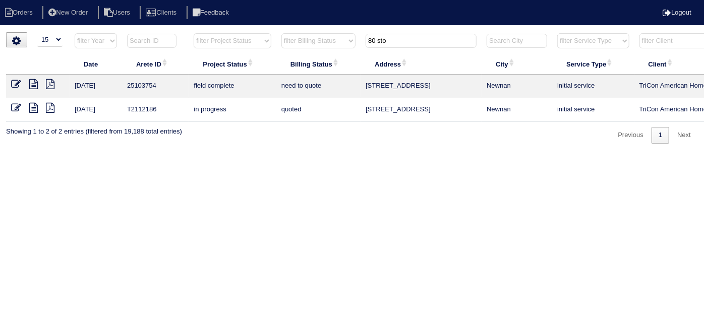
type input "80 sto"
click at [32, 80] on icon at bounding box center [33, 84] width 9 height 10
click at [12, 84] on icon at bounding box center [16, 84] width 10 height 10
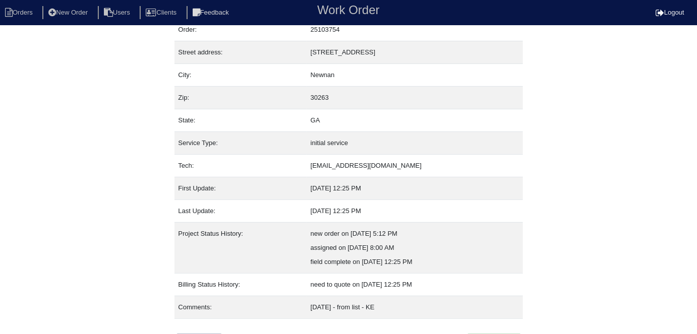
scroll to position [53, 0]
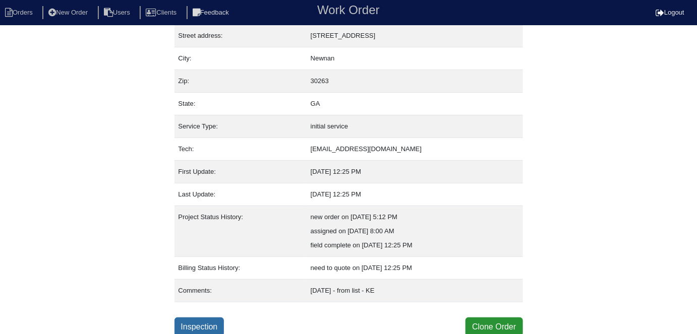
click at [202, 322] on link "Inspection" at bounding box center [200, 327] width 50 height 19
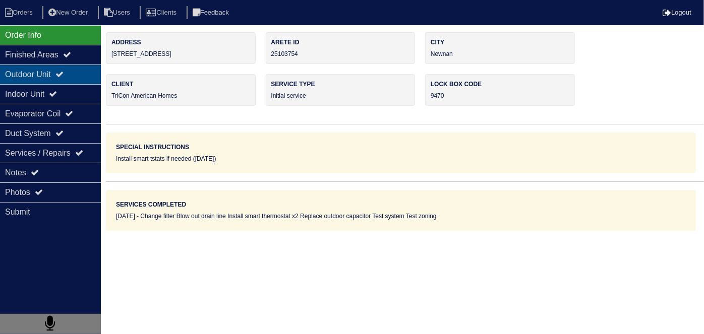
click at [46, 80] on div "Outdoor Unit" at bounding box center [50, 75] width 101 height 20
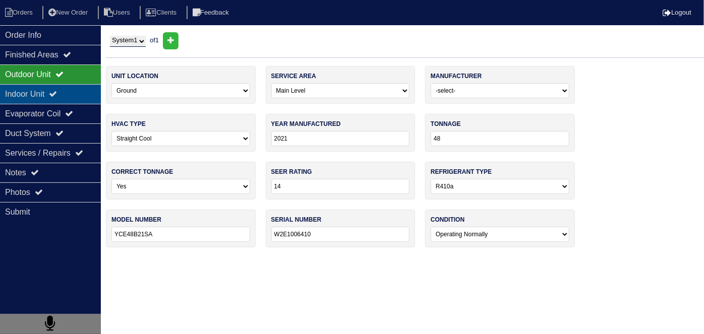
click at [43, 92] on div "Indoor Unit" at bounding box center [50, 94] width 101 height 20
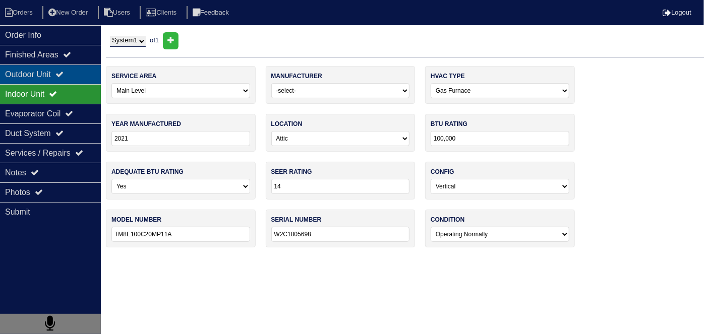
click at [42, 78] on div "Outdoor Unit" at bounding box center [50, 75] width 101 height 20
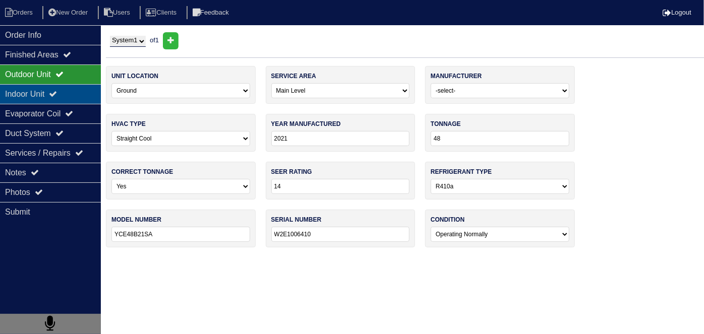
click at [34, 91] on div "Indoor Unit" at bounding box center [50, 94] width 101 height 20
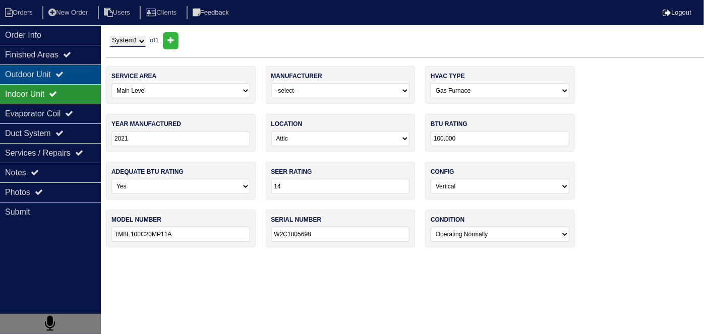
click at [33, 76] on div "Outdoor Unit" at bounding box center [50, 75] width 101 height 20
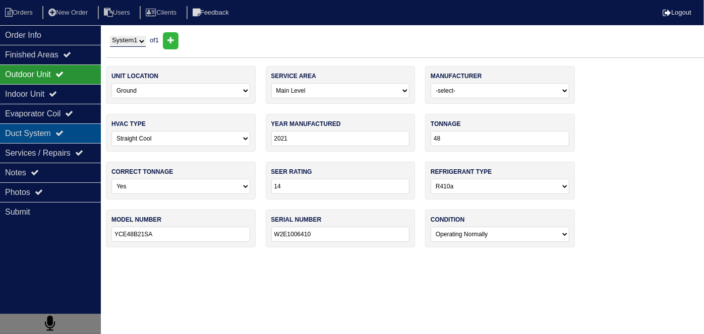
click at [56, 133] on div "Duct System" at bounding box center [50, 134] width 101 height 20
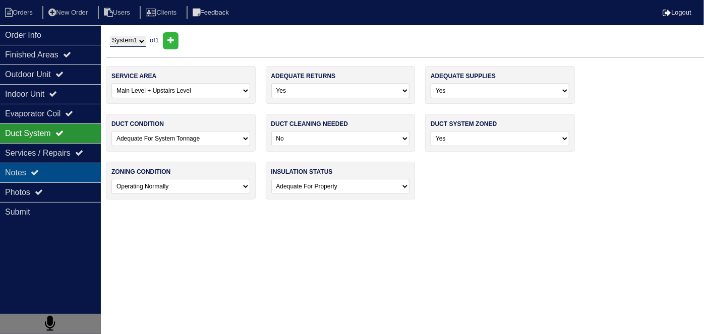
click at [54, 165] on div "Notes" at bounding box center [50, 173] width 101 height 20
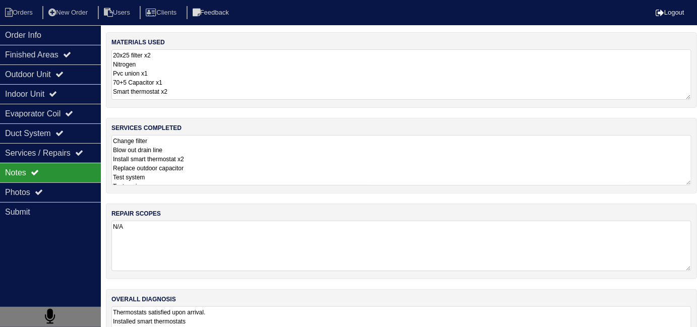
click at [274, 164] on textarea "Change filter Blow out drain line Install smart thermostat x2 Replace outdoor c…" at bounding box center [401, 160] width 580 height 50
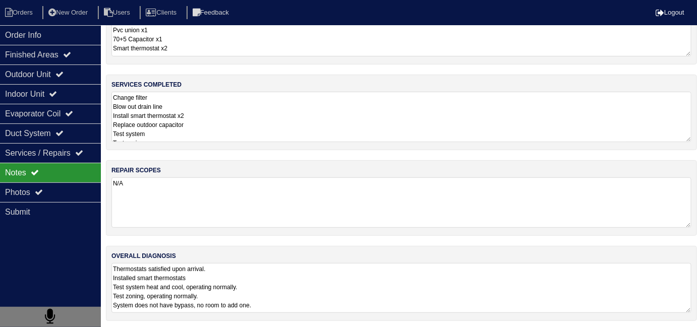
scroll to position [44, 0]
click at [239, 114] on textarea "Change filter Blow out drain line Install smart thermostat x2 Replace outdoor c…" at bounding box center [401, 116] width 580 height 50
click at [16, 132] on div "Duct System" at bounding box center [50, 134] width 101 height 20
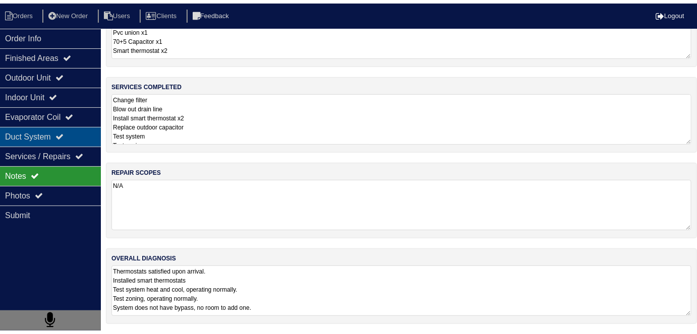
scroll to position [0, 0]
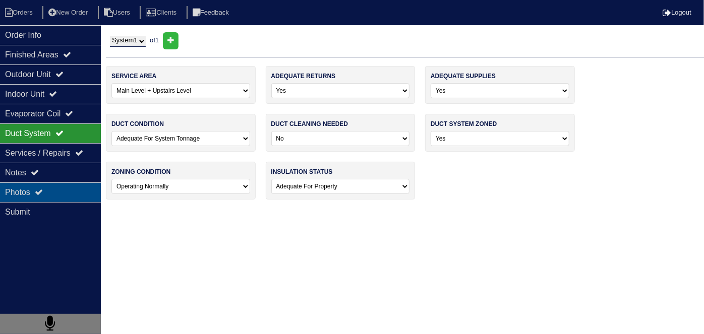
click at [19, 188] on div "Photos" at bounding box center [50, 193] width 101 height 20
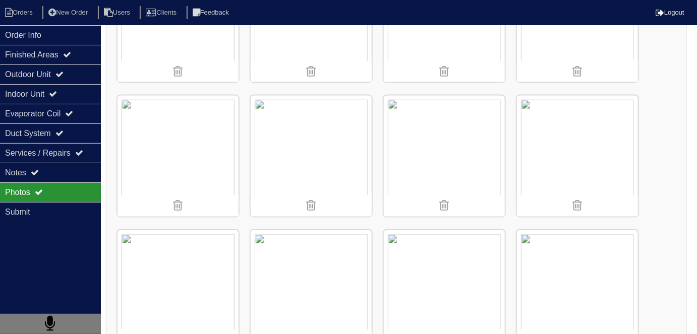
scroll to position [494, 0]
click at [26, 74] on div "Outdoor Unit" at bounding box center [50, 75] width 101 height 20
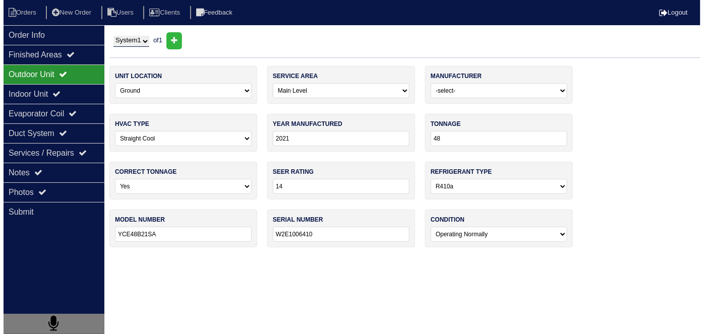
scroll to position [0, 0]
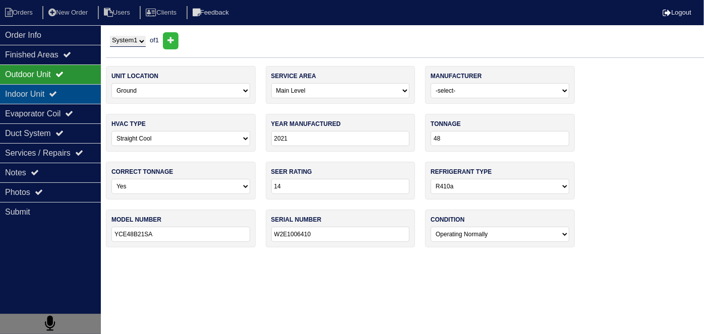
click at [29, 91] on div "Indoor Unit" at bounding box center [50, 94] width 101 height 20
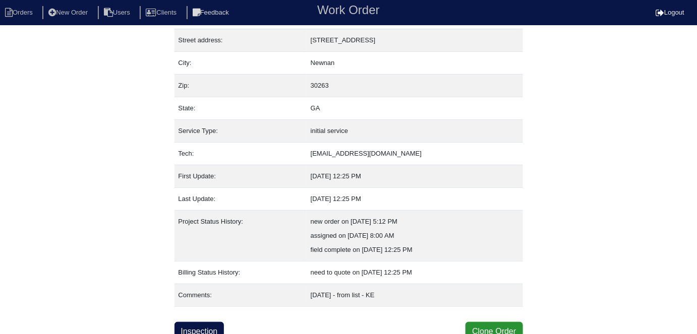
scroll to position [53, 0]
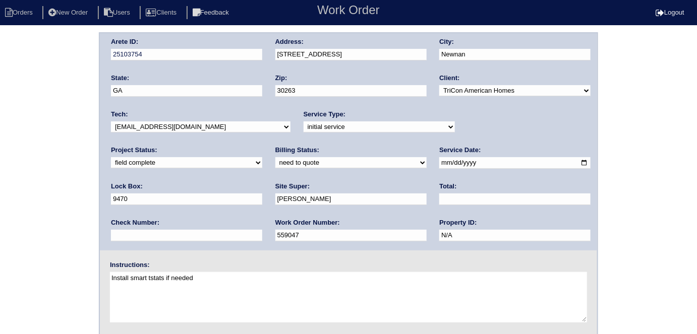
drag, startPoint x: 0, startPoint y: 194, endPoint x: 27, endPoint y: 198, distance: 27.0
click at [0, 194] on div "Arete ID: 25103754 Address: 80 Stony Oak Dr City: Newnan State: GA Zip: 30263 C…" at bounding box center [348, 236] width 697 height 408
click at [275, 158] on select "need to quote quoted need to invoice invoiced paid warranty purchase order need…" at bounding box center [350, 162] width 151 height 11
select select "need to invoice"
click at [275, 157] on select "need to quote quoted need to invoice invoiced paid warranty purchase order need…" at bounding box center [350, 162] width 151 height 11
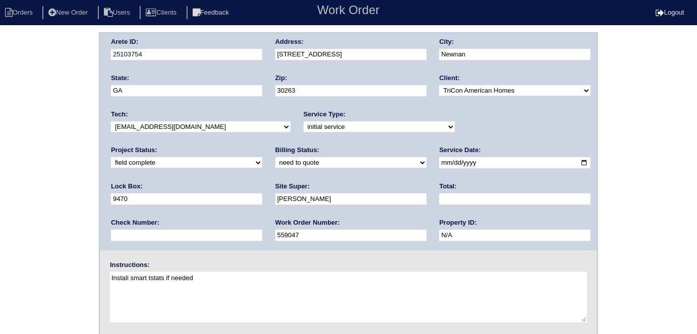
click at [439, 196] on input "text" at bounding box center [514, 200] width 151 height 12
type input "825.00"
click at [0, 240] on div "Arete ID: 25103754 Address: 80 Stony Oak Dr City: Newnan State: GA Zip: 30263 C…" at bounding box center [348, 236] width 697 height 408
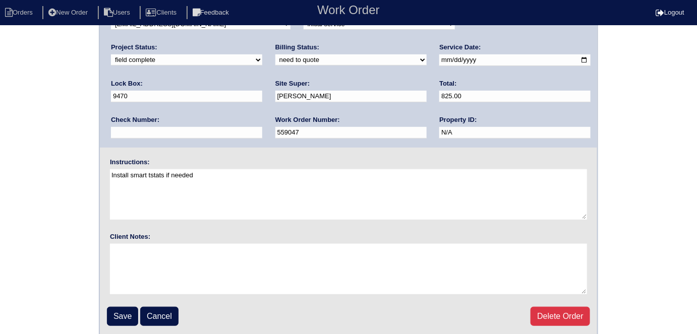
scroll to position [103, 0]
click at [126, 309] on input "Save" at bounding box center [122, 316] width 31 height 19
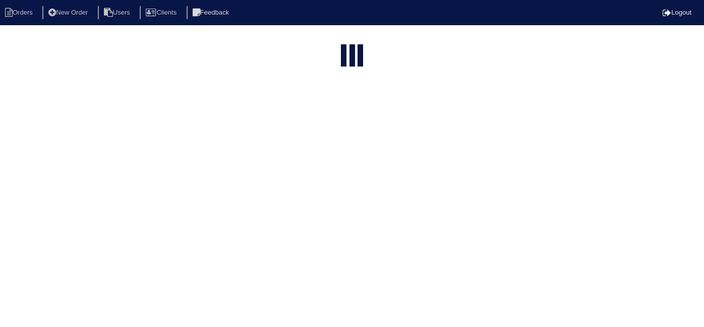
select select "15"
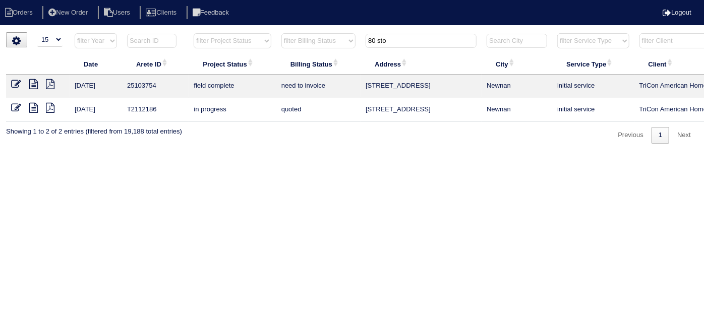
drag, startPoint x: 417, startPoint y: 40, endPoint x: 67, endPoint y: 38, distance: 349.5
click at [87, 38] on tr "filter Year -- Any Year -- 2025 2024 2023 2022 2021 2020 2019 filter Project St…" at bounding box center [443, 43] width 874 height 21
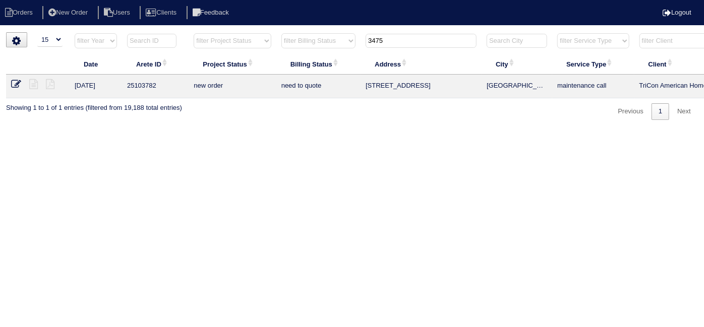
type input "3475"
click at [14, 82] on icon at bounding box center [16, 84] width 10 height 10
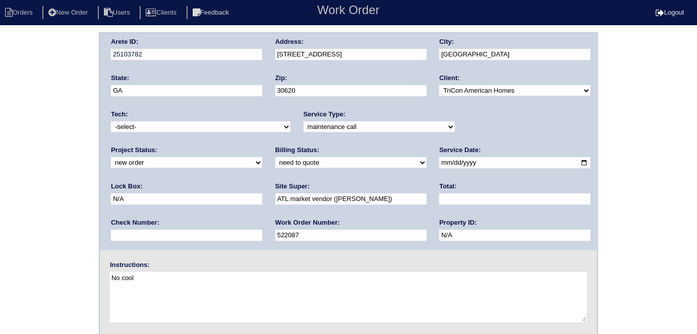
click at [262, 157] on select "new order assigned in progress field complete need to schedule admin review arc…" at bounding box center [186, 162] width 151 height 11
select select "assigned"
click at [262, 157] on select "new order assigned in progress field complete need to schedule admin review arc…" at bounding box center [186, 162] width 151 height 11
drag, startPoint x: 183, startPoint y: 128, endPoint x: 177, endPoint y: 131, distance: 6.6
click at [183, 128] on select "-select- [EMAIL_ADDRESS][DOMAIN_NAME] [EMAIL_ADDRESS][DOMAIN_NAME] [EMAIL_ADDRE…" at bounding box center [201, 127] width 180 height 11
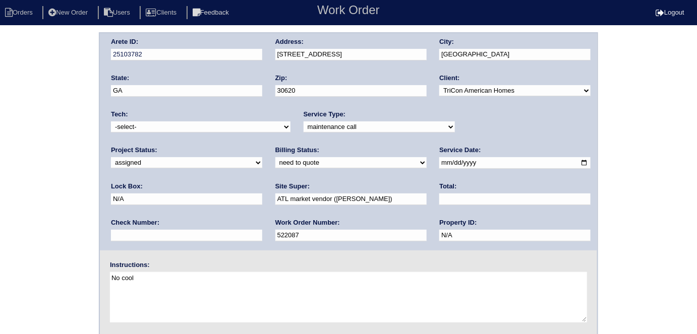
select select "75"
click at [111, 122] on select "-select- [EMAIL_ADDRESS][DOMAIN_NAME] [EMAIL_ADDRESS][DOMAIN_NAME] [EMAIL_ADDRE…" at bounding box center [201, 127] width 180 height 11
click at [0, 244] on div "Arete ID: 25103782 Address: [STREET_ADDRESS] City: [GEOGRAPHIC_DATA] State: [GE…" at bounding box center [348, 236] width 697 height 408
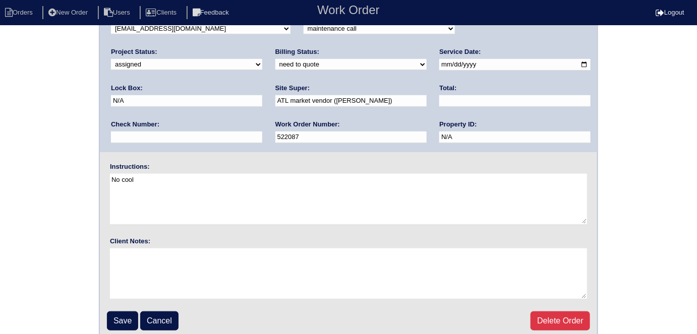
scroll to position [103, 0]
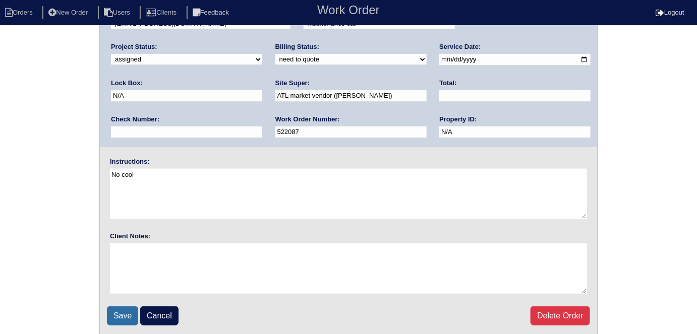
click at [112, 320] on input "Save" at bounding box center [122, 316] width 31 height 19
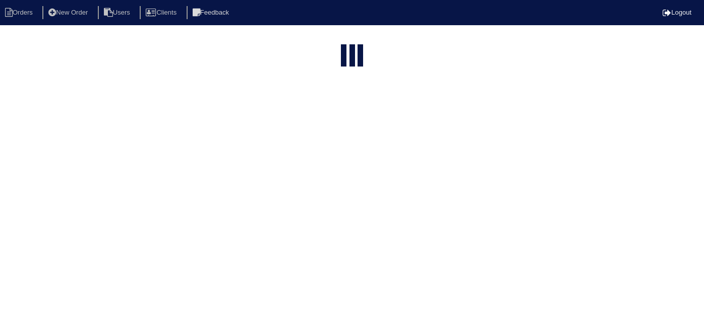
select select "15"
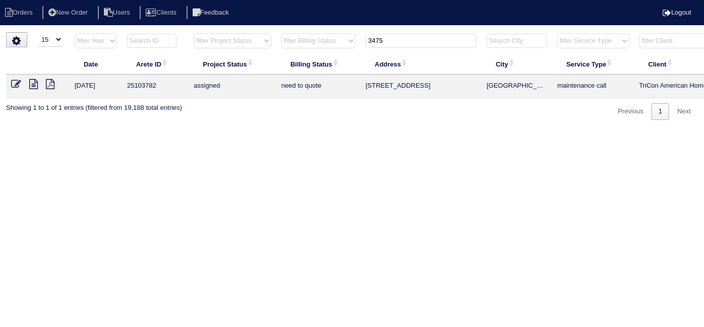
drag, startPoint x: 397, startPoint y: 46, endPoint x: 13, endPoint y: -17, distance: 389.1
click at [13, 0] on html "Orders New Order Users Clients Feedback Logout Orders New Order Users Clients M…" at bounding box center [352, 65] width 704 height 130
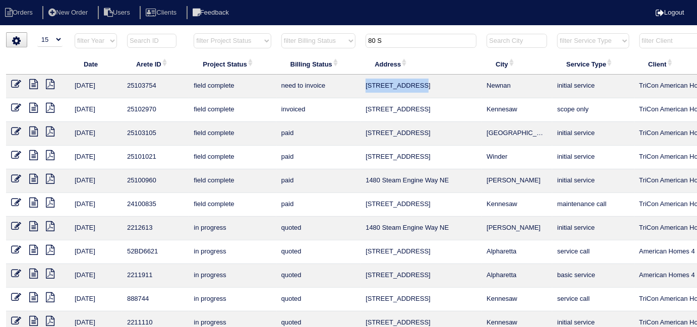
drag, startPoint x: 426, startPoint y: 85, endPoint x: 365, endPoint y: 87, distance: 60.6
click at [365, 87] on td "[STREET_ADDRESS]" at bounding box center [421, 87] width 121 height 24
copy td "[STREET_ADDRESS]"
click at [356, 62] on th "Billing Status" at bounding box center [318, 63] width 84 height 21
type input "80 S"
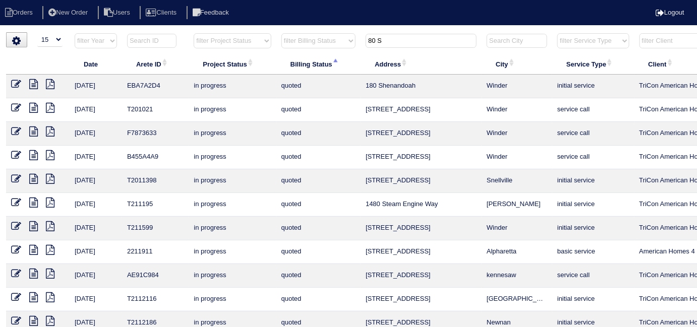
click at [428, 40] on input "80 S" at bounding box center [421, 41] width 111 height 14
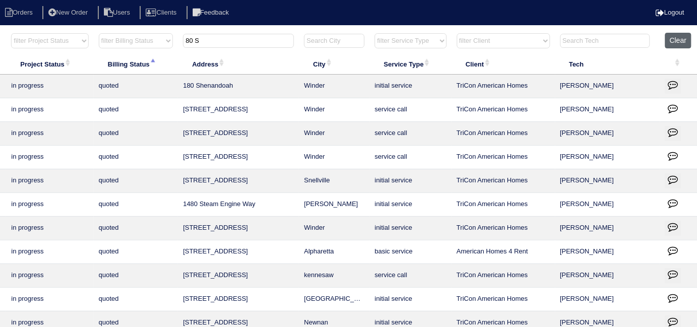
click at [678, 33] on button "Clear" at bounding box center [678, 41] width 26 height 16
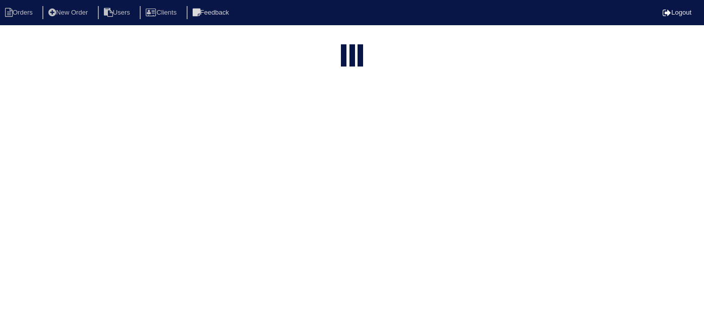
select select "15"
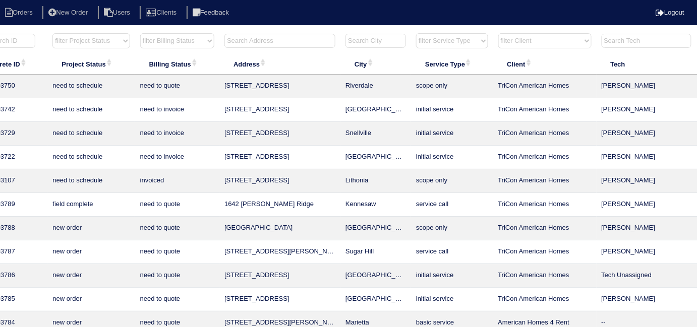
drag, startPoint x: 267, startPoint y: 44, endPoint x: 261, endPoint y: 40, distance: 7.3
click at [265, 43] on input "text" at bounding box center [279, 41] width 111 height 14
click at [277, 45] on input "15 he" at bounding box center [279, 41] width 111 height 14
type input "15 he"
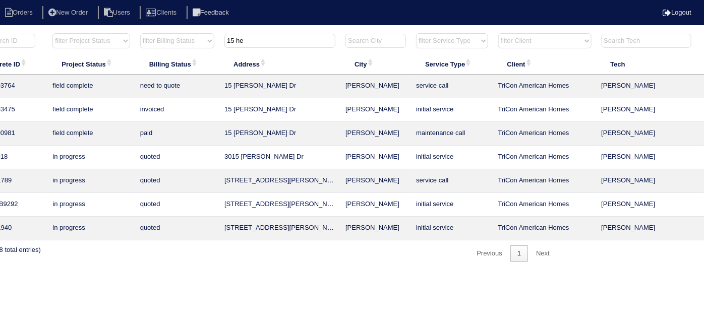
click at [294, 37] on input "15 he" at bounding box center [279, 41] width 111 height 14
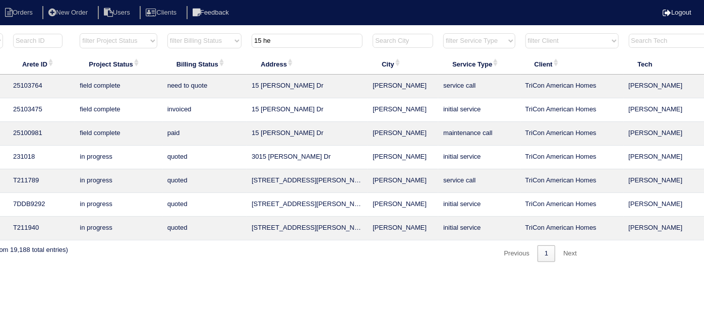
scroll to position [0, 0]
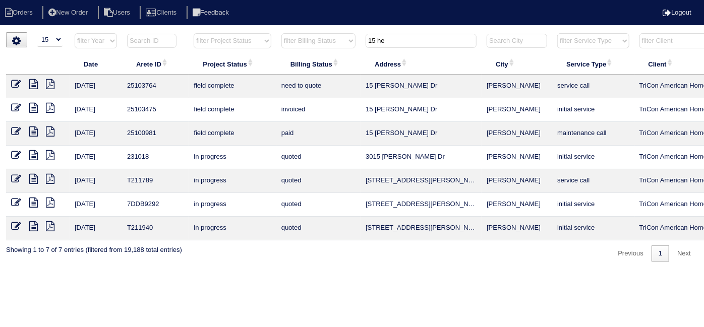
click at [36, 83] on icon at bounding box center [33, 84] width 9 height 10
click at [18, 84] on icon at bounding box center [16, 84] width 10 height 10
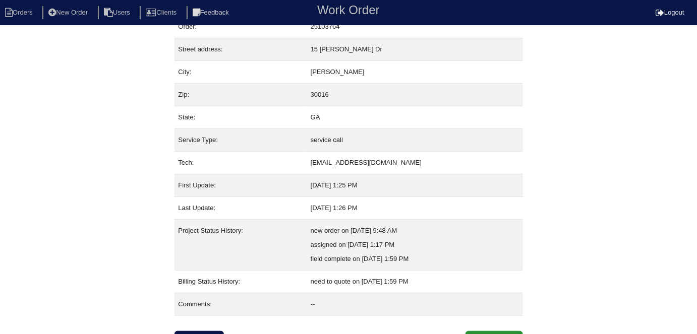
scroll to position [53, 0]
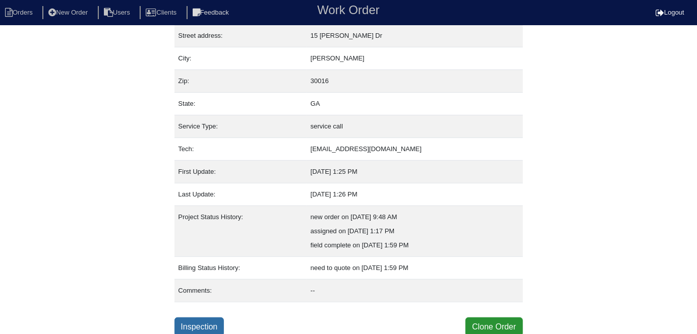
click at [221, 326] on link "Inspection" at bounding box center [200, 327] width 50 height 19
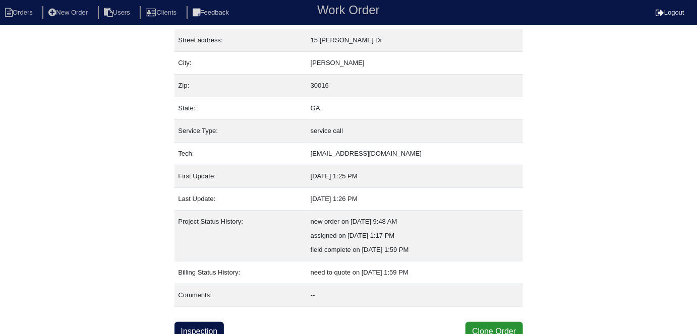
scroll to position [53, 0]
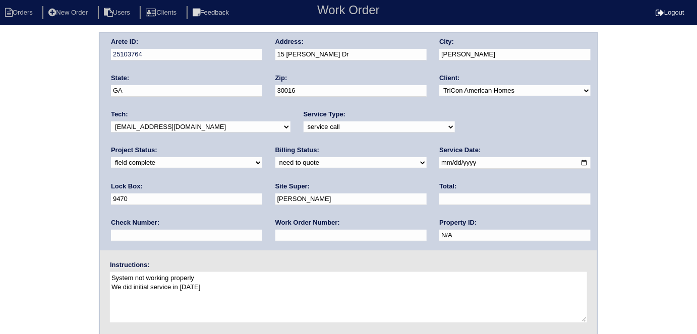
click at [275, 244] on div "Work Order Number:" at bounding box center [350, 232] width 151 height 28
click at [275, 240] on input "text" at bounding box center [350, 236] width 151 height 12
type input "requested"
drag, startPoint x: 286, startPoint y: 193, endPoint x: 279, endPoint y: 186, distance: 9.6
click at [439, 194] on input "text" at bounding box center [514, 200] width 151 height 12
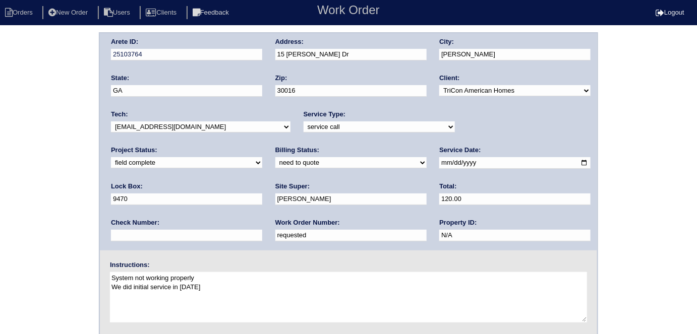
type input "120.00"
drag, startPoint x: 177, startPoint y: 165, endPoint x: 167, endPoint y: 167, distance: 9.3
click at [275, 165] on select "need to quote quoted need to invoice invoiced paid warranty purchase order need…" at bounding box center [350, 162] width 151 height 11
select select "quoted"
click at [275, 157] on select "need to quote quoted need to invoice invoiced paid warranty purchase order need…" at bounding box center [350, 162] width 151 height 11
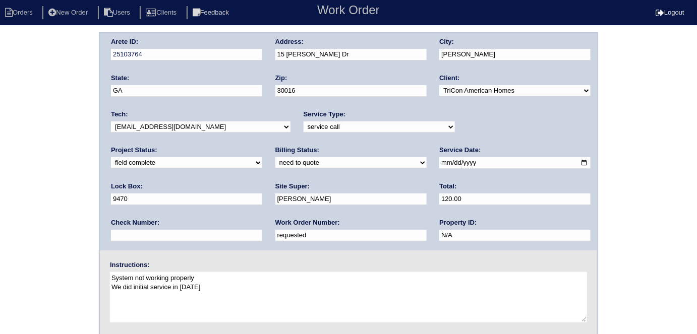
drag, startPoint x: 352, startPoint y: 52, endPoint x: 278, endPoint y: 51, distance: 73.6
click at [278, 51] on input "15 Heaton Dr" at bounding box center [350, 55] width 151 height 12
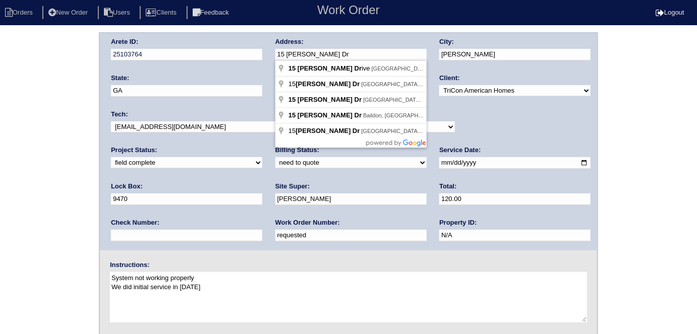
click at [5, 215] on div "Arete ID: 25103764 Address: 15 Heaton Dr City: Covington State: GA Zip: 30016 C…" at bounding box center [348, 236] width 697 height 408
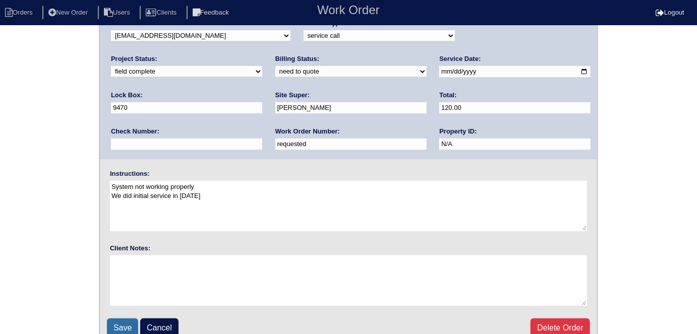
click at [124, 321] on input "Save" at bounding box center [122, 328] width 31 height 19
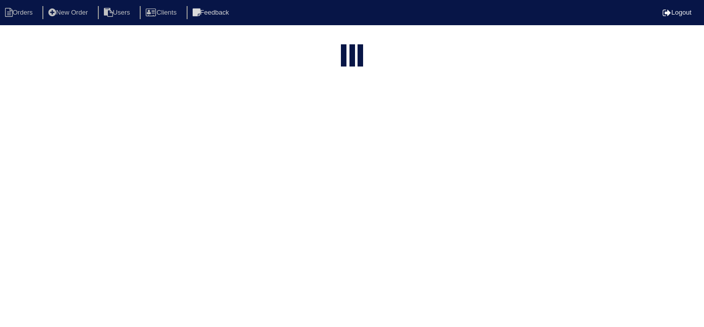
select select "15"
type input "15 hea"
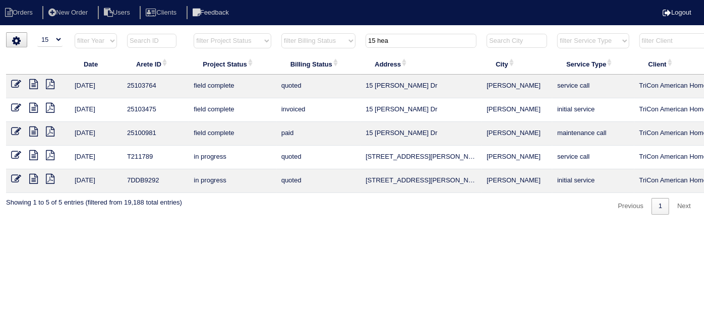
drag, startPoint x: 419, startPoint y: 36, endPoint x: 271, endPoint y: 23, distance: 147.9
click at [271, 32] on body "Orders New Order Users Clients Feedback Logout Orders New Order Users Clients M…" at bounding box center [352, 123] width 704 height 183
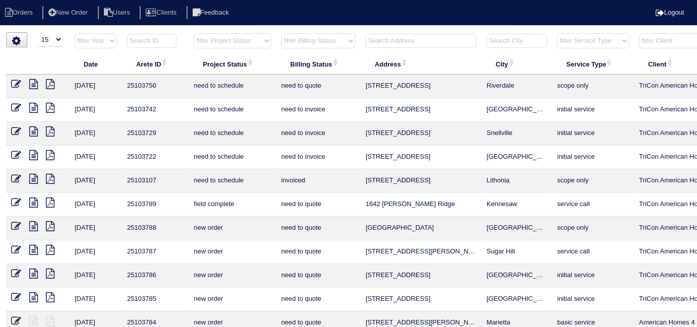
click at [221, 42] on select "filter Project Status -- Any Project Status -- new order assigned in progress f…" at bounding box center [232, 40] width 77 height 15
click at [194, 33] on select "filter Project Status -- Any Project Status -- new order assigned in progress f…" at bounding box center [232, 40] width 77 height 15
select select "field complete"
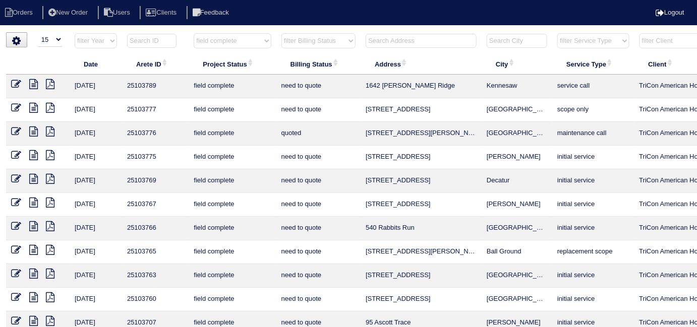
click at [292, 47] on select "filter Billing Status -- Any Billing Status -- need to quote quoted need to inv…" at bounding box center [318, 40] width 74 height 15
select select "need to quote"
click at [281, 33] on select "filter Billing Status -- Any Billing Status -- need to quote quoted need to inv…" at bounding box center [318, 40] width 74 height 15
select select "field complete"
select select "need to quote"
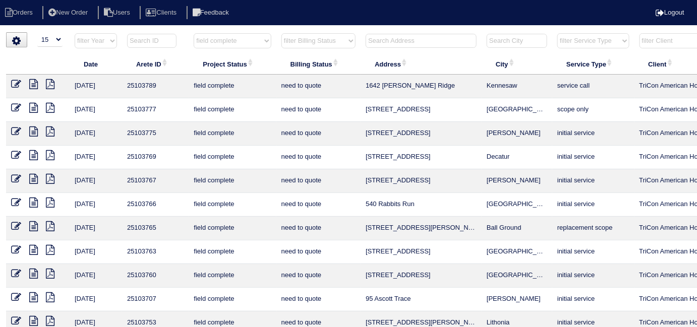
click at [51, 108] on icon at bounding box center [50, 108] width 9 height 10
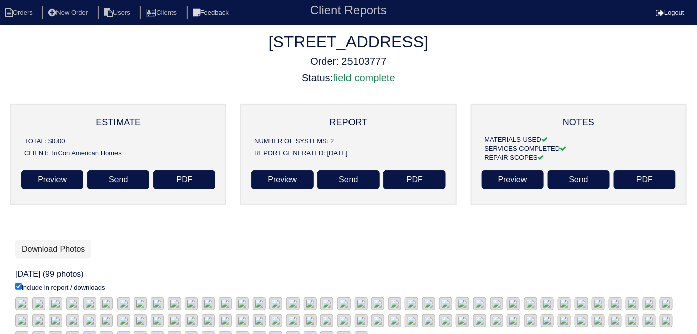
scroll to position [1, 0]
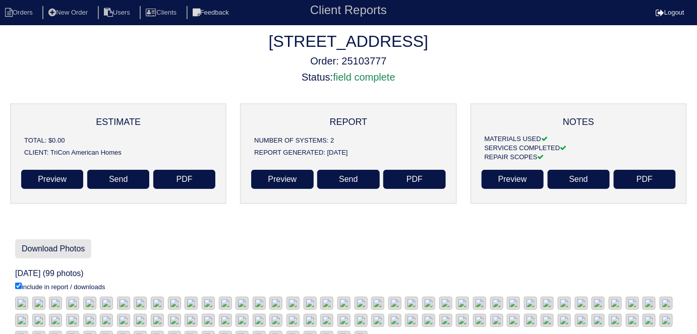
click at [35, 244] on link "Download Photos" at bounding box center [53, 249] width 76 height 19
click at [15, 8] on li "Orders" at bounding box center [20, 13] width 41 height 14
select select "15"
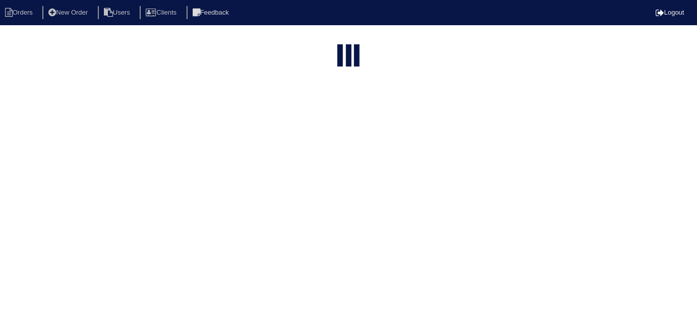
select select "field complete"
select select "need to quote"
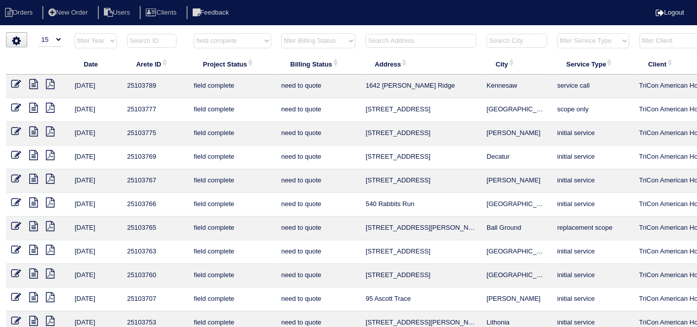
click at [254, 39] on select "filter Project Status -- Any Project Status -- new order assigned in progress f…" at bounding box center [232, 40] width 77 height 15
select select
click at [194, 33] on select "filter Project Status -- Any Project Status -- new order assigned in progress f…" at bounding box center [232, 40] width 77 height 15
select select "need to quote"
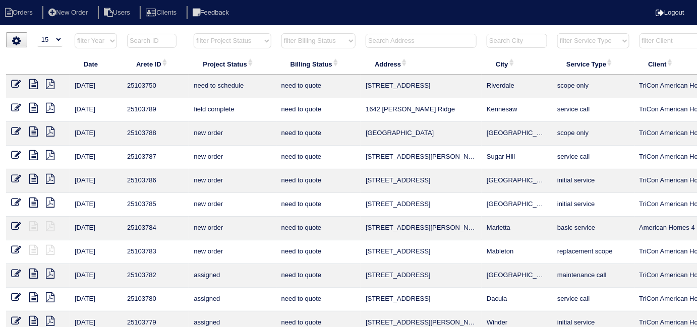
click at [286, 44] on select "filter Billing Status -- Any Billing Status -- need to quote quoted need to inv…" at bounding box center [318, 40] width 74 height 15
select select
click at [281, 33] on select "filter Billing Status -- Any Billing Status -- need to quote quoted need to inv…" at bounding box center [318, 40] width 74 height 15
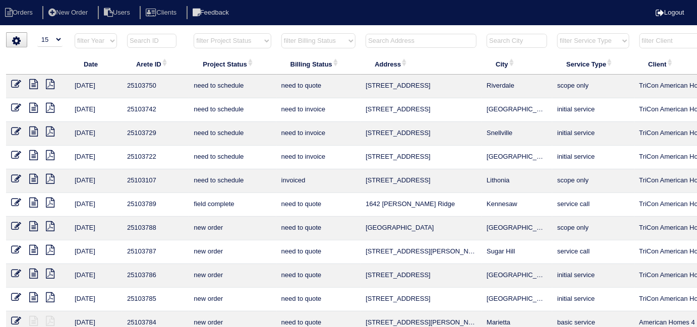
click at [374, 48] on th at bounding box center [421, 43] width 121 height 21
click at [380, 41] on input "text" at bounding box center [421, 41] width 111 height 14
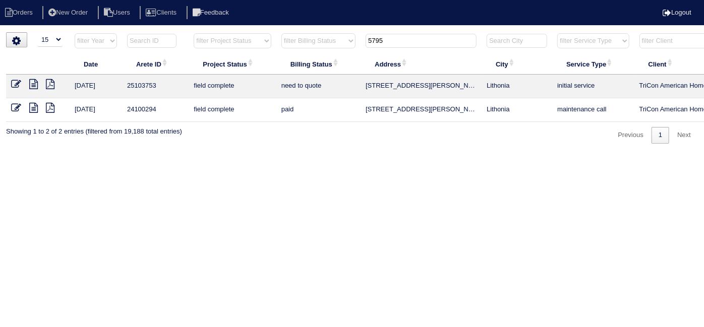
type input "5795"
click at [33, 83] on icon at bounding box center [33, 84] width 9 height 10
click at [17, 82] on icon at bounding box center [16, 84] width 10 height 10
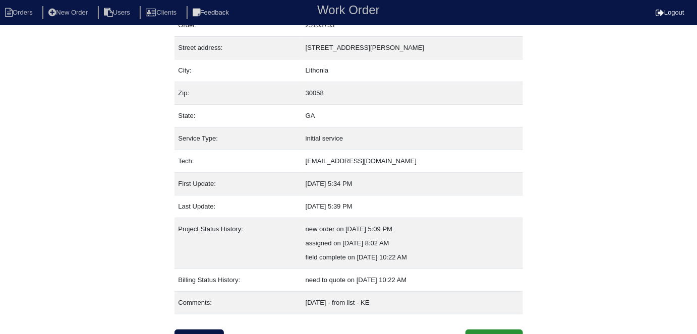
scroll to position [53, 0]
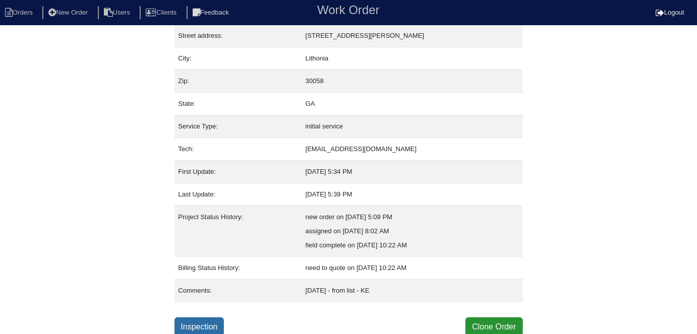
click at [205, 321] on link "Inspection" at bounding box center [200, 327] width 50 height 19
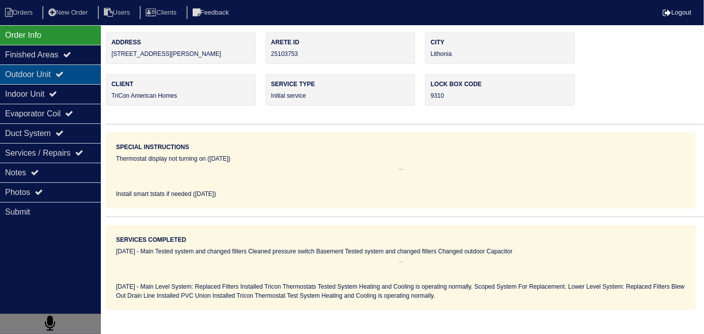
click at [57, 78] on div "Outdoor Unit" at bounding box center [50, 75] width 101 height 20
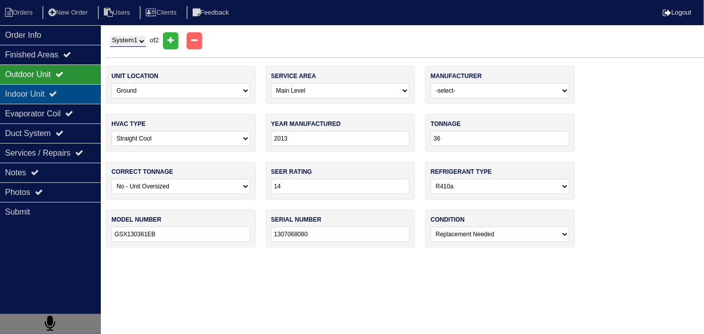
click at [55, 92] on div "Indoor Unit" at bounding box center [50, 94] width 101 height 20
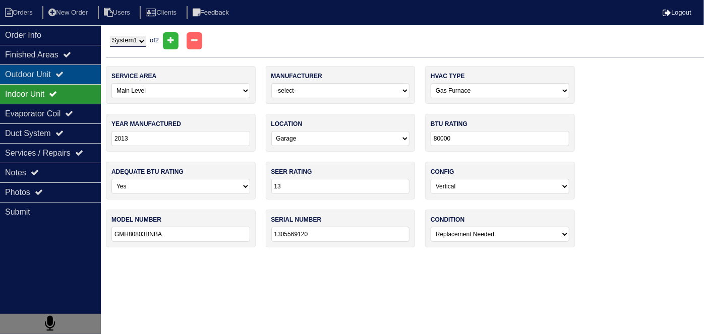
click at [55, 78] on div "Outdoor Unit" at bounding box center [50, 75] width 101 height 20
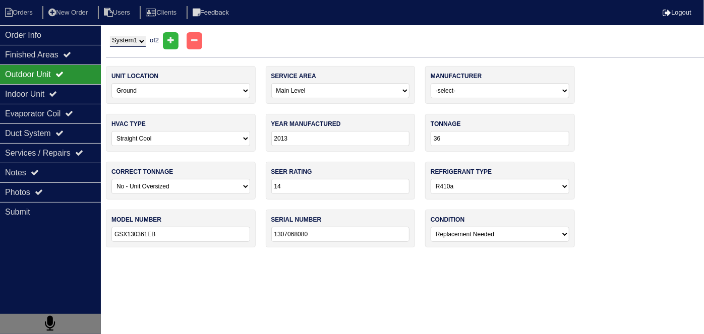
click at [136, 36] on select "System 1 System 2" at bounding box center [128, 41] width 36 height 11
select select "2"
click at [110, 36] on select "System 1 System 2" at bounding box center [128, 41] width 36 height 11
select select "2"
select select "Rheem"
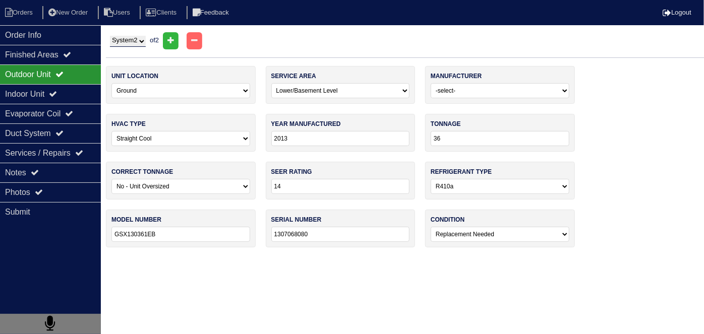
select select "1"
type input "2018"
type input "24"
select select "0"
type input "RP1424AJ1NA"
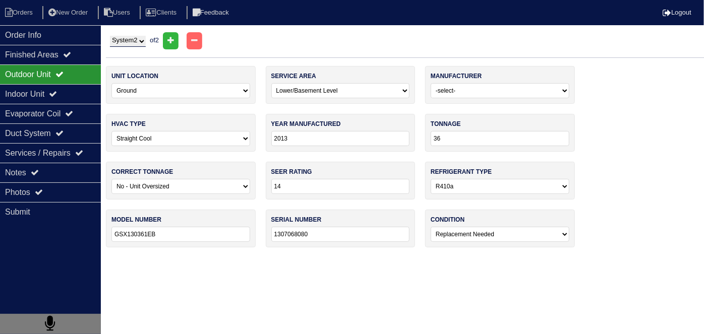
type input "W181745881"
select select "0"
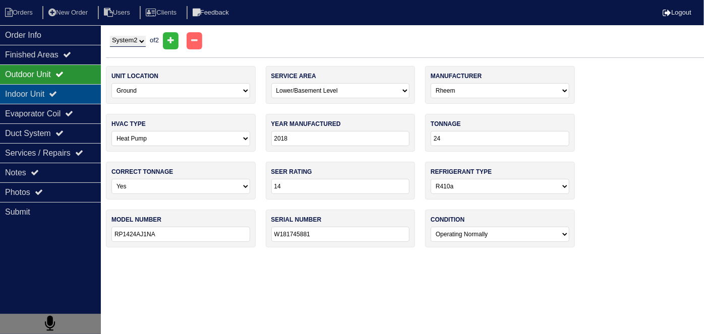
click at [82, 94] on div "Indoor Unit" at bounding box center [50, 94] width 101 height 20
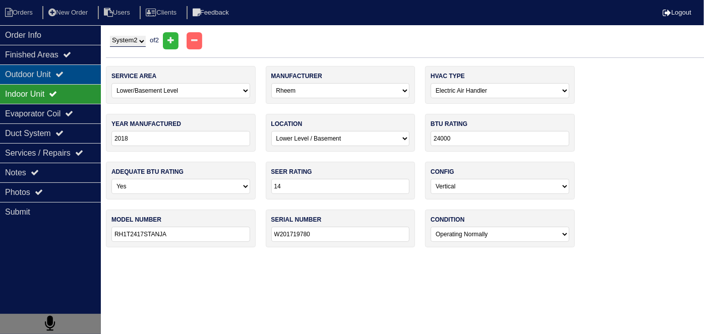
click at [72, 81] on div "Outdoor Unit" at bounding box center [50, 75] width 101 height 20
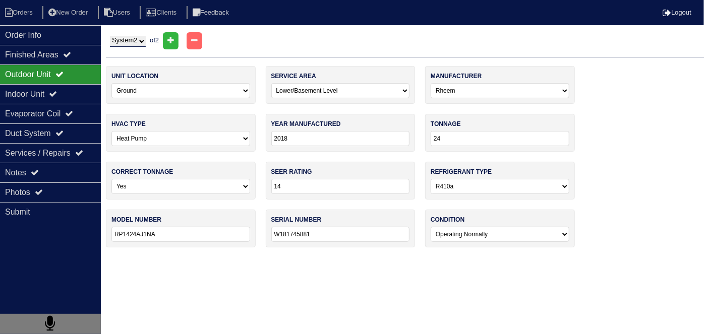
click at [127, 34] on div "System 1 System 2 of 2" at bounding box center [405, 40] width 598 height 17
drag, startPoint x: 126, startPoint y: 36, endPoint x: 125, endPoint y: 46, distance: 9.6
click at [126, 36] on select "System 1 System 2" at bounding box center [128, 41] width 36 height 11
select select "1"
click at [110, 36] on select "System 1 System 2" at bounding box center [128, 41] width 36 height 11
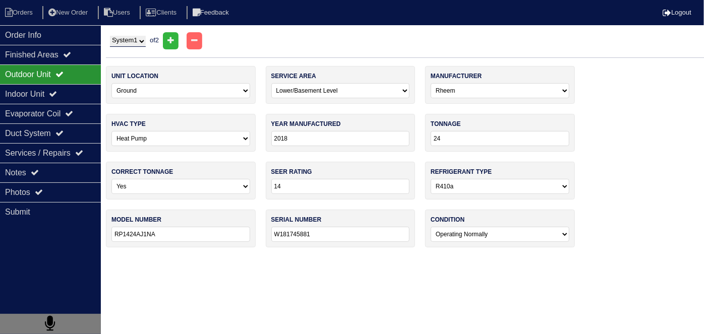
select select "0"
select select "Goodman"
select select "0"
type input "2013"
type input "36"
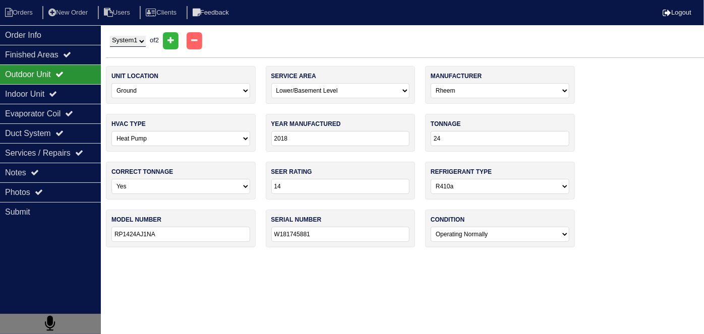
select select "2"
type input "GSX130361EB"
type input "1307068080"
select select "2"
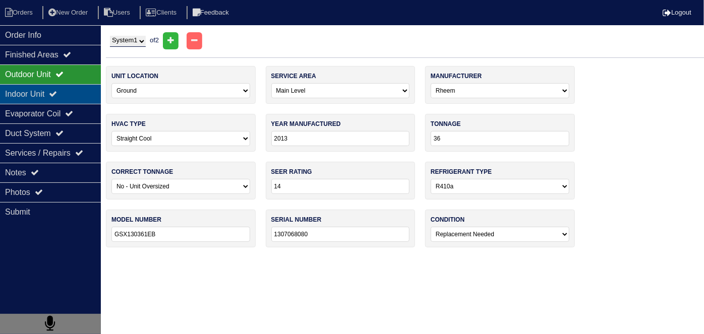
click at [31, 90] on div "Indoor Unit" at bounding box center [50, 94] width 101 height 20
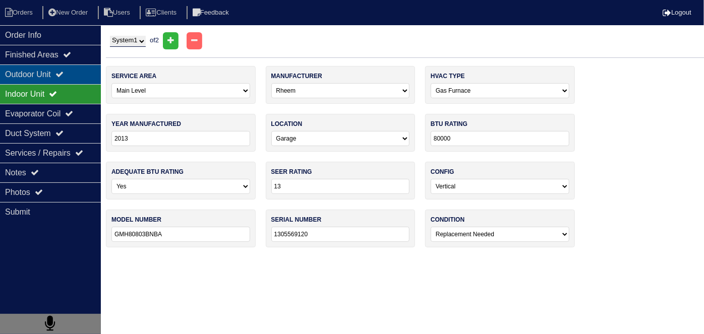
click at [33, 77] on div "Outdoor Unit" at bounding box center [50, 75] width 101 height 20
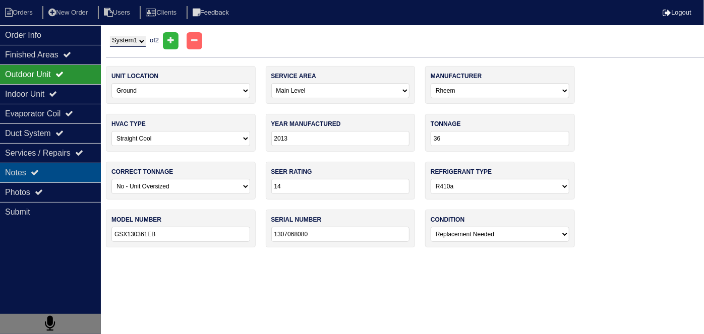
click at [38, 168] on icon at bounding box center [35, 172] width 8 height 8
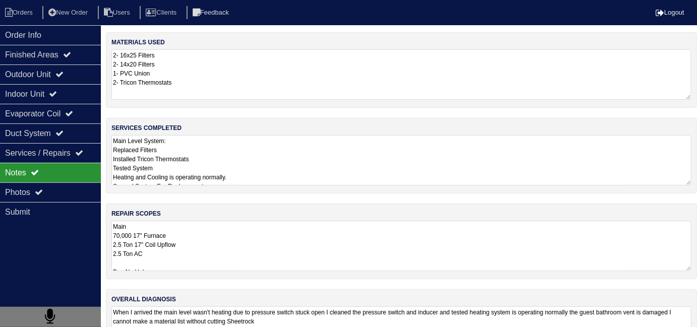
click at [250, 257] on textarea "Main 70,000 17" Furnace 2.5 Ton 17" Coil Upflow 2.5 Ton AC Pan No Hole 36x36 Pa…" at bounding box center [401, 246] width 580 height 50
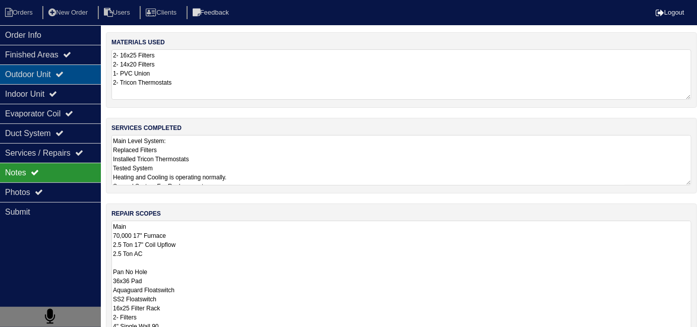
click at [59, 80] on div "Outdoor Unit" at bounding box center [50, 75] width 101 height 20
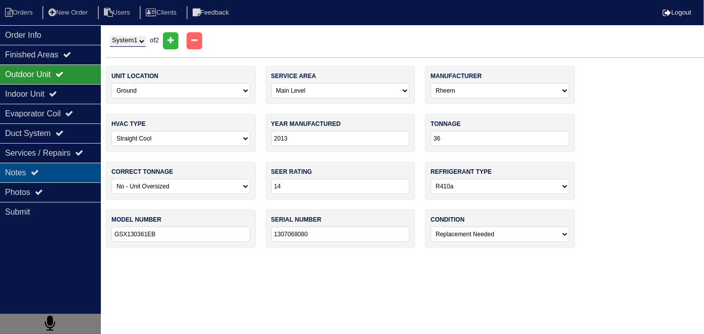
click at [53, 177] on div "Notes" at bounding box center [50, 173] width 101 height 20
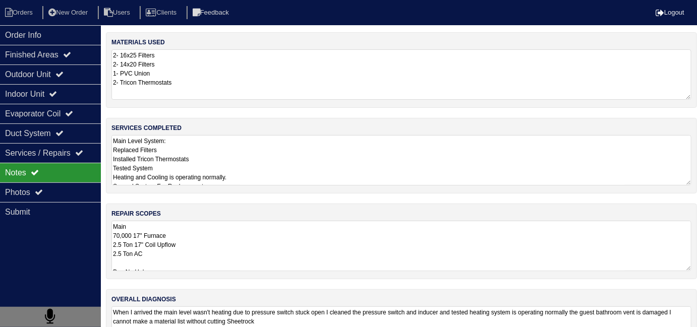
drag, startPoint x: 216, startPoint y: 249, endPoint x: 226, endPoint y: 241, distance: 12.2
click at [216, 249] on textarea "Main 70,000 17" Furnace 2.5 Ton 17" Coil Upflow 2.5 Ton AC Pan No Hole 36x36 Pa…" at bounding box center [401, 246] width 580 height 50
click at [64, 77] on icon at bounding box center [59, 74] width 8 height 8
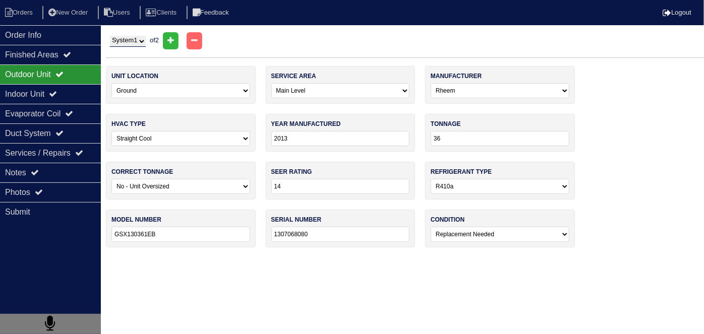
drag, startPoint x: 121, startPoint y: 38, endPoint x: 121, endPoint y: 46, distance: 8.1
click at [121, 38] on select "System 1 System 2" at bounding box center [128, 41] width 36 height 11
select select "2"
click at [110, 36] on select "System 1 System 2" at bounding box center [128, 41] width 36 height 11
select select "2"
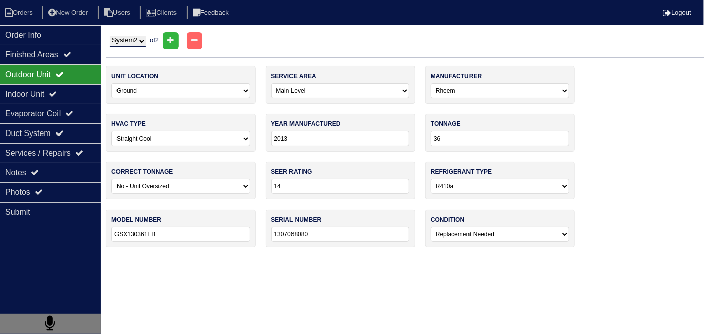
select select "Rheem"
select select "1"
type input "2018"
type input "24"
select select "0"
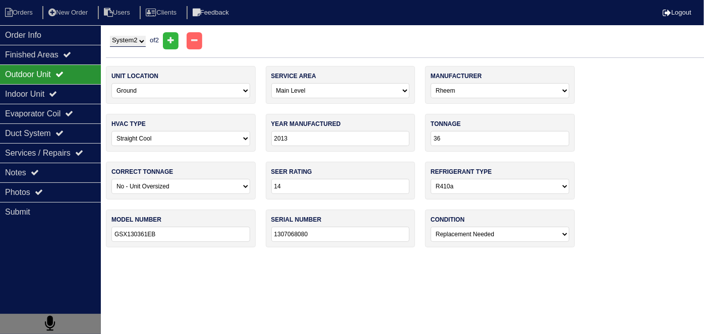
type input "RP1424AJ1NA"
type input "W181745881"
select select "0"
select select "2"
select select "Rheem"
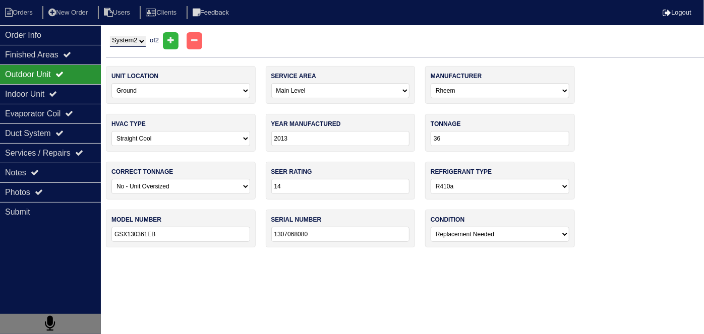
select select "1"
type input "2018"
select select "3"
type input "24000"
type input "14"
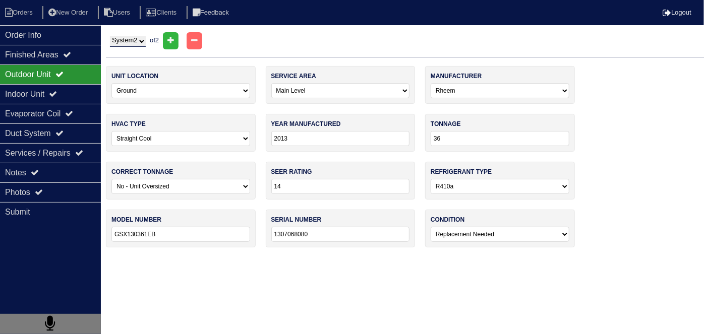
type input "RH1T2417STANJA"
type input "W201719780"
select select "0"
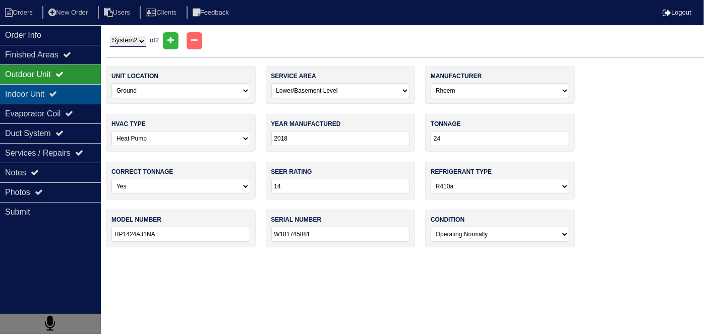
click at [79, 97] on div "Indoor Unit" at bounding box center [50, 94] width 101 height 20
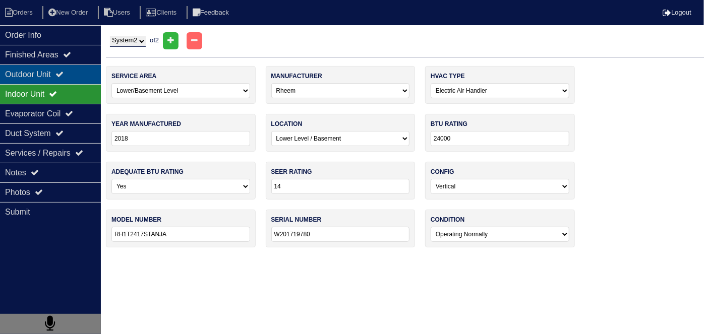
click at [64, 75] on icon at bounding box center [59, 74] width 8 height 8
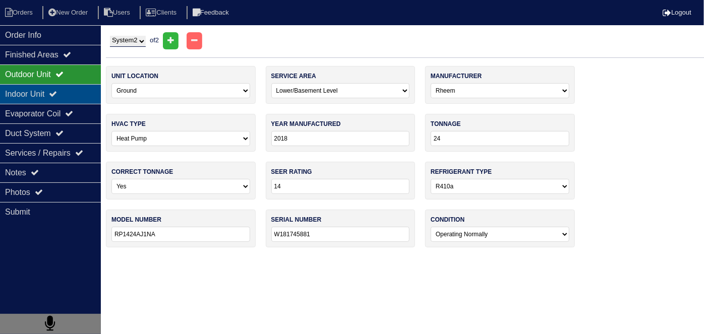
click at [63, 88] on div "Indoor Unit" at bounding box center [50, 94] width 101 height 20
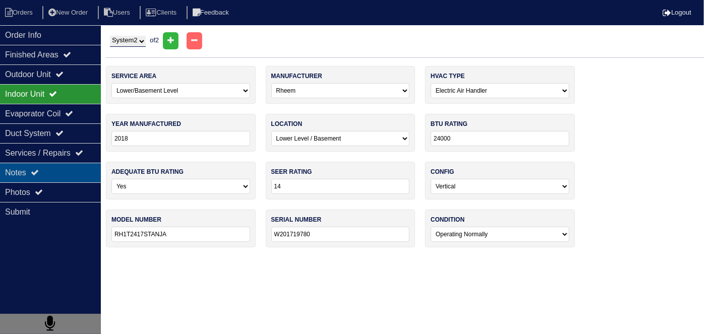
click at [61, 171] on div "Notes" at bounding box center [50, 173] width 101 height 20
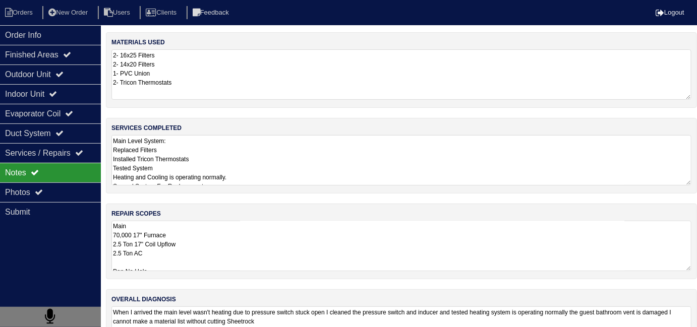
click at [282, 159] on textarea "Main Level System: Replaced Filters Installed Tricon Thermostats Tested System …" at bounding box center [401, 160] width 580 height 50
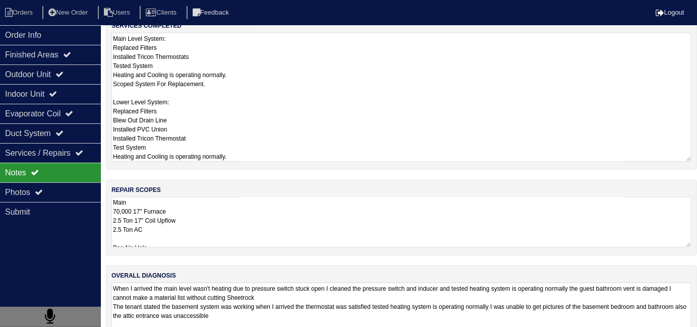
scroll to position [124, 0]
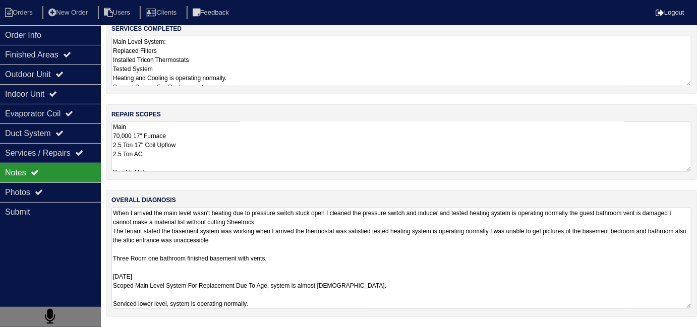
click at [413, 298] on textarea "When I arrived the main level wasn't heating due to pressure switch stuck open …" at bounding box center [401, 258] width 580 height 102
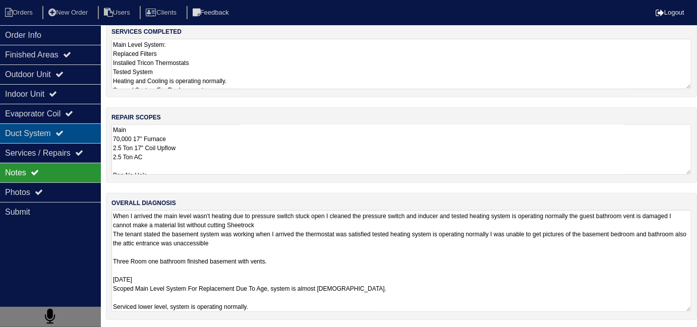
click at [19, 136] on div "Duct System" at bounding box center [50, 134] width 101 height 20
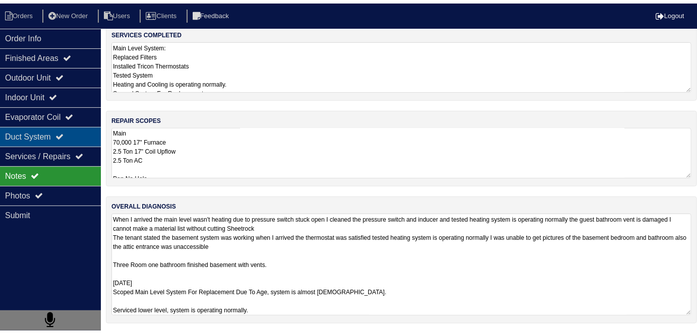
scroll to position [0, 0]
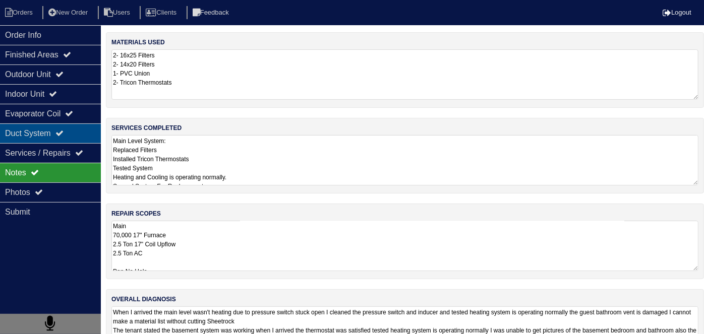
select select "2"
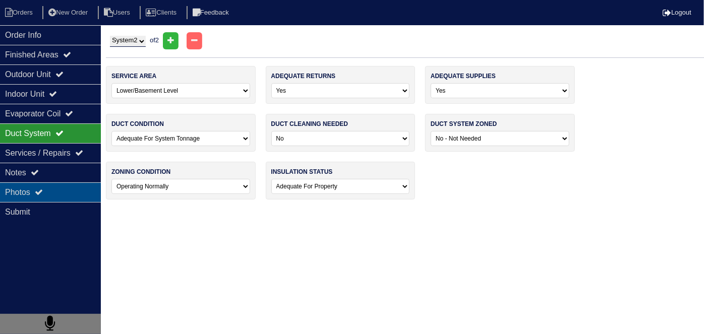
click at [32, 191] on div "Photos" at bounding box center [50, 193] width 101 height 20
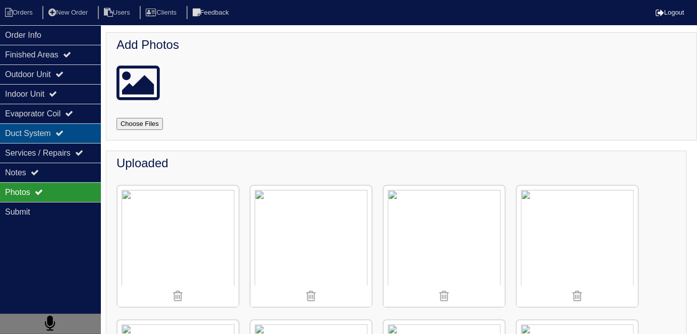
click at [49, 127] on div "Duct System" at bounding box center [50, 134] width 101 height 20
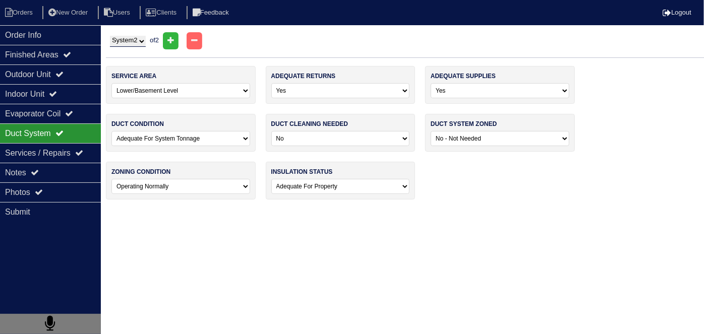
click at [128, 43] on select "System 1 System 2" at bounding box center [128, 41] width 36 height 11
select select "1"
click at [110, 36] on select "System 1 System 2" at bounding box center [128, 41] width 36 height 11
select select "0"
select select "2"
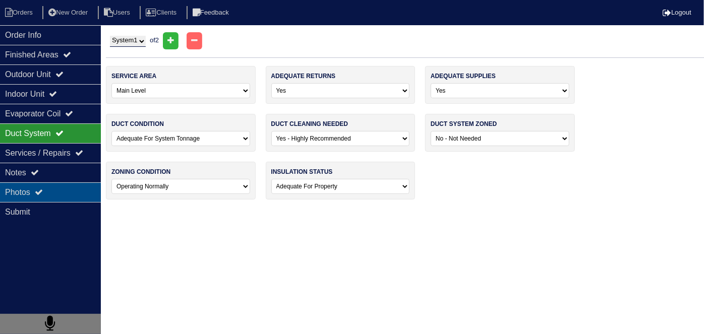
click at [60, 195] on div "Photos" at bounding box center [50, 193] width 101 height 20
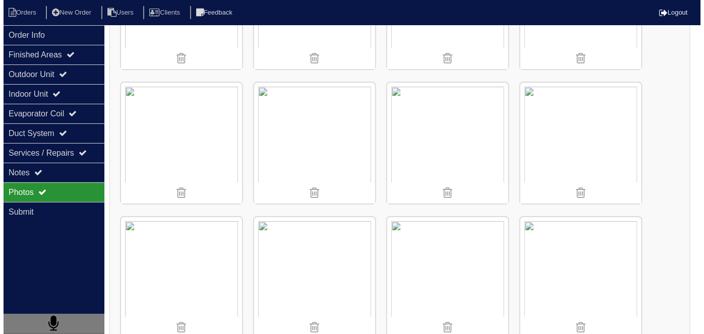
scroll to position [1046, 0]
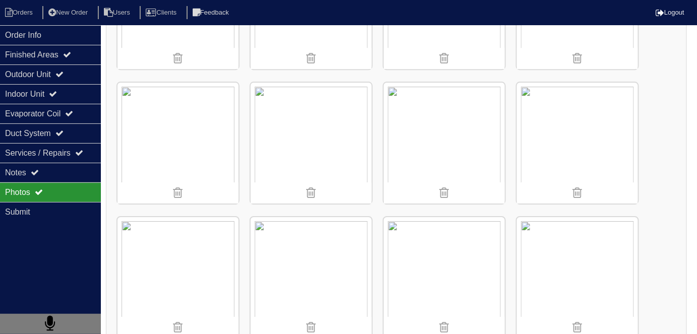
click at [149, 243] on img at bounding box center [178, 277] width 121 height 121
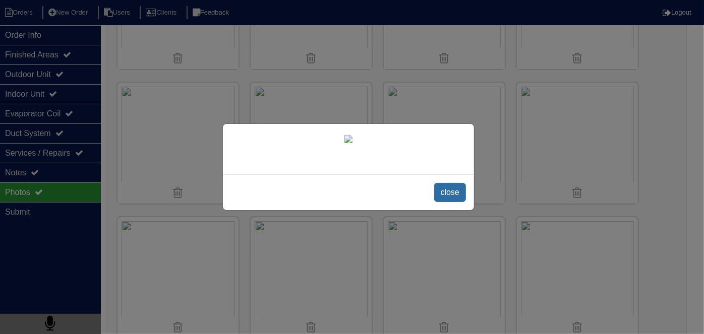
scroll to position [58, 0]
click at [441, 202] on span "close" at bounding box center [450, 192] width 32 height 19
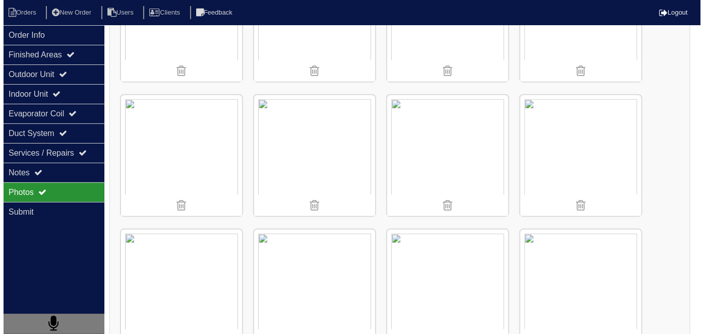
scroll to position [360, 0]
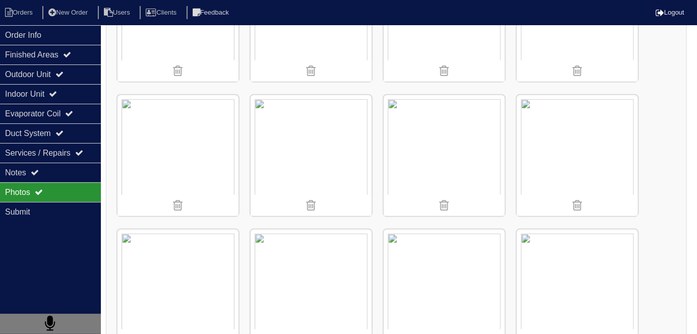
click at [161, 169] on img at bounding box center [178, 155] width 121 height 121
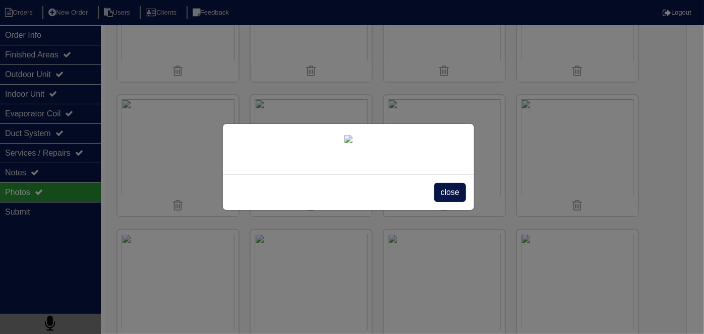
scroll to position [58, 0]
click at [453, 202] on span "close" at bounding box center [450, 192] width 32 height 19
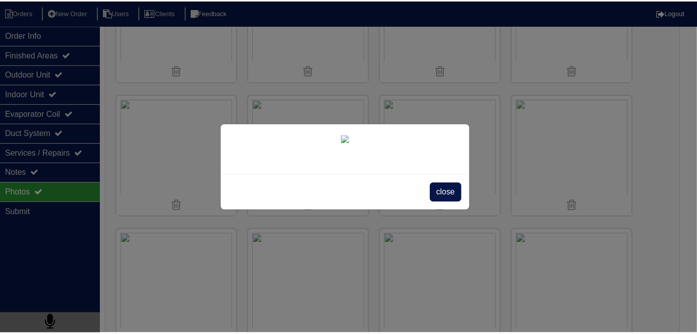
scroll to position [0, 0]
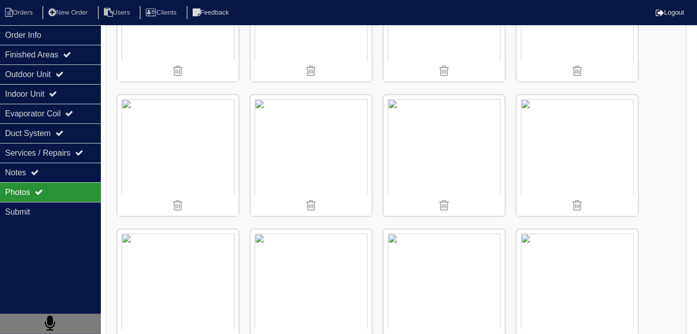
scroll to position [53, 0]
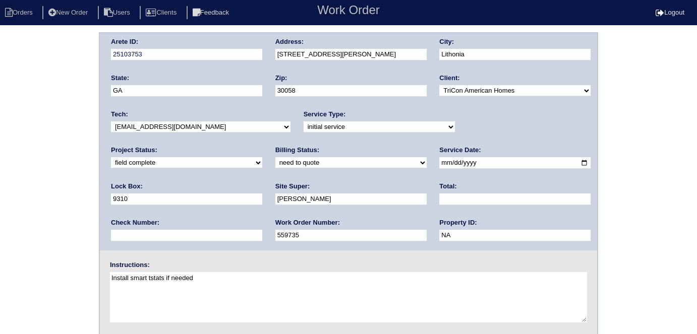
select select "quoted"
click at [275, 157] on select "need to quote quoted need to invoice invoiced paid warranty purchase order need…" at bounding box center [350, 162] width 151 height 11
click at [439, 198] on input "text" at bounding box center [514, 200] width 151 height 12
type input "6940.00"
click at [36, 203] on div "Arete ID: 25103753 Address: 5795 Wellborn Oaks Ct City: Lithonia State: GA Zip:…" at bounding box center [348, 236] width 697 height 408
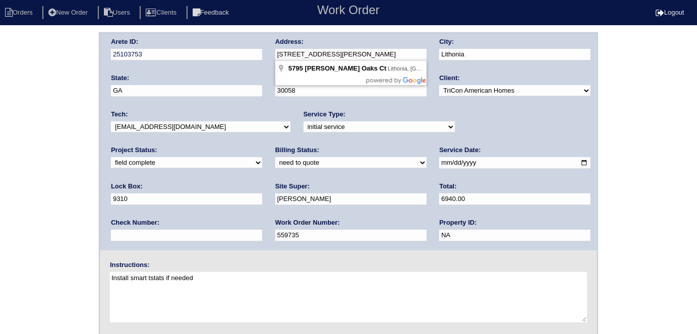
drag, startPoint x: 360, startPoint y: 52, endPoint x: 277, endPoint y: 52, distance: 82.7
click at [277, 52] on input "5795 Wellborn Oaks Ct" at bounding box center [350, 55] width 151 height 12
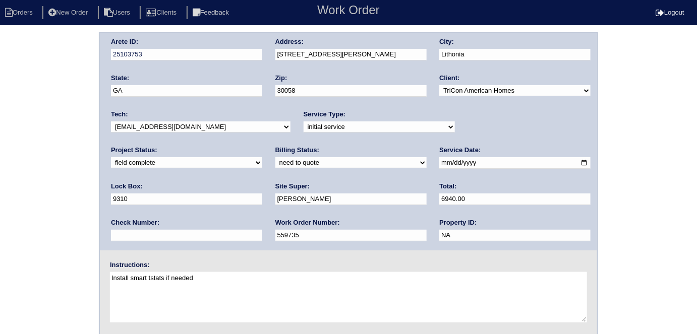
click at [4, 234] on div "Arete ID: 25103753 Address: 5795 Wellborn Oaks Ct City: Lithonia State: GA Zip:…" at bounding box center [348, 236] width 697 height 408
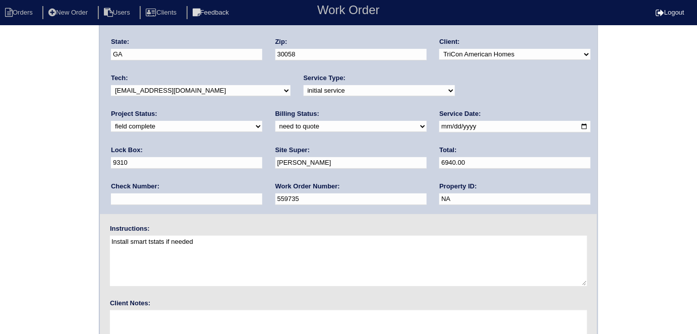
scroll to position [103, 0]
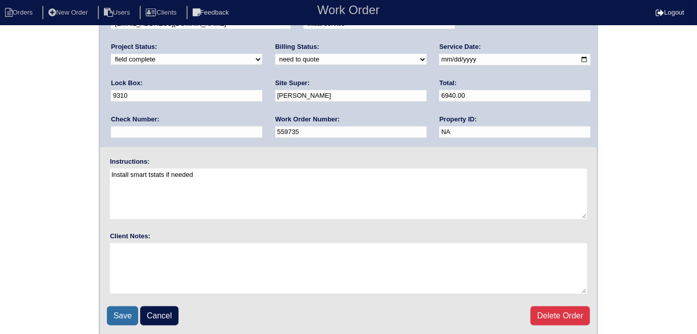
click at [117, 314] on input "Save" at bounding box center [122, 316] width 31 height 19
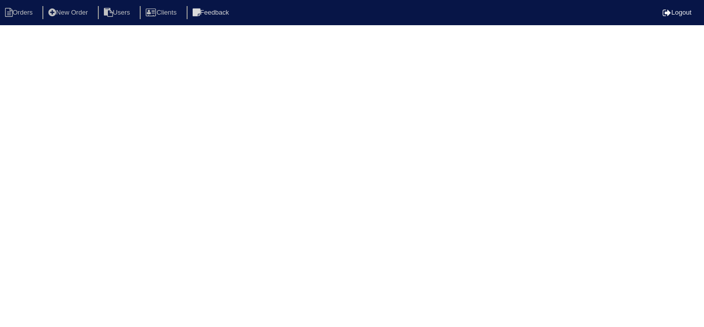
select select "15"
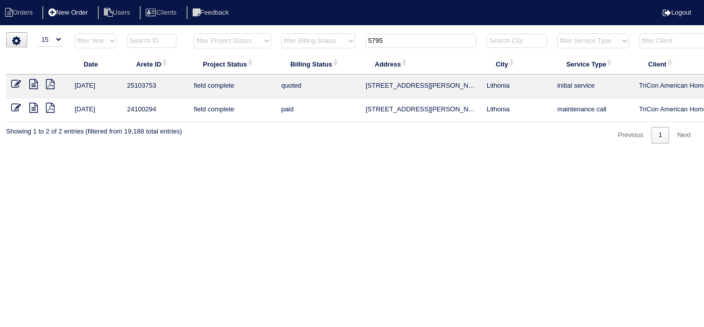
drag, startPoint x: 412, startPoint y: 35, endPoint x: 85, endPoint y: 8, distance: 328.0
click at [147, 32] on body "Orders New Order Users Clients Feedback Logout Orders New Order Users Clients M…" at bounding box center [352, 87] width 704 height 111
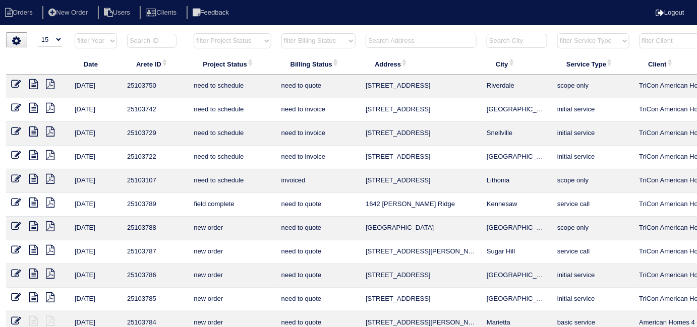
click at [197, 42] on select "filter Project Status -- Any Project Status -- new order assigned in progress f…" at bounding box center [232, 40] width 77 height 15
click at [194, 33] on select "filter Project Status -- Any Project Status -- new order assigned in progress f…" at bounding box center [232, 40] width 77 height 15
select select "field complete"
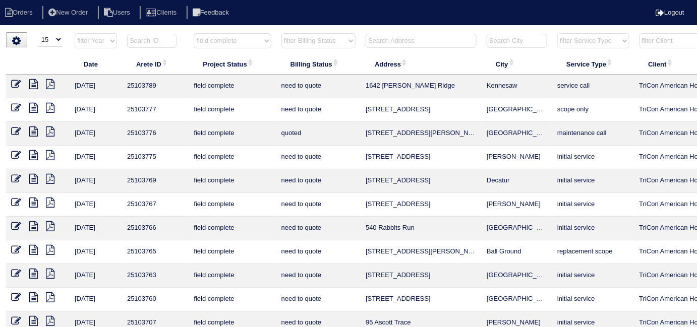
click at [305, 46] on select "filter Billing Status -- Any Billing Status -- need to quote quoted need to inv…" at bounding box center [318, 40] width 74 height 15
select select "need to quote"
click at [281, 33] on select "filter Billing Status -- Any Billing Status -- need to quote quoted need to inv…" at bounding box center [318, 40] width 74 height 15
select select "field complete"
select select "need to quote"
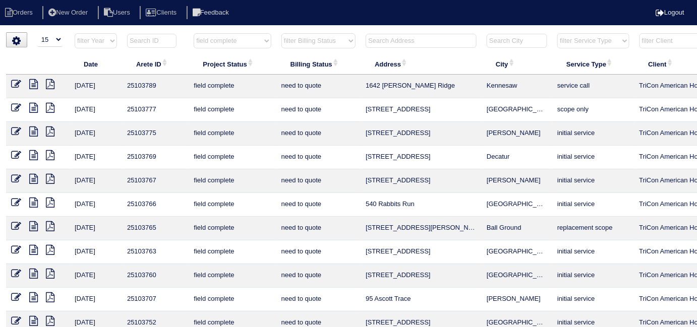
click at [51, 132] on icon at bounding box center [50, 132] width 9 height 10
drag, startPoint x: 249, startPoint y: 43, endPoint x: 227, endPoint y: 46, distance: 22.5
click at [248, 42] on select "filter Project Status -- Any Project Status -- new order assigned in progress f…" at bounding box center [232, 40] width 77 height 15
select select
click at [194, 33] on select "filter Project Status -- Any Project Status -- new order assigned in progress f…" at bounding box center [232, 40] width 77 height 15
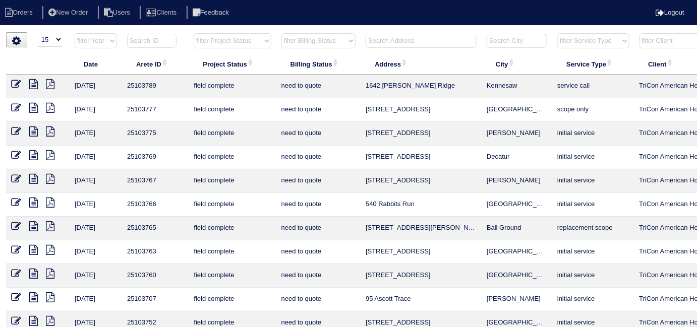
select select "need to quote"
click at [296, 40] on select "filter Billing Status -- Any Billing Status -- need to quote quoted need to inv…" at bounding box center [318, 40] width 74 height 15
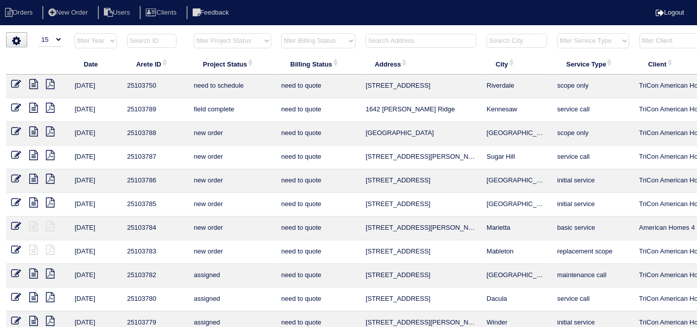
select select
click at [281, 33] on select "filter Billing Status -- Any Billing Status -- need to quote quoted need to inv…" at bounding box center [318, 40] width 74 height 15
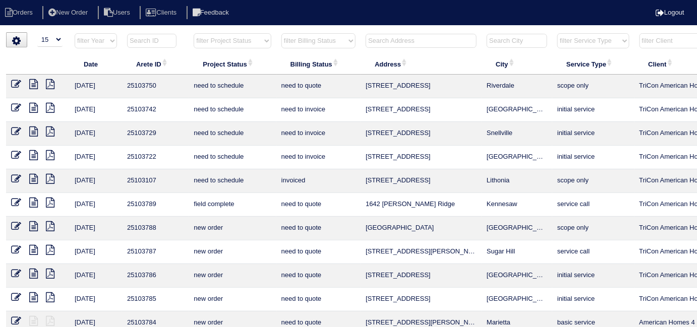
click at [415, 35] on input "text" at bounding box center [421, 41] width 111 height 14
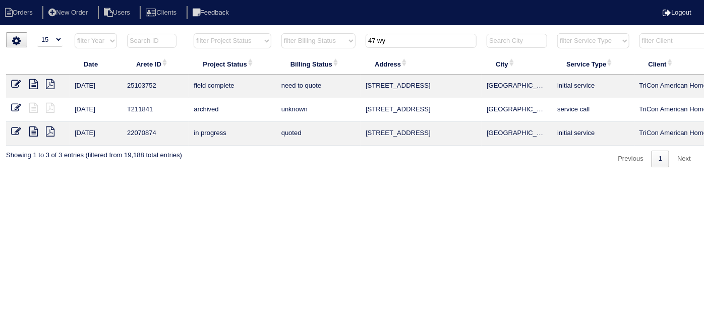
type input "47 wy"
click at [33, 81] on icon at bounding box center [33, 84] width 9 height 10
click at [15, 87] on icon at bounding box center [16, 84] width 10 height 10
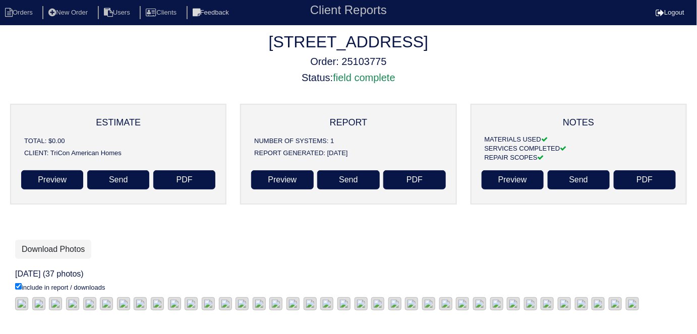
scroll to position [32, 0]
click at [33, 240] on link "Download Photos" at bounding box center [53, 249] width 76 height 19
click at [175, 198] on div "[STREET_ADDRESS] Order: 25103775 Status: field complete ESTIMATE TOTAL: $0.00 C…" at bounding box center [348, 173] width 697 height 282
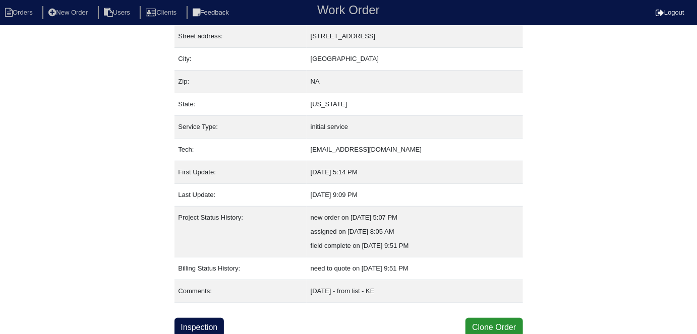
scroll to position [53, 0]
click at [211, 323] on link "Inspection" at bounding box center [200, 327] width 50 height 19
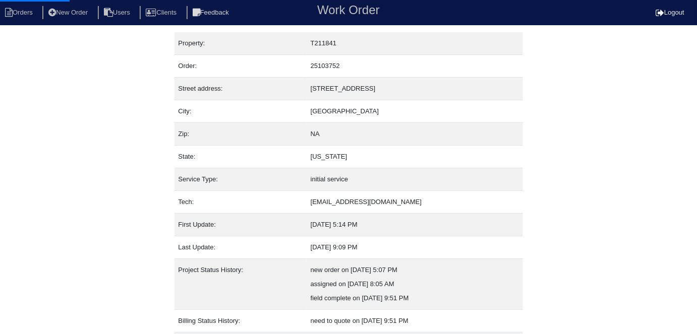
select select "0"
select select "3"
select select "Rheem"
select select "1"
select select "0"
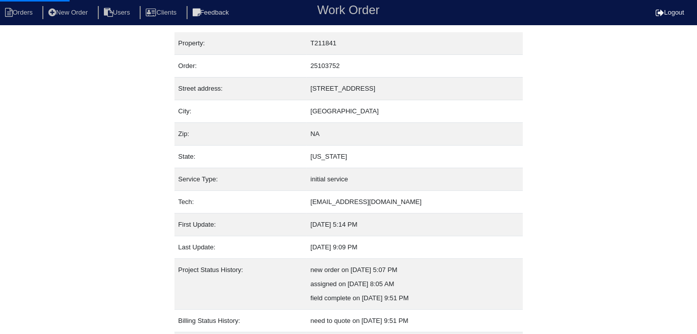
select select "1"
select select "0"
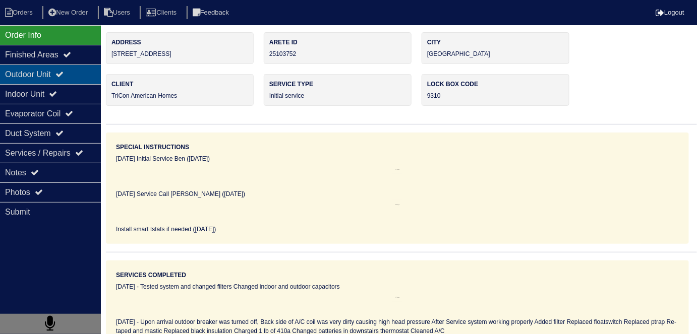
click at [56, 72] on div "Outdoor Unit" at bounding box center [50, 75] width 101 height 20
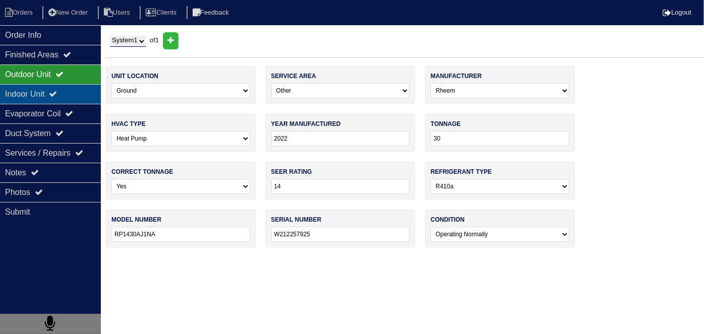
click at [45, 88] on div "Indoor Unit" at bounding box center [50, 94] width 101 height 20
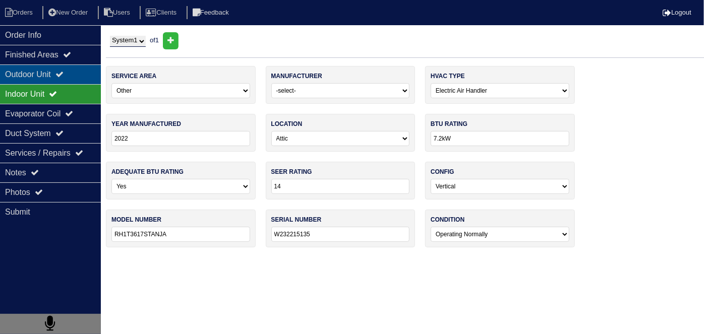
click at [37, 74] on div "Outdoor Unit" at bounding box center [50, 75] width 101 height 20
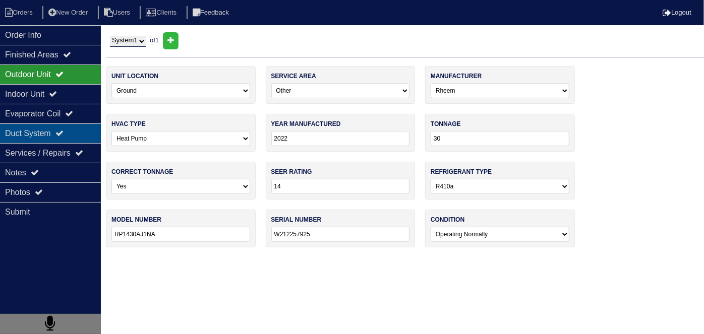
click at [40, 128] on div "Duct System" at bounding box center [50, 134] width 101 height 20
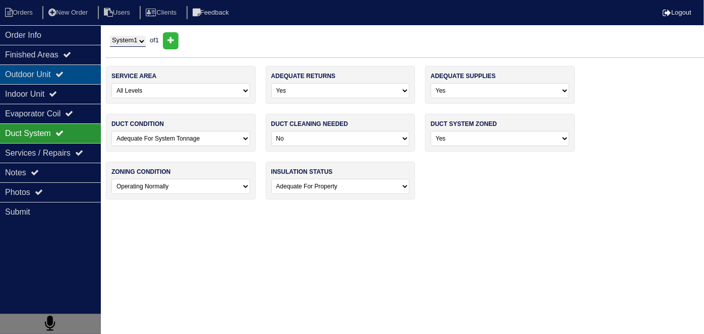
click at [38, 80] on div "Outdoor Unit" at bounding box center [50, 75] width 101 height 20
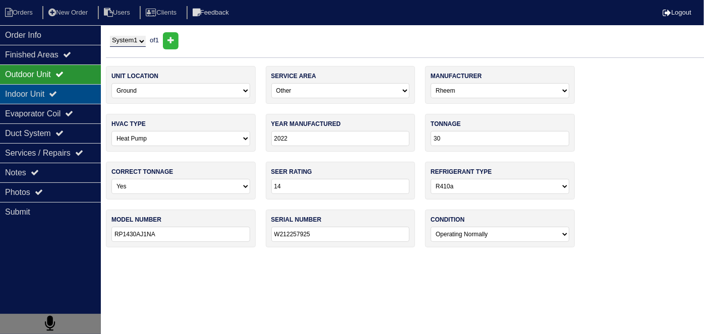
click at [25, 95] on div "Indoor Unit" at bounding box center [50, 94] width 101 height 20
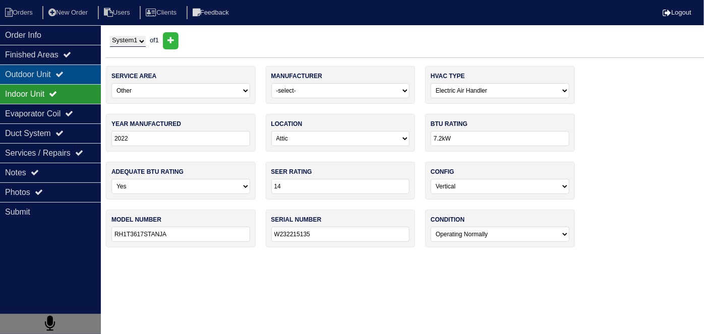
click at [27, 76] on div "Outdoor Unit" at bounding box center [50, 75] width 101 height 20
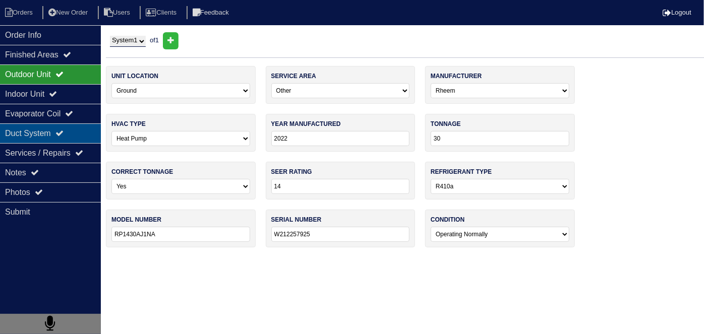
click at [36, 141] on div "Duct System" at bounding box center [50, 134] width 101 height 20
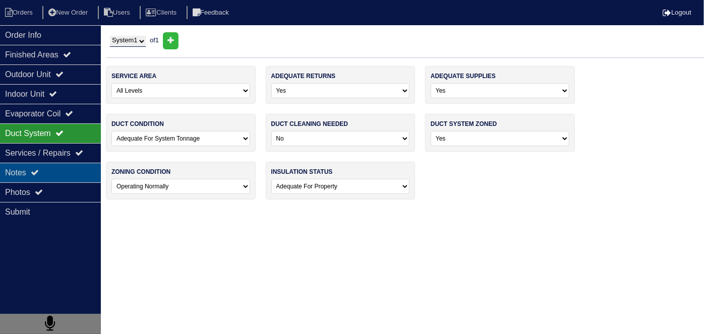
click at [26, 181] on div "Notes" at bounding box center [50, 173] width 101 height 20
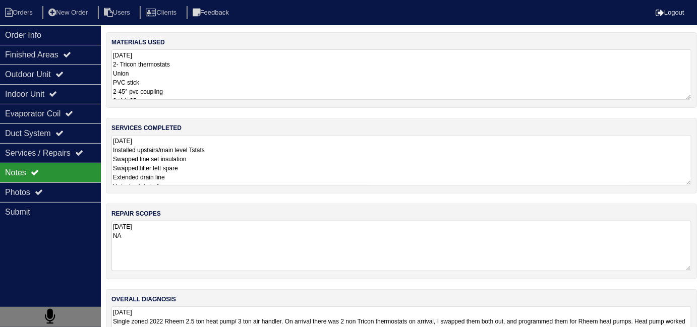
drag, startPoint x: 266, startPoint y: 176, endPoint x: 272, endPoint y: 174, distance: 6.6
click at [266, 176] on textarea "10.13.25 Installed upstairs/main level Tstats Swapped line set insulation Swapp…" at bounding box center [401, 160] width 580 height 50
click at [179, 79] on textarea "10.13.25 2- Tricon thermostats Union PVC stick 2-45° pvc coupling 2- 14x25 Line…" at bounding box center [401, 74] width 580 height 50
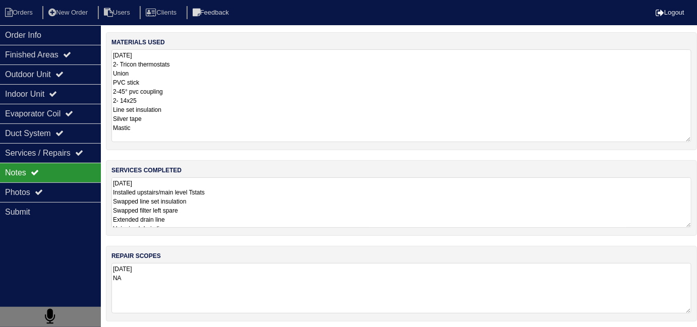
click at [283, 206] on textarea "10.13.25 Installed upstairs/main level Tstats Swapped line set insulation Swapp…" at bounding box center [401, 203] width 580 height 50
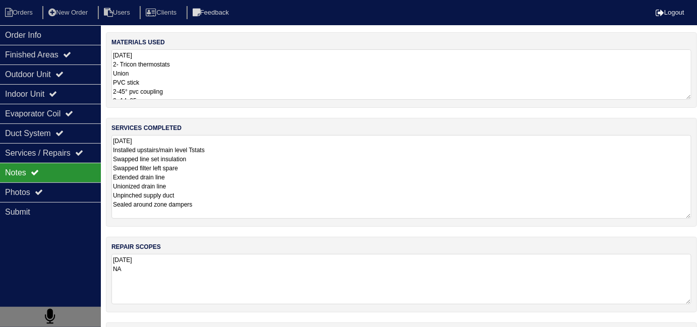
click at [266, 80] on textarea "10.13.25 2- Tricon thermostats Union PVC stick 2-45° pvc coupling 2- 14x25 Line…" at bounding box center [401, 74] width 580 height 50
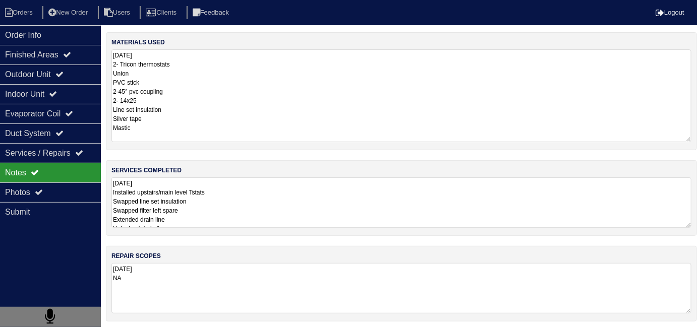
click at [290, 201] on textarea "10.13.25 Installed upstairs/main level Tstats Swapped line set insulation Swapp…" at bounding box center [401, 203] width 580 height 50
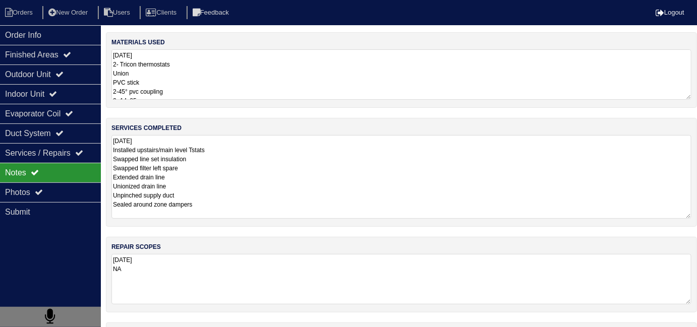
click at [364, 84] on textarea "10.13.25 2- Tricon thermostats Union PVC stick 2-45° pvc coupling 2- 14x25 Line…" at bounding box center [401, 74] width 580 height 50
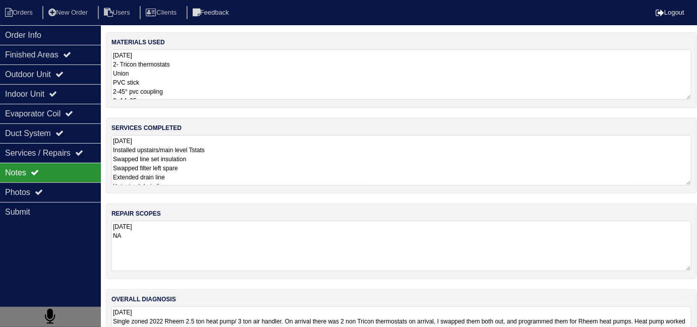
click at [340, 172] on div "services completed 10.13.25 Installed upstairs/main level Tstats Swapped line s…" at bounding box center [401, 156] width 591 height 76
click at [337, 198] on div "materials used 10.13.25 2- Tricon thermostats Union PVC stick 2-45° pvc couplin…" at bounding box center [401, 203] width 591 height 343
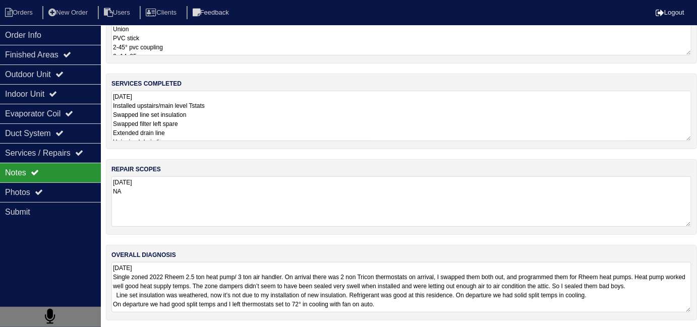
scroll to position [45, 0]
click at [448, 302] on textarea "10.13.25 Single zoned 2022 Rheem 2.5 ton heat pump/ 3 ton air handler. On arriv…" at bounding box center [401, 287] width 580 height 50
click at [64, 138] on div "Duct System" at bounding box center [50, 134] width 101 height 20
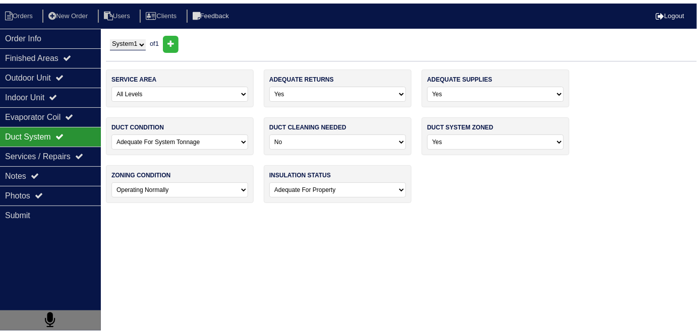
scroll to position [0, 0]
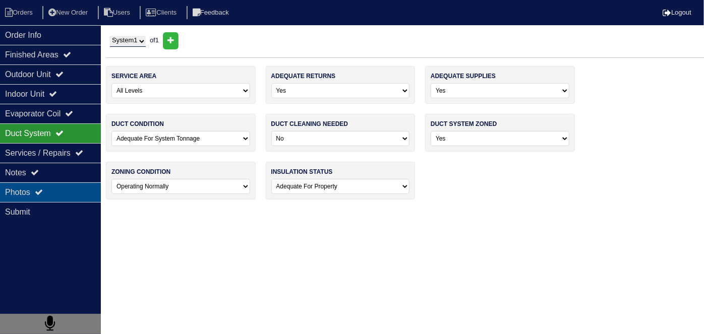
click at [61, 185] on div "Photos" at bounding box center [50, 193] width 101 height 20
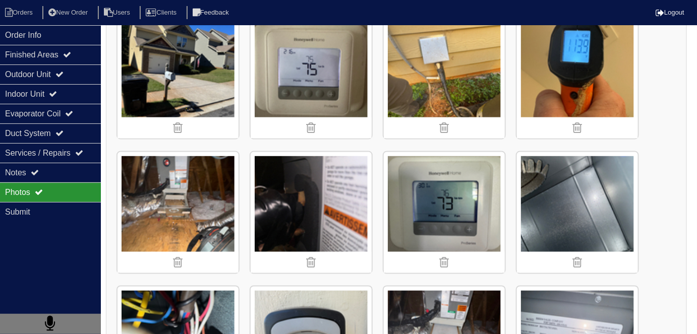
scroll to position [1650, 0]
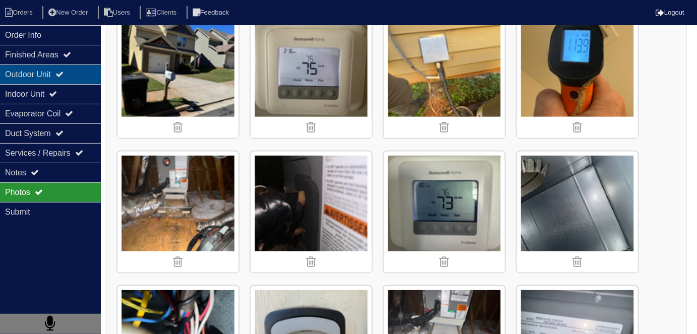
click at [58, 83] on div "Outdoor Unit" at bounding box center [50, 75] width 101 height 20
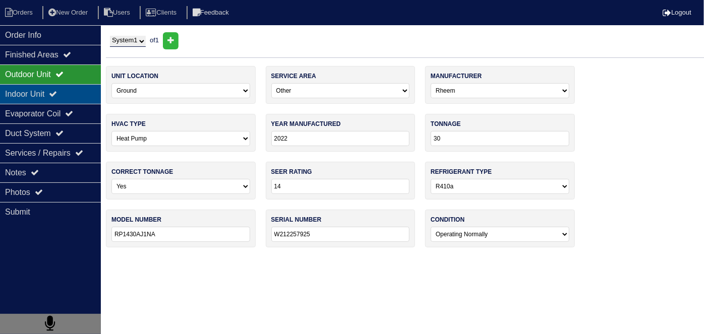
click at [57, 90] on icon at bounding box center [53, 94] width 8 height 8
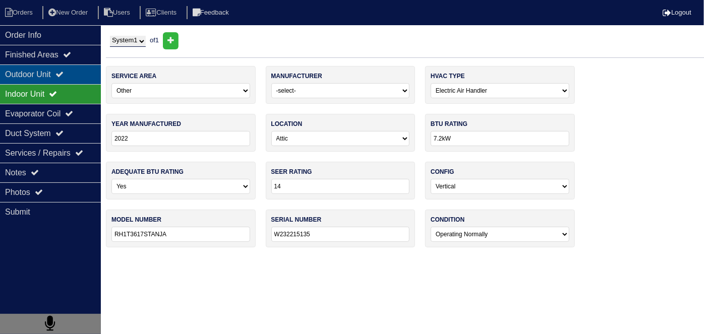
click at [59, 80] on div "Outdoor Unit" at bounding box center [50, 75] width 101 height 20
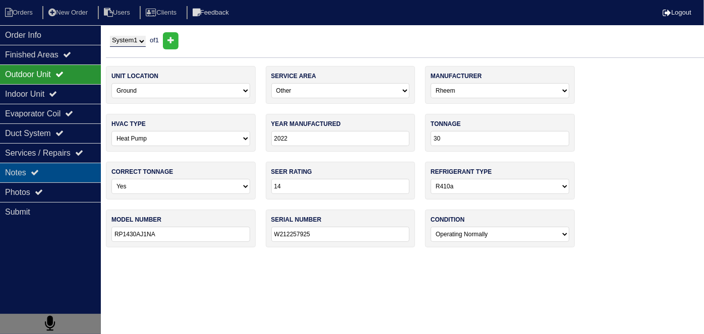
click at [50, 169] on div "Notes" at bounding box center [50, 173] width 101 height 20
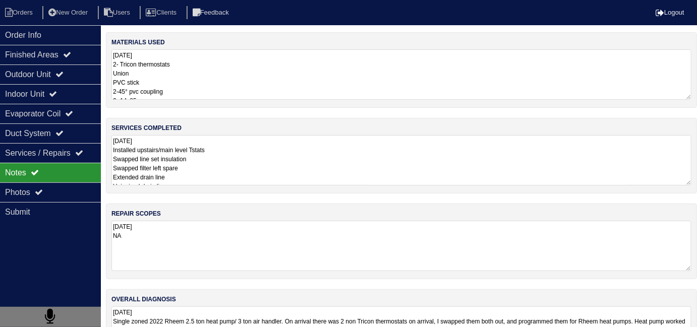
click at [301, 156] on textarea "10.13.25 Installed upstairs/main level Tstats Swapped line set insulation Swapp…" at bounding box center [401, 160] width 580 height 50
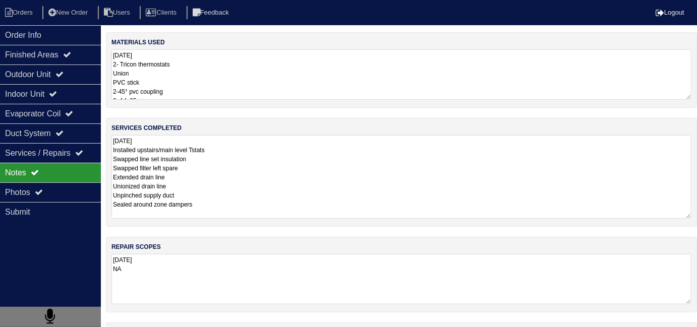
click at [302, 81] on textarea "10.13.25 2- Tricon thermostats Union PVC stick 2-45° pvc coupling 2- 14x25 Line…" at bounding box center [401, 74] width 580 height 50
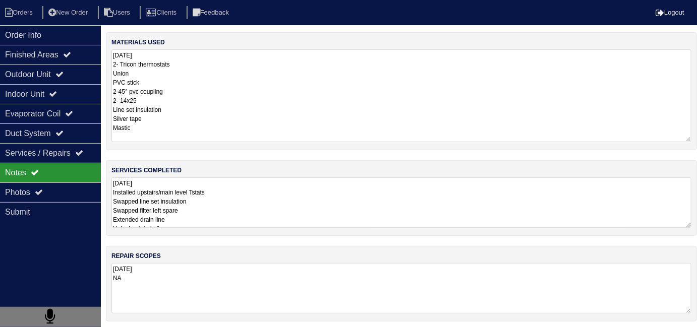
click at [224, 79] on textarea "10.13.25 2- Tricon thermostats Union PVC stick 2-45° pvc coupling 2- 14x25 Line…" at bounding box center [401, 95] width 580 height 93
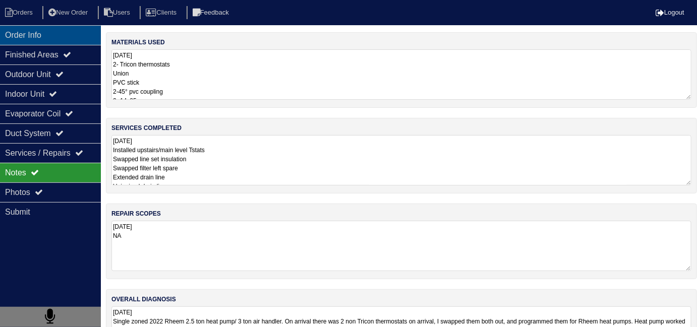
click at [32, 37] on div "Order Info" at bounding box center [50, 35] width 101 height 20
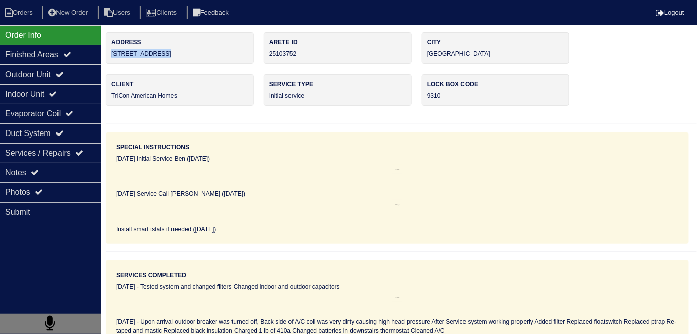
drag, startPoint x: 178, startPoint y: 55, endPoint x: 112, endPoint y: 57, distance: 65.6
click at [112, 57] on div "Address 47 Wyndham Court" at bounding box center [180, 48] width 148 height 32
copy div "47 Wyndham Court"
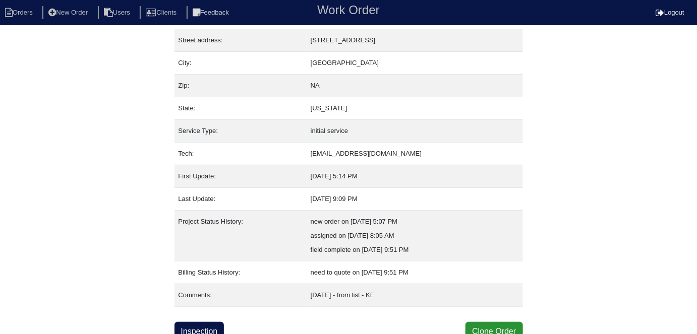
scroll to position [53, 0]
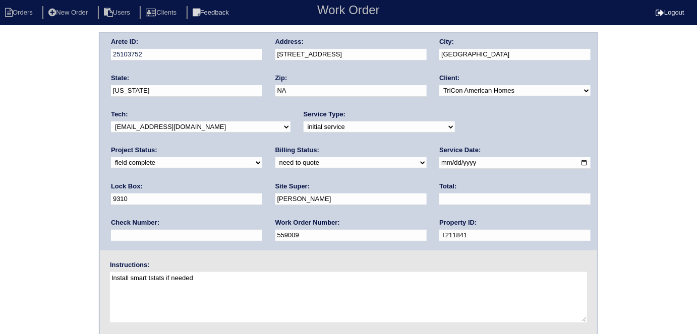
click at [275, 160] on select "need to quote quoted need to invoice invoiced paid warranty purchase order need…" at bounding box center [350, 162] width 151 height 11
select select "quoted"
click at [275, 157] on select "need to quote quoted need to invoice invoiced paid warranty purchase order need…" at bounding box center [350, 162] width 151 height 11
drag, startPoint x: 299, startPoint y: 206, endPoint x: 293, endPoint y: 203, distance: 6.3
click at [439, 203] on div "Total:" at bounding box center [514, 196] width 151 height 28
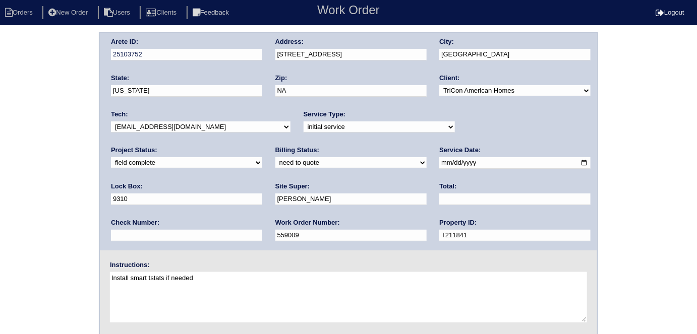
click at [439, 203] on input "text" at bounding box center [514, 200] width 151 height 12
type input "845.50"
click at [35, 139] on div "Arete ID: 25103752 Address: 47 Wyndham Court City: Cartersville State: Georgia …" at bounding box center [348, 236] width 697 height 408
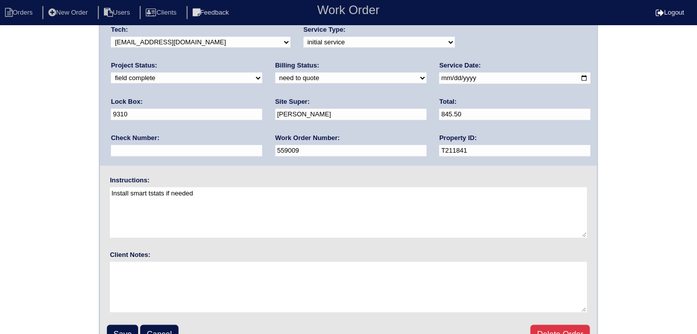
scroll to position [103, 0]
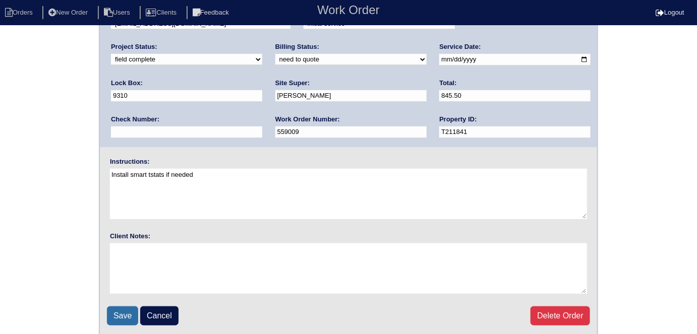
click at [130, 314] on input "Save" at bounding box center [122, 316] width 31 height 19
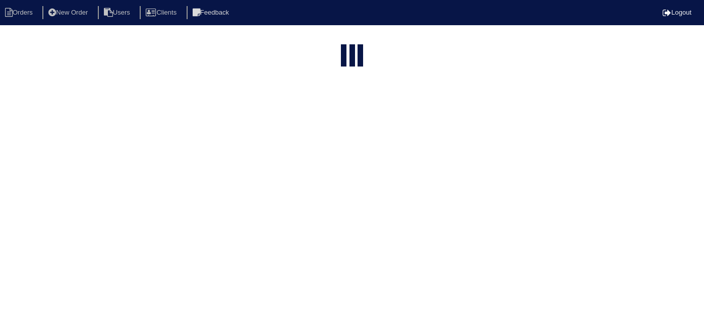
select select "15"
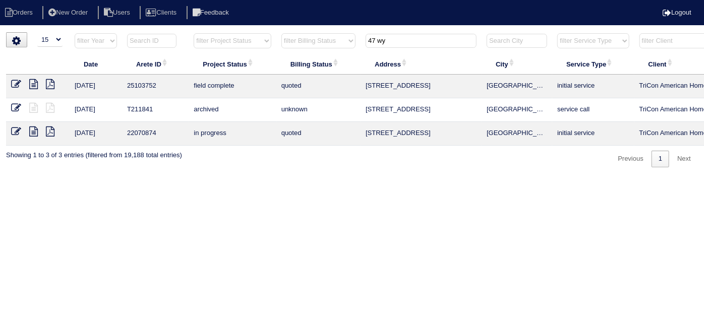
drag, startPoint x: 405, startPoint y: 37, endPoint x: 199, endPoint y: 25, distance: 206.6
click at [210, 32] on body "Orders New Order Users Clients Feedback Logout Orders New Order Users Clients M…" at bounding box center [352, 99] width 704 height 135
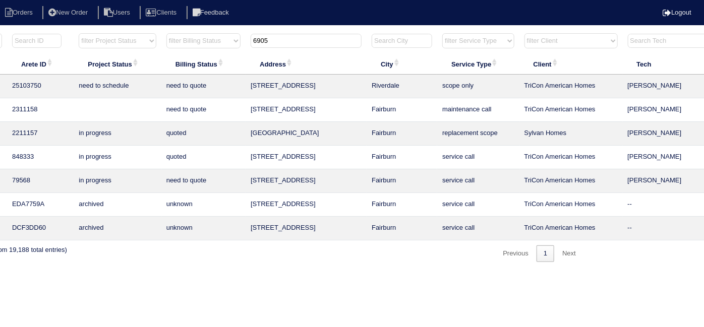
scroll to position [0, 176]
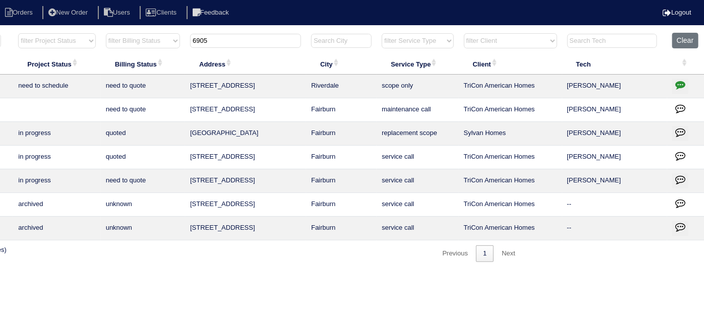
type input "6905"
click at [677, 88] on icon "button" at bounding box center [680, 85] width 10 height 10
type textarea "[DATE] - [PERSON_NAME] to send tech back out for better pics of cage to determi…"
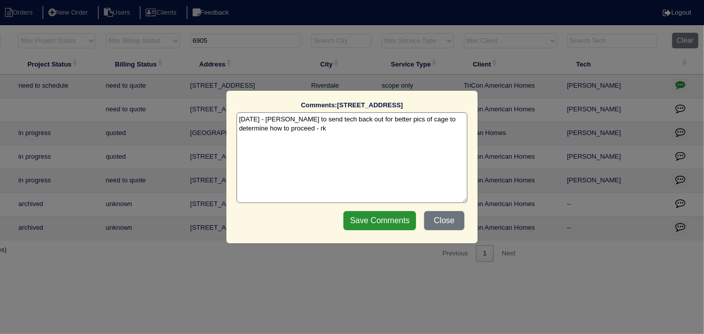
click at [328, 128] on textarea "[DATE] - [PERSON_NAME] to send tech back out for better pics of cage to determi…" at bounding box center [352, 157] width 231 height 91
click at [440, 215] on button "Close" at bounding box center [444, 220] width 40 height 19
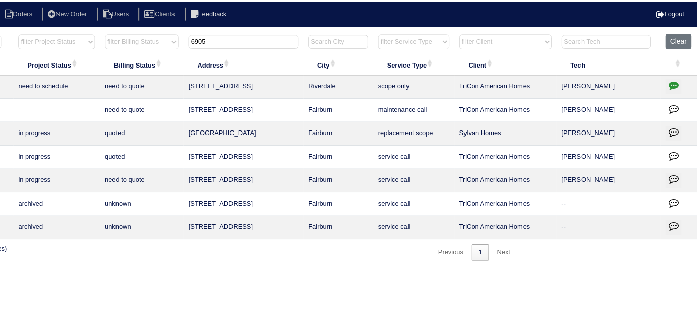
scroll to position [0, 0]
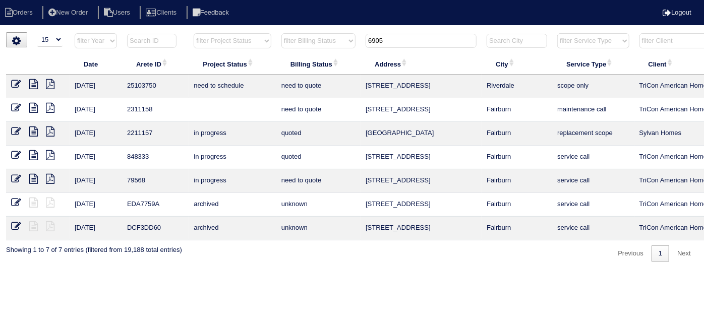
drag, startPoint x: 387, startPoint y: 40, endPoint x: 307, endPoint y: 37, distance: 80.8
click at [307, 37] on tr "filter Year -- Any Year -- 2025 2024 2023 2022 2021 2020 2019 filter Project St…" at bounding box center [443, 43] width 874 height 21
click at [241, 42] on select "filter Project Status -- Any Project Status -- new order assigned in progress f…" at bounding box center [232, 40] width 77 height 15
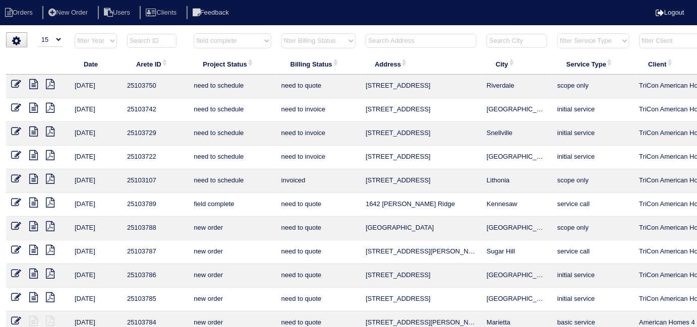
click at [194, 33] on select "filter Project Status -- Any Project Status -- new order assigned in progress f…" at bounding box center [232, 40] width 77 height 15
select select "field complete"
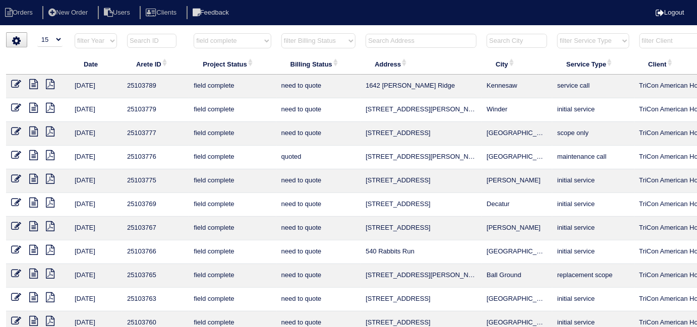
click at [309, 38] on select "filter Billing Status -- Any Billing Status -- need to quote quoted need to inv…" at bounding box center [318, 40] width 74 height 15
select select "need to quote"
click at [281, 33] on select "filter Billing Status -- Any Billing Status -- need to quote quoted need to inv…" at bounding box center [318, 40] width 74 height 15
select select "field complete"
select select "need to quote"
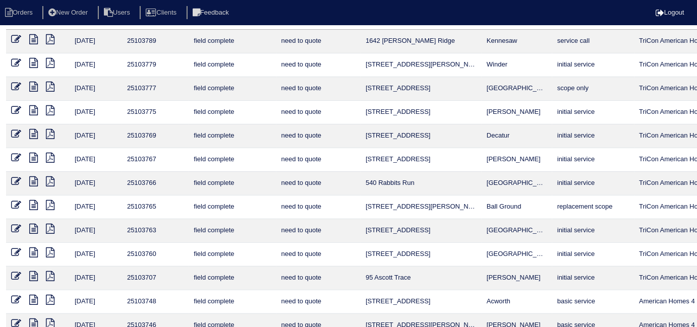
scroll to position [45, 0]
click at [48, 129] on icon at bounding box center [50, 134] width 9 height 10
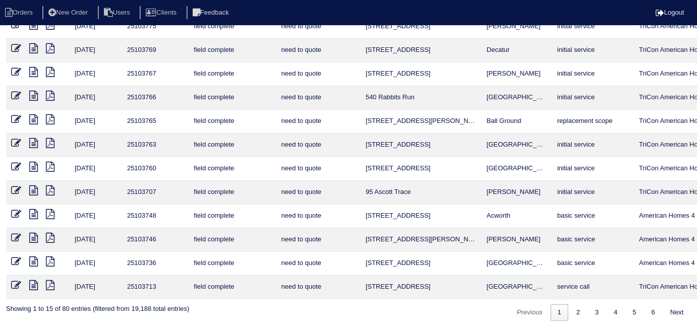
scroll to position [131, 0]
click at [51, 71] on icon at bounding box center [50, 72] width 9 height 10
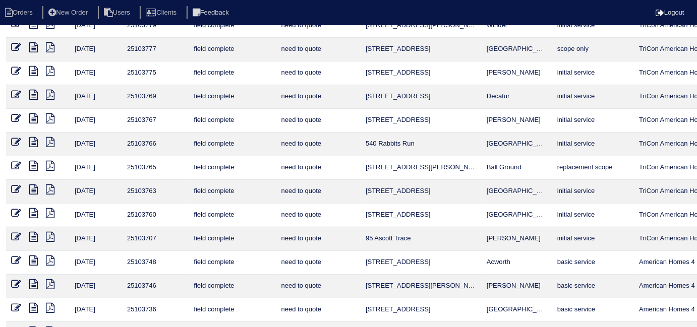
scroll to position [85, 0]
click at [51, 140] on icon at bounding box center [50, 142] width 9 height 10
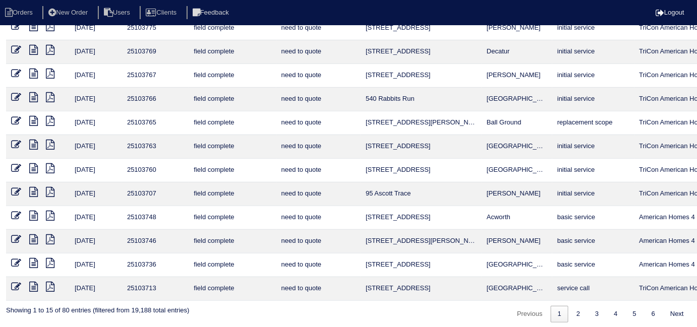
scroll to position [131, 0]
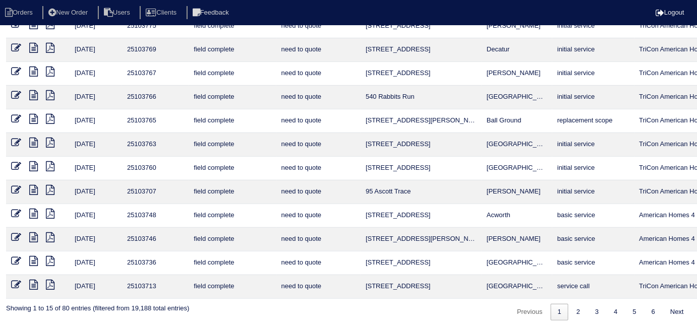
click at [48, 114] on icon at bounding box center [50, 119] width 9 height 10
click at [52, 139] on icon at bounding box center [50, 143] width 9 height 10
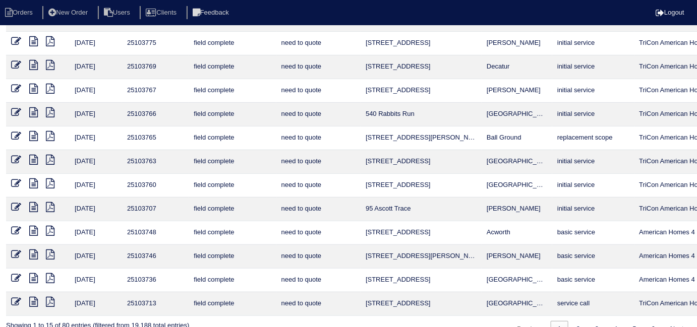
scroll to position [114, 0]
click at [50, 182] on icon at bounding box center [50, 184] width 9 height 10
click at [48, 206] on icon at bounding box center [50, 207] width 9 height 10
click at [48, 208] on icon at bounding box center [50, 207] width 9 height 10
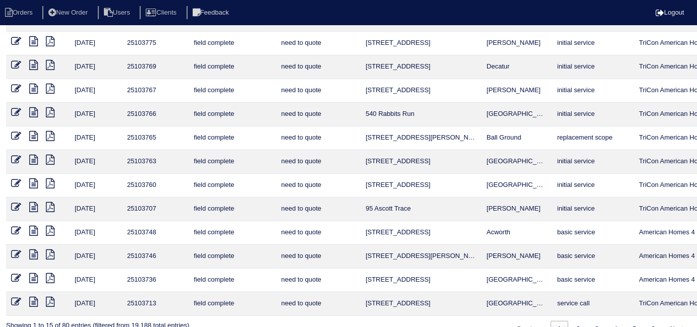
click at [32, 206] on icon at bounding box center [33, 207] width 9 height 10
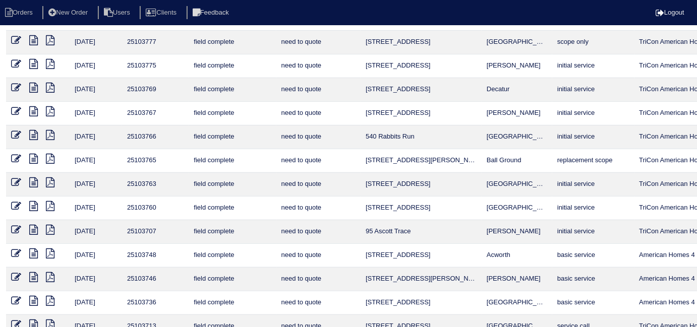
scroll to position [0, 0]
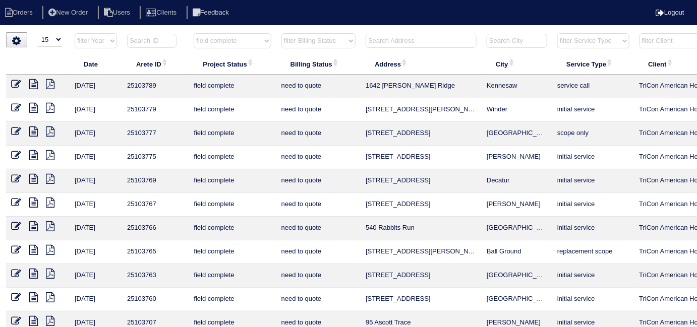
click at [199, 40] on select "filter Project Status -- Any Project Status -- new order assigned in progress f…" at bounding box center [232, 40] width 77 height 15
select select
click at [194, 33] on select "filter Project Status -- Any Project Status -- new order assigned in progress f…" at bounding box center [232, 40] width 77 height 15
select select "need to quote"
drag, startPoint x: 299, startPoint y: 38, endPoint x: 299, endPoint y: 44, distance: 6.6
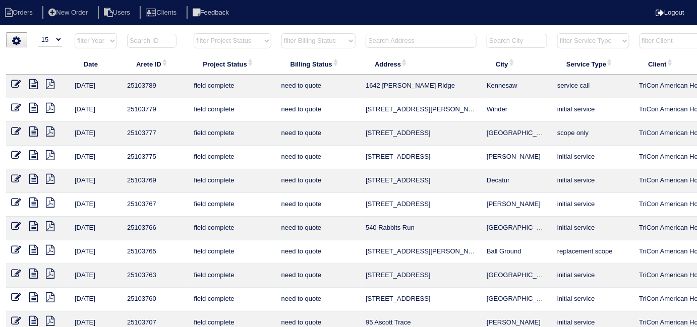
click at [299, 38] on select "filter Billing Status -- Any Billing Status -- need to quote quoted need to inv…" at bounding box center [318, 40] width 74 height 15
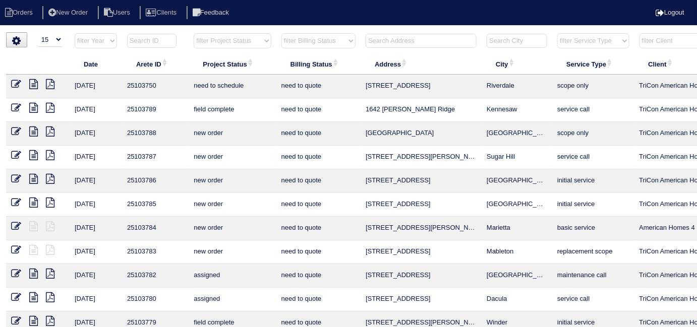
select select
click at [281, 33] on select "filter Billing Status -- Any Billing Status -- need to quote quoted need to inv…" at bounding box center [318, 40] width 74 height 15
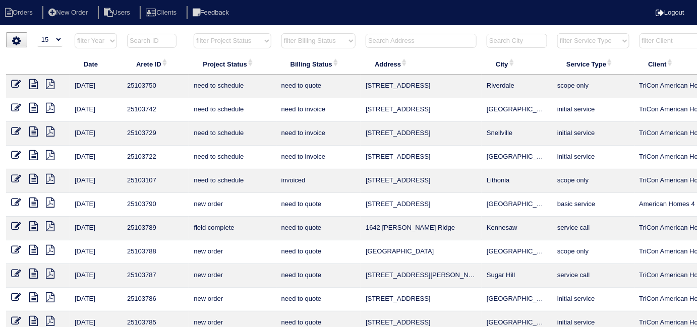
click at [375, 46] on input "text" at bounding box center [421, 41] width 111 height 14
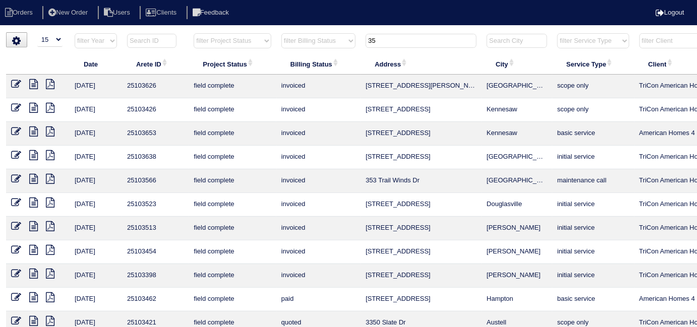
type input "35"
click at [17, 84] on icon at bounding box center [16, 84] width 10 height 10
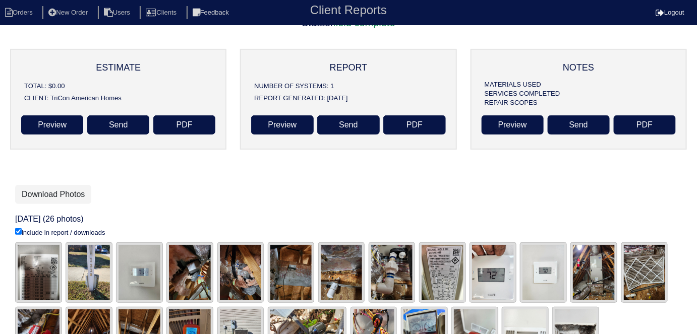
scroll to position [171, 0]
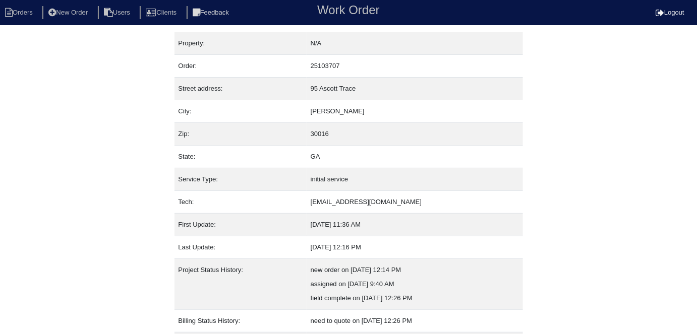
scroll to position [53, 0]
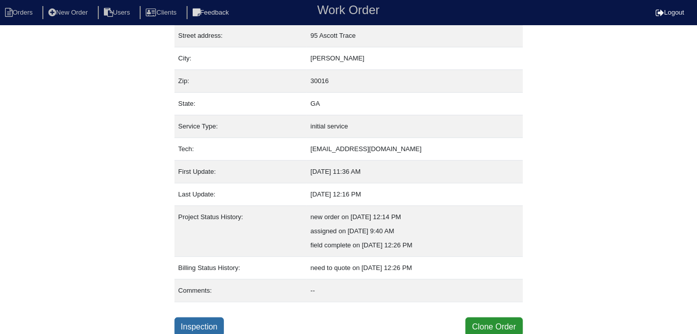
click at [200, 321] on link "Inspection" at bounding box center [200, 327] width 50 height 19
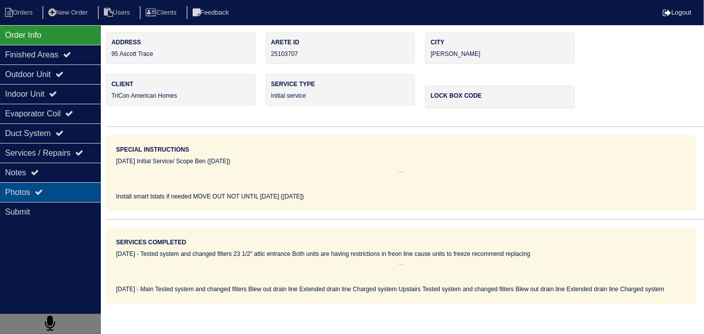
click at [37, 190] on div "Photos" at bounding box center [50, 193] width 101 height 20
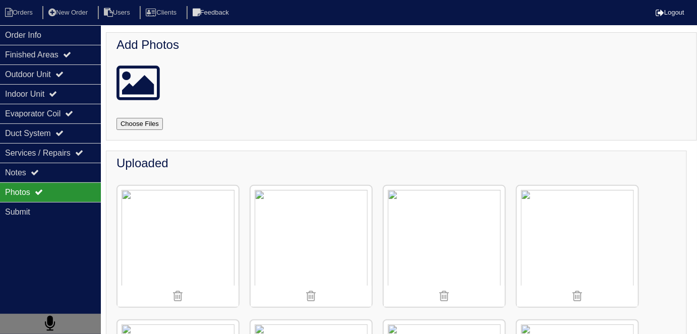
click at [144, 121] on input "file" at bounding box center [152, 124] width 71 height 12
type input "C:\fakepath\Compress_20251014_121745_5838.jpg"
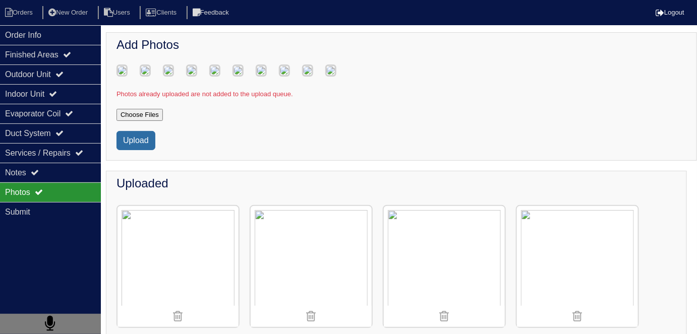
click at [136, 150] on button "Upload" at bounding box center [136, 140] width 39 height 19
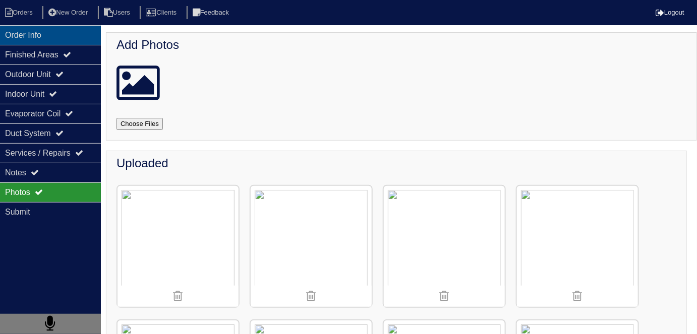
click at [40, 38] on div "Order Info" at bounding box center [50, 35] width 101 height 20
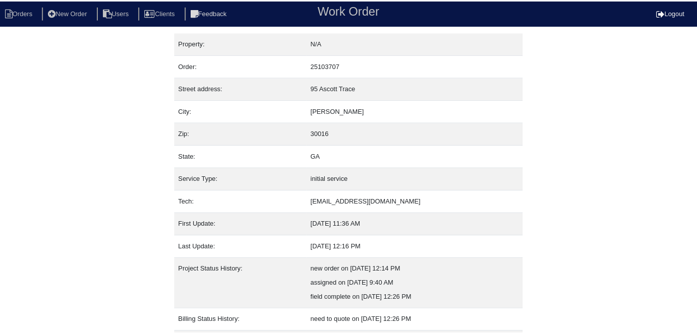
scroll to position [53, 0]
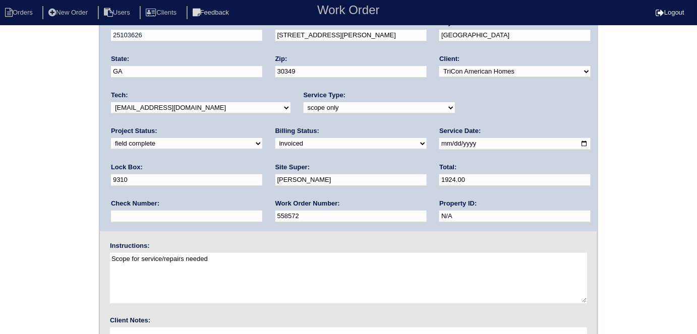
scroll to position [103, 0]
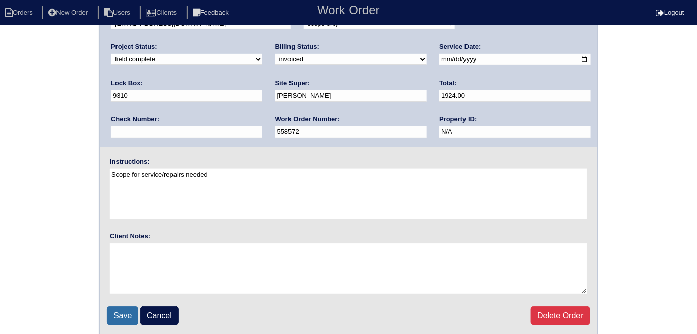
click at [113, 307] on input "Save" at bounding box center [122, 316] width 31 height 19
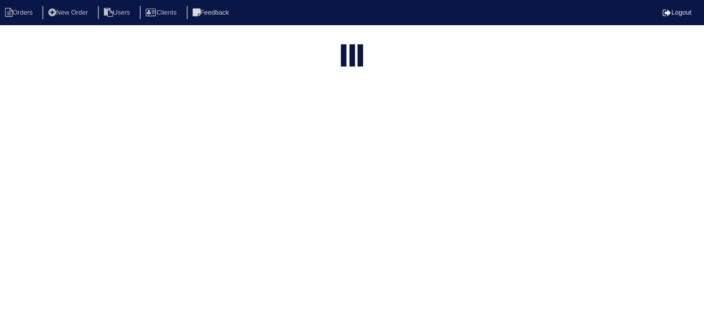
select select "15"
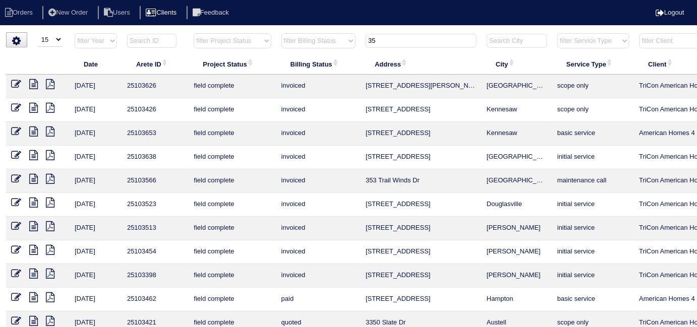
drag, startPoint x: 396, startPoint y: 40, endPoint x: 199, endPoint y: 18, distance: 198.5
click at [199, 32] on body "Orders New Order Users Clients Feedback Logout Orders New Order Users Clients M…" at bounding box center [348, 242] width 697 height 420
type input "709 f"
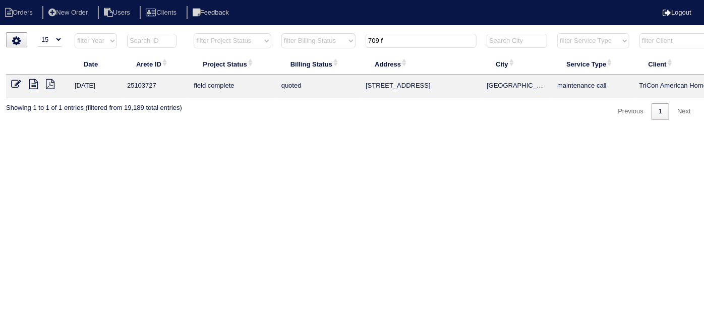
click at [13, 85] on icon at bounding box center [16, 84] width 10 height 10
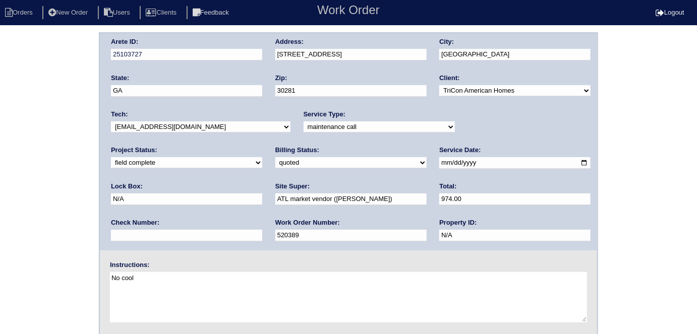
click at [275, 162] on select "need to quote quoted need to invoice invoiced paid warranty purchase order need…" at bounding box center [350, 162] width 151 height 11
select select "need to invoice"
click at [275, 157] on select "need to quote quoted need to invoice invoiced paid warranty purchase order need…" at bounding box center [350, 162] width 151 height 11
click at [53, 193] on div "Arete ID: 25103727 Address: 709 Fieldstream Way City: Stockbridge State: GA Zip…" at bounding box center [348, 236] width 697 height 408
drag, startPoint x: 75, startPoint y: 179, endPoint x: 58, endPoint y: 188, distance: 19.4
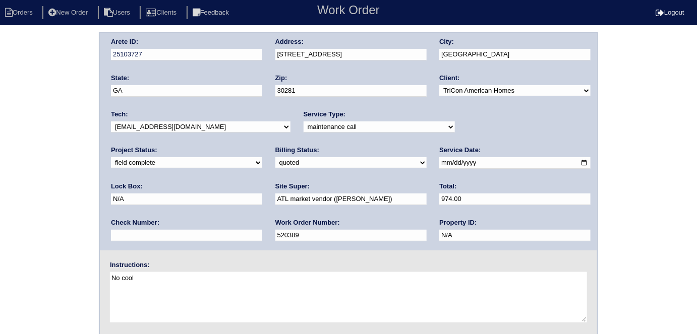
click at [68, 181] on div "Arete ID: 25103727 Address: 709 Fieldstream Way City: Stockbridge State: GA Zip…" at bounding box center [348, 236] width 697 height 408
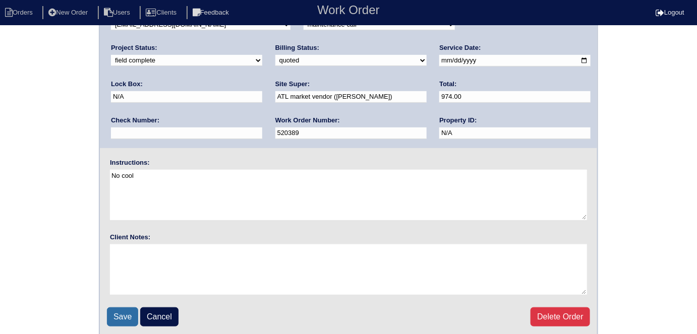
scroll to position [103, 0]
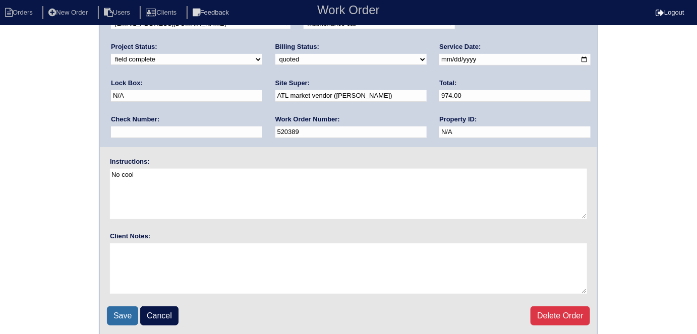
click at [122, 318] on input "Save" at bounding box center [122, 316] width 31 height 19
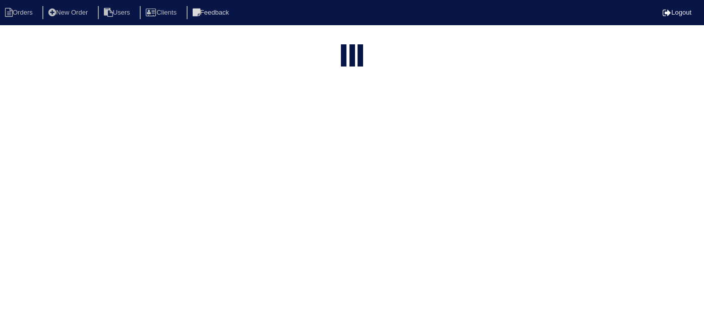
select select "15"
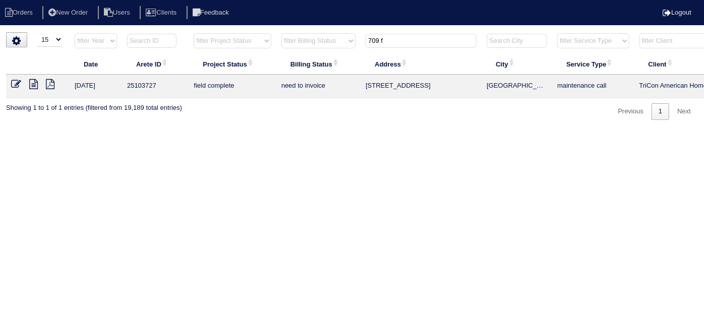
drag, startPoint x: 398, startPoint y: 39, endPoint x: 174, endPoint y: 5, distance: 226.6
click at [245, 29] on html "Orders New Order Users Clients Feedback Logout Orders New Order Users Clients M…" at bounding box center [352, 65] width 704 height 130
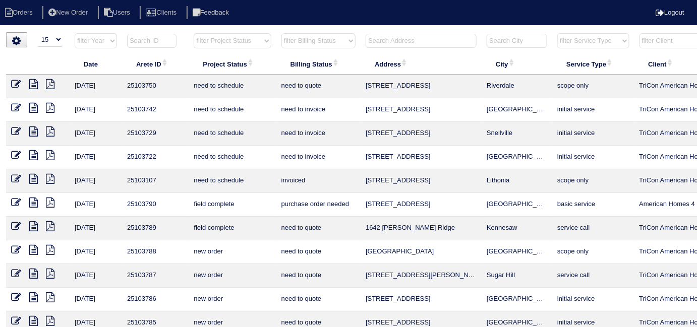
click at [234, 43] on select "filter Project Status -- Any Project Status -- new order assigned in progress f…" at bounding box center [232, 40] width 77 height 15
click at [194, 33] on select "filter Project Status -- Any Project Status -- new order assigned in progress f…" at bounding box center [232, 40] width 77 height 15
select select "field complete"
click at [296, 41] on select "filter Billing Status -- Any Billing Status -- need to quote quoted need to inv…" at bounding box center [318, 40] width 74 height 15
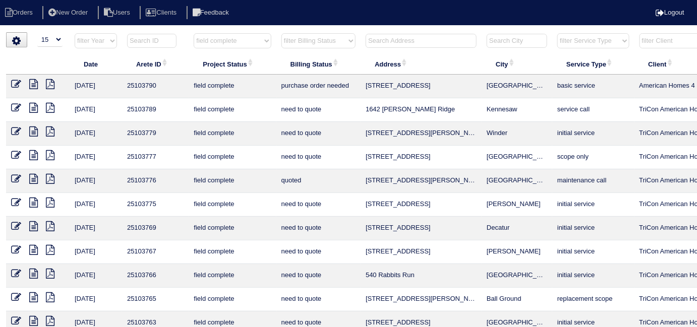
select select "need to quote"
click at [281, 33] on select "filter Billing Status -- Any Billing Status -- need to quote quoted need to inv…" at bounding box center [318, 40] width 74 height 15
select select "field complete"
select select "need to quote"
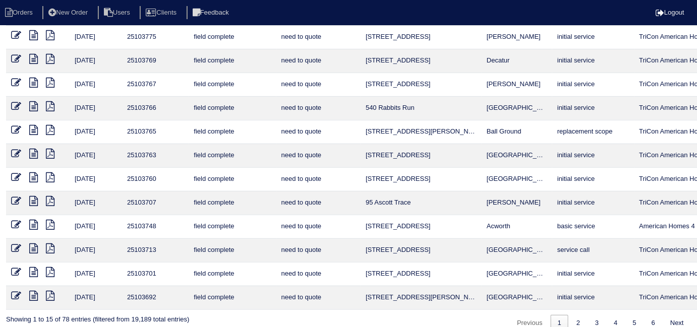
scroll to position [131, 0]
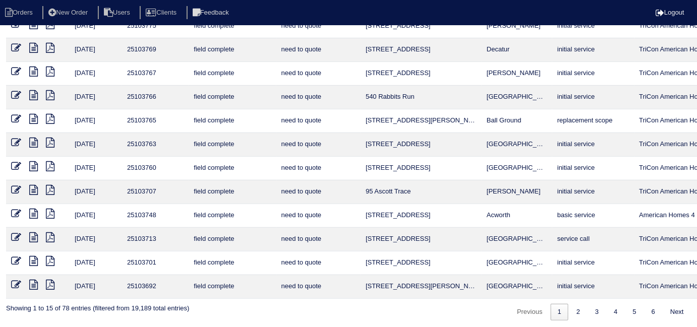
click at [34, 210] on icon at bounding box center [33, 214] width 9 height 10
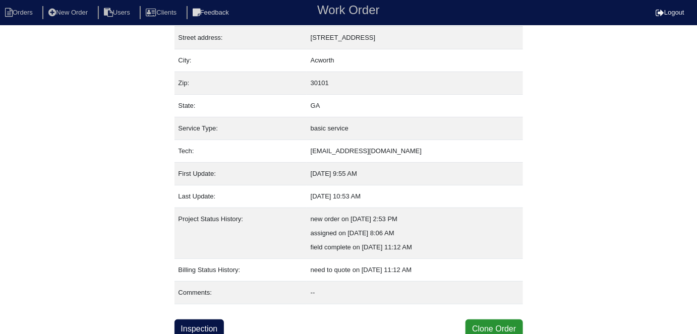
scroll to position [53, 0]
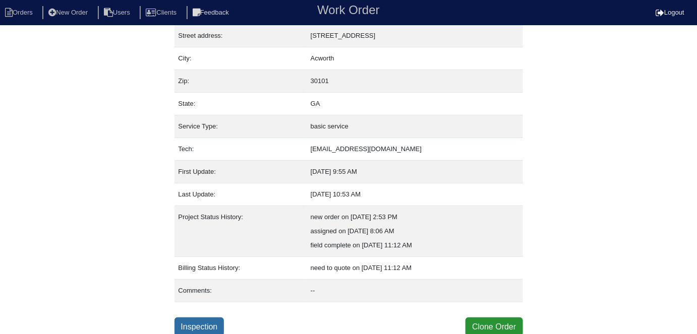
click at [205, 318] on link "Inspection" at bounding box center [200, 327] width 50 height 19
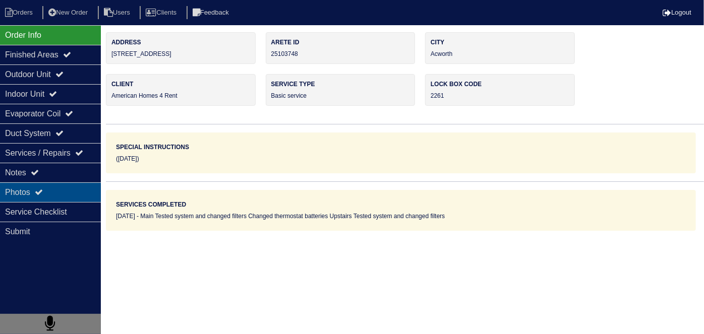
click at [48, 187] on div "Photos" at bounding box center [50, 193] width 101 height 20
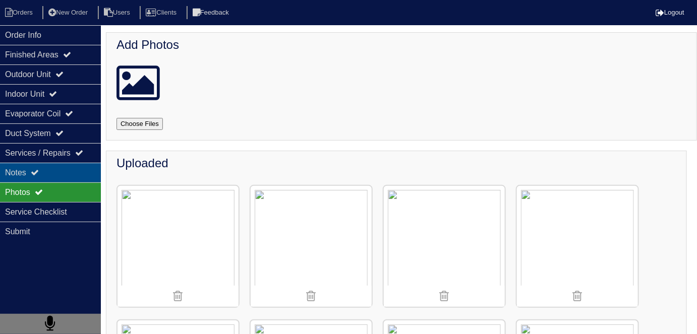
click at [54, 174] on div "Notes" at bounding box center [50, 173] width 101 height 20
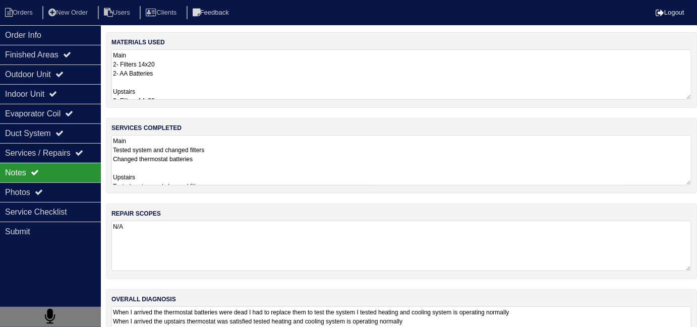
click at [212, 174] on textarea "Main Tested system and changed filters Changed thermostat batteries Upstairs Te…" at bounding box center [401, 160] width 580 height 50
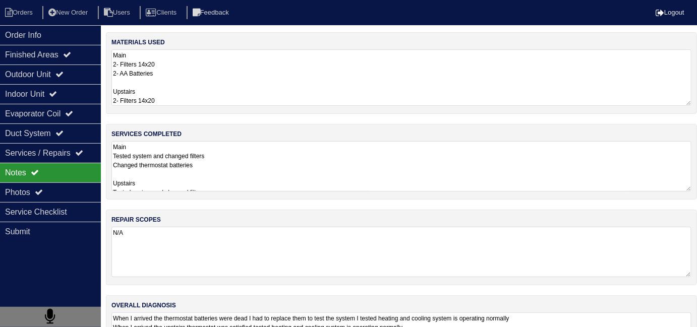
click at [243, 87] on textarea "Main 2- Filters 14x20 2- AA Batteries Upstairs 2- Filters 14x20" at bounding box center [401, 77] width 580 height 56
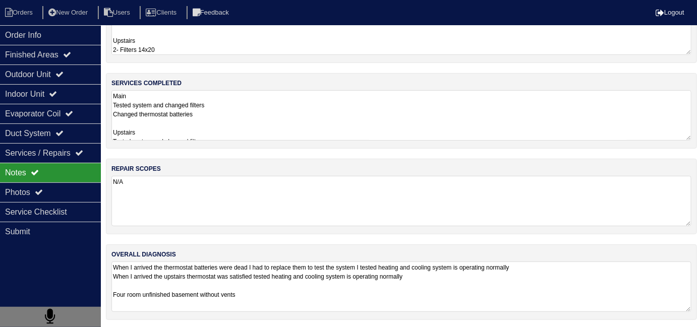
scroll to position [44, 0]
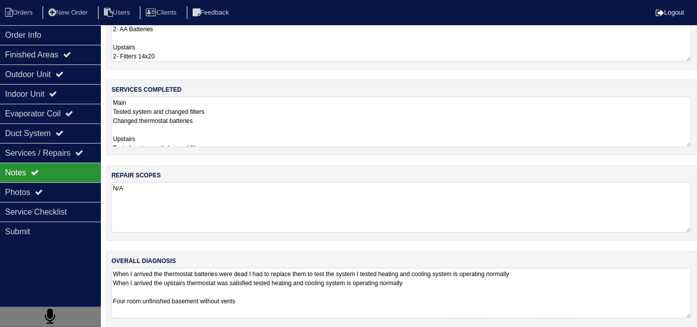
click at [501, 301] on textarea "When I arrived the thermostat batteries were dead I had to replace them to test…" at bounding box center [401, 293] width 580 height 50
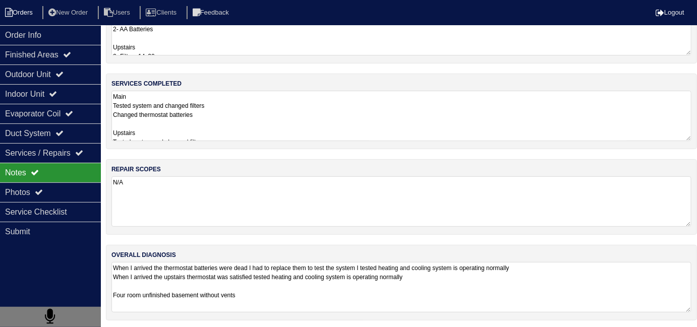
click at [21, 9] on li "Orders" at bounding box center [20, 13] width 41 height 14
select select "15"
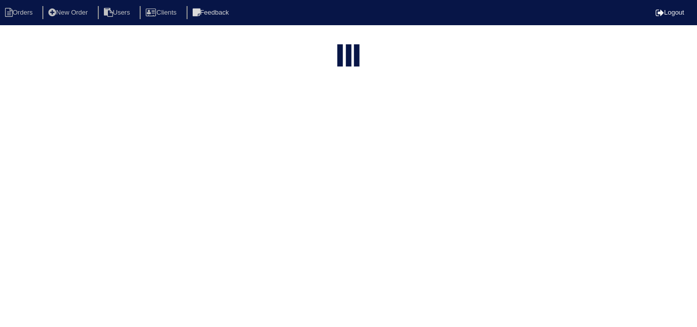
select select "field complete"
select select "need to quote"
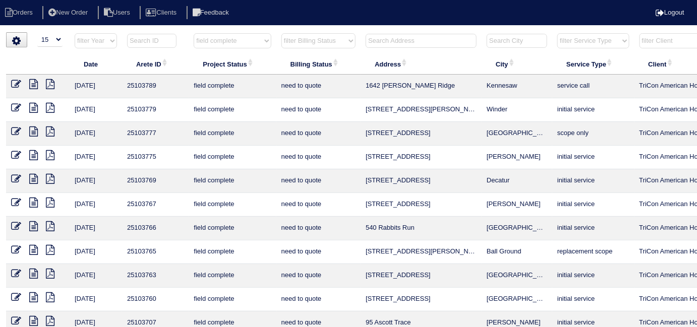
click at [213, 43] on select "filter Project Status -- Any Project Status -- new order assigned in progress f…" at bounding box center [232, 40] width 77 height 15
select select
click at [194, 33] on select "filter Project Status -- Any Project Status -- new order assigned in progress f…" at bounding box center [232, 40] width 77 height 15
select select "need to quote"
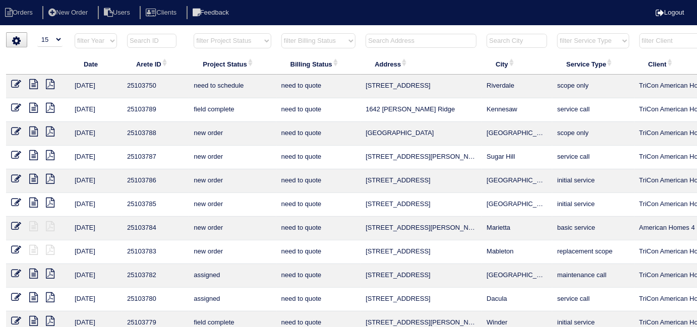
click at [288, 43] on select "filter Billing Status -- Any Billing Status -- need to quote quoted need to inv…" at bounding box center [318, 40] width 74 height 15
select select
click at [281, 33] on select "filter Billing Status -- Any Billing Status -- need to quote quoted need to inv…" at bounding box center [318, 40] width 74 height 15
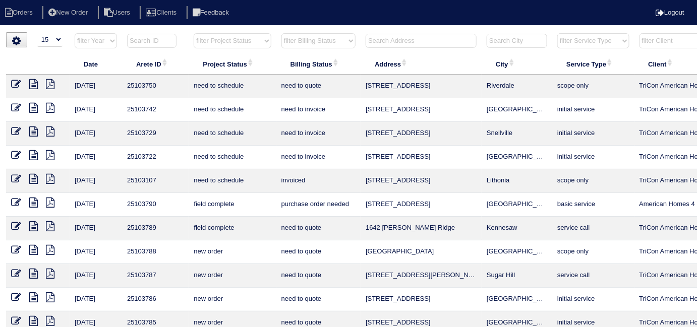
click at [376, 44] on input "text" at bounding box center [421, 41] width 111 height 14
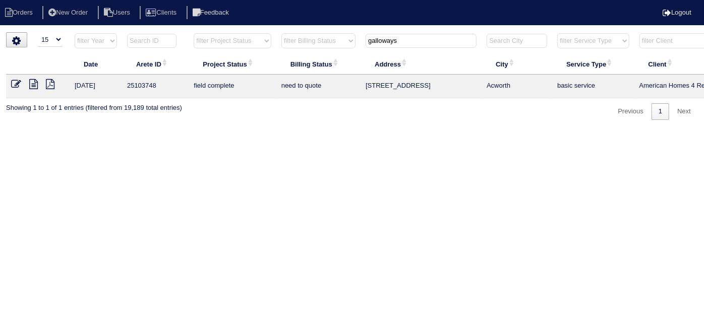
click at [31, 88] on icon at bounding box center [33, 84] width 9 height 10
click at [11, 85] on td at bounding box center [38, 87] width 64 height 24
click at [15, 81] on icon at bounding box center [16, 84] width 10 height 10
drag, startPoint x: 409, startPoint y: 40, endPoint x: 393, endPoint y: 36, distance: 16.5
click at [398, 39] on input "galloways" at bounding box center [421, 41] width 111 height 14
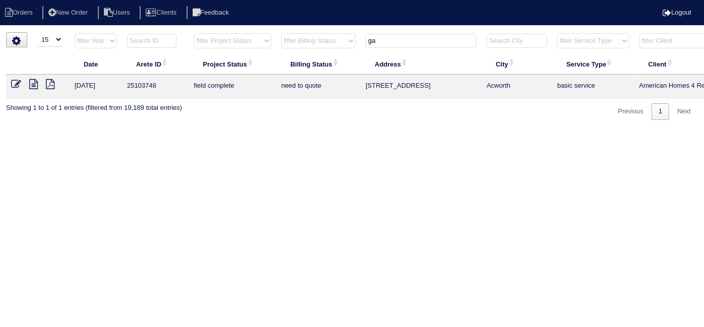
type input "g"
type input "4793"
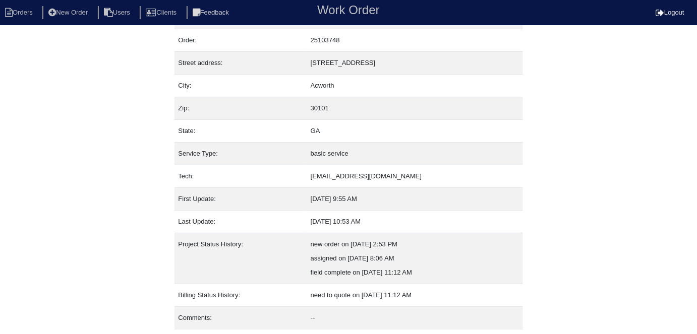
scroll to position [53, 0]
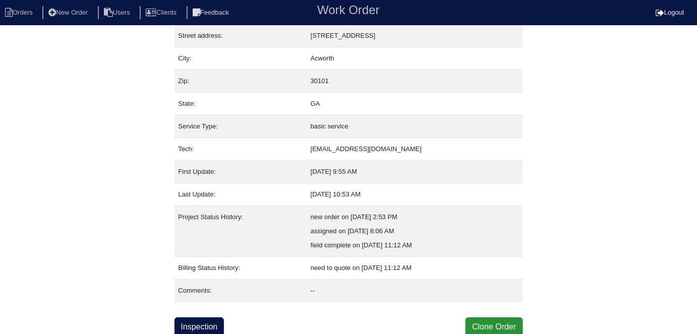
click at [213, 312] on div "Property: GA12261D Order: 25103748 Street address: [STREET_ADDRESS] City: [GEOG…" at bounding box center [349, 158] width 349 height 358
click at [208, 326] on link "Inspection" at bounding box center [200, 327] width 50 height 19
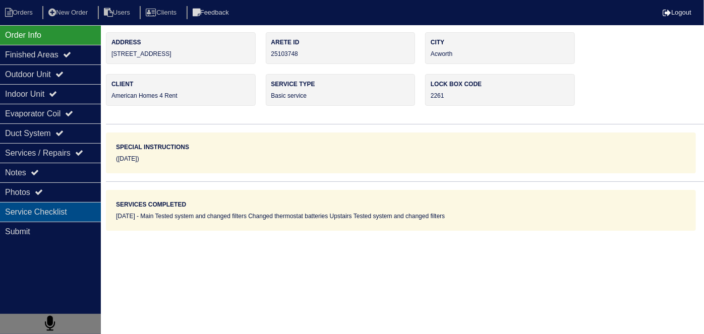
click at [32, 202] on div "Service Checklist" at bounding box center [50, 212] width 101 height 20
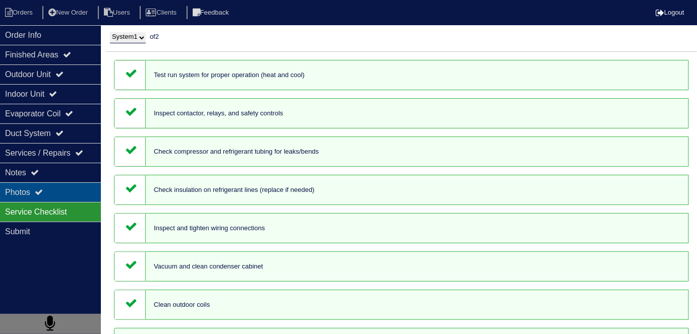
click at [33, 198] on div "Photos" at bounding box center [50, 193] width 101 height 20
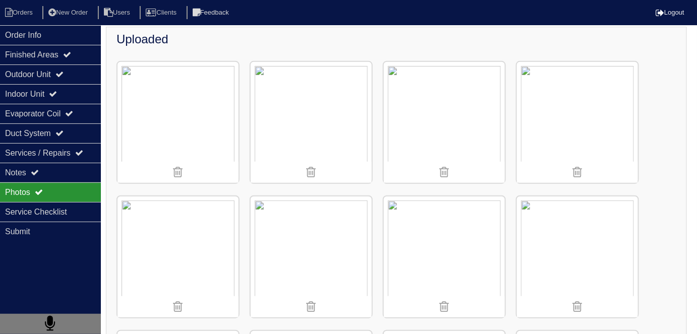
scroll to position [55, 0]
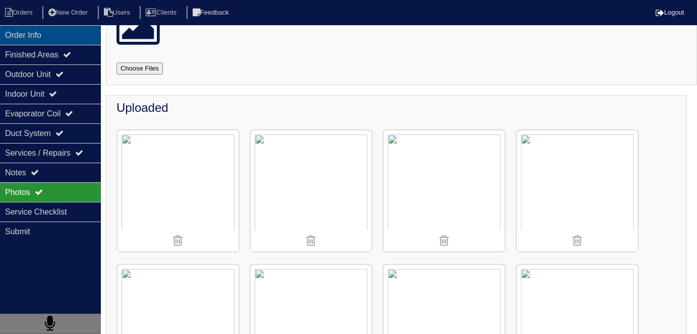
click at [70, 40] on div "Order Info" at bounding box center [50, 35] width 101 height 20
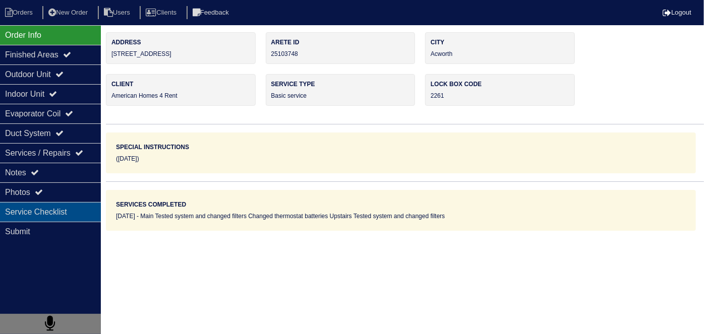
click at [42, 205] on div "Service Checklist" at bounding box center [50, 212] width 101 height 20
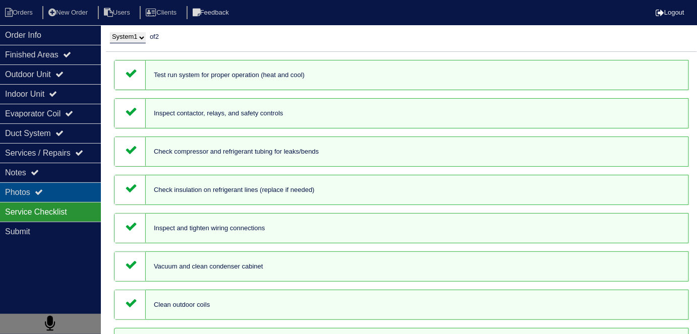
click at [38, 190] on icon at bounding box center [39, 192] width 8 height 8
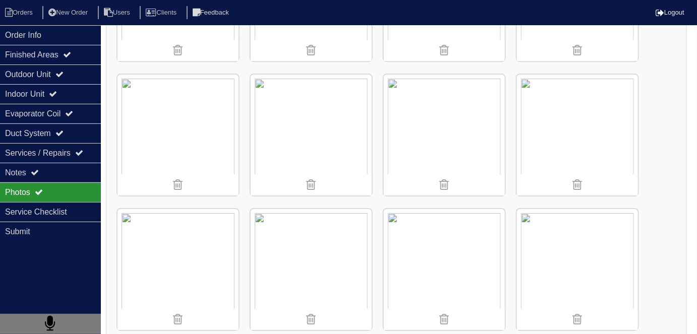
scroll to position [1054, 0]
click at [146, 230] on img at bounding box center [178, 269] width 121 height 121
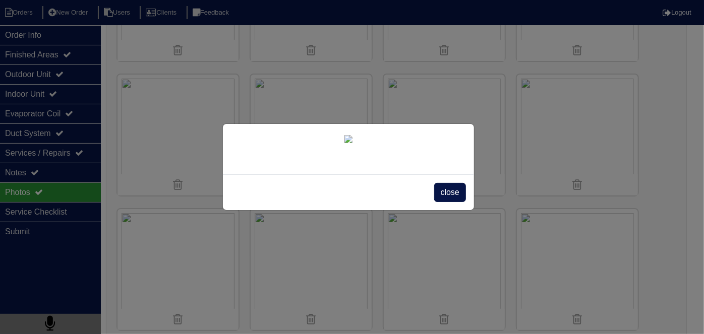
click at [449, 202] on span "close" at bounding box center [450, 192] width 32 height 19
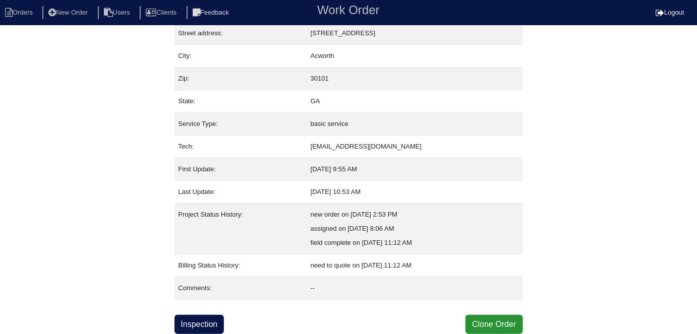
scroll to position [53, 0]
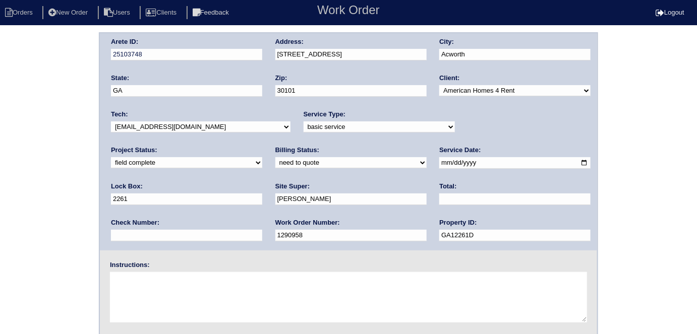
click at [49, 204] on div "Arete ID: 25103748 Address: [STREET_ADDRESS] City: [GEOGRAPHIC_DATA] State: [GE…" at bounding box center [348, 236] width 697 height 408
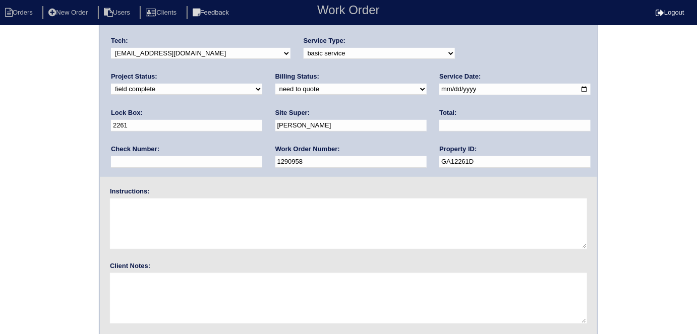
scroll to position [103, 0]
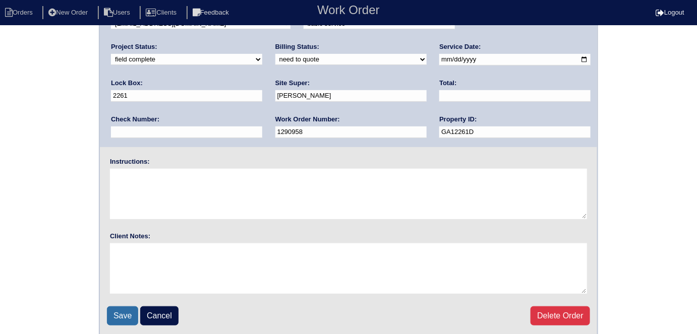
click at [111, 316] on input "Save" at bounding box center [122, 316] width 31 height 19
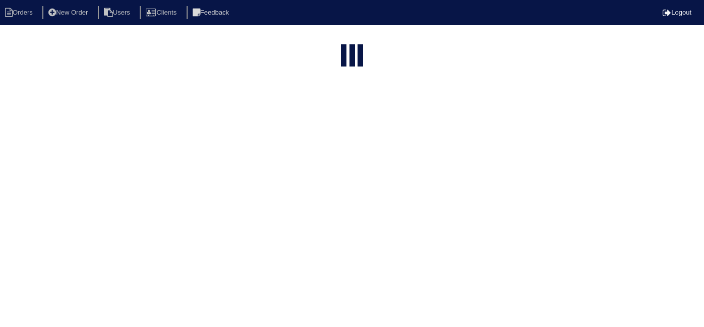
select select "15"
type input "galloways"
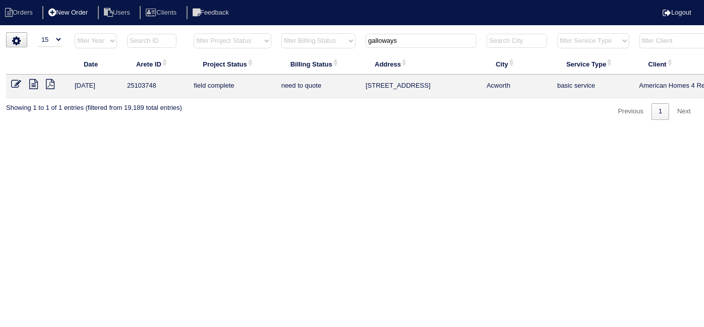
click at [85, 17] on li "New Order" at bounding box center [68, 13] width 53 height 14
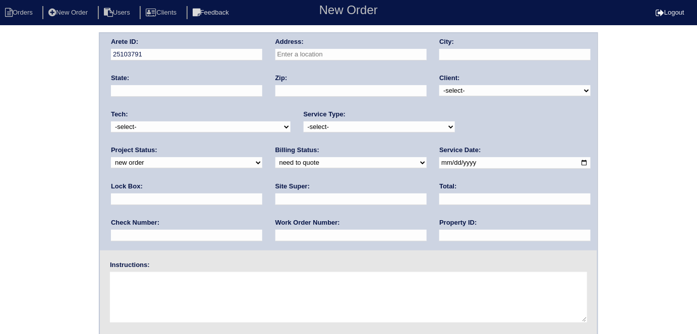
click at [383, 62] on div "Address:" at bounding box center [350, 51] width 151 height 28
click at [378, 55] on input "text" at bounding box center [350, 55] width 151 height 12
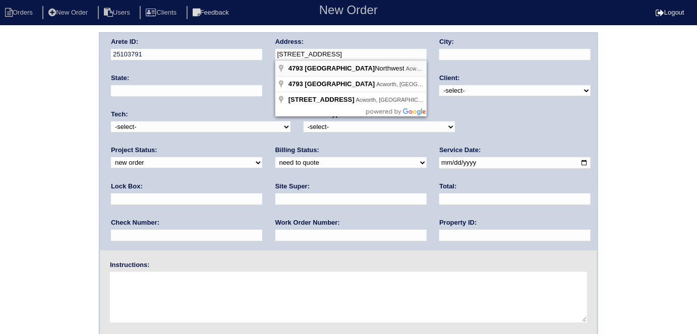
type input "4793 Galloways Farm Ct"
type input "Acworth"
type input "GA"
type input "30101"
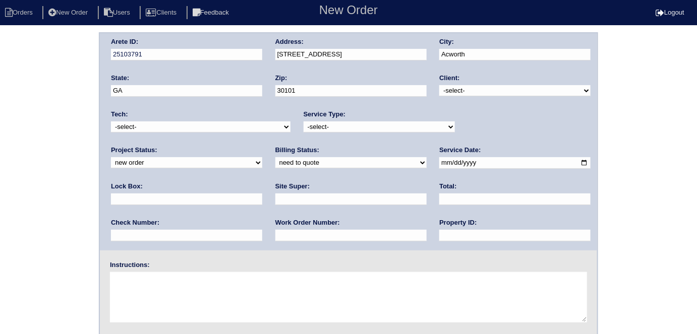
click at [374, 52] on input "4793 Galloways Farm Ct" at bounding box center [350, 55] width 151 height 12
type input "4793 Galloways Farm Ln"
click at [359, 78] on div "Zip: 30101" at bounding box center [350, 88] width 151 height 28
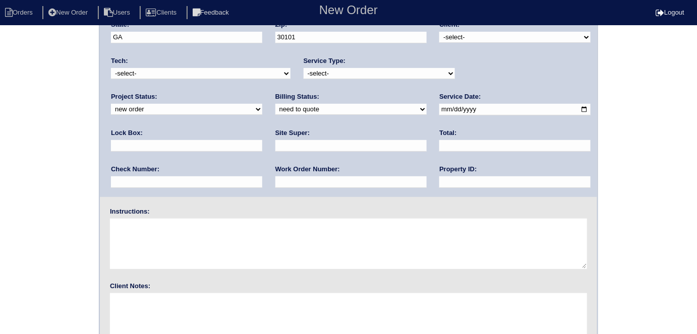
scroll to position [103, 0]
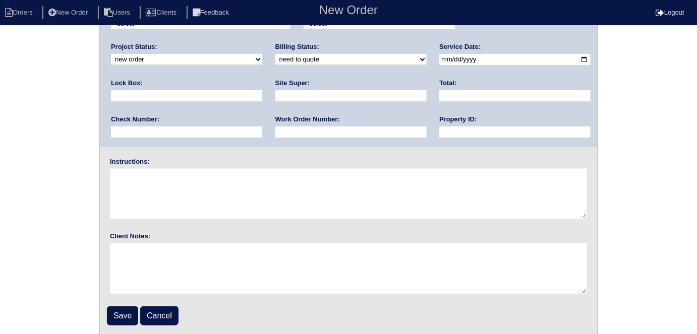
click at [185, 319] on div "Save Cancel" at bounding box center [348, 316] width 483 height 19
click at [168, 318] on link "Cancel" at bounding box center [159, 316] width 38 height 19
select select "15"
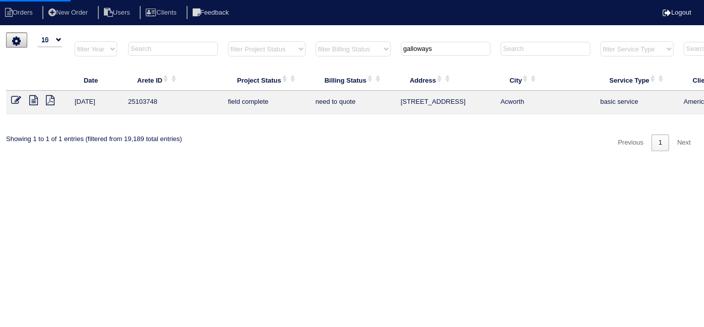
select select "15"
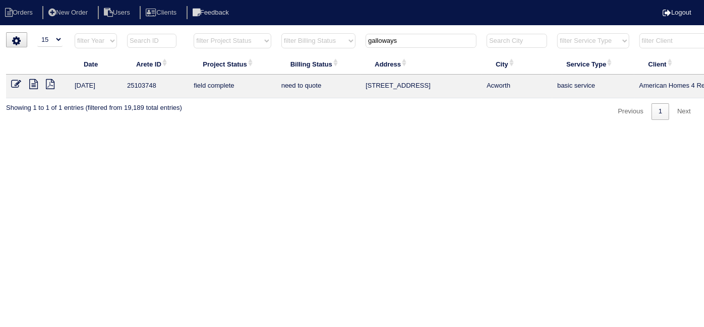
click at [456, 130] on html "Orders New Order Users Clients Feedback Logout Orders New Order Users Clients M…" at bounding box center [352, 65] width 704 height 130
drag, startPoint x: 409, startPoint y: 34, endPoint x: 277, endPoint y: 30, distance: 131.7
click at [287, 30] on html "Orders New Order Users Clients Feedback Logout Orders New Order Users Clients M…" at bounding box center [352, 65] width 704 height 130
type input "4"
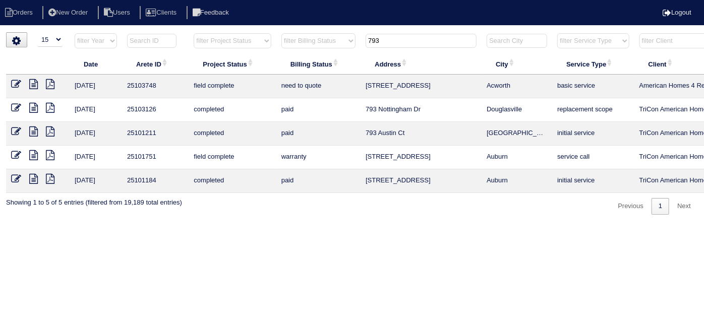
drag, startPoint x: 403, startPoint y: 39, endPoint x: 289, endPoint y: 41, distance: 114.0
click at [289, 41] on tr "filter Year -- Any Year -- 2025 2024 2023 2022 2021 2020 2019 filter Project St…" at bounding box center [443, 43] width 874 height 21
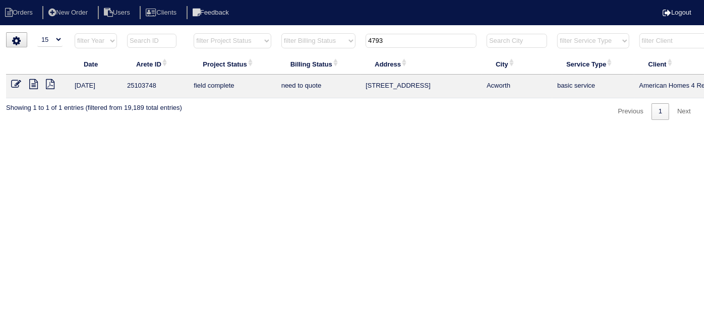
drag, startPoint x: 395, startPoint y: 39, endPoint x: 281, endPoint y: 30, distance: 114.4
click at [281, 30] on html "Orders New Order Users Clients Feedback Logout Orders New Order Users Clients M…" at bounding box center [352, 65] width 704 height 130
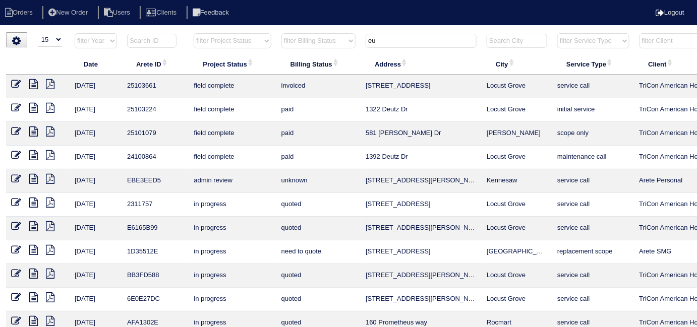
click at [422, 34] on input "eu" at bounding box center [421, 41] width 111 height 14
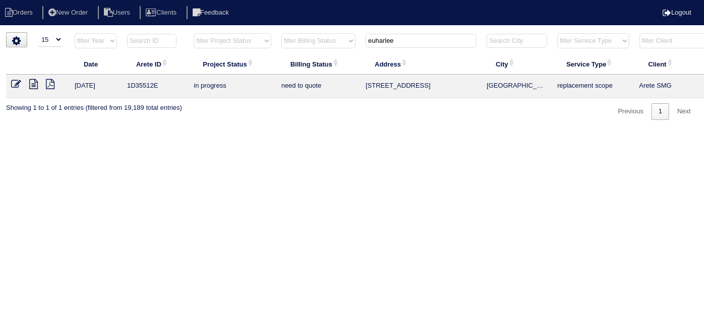
drag, startPoint x: 442, startPoint y: 86, endPoint x: 368, endPoint y: 89, distance: 74.2
click at [368, 89] on td "2031 Euharlee Rd SW" at bounding box center [421, 87] width 121 height 24
drag, startPoint x: 398, startPoint y: 43, endPoint x: 311, endPoint y: 35, distance: 88.2
click at [317, 38] on tr "filter Year -- Any Year -- 2025 2024 2023 2022 2021 2020 2019 filter Project St…" at bounding box center [443, 43] width 874 height 21
type input "275 g"
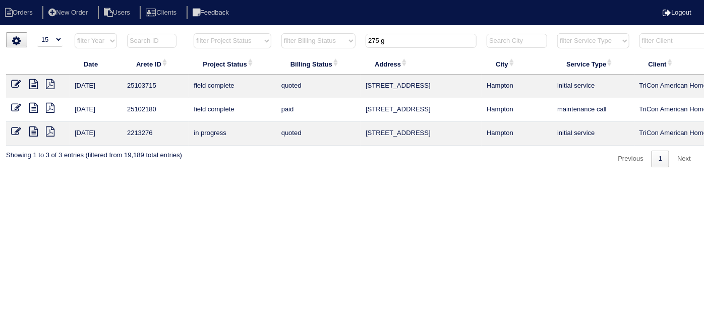
click at [14, 87] on icon at bounding box center [16, 84] width 10 height 10
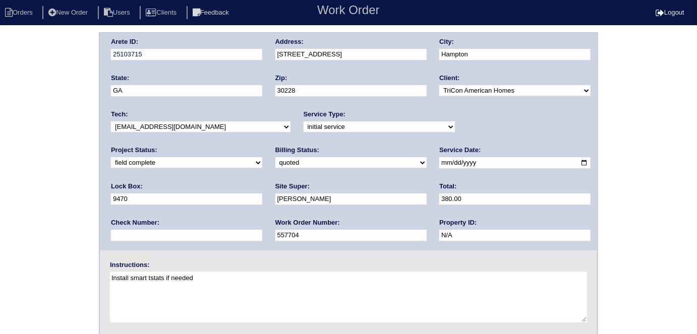
click at [275, 162] on select "need to quote quoted need to invoice invoiced paid warranty purchase order need…" at bounding box center [350, 162] width 151 height 11
select select "need to invoice"
click at [275, 157] on select "need to quote quoted need to invoice invoiced paid warranty purchase order need…" at bounding box center [350, 162] width 151 height 11
click at [0, 209] on div "Arete ID: 25103715 Address: 275 Galway Ln City: Hampton State: GA Zip: 30228 Cl…" at bounding box center [348, 236] width 697 height 408
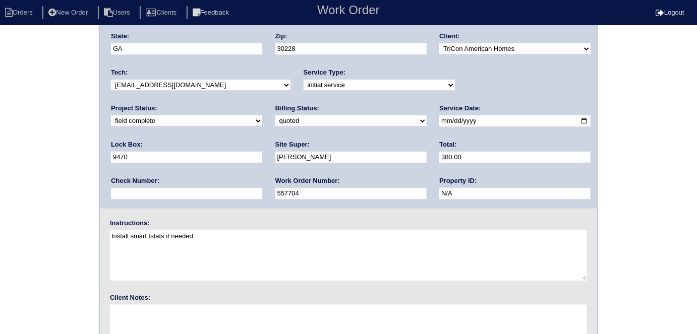
scroll to position [103, 0]
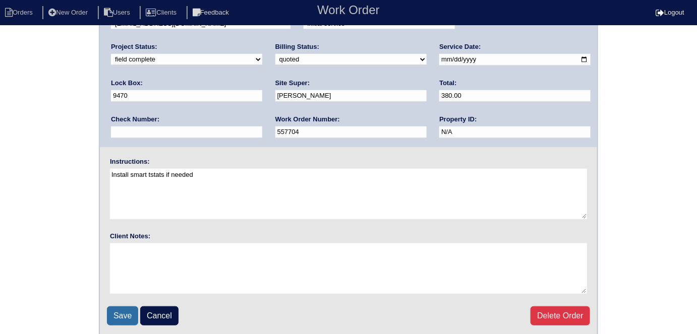
click at [132, 309] on input "Save" at bounding box center [122, 316] width 31 height 19
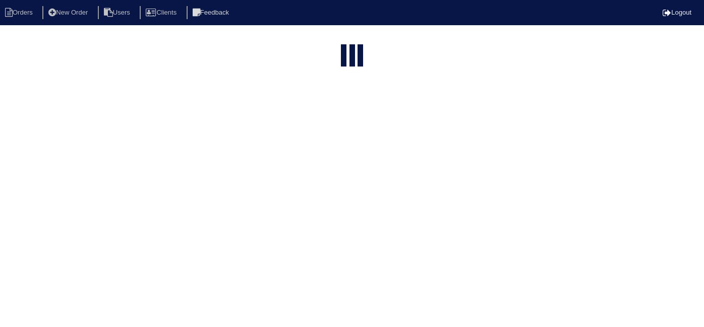
select select "15"
type input "275 g"
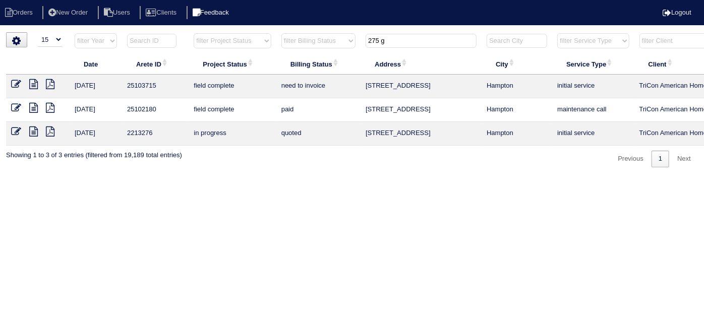
drag, startPoint x: 388, startPoint y: 44, endPoint x: 224, endPoint y: 10, distance: 167.6
click at [275, 31] on html "Orders New Order Users Clients Feedback Logout Orders New Order Users Clients M…" at bounding box center [352, 89] width 704 height 178
